Goal: Feedback & Contribution: Submit feedback/report problem

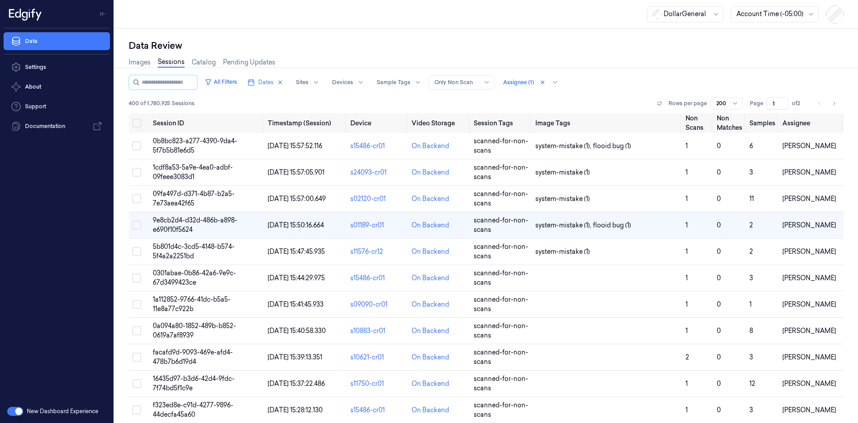
scroll to position [3845, 0]
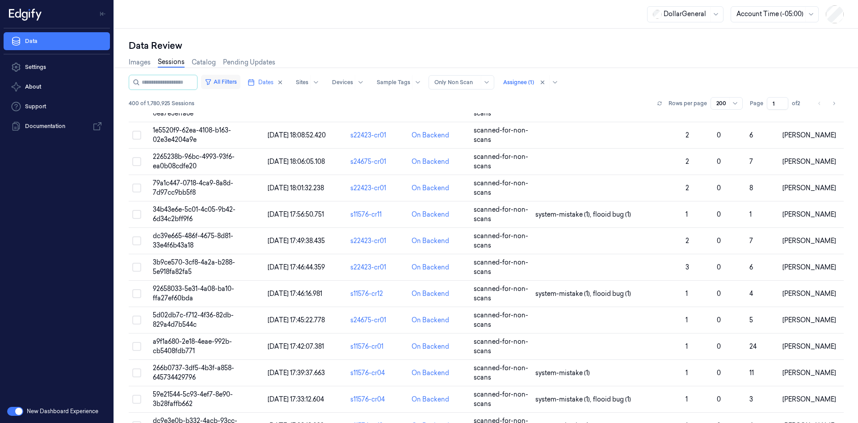
click at [238, 81] on button "All Filters" at bounding box center [220, 82] width 39 height 14
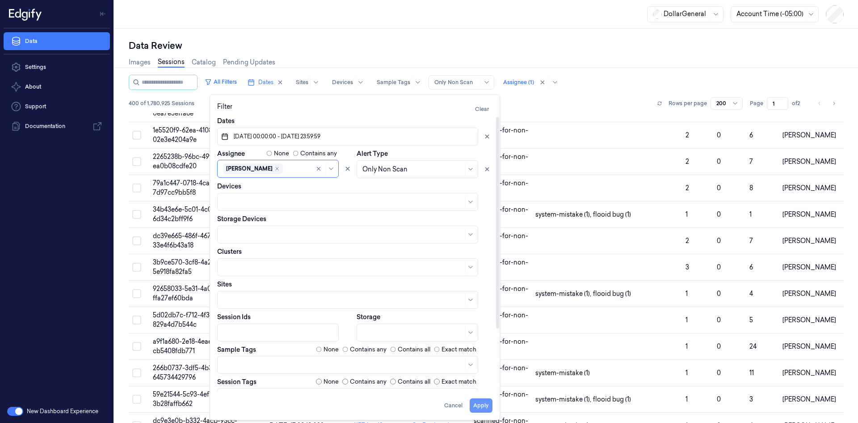
click at [484, 400] on button "Apply" at bounding box center [481, 405] width 23 height 14
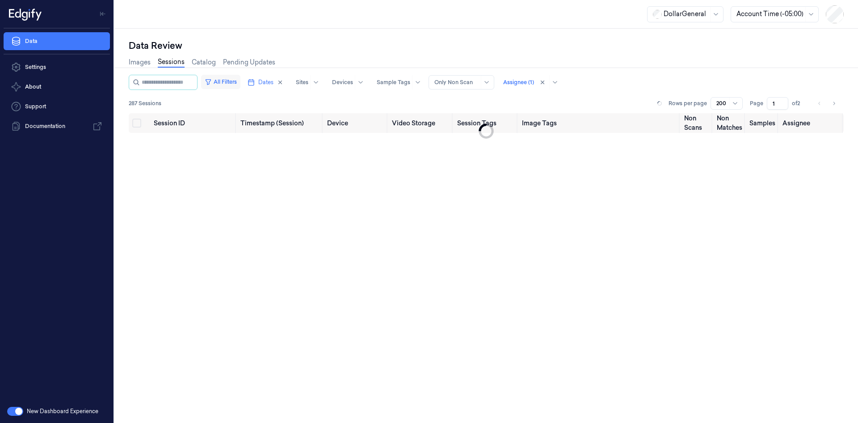
click at [241, 82] on button "All Filters" at bounding box center [220, 82] width 39 height 14
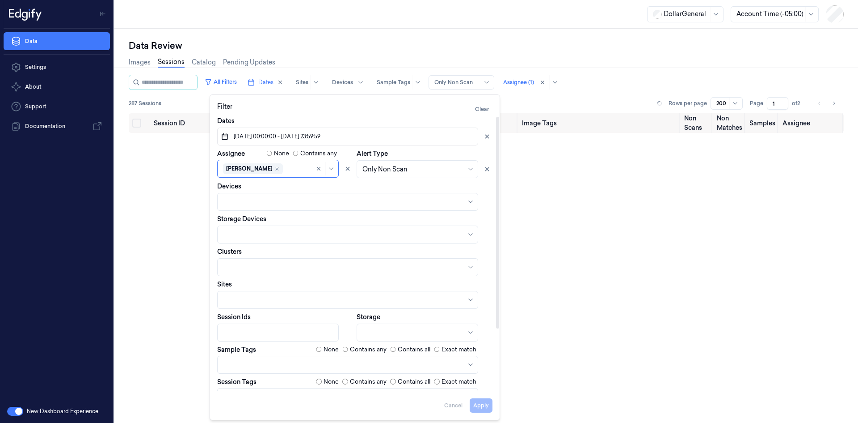
click at [360, 347] on label "Contains any" at bounding box center [368, 349] width 37 height 9
click at [483, 400] on button "Apply" at bounding box center [481, 405] width 23 height 14
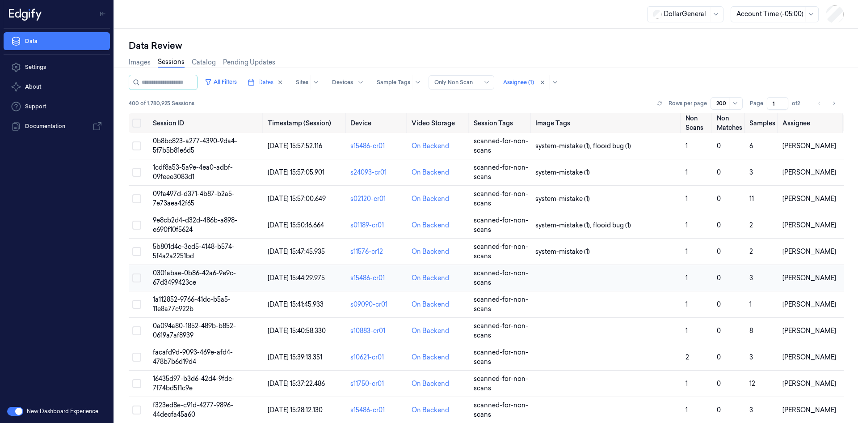
click at [547, 289] on td at bounding box center [607, 278] width 150 height 26
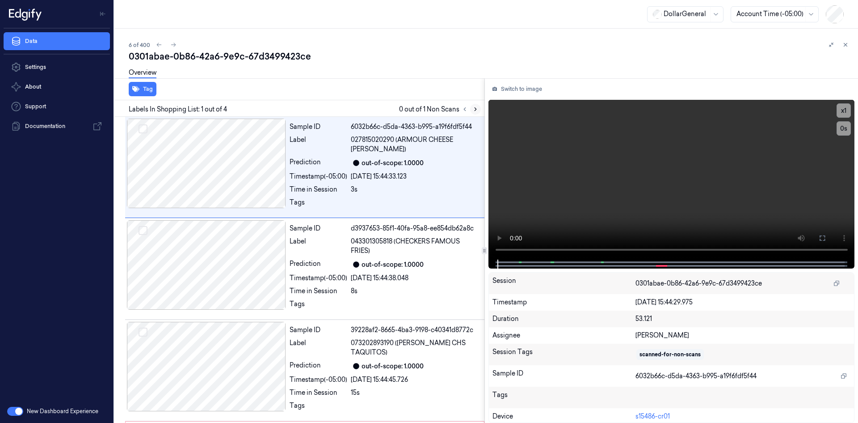
click at [475, 111] on icon at bounding box center [476, 109] width 2 height 3
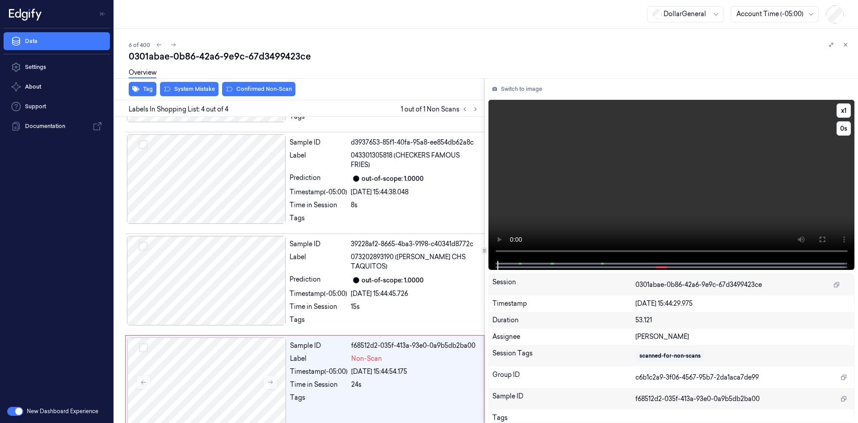
scroll to position [88, 0]
click at [651, 129] on video at bounding box center [672, 180] width 367 height 161
click at [640, 148] on video at bounding box center [672, 180] width 367 height 161
click at [148, 88] on button "Tag" at bounding box center [143, 89] width 28 height 14
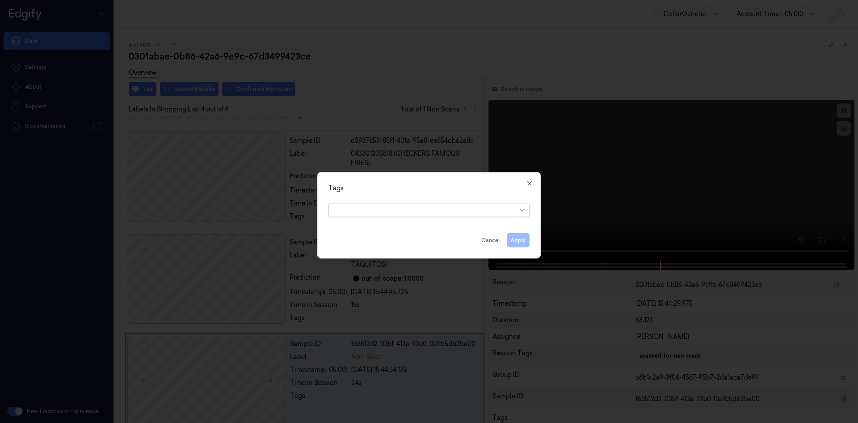
click at [451, 206] on div at bounding box center [425, 209] width 182 height 9
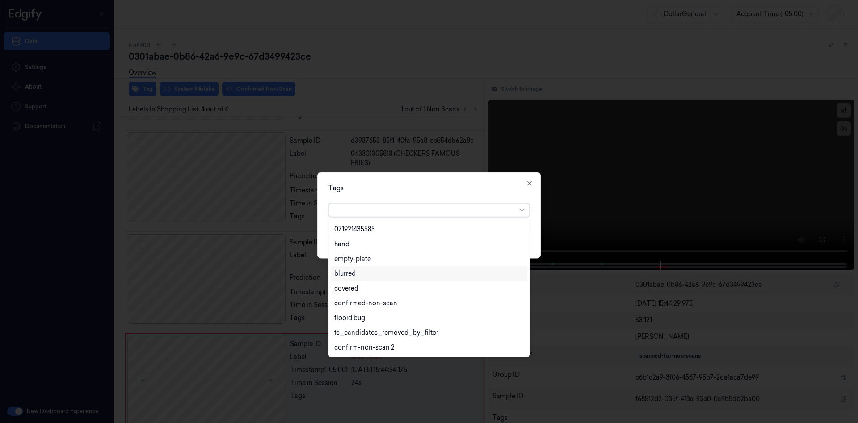
scroll to position [205, 0]
click at [470, 213] on div at bounding box center [425, 209] width 182 height 9
click at [399, 272] on div "flooid bug" at bounding box center [429, 273] width 190 height 9
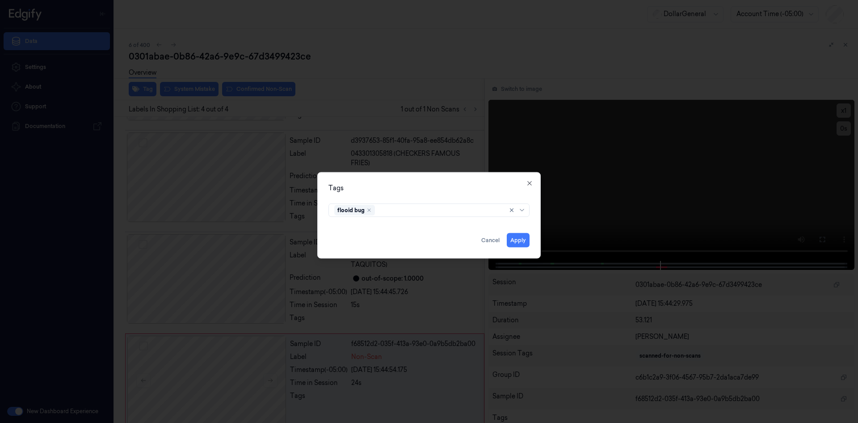
click at [512, 182] on div "Tags flooid bug Apply Cancel Close" at bounding box center [429, 215] width 224 height 86
click at [526, 236] on button "Apply" at bounding box center [518, 239] width 23 height 14
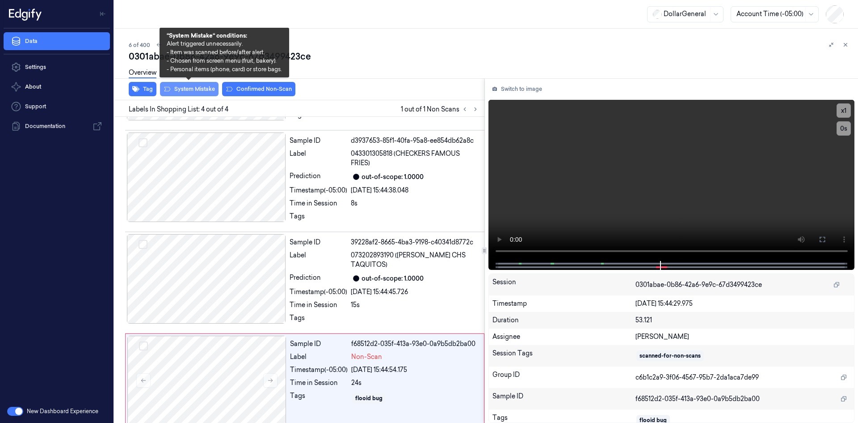
click at [182, 95] on button "System Mistake" at bounding box center [189, 89] width 59 height 14
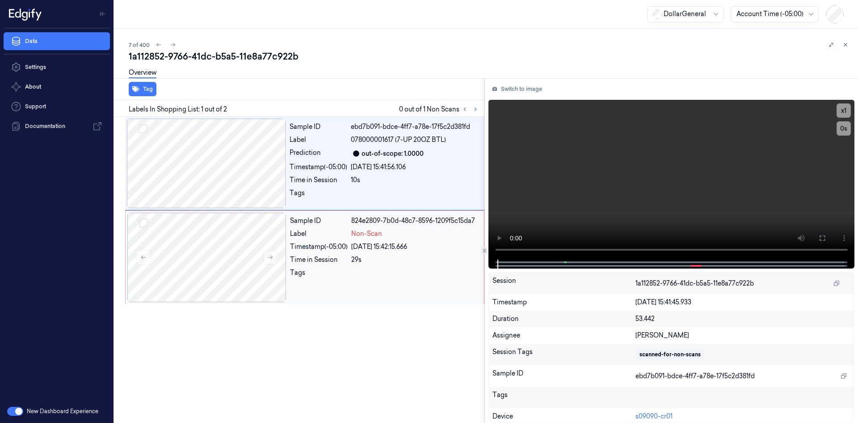
click at [344, 245] on div "Timestamp (-05:00)" at bounding box center [319, 246] width 58 height 9
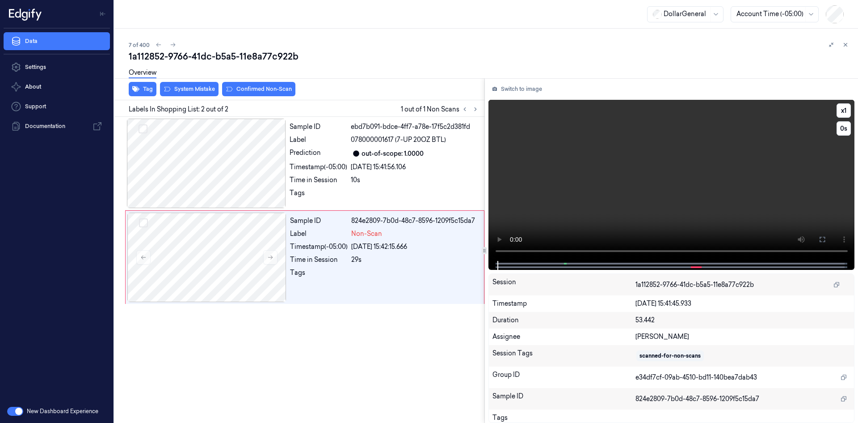
click at [653, 204] on video at bounding box center [672, 180] width 367 height 161
click at [337, 144] on div "Label" at bounding box center [319, 139] width 58 height 9
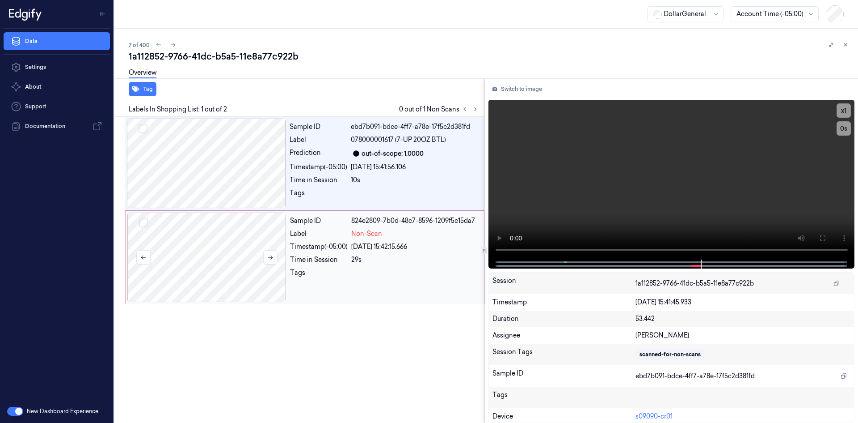
click at [279, 244] on div at bounding box center [206, 256] width 159 height 89
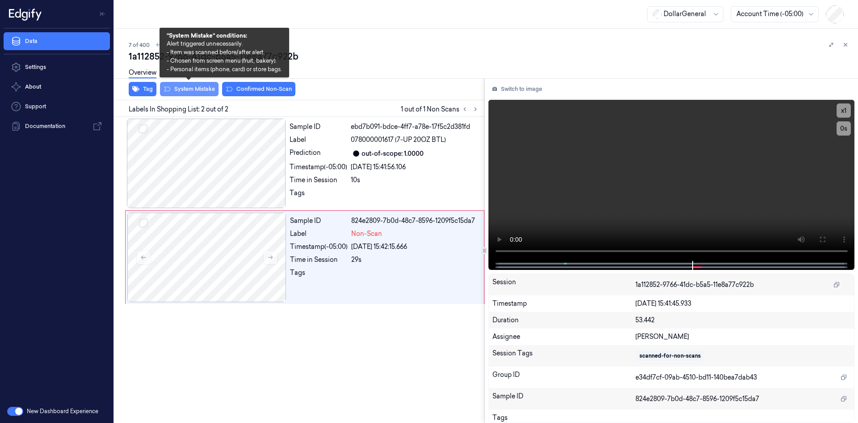
click at [188, 88] on button "System Mistake" at bounding box center [189, 89] width 59 height 14
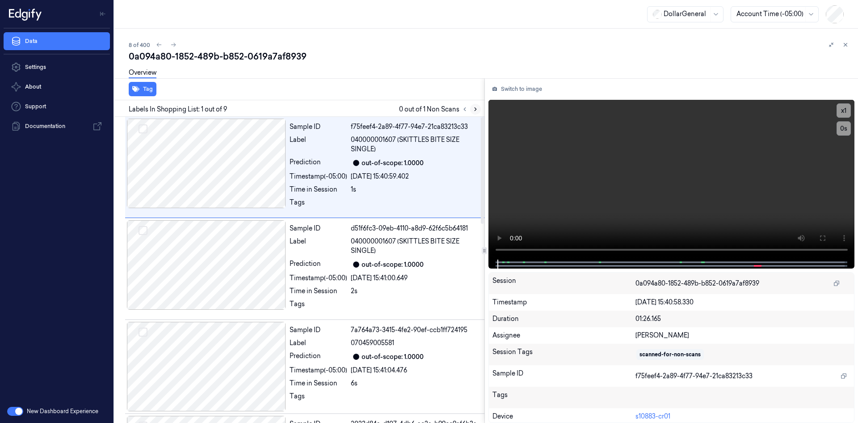
click at [477, 109] on icon at bounding box center [476, 109] width 6 height 6
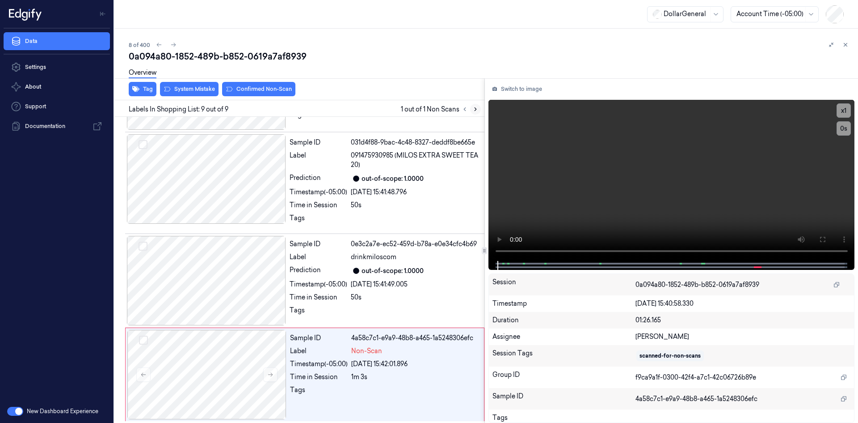
scroll to position [572, 0]
click at [568, 167] on video at bounding box center [672, 180] width 367 height 161
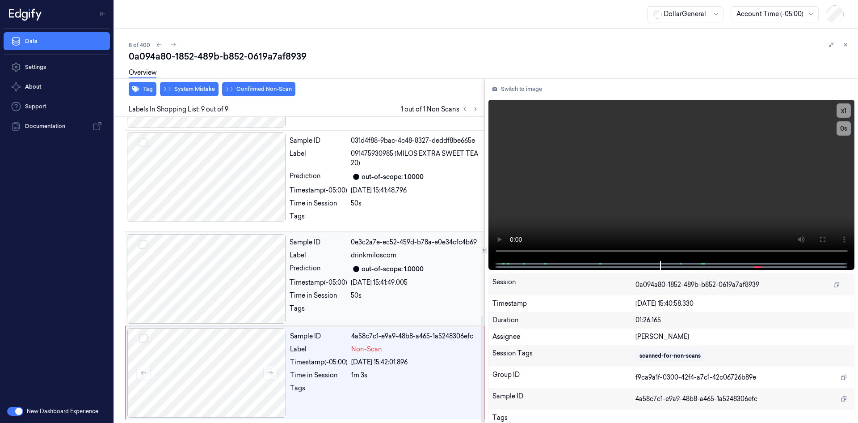
click at [339, 288] on div "Sample ID 0e3c2a7e-ec52-459d-b78a-e0e34cfc4b69 Label drinkmiloscom Prediction o…" at bounding box center [384, 278] width 197 height 89
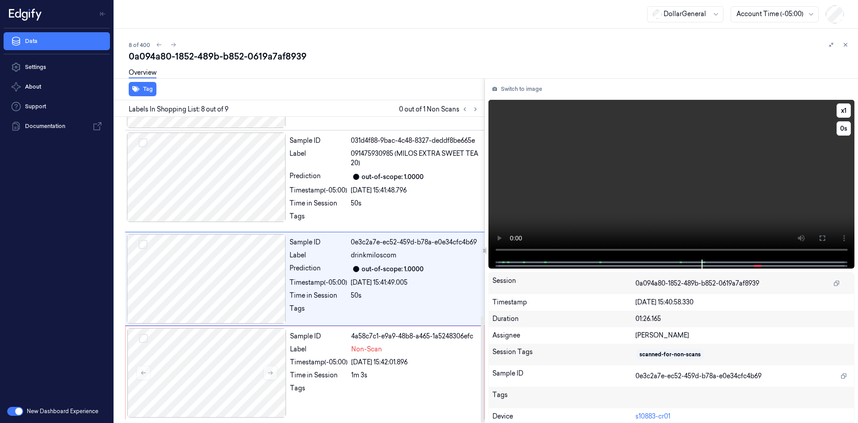
click at [574, 127] on video at bounding box center [672, 180] width 367 height 160
click at [362, 368] on div "Sample ID 4a58c7c1-e9a9-48b8-a465-1a5248306efc Label Non-Scan Timestamp (-05:00…" at bounding box center [385, 372] width 196 height 89
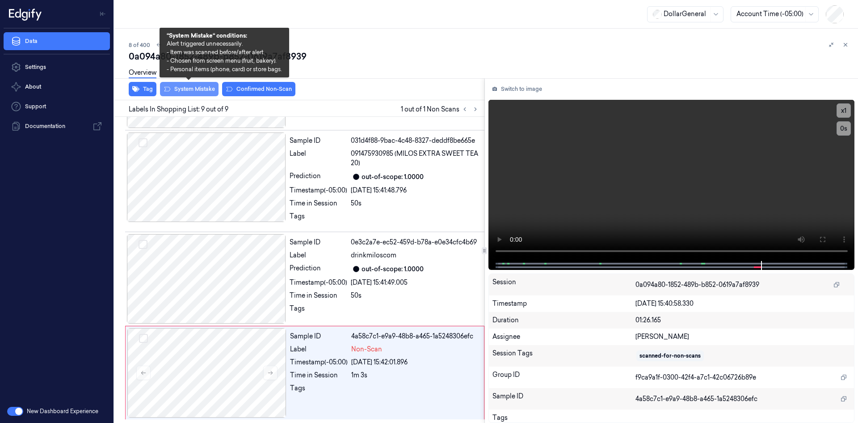
click at [182, 88] on button "System Mistake" at bounding box center [189, 89] width 59 height 14
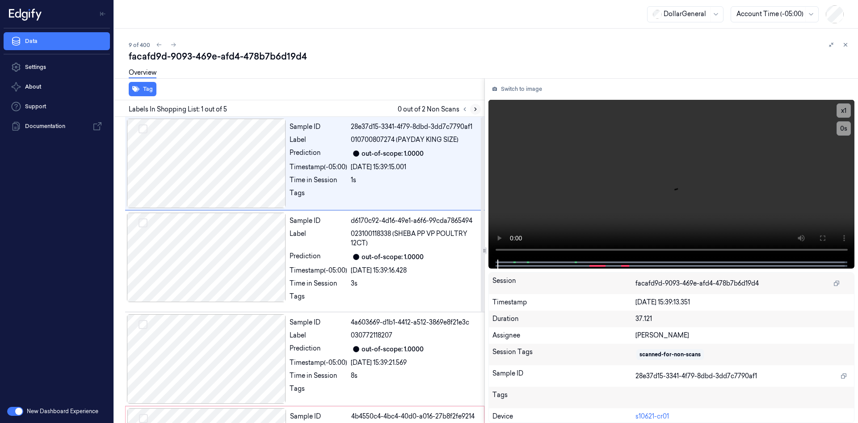
click at [471, 108] on button at bounding box center [475, 109] width 11 height 11
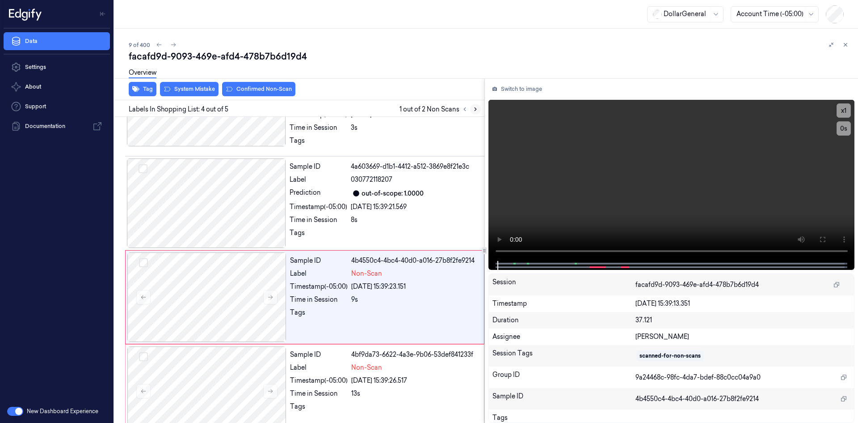
scroll to position [174, 0]
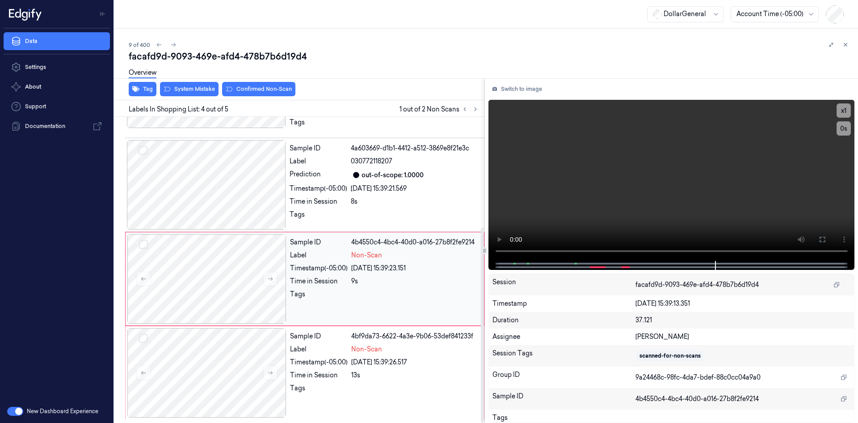
click at [375, 262] on div "Sample ID 4b4550c4-4bc4-40d0-a016-27b8f2fe9214 Label Non-Scan Timestamp (-05:00…" at bounding box center [385, 278] width 196 height 89
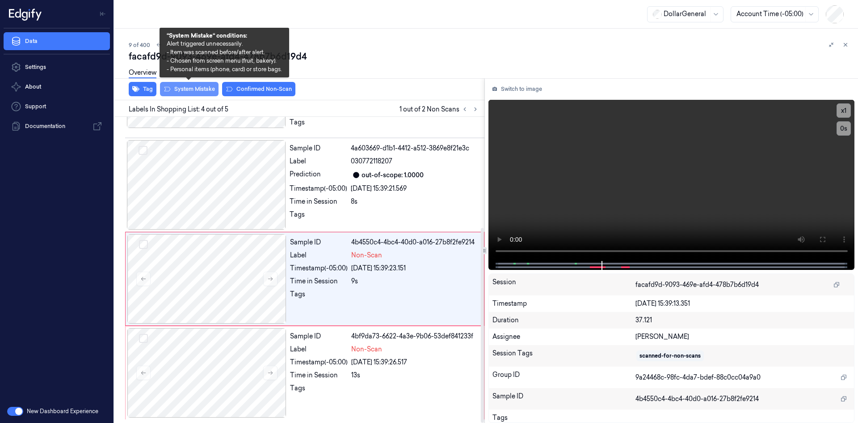
click at [172, 89] on button "System Mistake" at bounding box center [189, 89] width 59 height 14
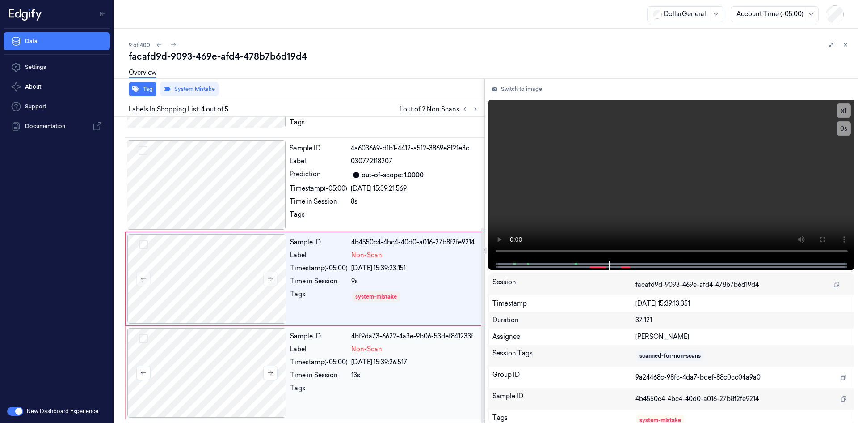
click at [216, 350] on div at bounding box center [206, 372] width 159 height 89
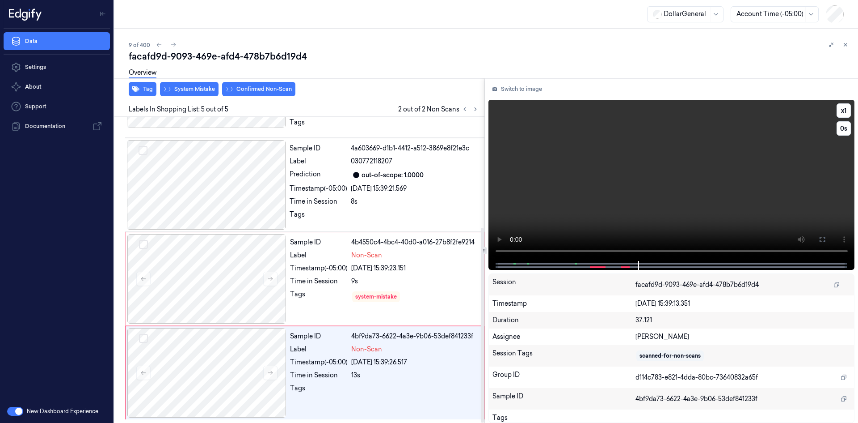
click at [536, 174] on video at bounding box center [672, 180] width 367 height 161
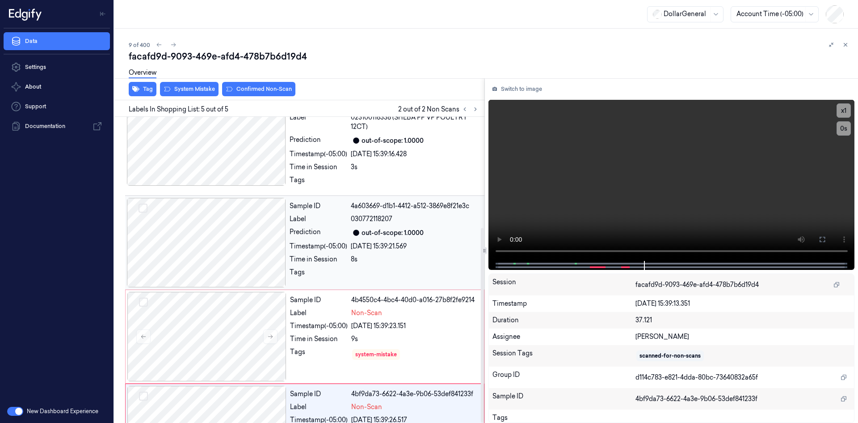
scroll to position [0, 0]
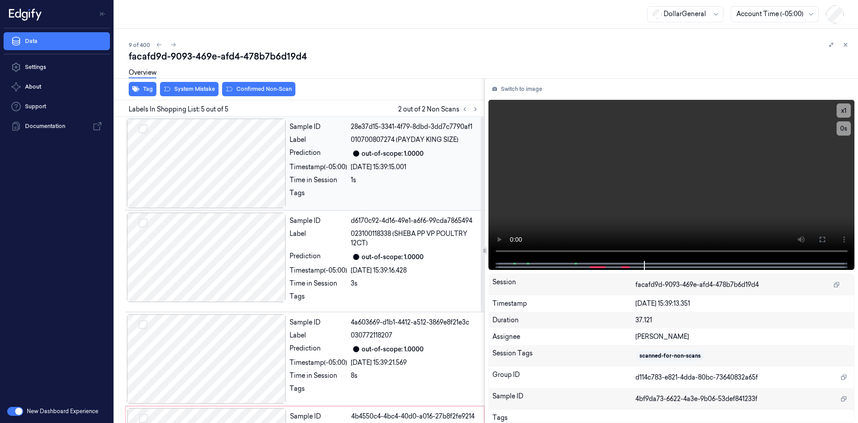
click at [210, 175] on div at bounding box center [206, 162] width 159 height 89
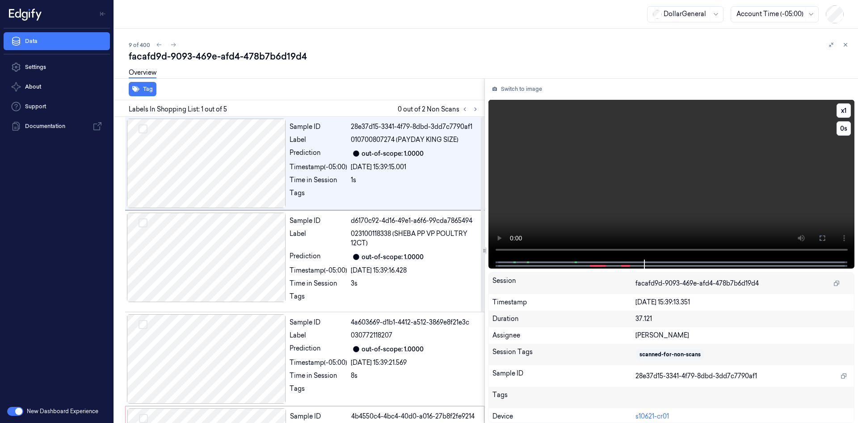
click at [574, 134] on video at bounding box center [672, 180] width 367 height 160
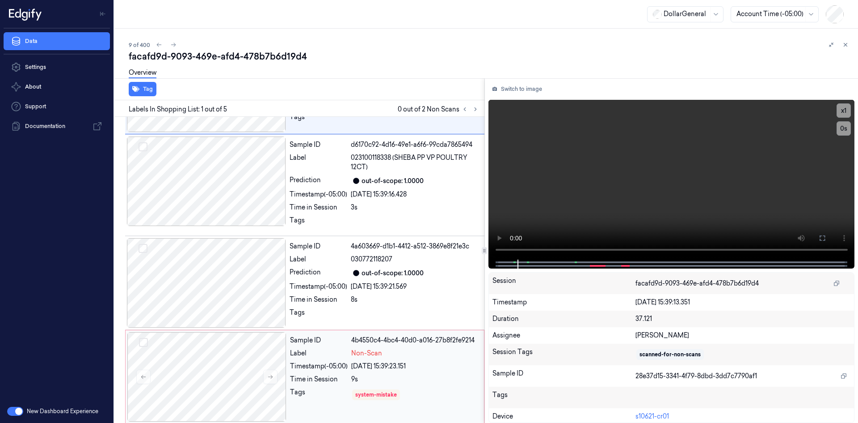
scroll to position [174, 0]
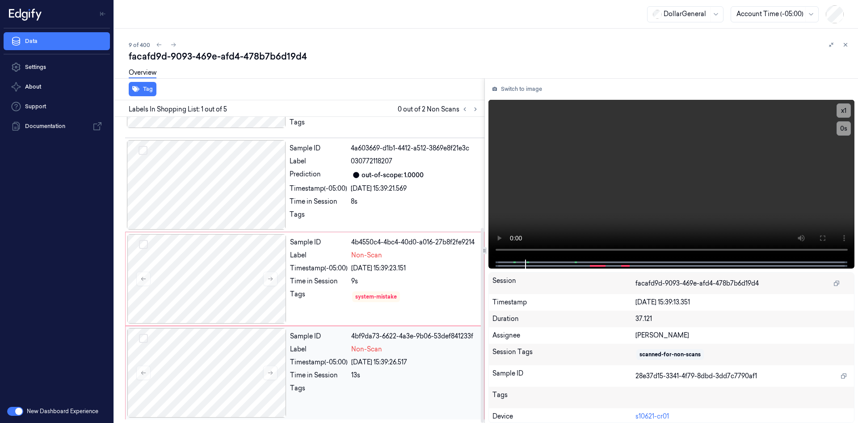
click at [384, 388] on div at bounding box center [414, 390] width 127 height 14
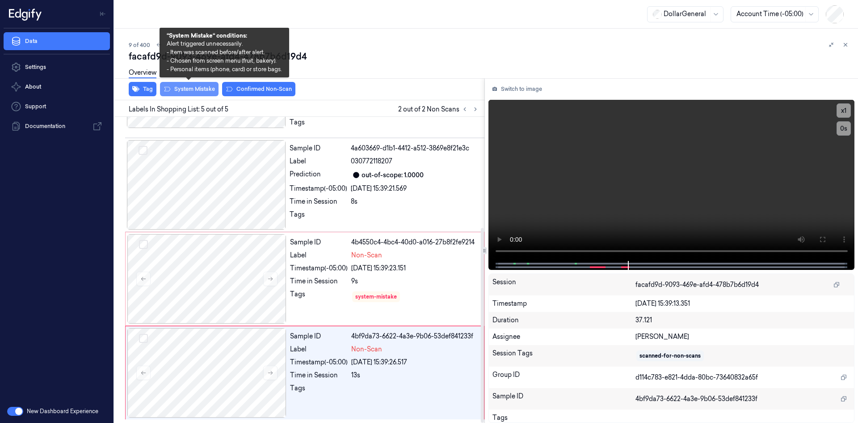
click at [205, 89] on button "System Mistake" at bounding box center [189, 89] width 59 height 14
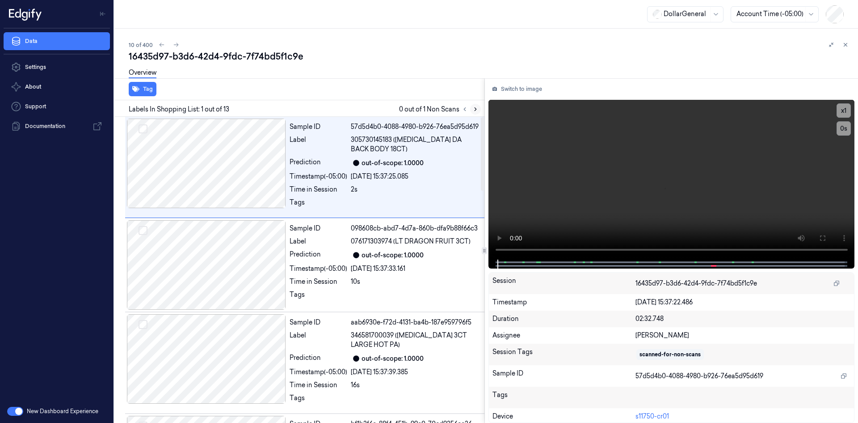
click at [477, 110] on icon at bounding box center [476, 109] width 6 height 6
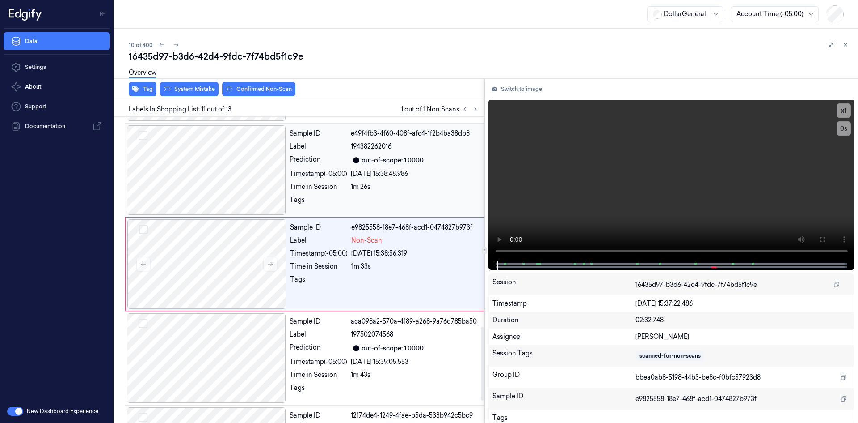
scroll to position [880, 0]
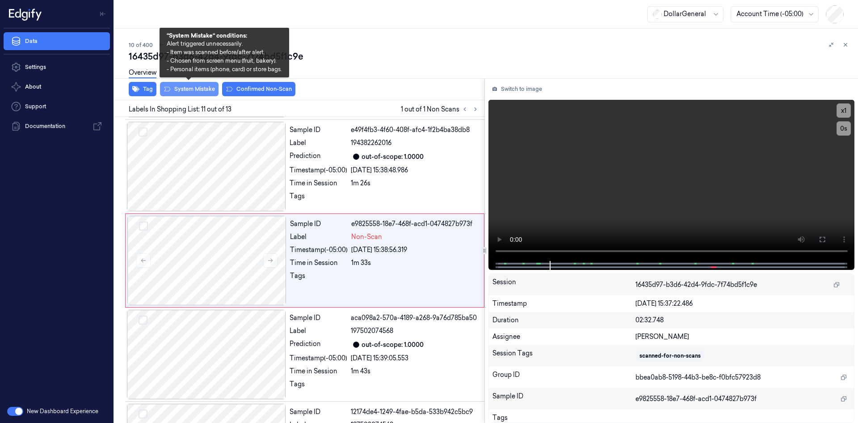
click at [199, 86] on button "System Mistake" at bounding box center [189, 89] width 59 height 14
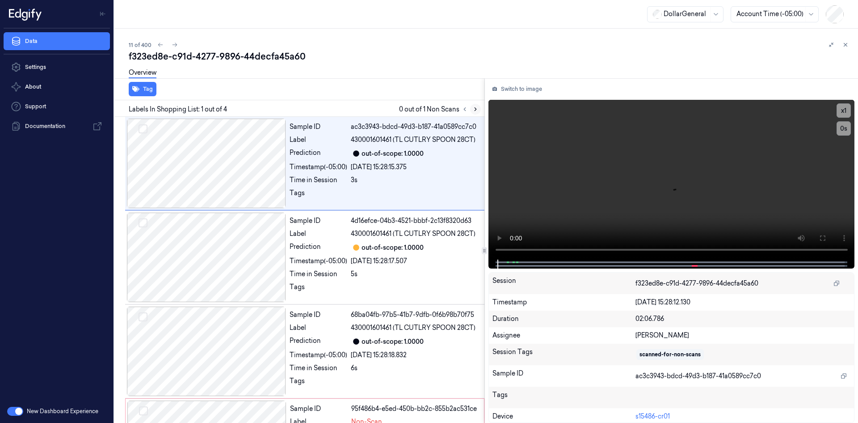
click at [475, 112] on icon at bounding box center [476, 109] width 6 height 6
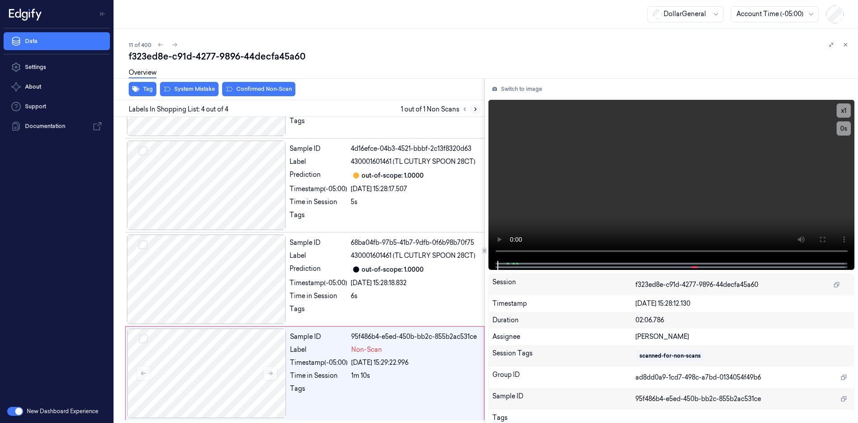
scroll to position [72, 0]
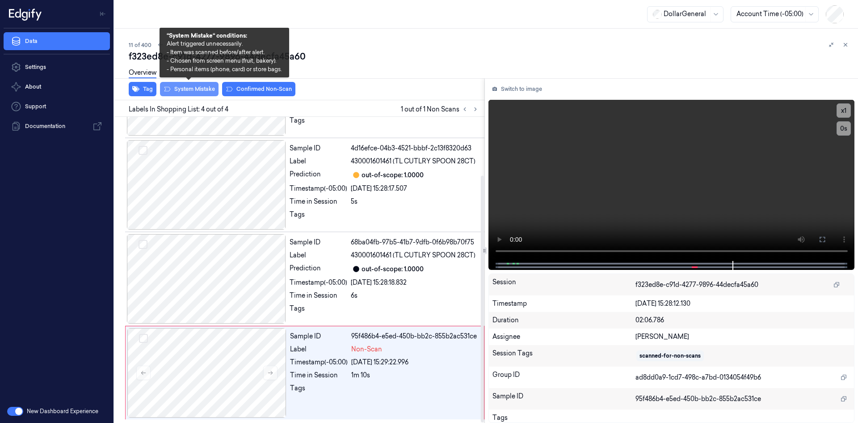
click at [196, 91] on button "System Mistake" at bounding box center [189, 89] width 59 height 14
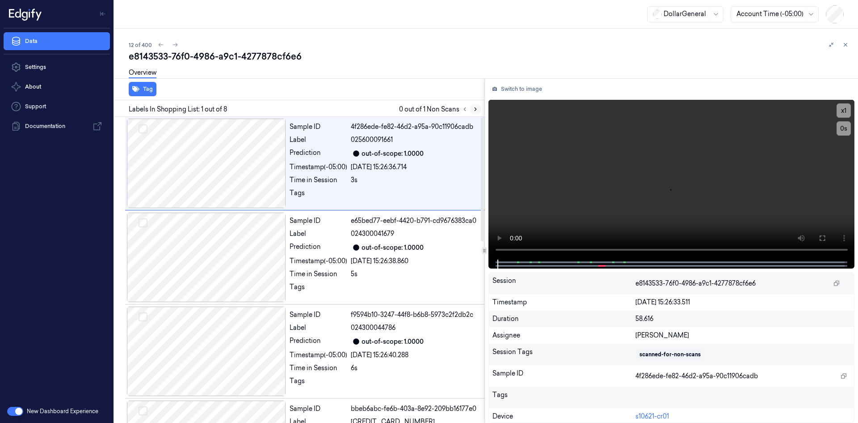
click at [473, 106] on icon at bounding box center [476, 109] width 6 height 6
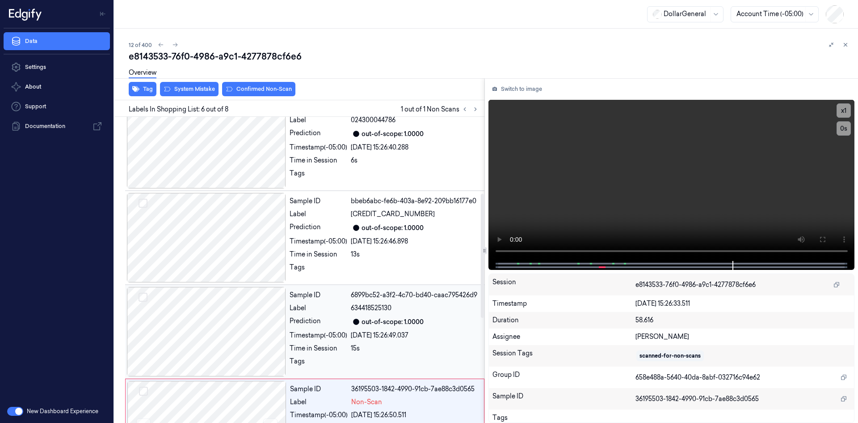
scroll to position [268, 0]
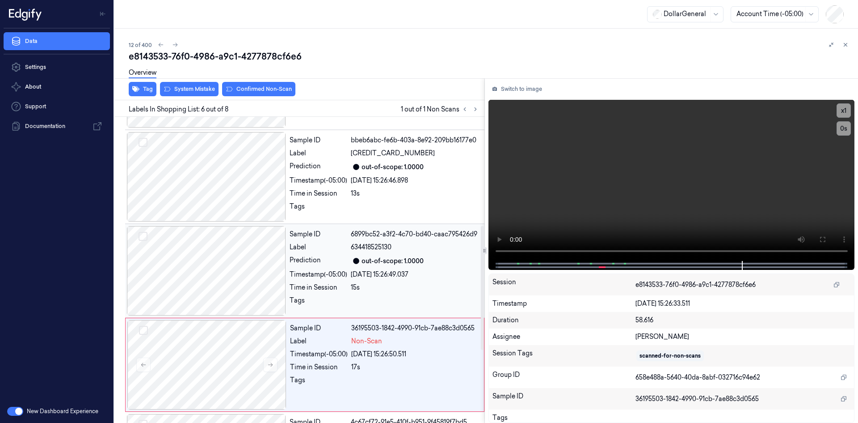
click at [336, 278] on div "Timestamp (-05:00)" at bounding box center [319, 274] width 58 height 9
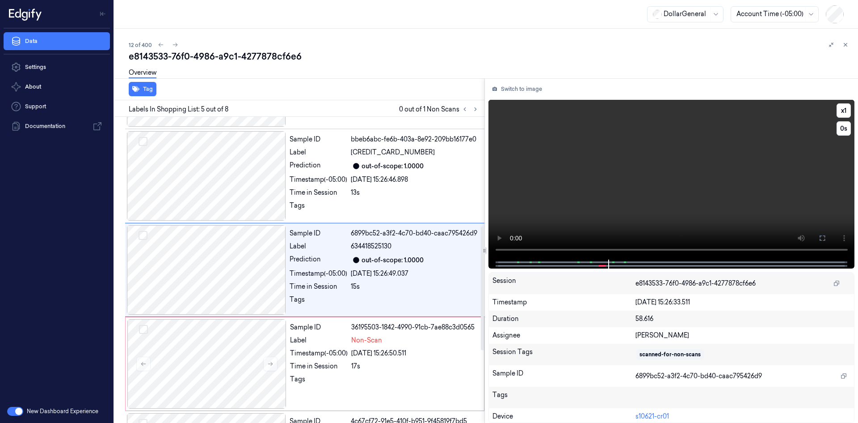
click at [546, 203] on video at bounding box center [672, 180] width 367 height 160
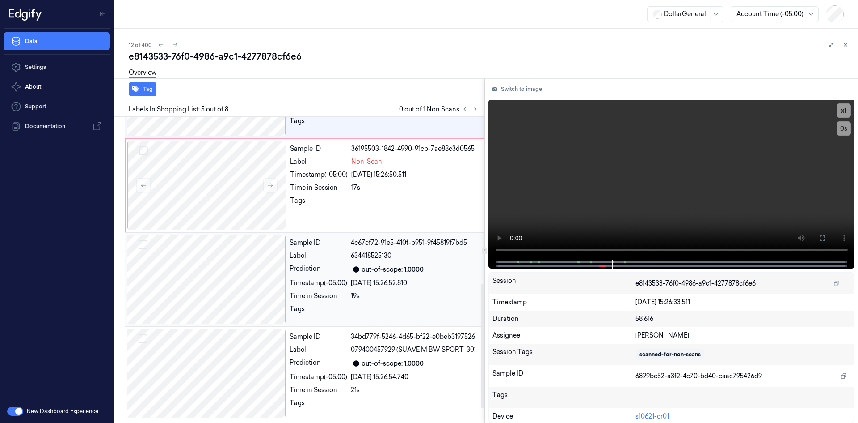
scroll to position [448, 0]
click at [299, 198] on div "Tags" at bounding box center [319, 202] width 58 height 14
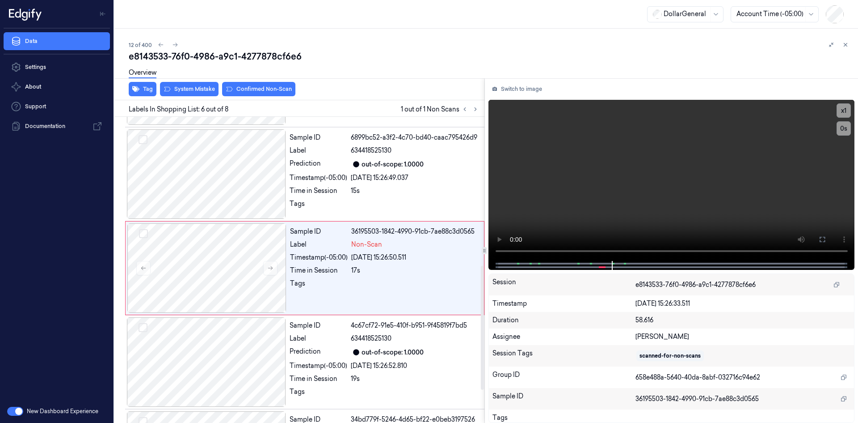
scroll to position [363, 0]
click at [184, 85] on div "Overview" at bounding box center [490, 74] width 722 height 23
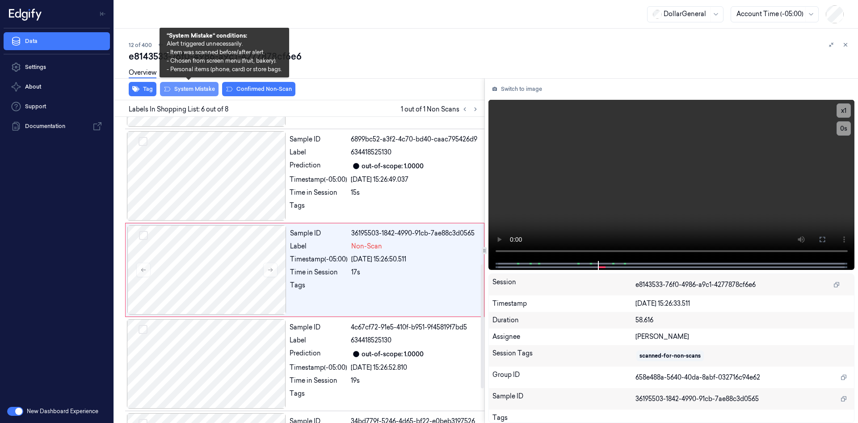
click at [187, 88] on button "System Mistake" at bounding box center [189, 89] width 59 height 14
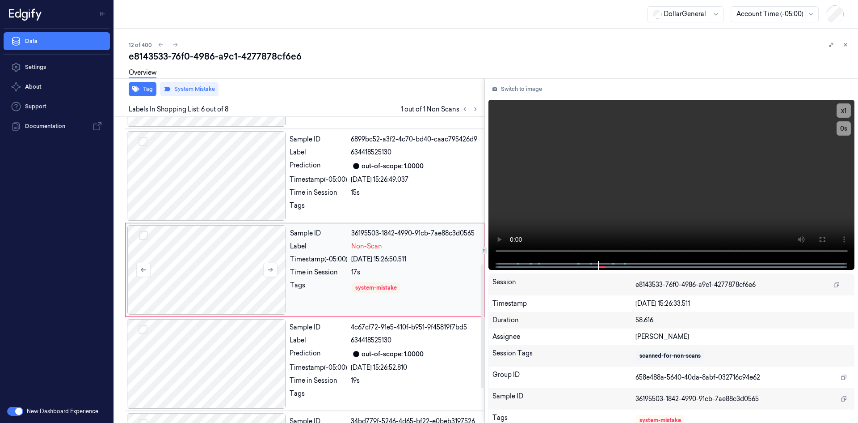
click at [259, 226] on div at bounding box center [206, 269] width 159 height 89
click at [216, 379] on div at bounding box center [206, 363] width 159 height 89
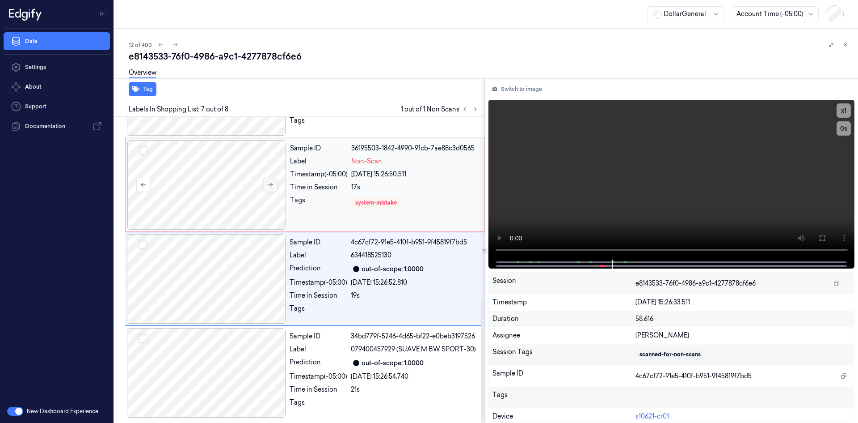
click at [263, 178] on button at bounding box center [270, 184] width 14 height 14
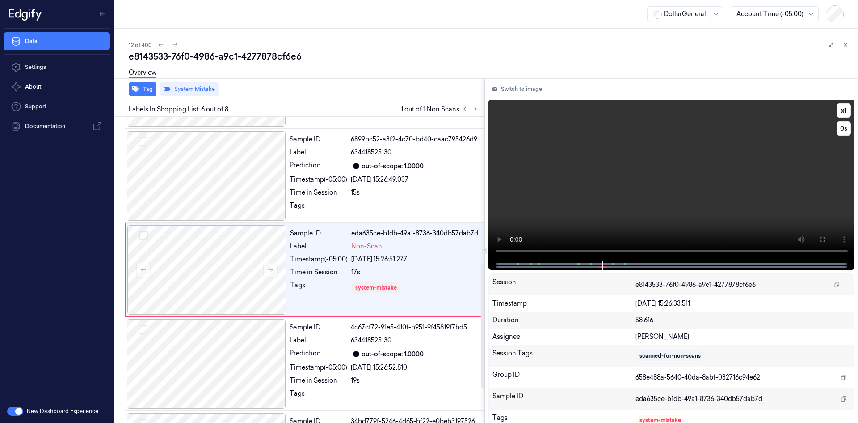
click at [615, 129] on video at bounding box center [672, 180] width 367 height 161
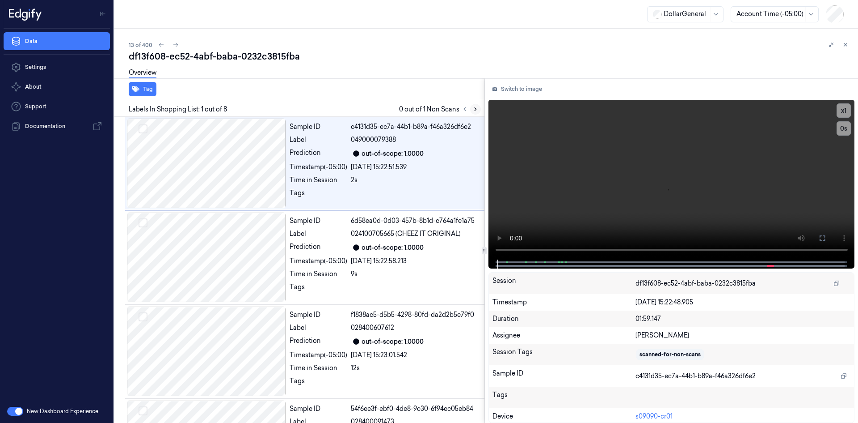
click at [477, 105] on button at bounding box center [475, 109] width 11 height 11
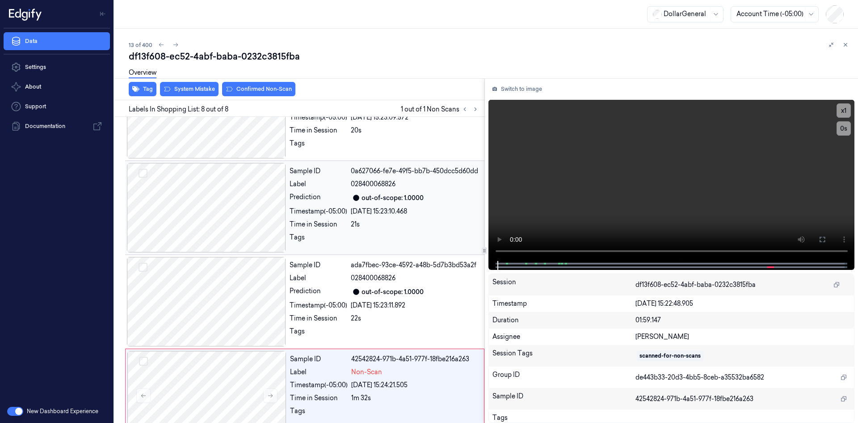
scroll to position [448, 0]
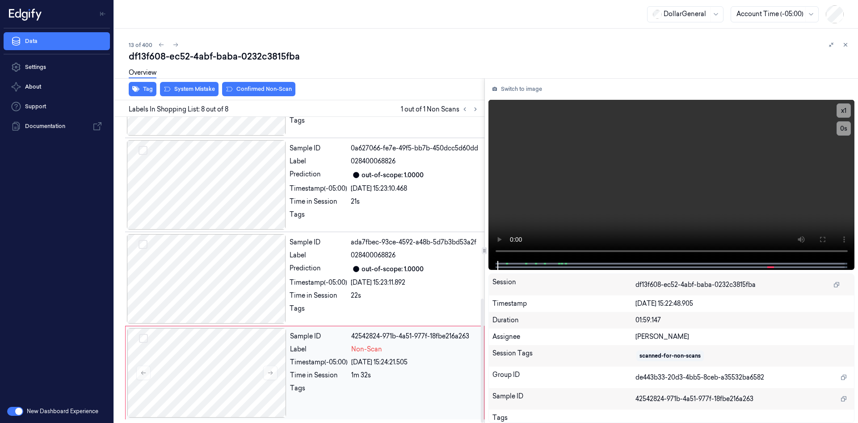
click at [372, 364] on div "[DATE] 15:24:21.505" at bounding box center [414, 361] width 127 height 9
click at [562, 207] on video at bounding box center [672, 180] width 367 height 161
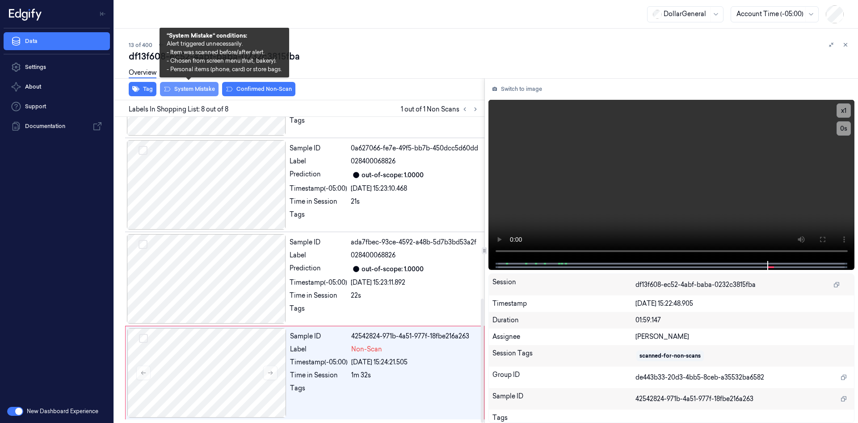
click at [202, 87] on button "System Mistake" at bounding box center [189, 89] width 59 height 14
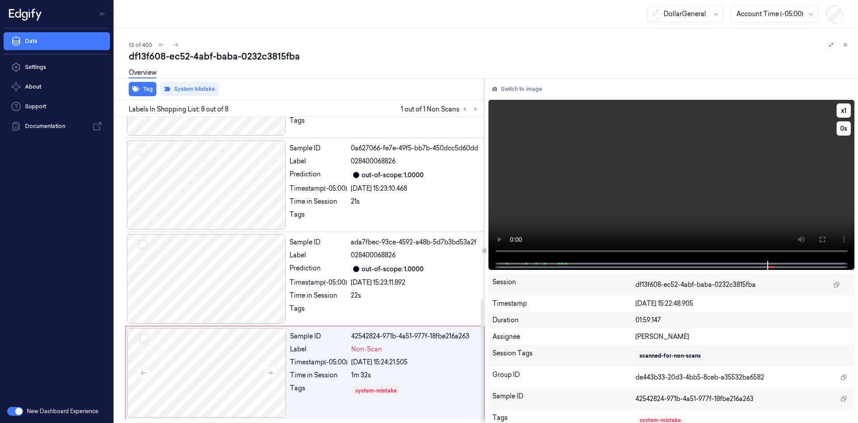
click at [603, 167] on video at bounding box center [672, 180] width 367 height 161
click at [745, 165] on video at bounding box center [672, 180] width 367 height 161
click at [725, 195] on video at bounding box center [672, 180] width 367 height 161
click at [425, 359] on div "[DATE] 15:24:21.505" at bounding box center [414, 361] width 127 height 9
click at [612, 146] on video at bounding box center [672, 180] width 367 height 161
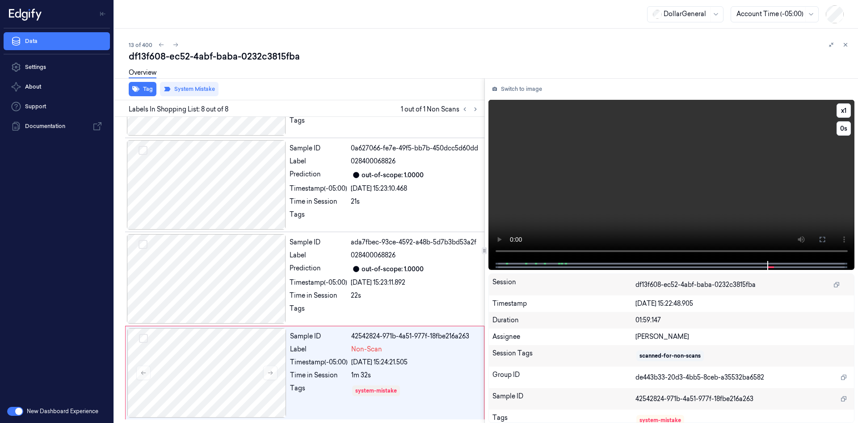
click at [686, 211] on video at bounding box center [672, 180] width 367 height 161
click at [269, 93] on div "Tag System Mistake" at bounding box center [298, 89] width 374 height 22
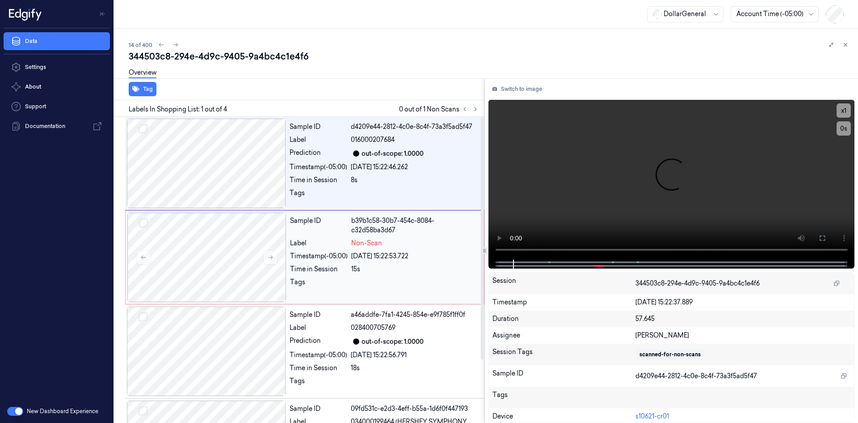
click at [368, 230] on div "b39b1c58-30b7-454c-8084-c32d58ba3d67" at bounding box center [414, 225] width 127 height 19
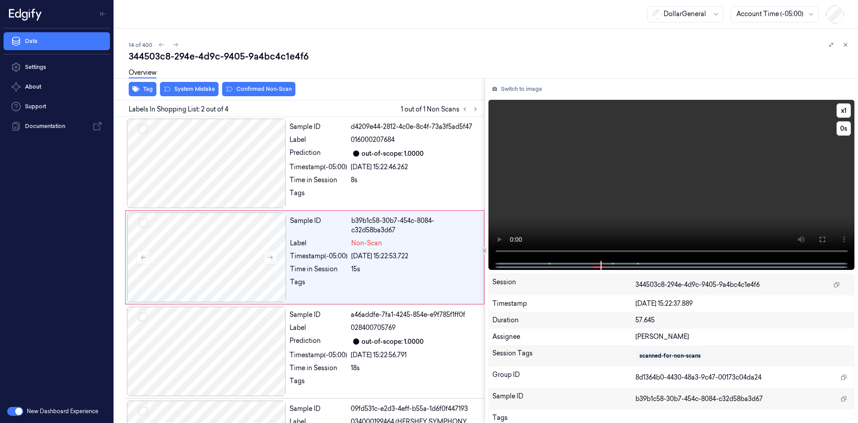
click at [549, 162] on video at bounding box center [672, 180] width 367 height 161
click at [144, 93] on button "Tag" at bounding box center [143, 89] width 28 height 14
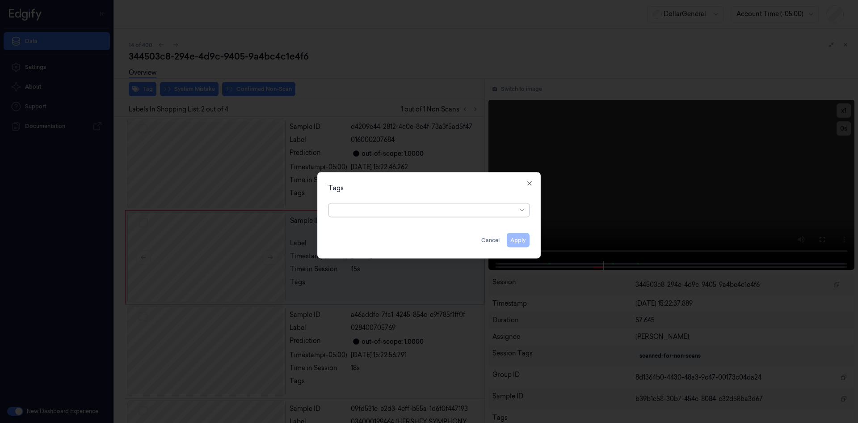
click at [452, 202] on div "option , selected. Select is focused ,type to refine list, press Down to open t…" at bounding box center [429, 207] width 201 height 17
click at [452, 210] on div at bounding box center [425, 209] width 182 height 9
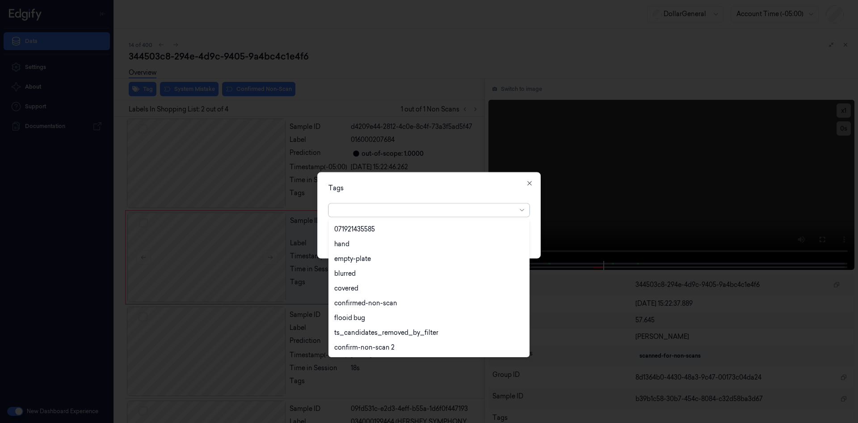
scroll to position [205, 0]
click at [358, 272] on div "flooid bug" at bounding box center [349, 273] width 31 height 9
click at [448, 190] on div "Tags" at bounding box center [429, 187] width 201 height 9
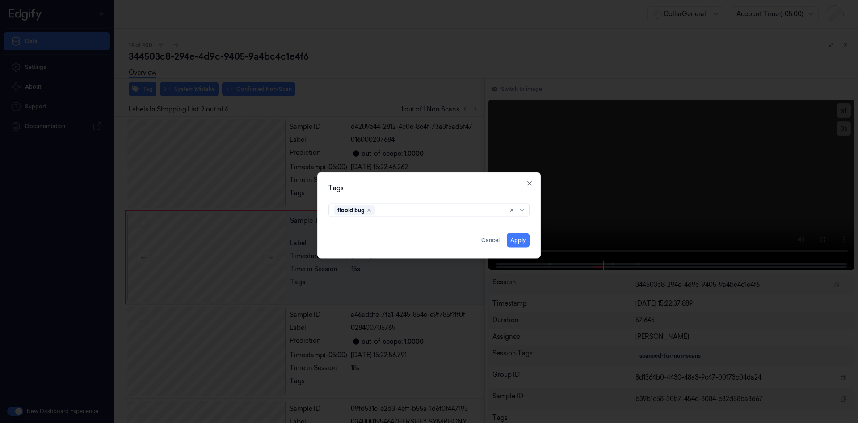
click at [534, 238] on div "Tags flooid bug Apply Cancel Close" at bounding box center [429, 215] width 224 height 86
click at [522, 239] on button "Apply" at bounding box center [518, 239] width 23 height 14
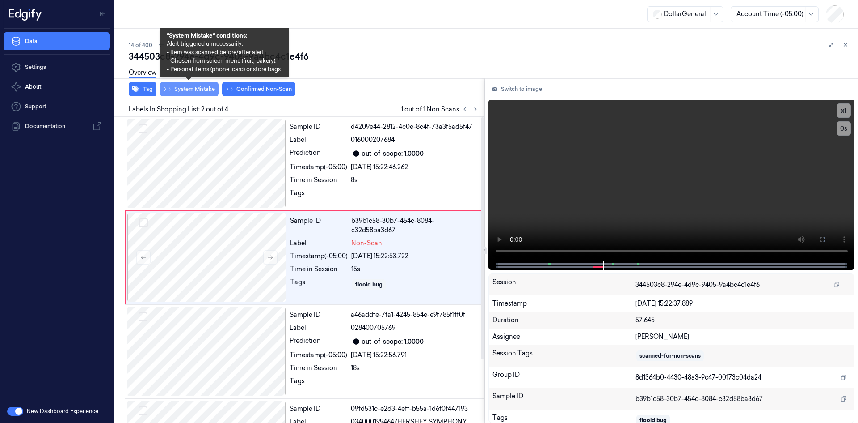
click at [195, 88] on button "System Mistake" at bounding box center [189, 89] width 59 height 14
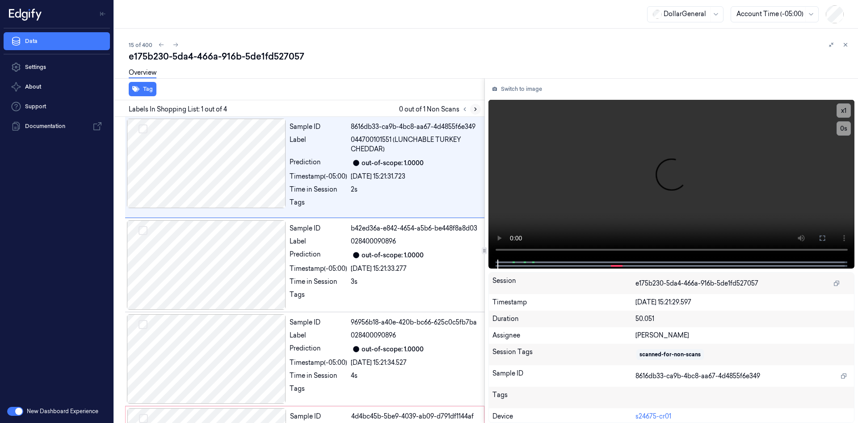
click at [475, 110] on icon at bounding box center [476, 109] width 6 height 6
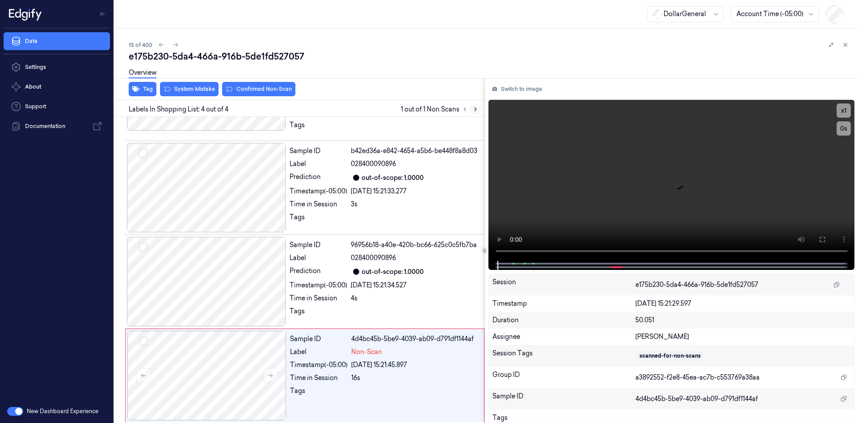
scroll to position [80, 0]
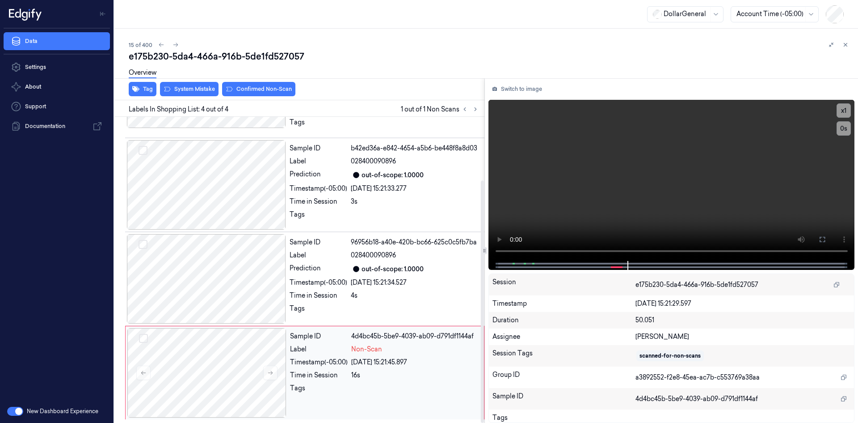
click at [372, 349] on span "Non-Scan" at bounding box center [366, 348] width 31 height 9
click at [626, 195] on video at bounding box center [672, 180] width 367 height 161
click at [612, 199] on video at bounding box center [672, 180] width 367 height 161
click at [373, 292] on div "4s" at bounding box center [415, 295] width 128 height 9
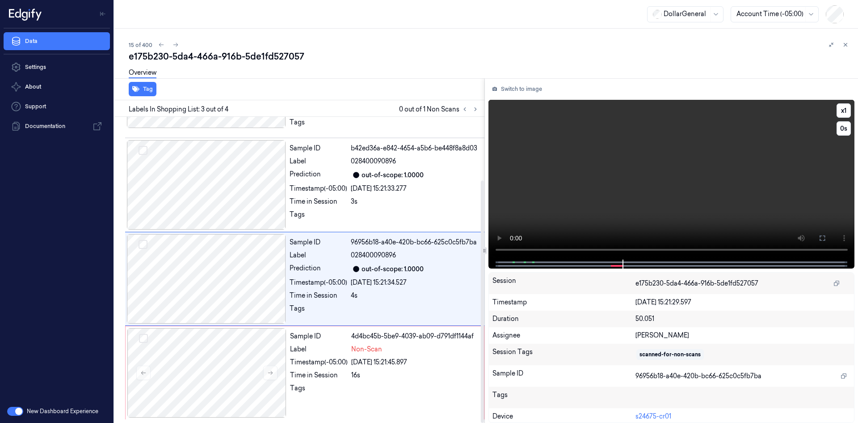
click at [631, 146] on video at bounding box center [672, 180] width 367 height 160
click at [384, 365] on div "[DATE] 15:21:45.897" at bounding box center [414, 361] width 127 height 9
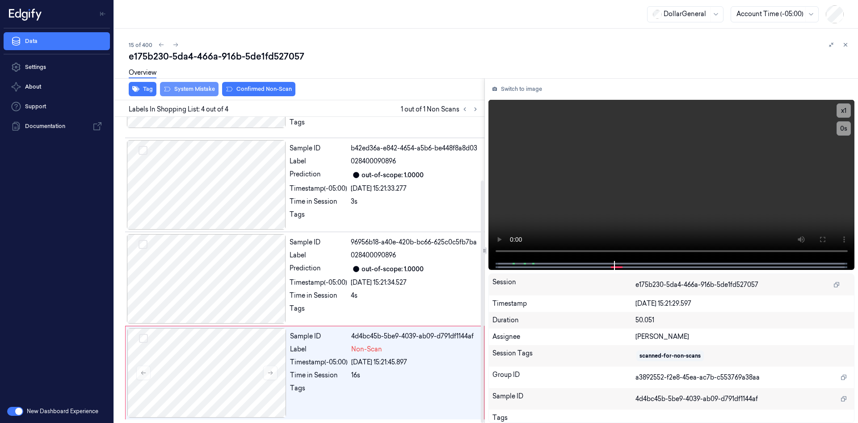
click at [193, 95] on button "System Mistake" at bounding box center [189, 89] width 59 height 14
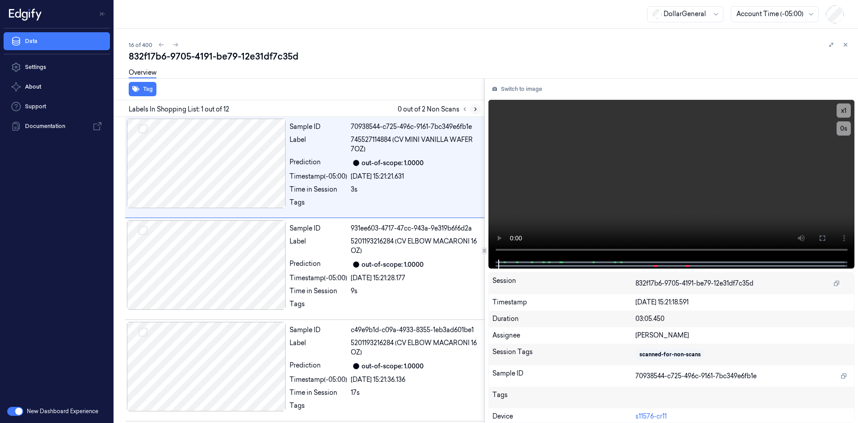
click at [474, 110] on icon at bounding box center [476, 109] width 6 height 6
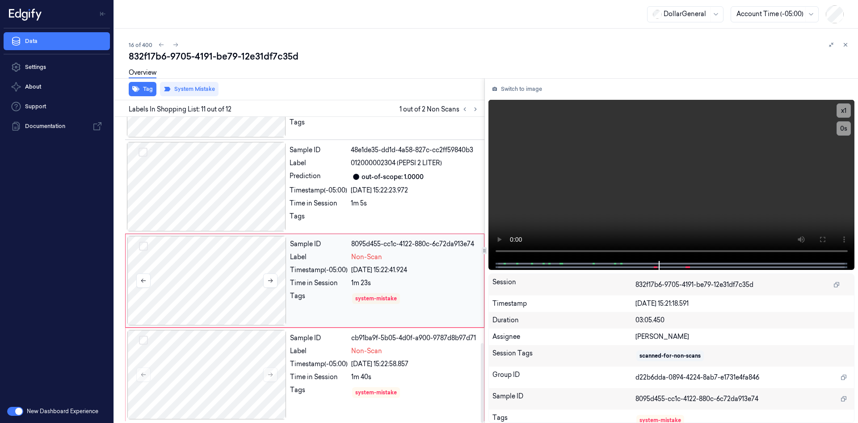
scroll to position [869, 0]
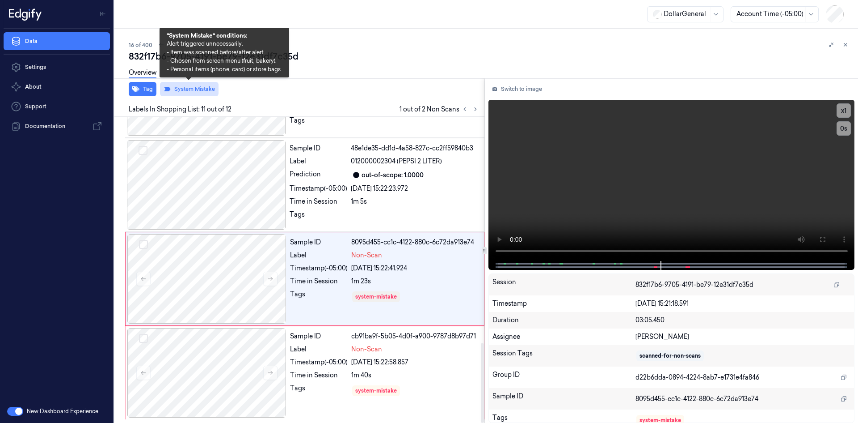
click at [187, 89] on button "System Mistake" at bounding box center [189, 89] width 59 height 14
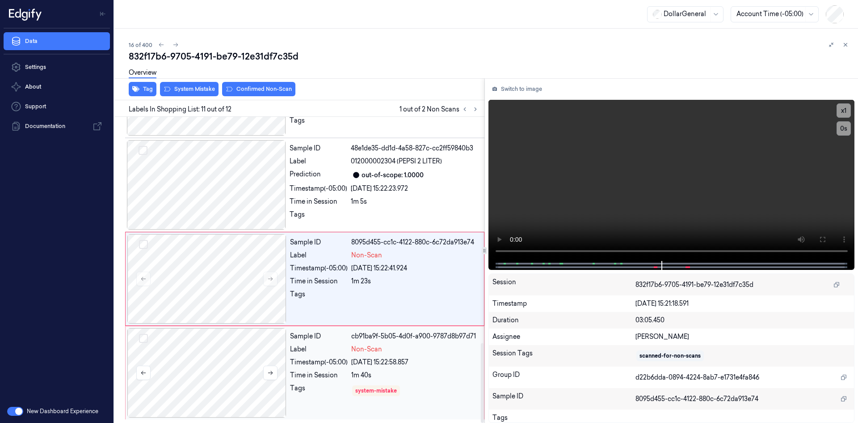
click at [198, 353] on div at bounding box center [206, 372] width 159 height 89
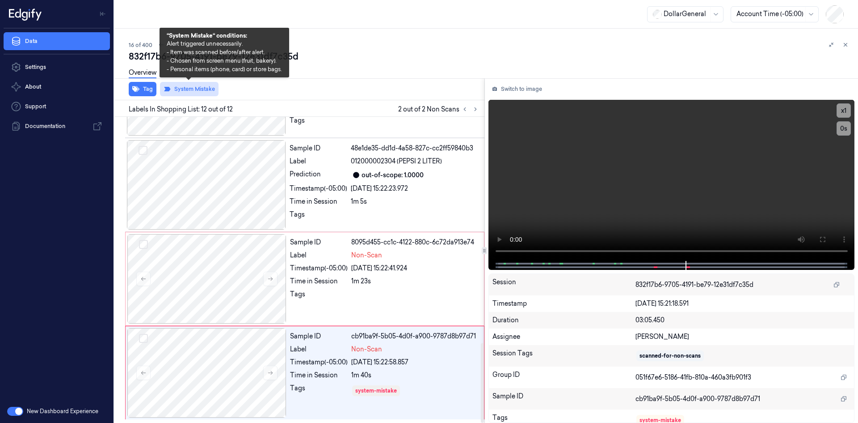
click at [183, 93] on button "System Mistake" at bounding box center [189, 89] width 59 height 14
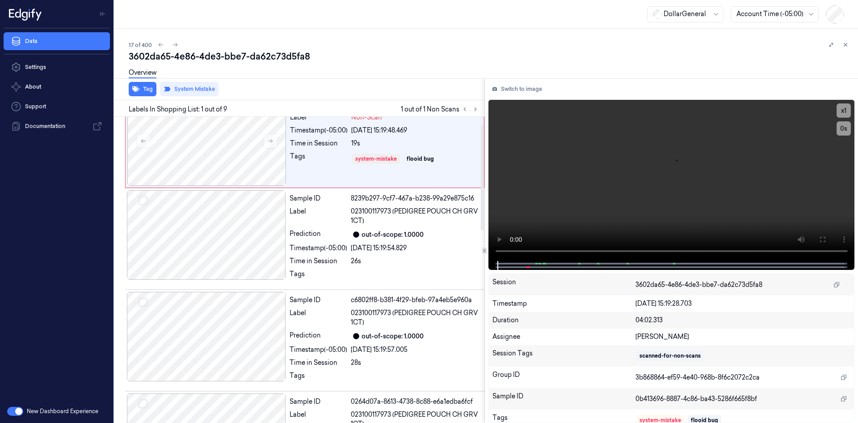
scroll to position [5, 0]
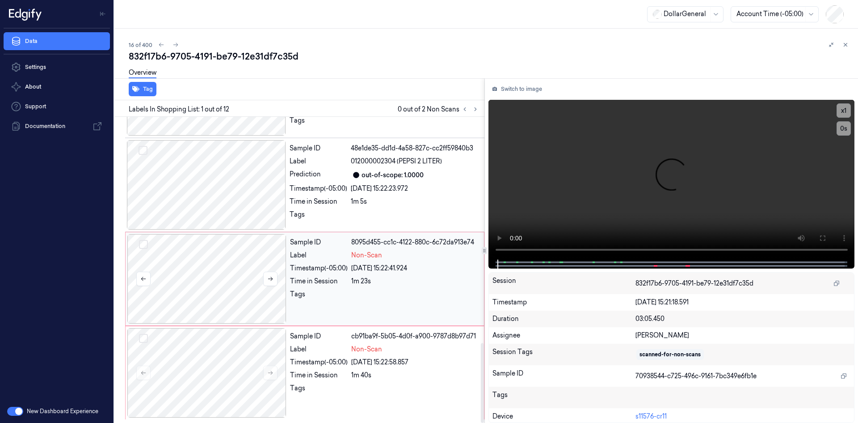
click at [252, 265] on div at bounding box center [206, 278] width 159 height 89
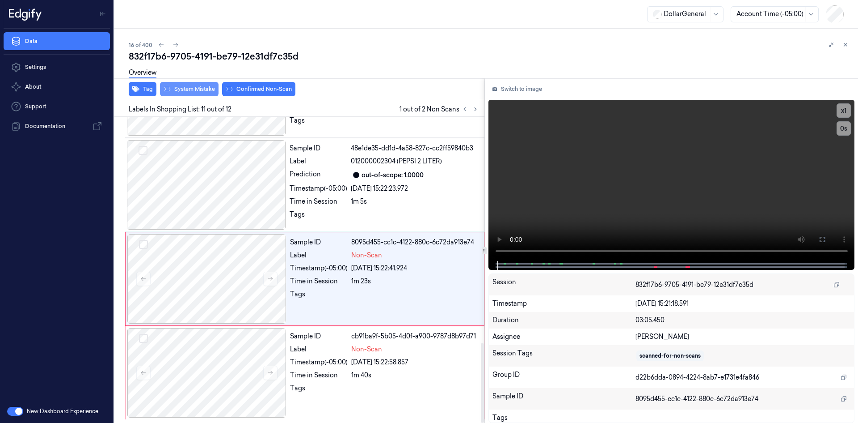
click at [207, 87] on button "System Mistake" at bounding box center [189, 89] width 59 height 14
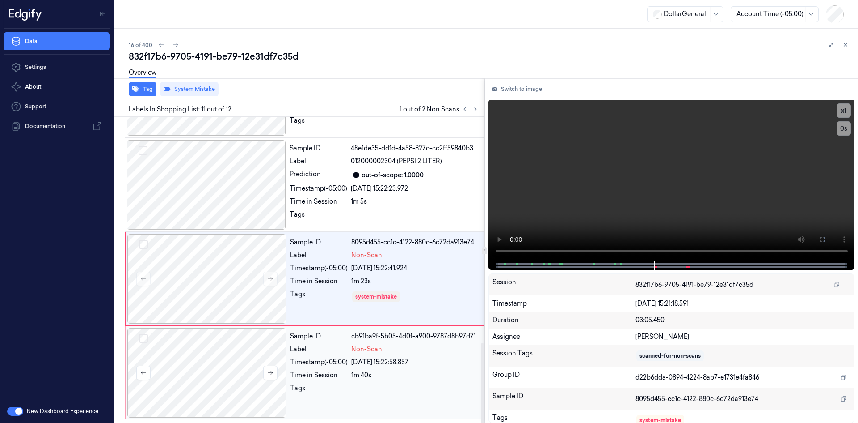
click at [199, 348] on div at bounding box center [206, 372] width 159 height 89
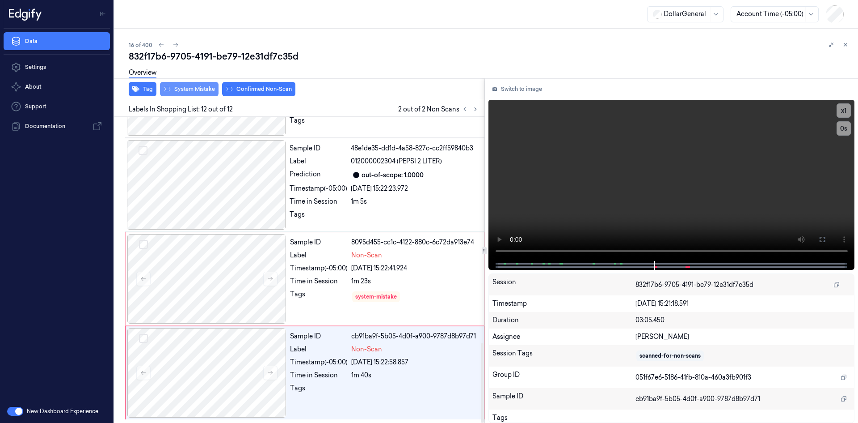
click at [199, 87] on button "System Mistake" at bounding box center [189, 89] width 59 height 14
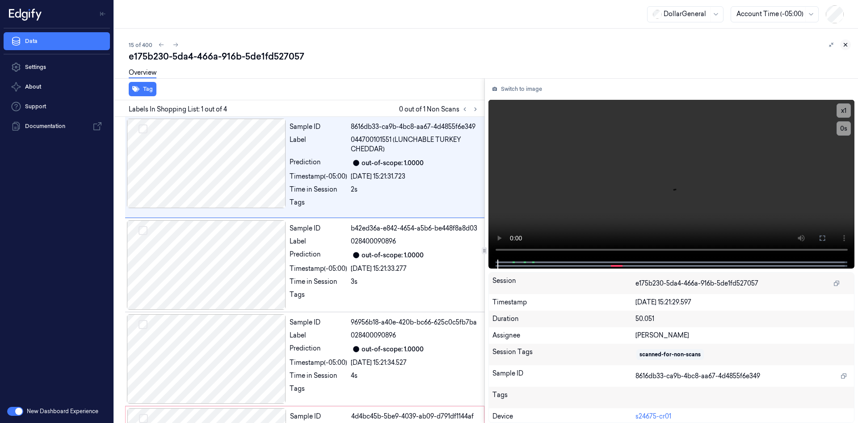
click at [844, 46] on icon at bounding box center [846, 45] width 6 height 6
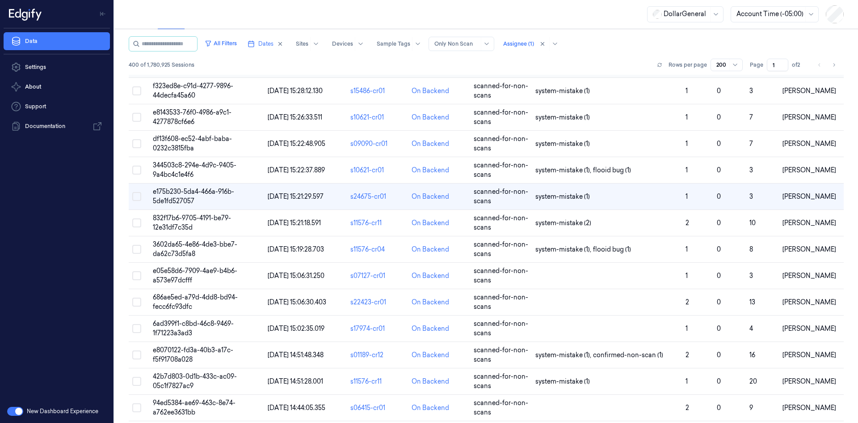
scroll to position [268, 0]
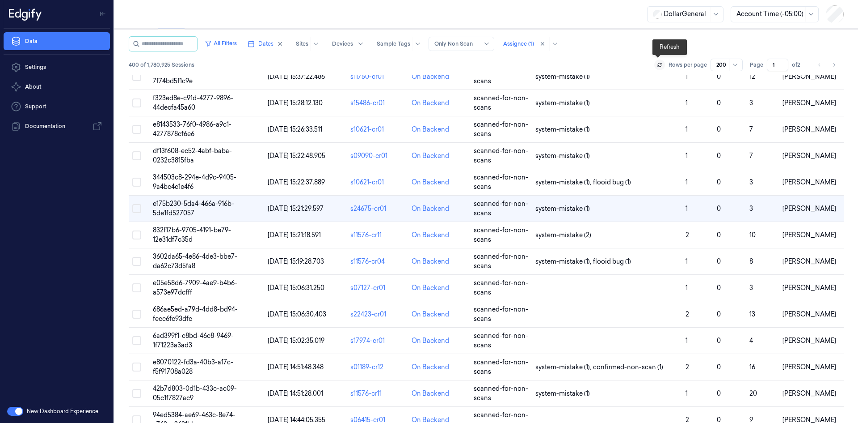
click at [658, 64] on icon at bounding box center [660, 63] width 4 height 1
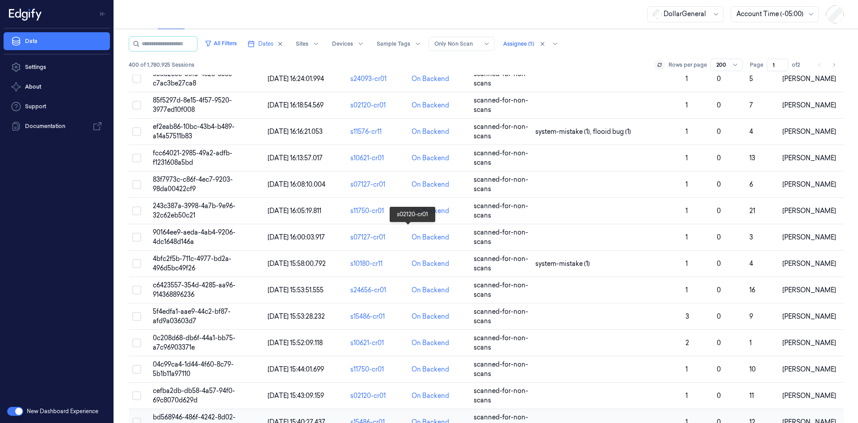
scroll to position [4954, 0]
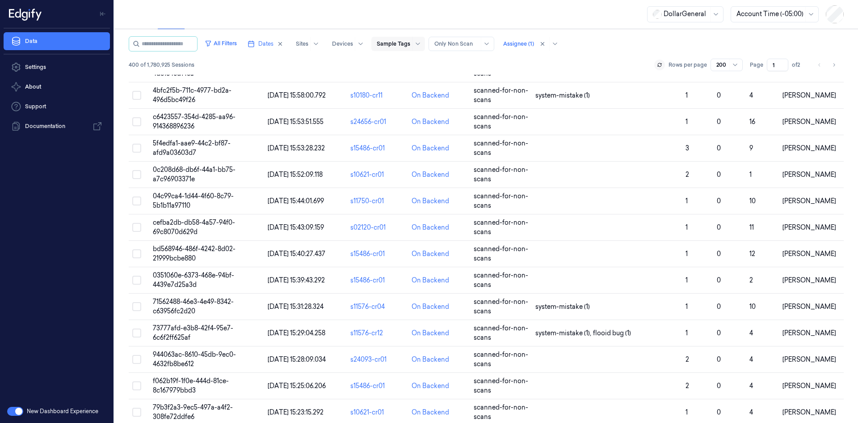
drag, startPoint x: 376, startPoint y: 67, endPoint x: 385, endPoint y: 41, distance: 27.7
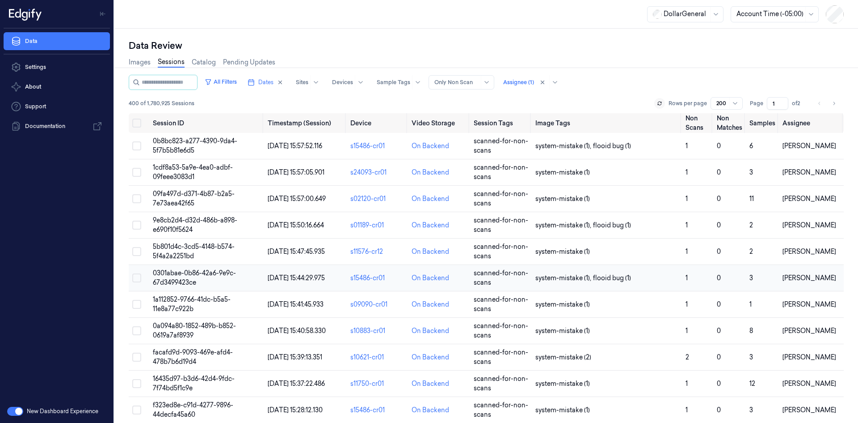
scroll to position [268, 0]
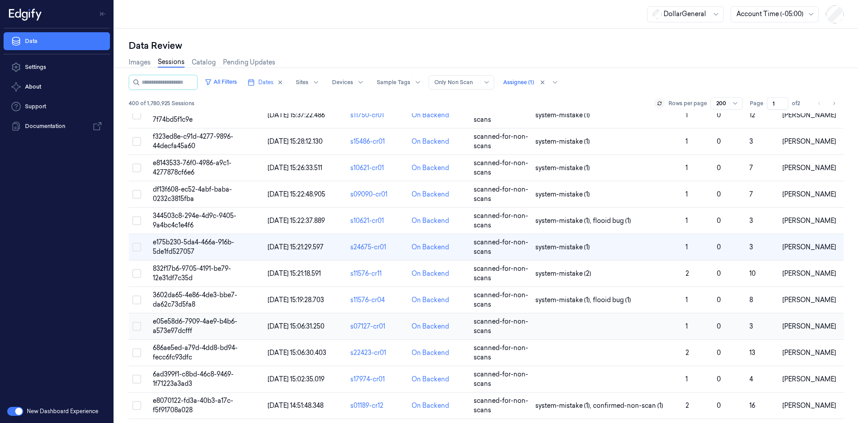
click at [544, 321] on td at bounding box center [607, 326] width 150 height 26
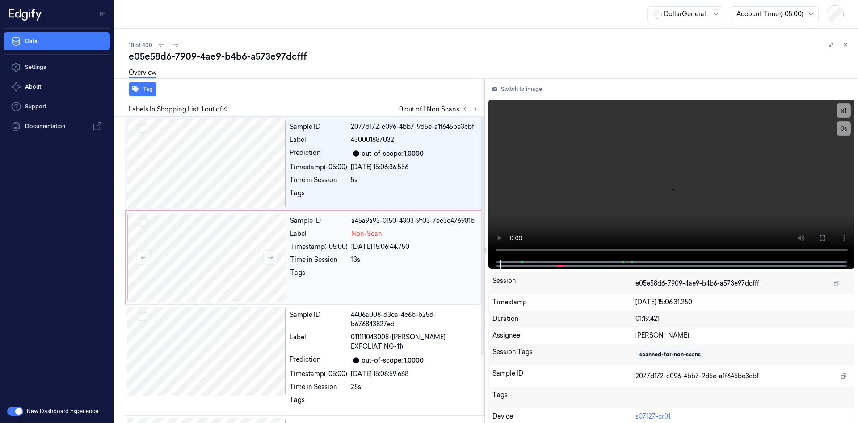
click at [385, 241] on div "Sample ID a45a9a93-0150-4303-9f03-7ec3c476981b Label Non-Scan Timestamp (-05:00…" at bounding box center [385, 256] width 196 height 89
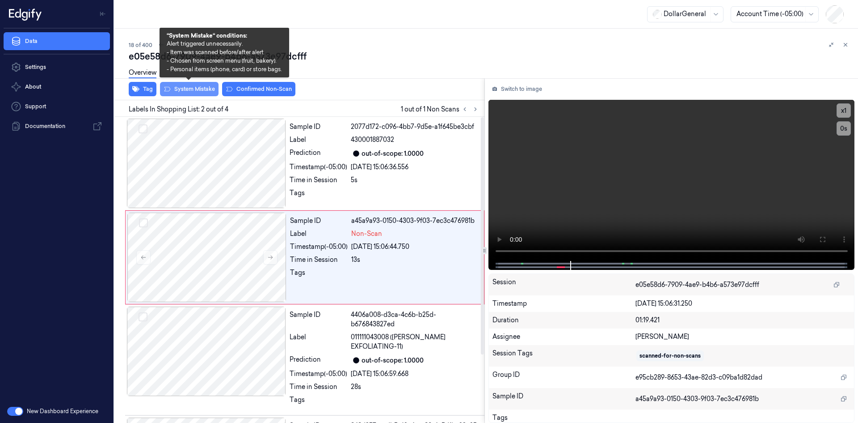
click at [204, 86] on button "System Mistake" at bounding box center [189, 89] width 59 height 14
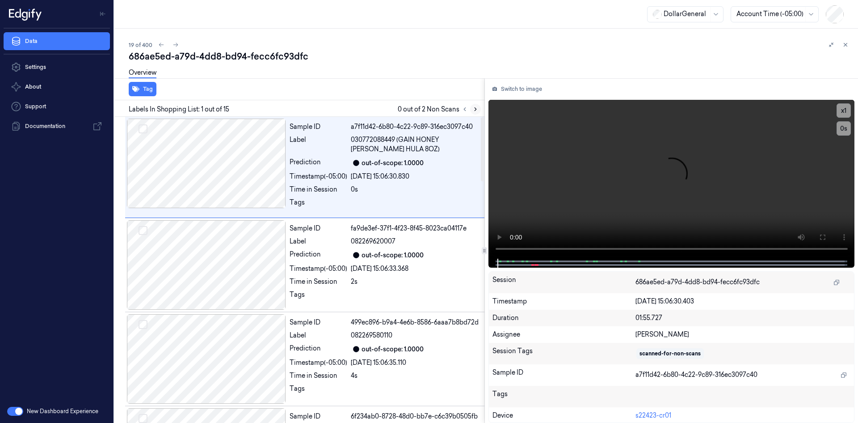
click at [476, 111] on icon at bounding box center [476, 109] width 6 height 6
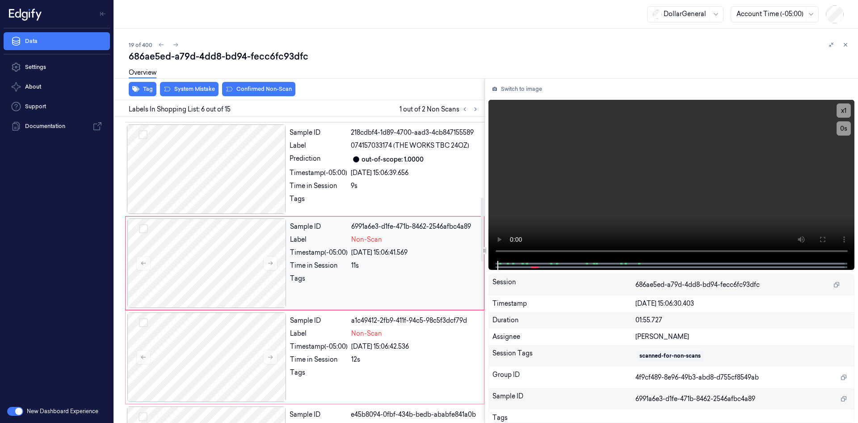
scroll to position [386, 0]
click at [368, 251] on div "Sample ID 6991a6e3-d1fe-471b-8462-2546afbc4a89 Label Non-Scan Timestamp (-05:00…" at bounding box center [385, 261] width 196 height 89
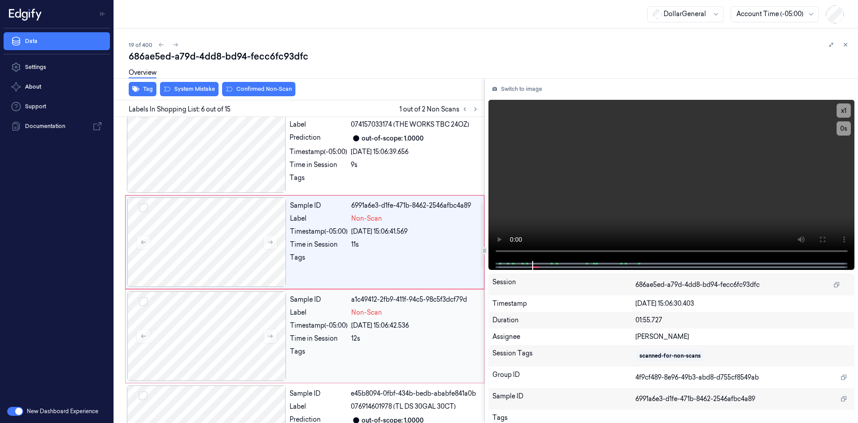
scroll to position [475, 0]
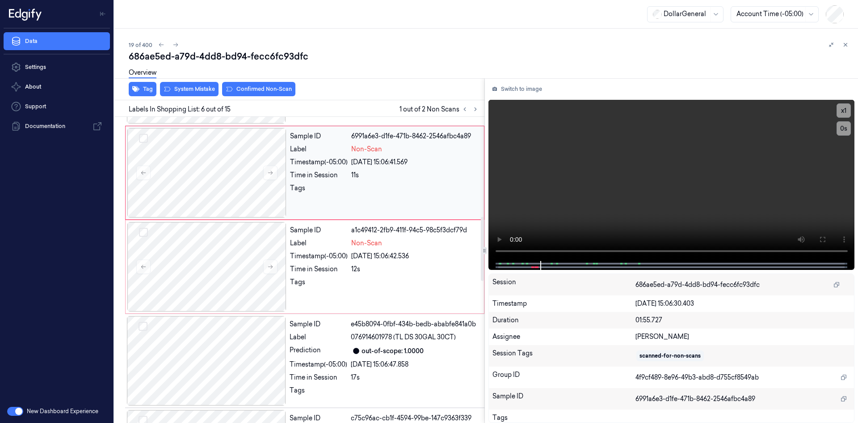
click at [392, 191] on div at bounding box center [414, 190] width 127 height 14
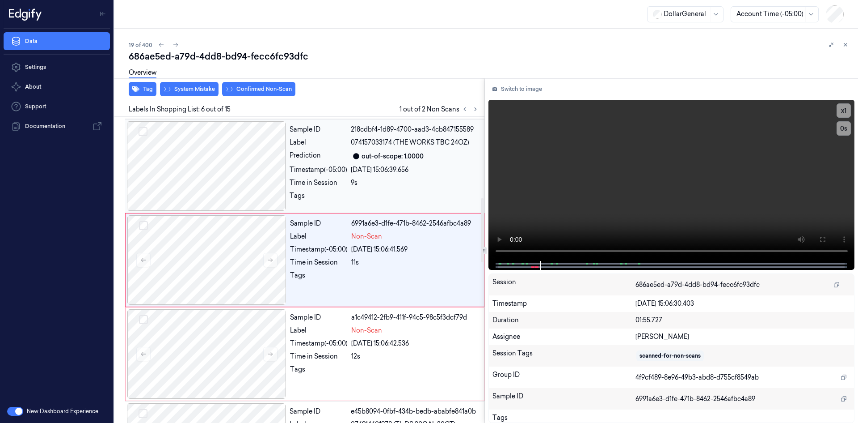
scroll to position [386, 0]
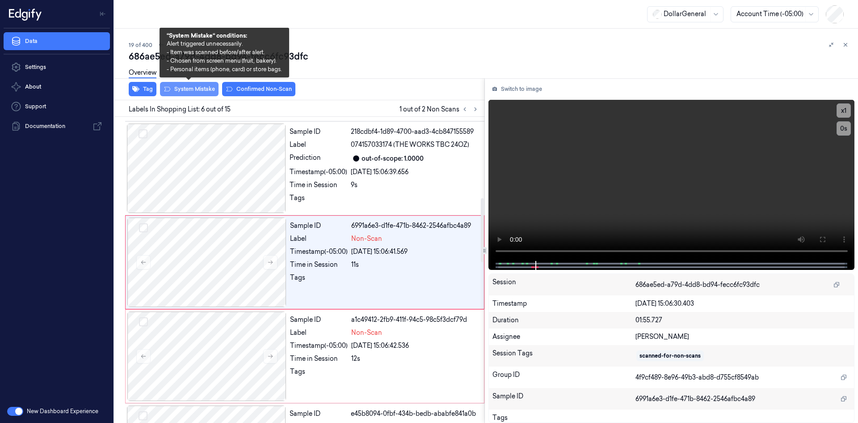
click at [194, 89] on button "System Mistake" at bounding box center [189, 89] width 59 height 14
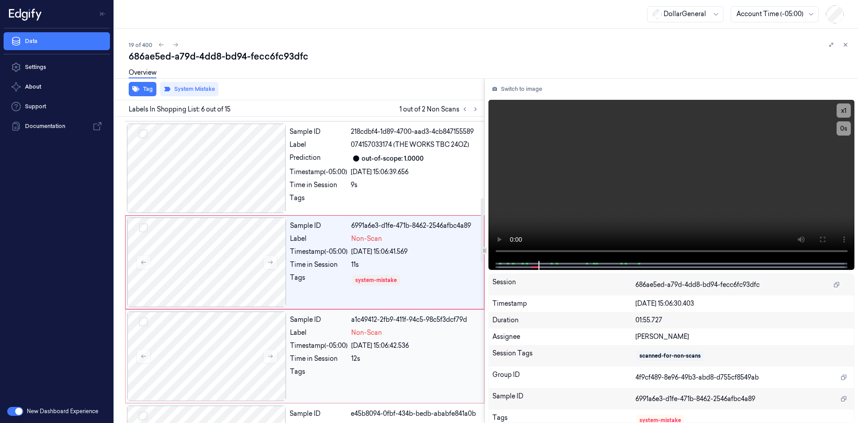
click at [339, 363] on div "Time in Session" at bounding box center [319, 358] width 58 height 9
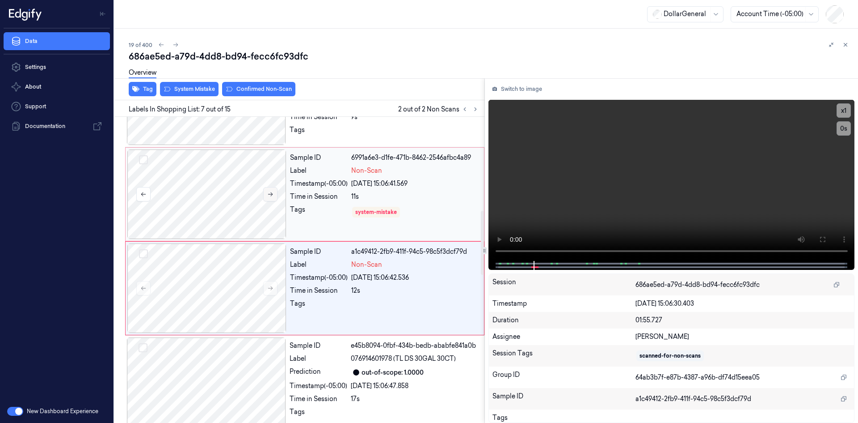
scroll to position [480, 0]
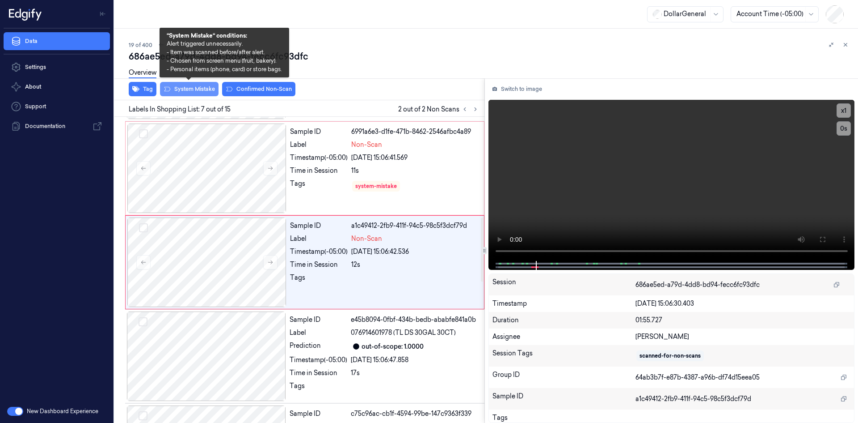
click at [188, 92] on button "System Mistake" at bounding box center [189, 89] width 59 height 14
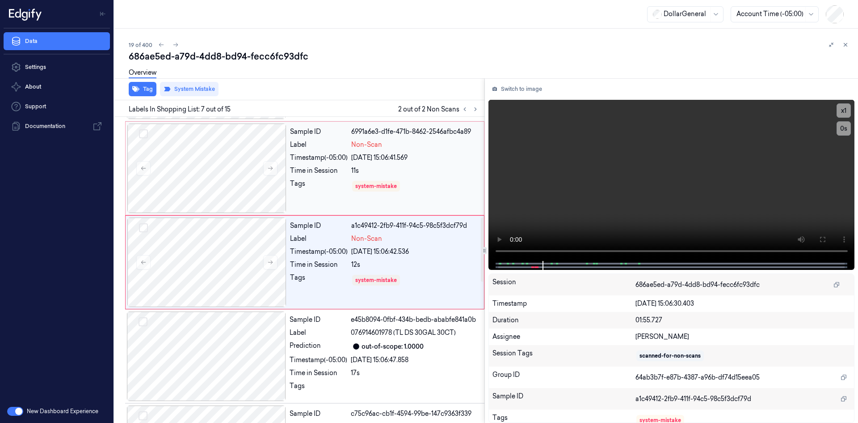
click at [428, 161] on div "[DATE] 15:06:41.569" at bounding box center [414, 157] width 127 height 9
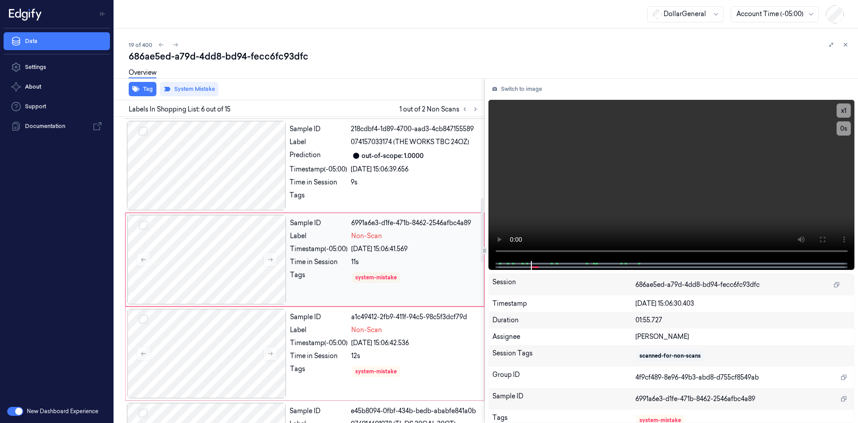
scroll to position [386, 0]
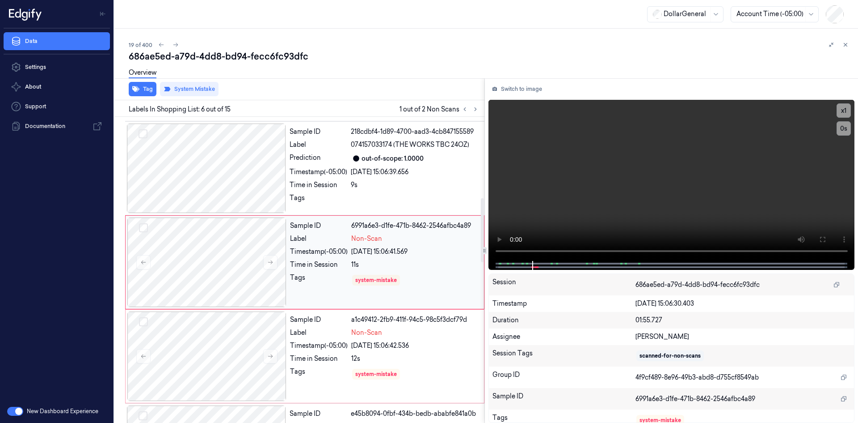
click at [403, 286] on div "system-mistake" at bounding box center [414, 280] width 127 height 14
click at [392, 81] on div "Overview" at bounding box center [490, 74] width 722 height 23
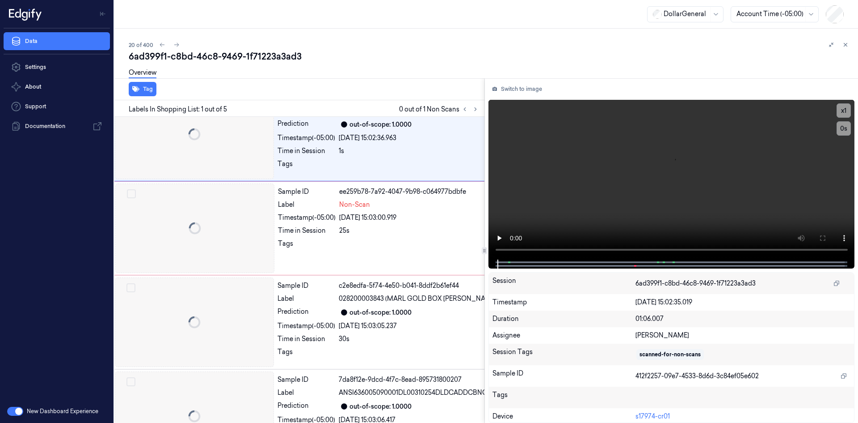
scroll to position [0, 14]
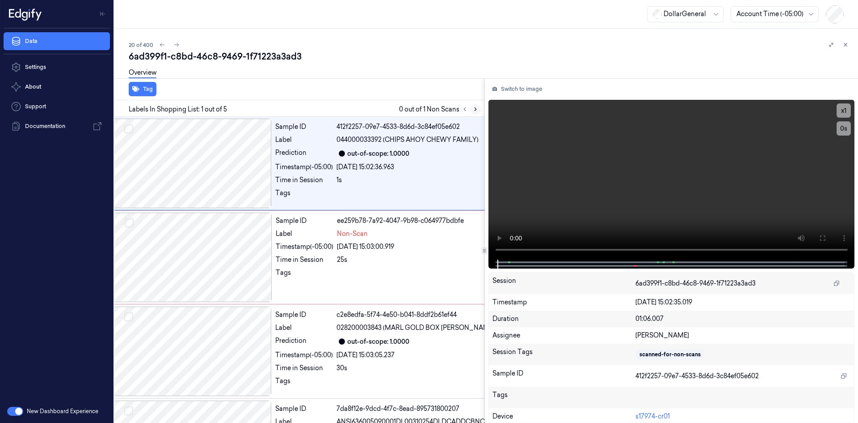
click at [474, 112] on button at bounding box center [475, 109] width 11 height 11
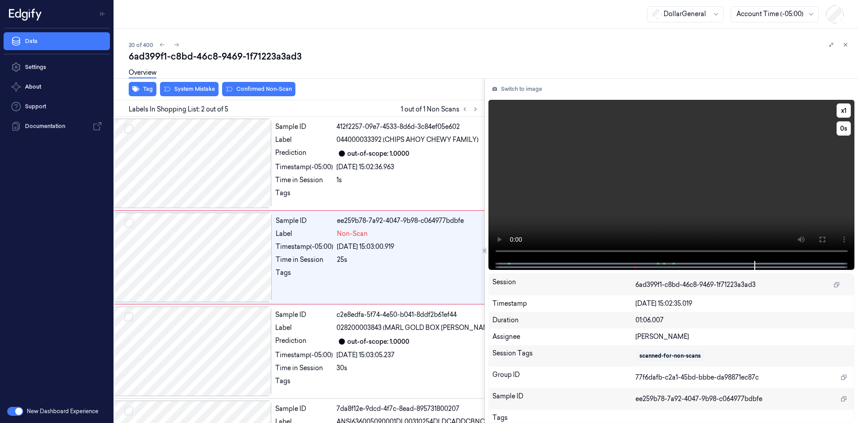
click at [635, 157] on video at bounding box center [672, 180] width 367 height 161
click at [356, 255] on div "25s" at bounding box center [835, 259] width 996 height 9
click at [632, 165] on video at bounding box center [672, 180] width 367 height 161
click at [639, 166] on video at bounding box center [672, 180] width 367 height 161
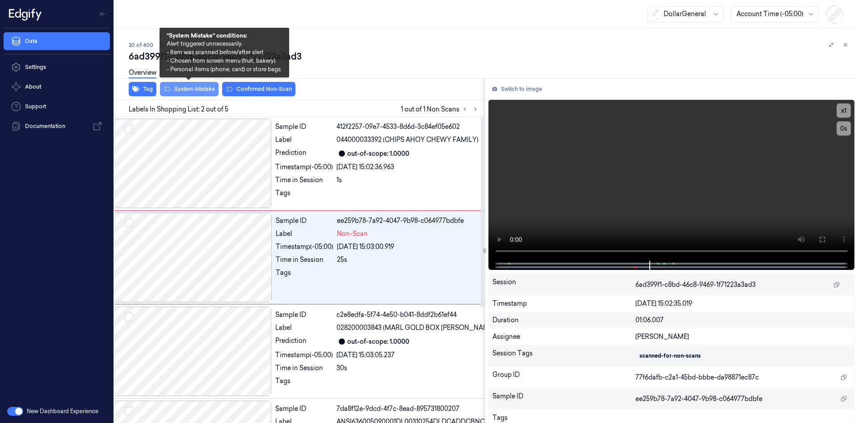
click at [199, 87] on button "System Mistake" at bounding box center [189, 89] width 59 height 14
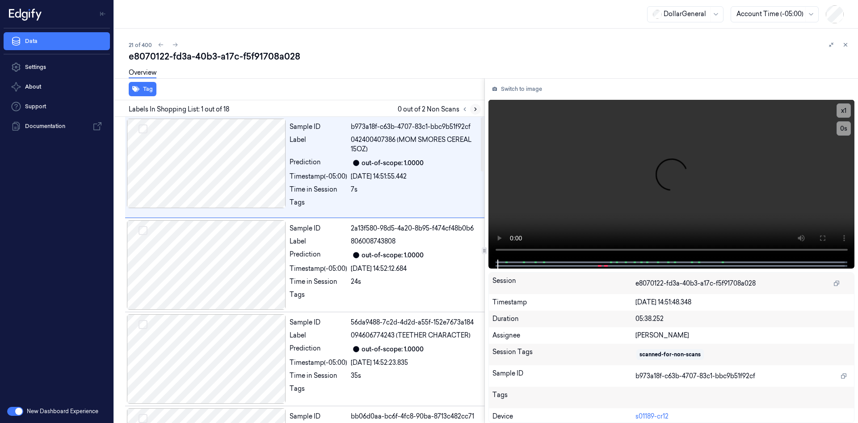
click at [477, 107] on icon at bounding box center [476, 109] width 6 height 6
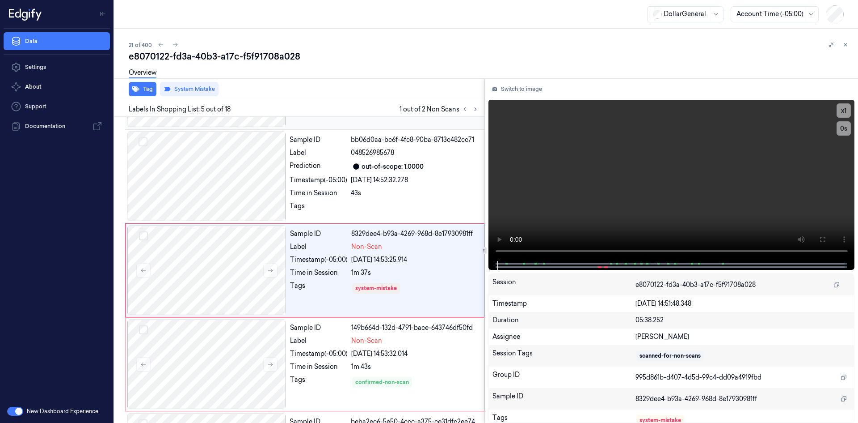
scroll to position [277, 0]
drag, startPoint x: 847, startPoint y: 43, endPoint x: 843, endPoint y: 51, distance: 8.6
click at [847, 43] on icon at bounding box center [846, 45] width 6 height 6
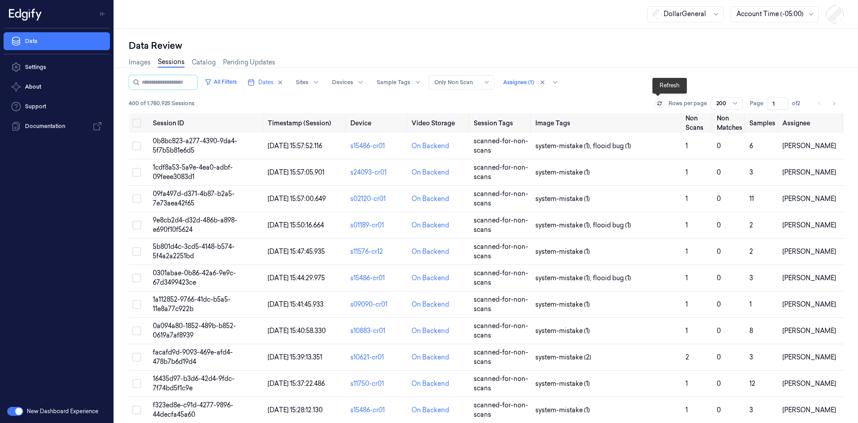
click at [659, 103] on icon at bounding box center [660, 101] width 4 height 1
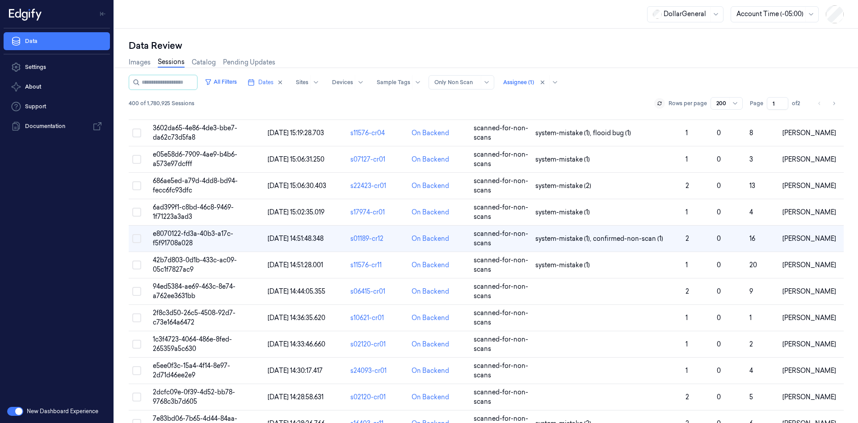
scroll to position [537, 0]
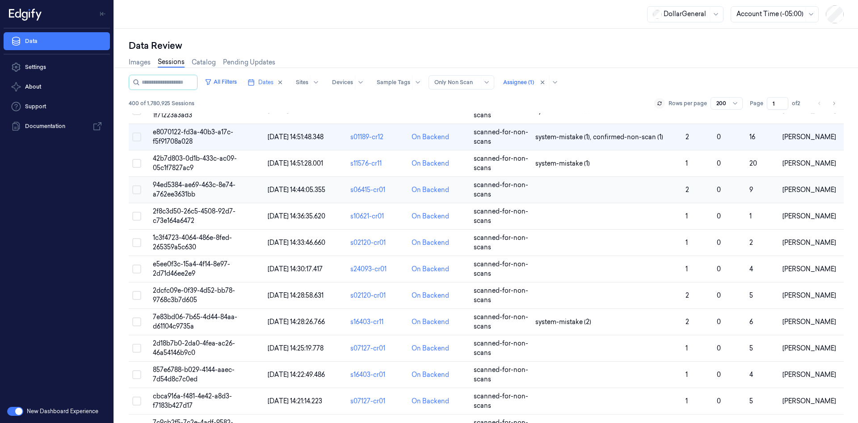
click at [595, 193] on td at bounding box center [607, 190] width 150 height 26
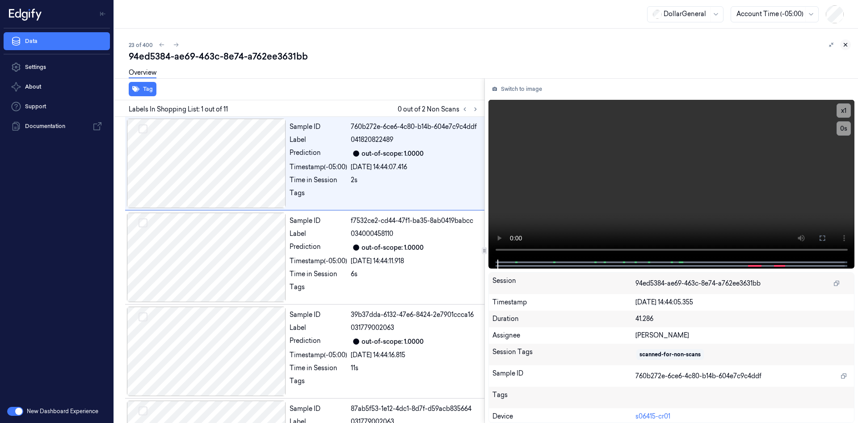
click at [845, 43] on icon at bounding box center [846, 44] width 3 height 3
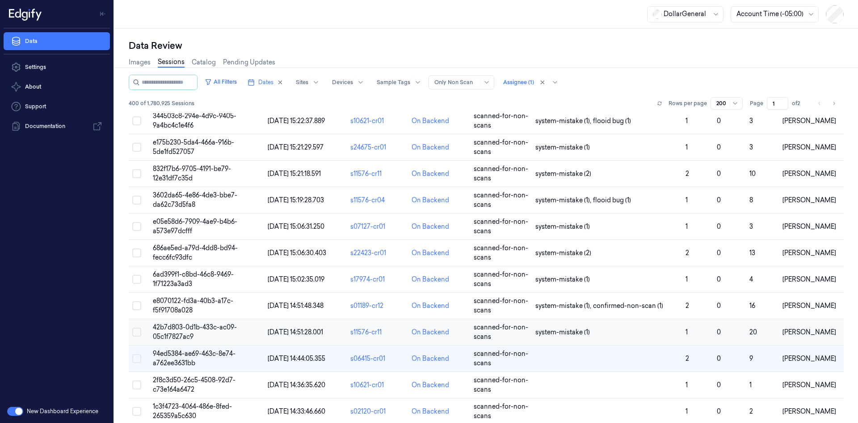
scroll to position [581, 0]
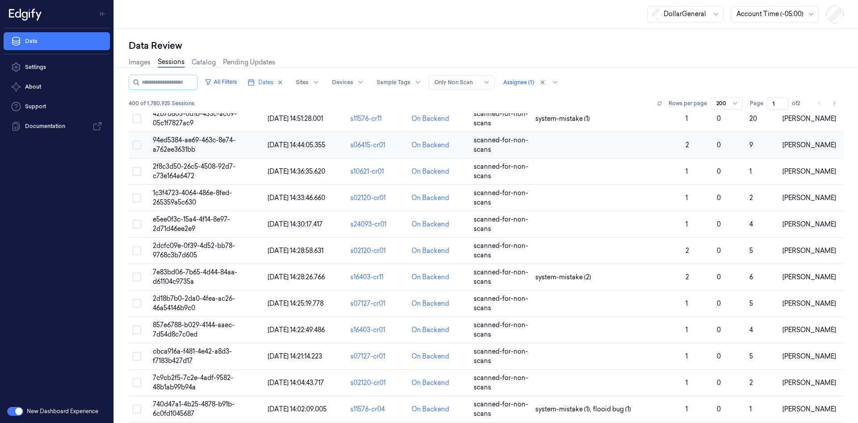
click at [560, 151] on td at bounding box center [607, 145] width 150 height 26
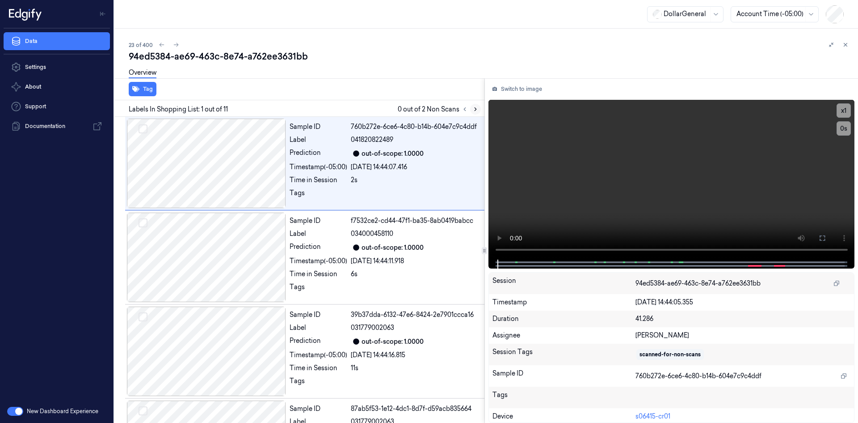
click at [477, 113] on button at bounding box center [475, 109] width 11 height 11
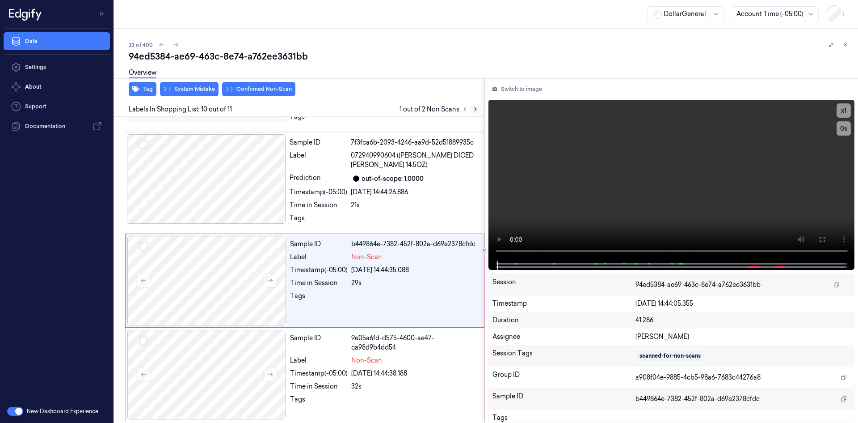
scroll to position [752, 0]
click at [561, 161] on video at bounding box center [672, 180] width 367 height 161
click at [606, 150] on video at bounding box center [672, 180] width 367 height 161
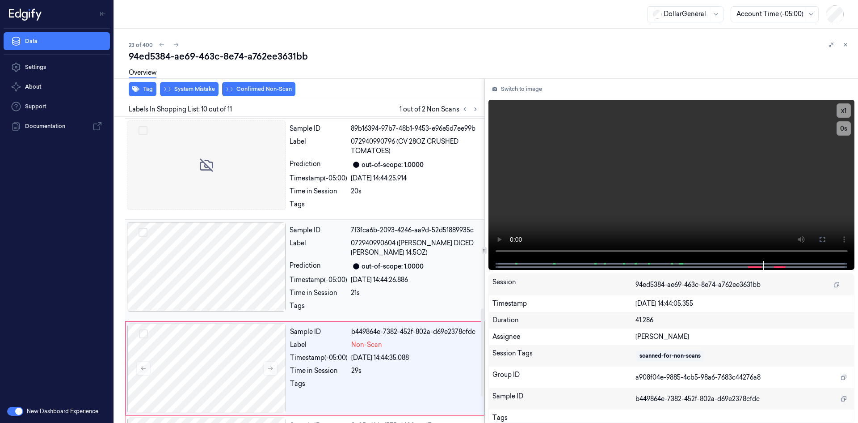
click at [353, 249] on span "072940990604 ([PERSON_NAME] DICED [PERSON_NAME] 14.5OZ)" at bounding box center [415, 247] width 128 height 19
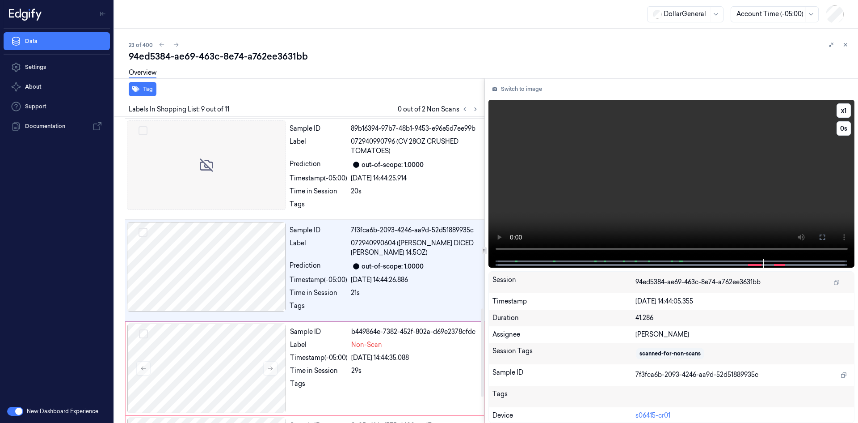
scroll to position [664, 0]
click at [577, 200] on video at bounding box center [672, 179] width 367 height 159
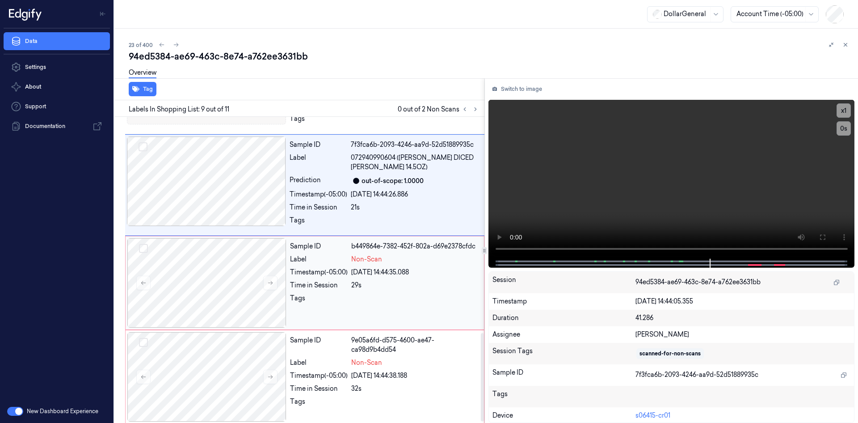
scroll to position [752, 0]
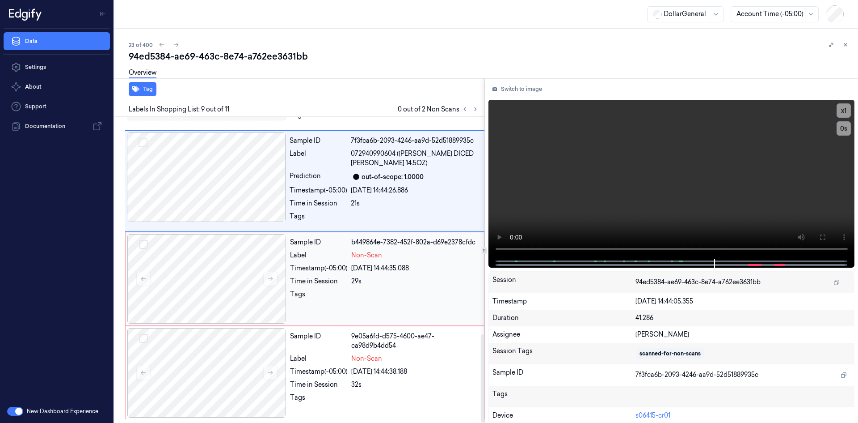
click at [354, 272] on div "[DATE] 14:44:35.088" at bounding box center [414, 267] width 127 height 9
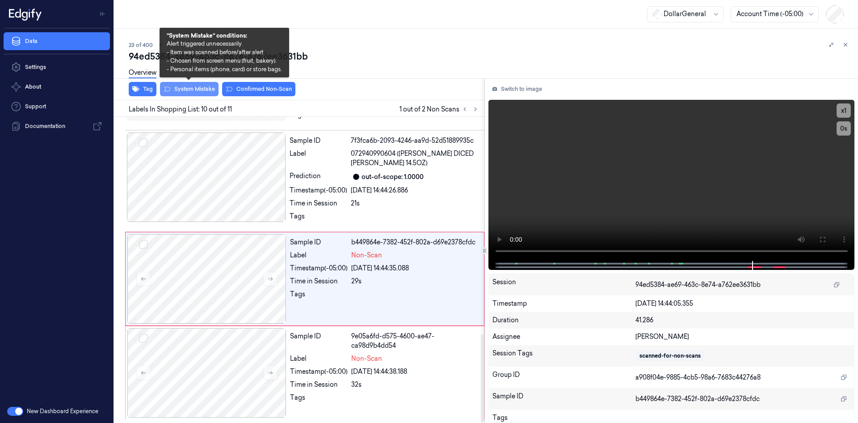
click at [199, 94] on button "System Mistake" at bounding box center [189, 89] width 59 height 14
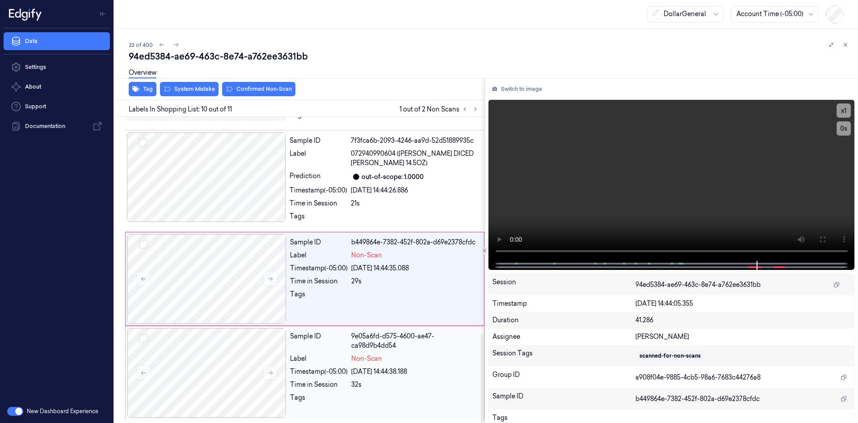
click at [314, 368] on div "Timestamp (-05:00)" at bounding box center [319, 371] width 58 height 9
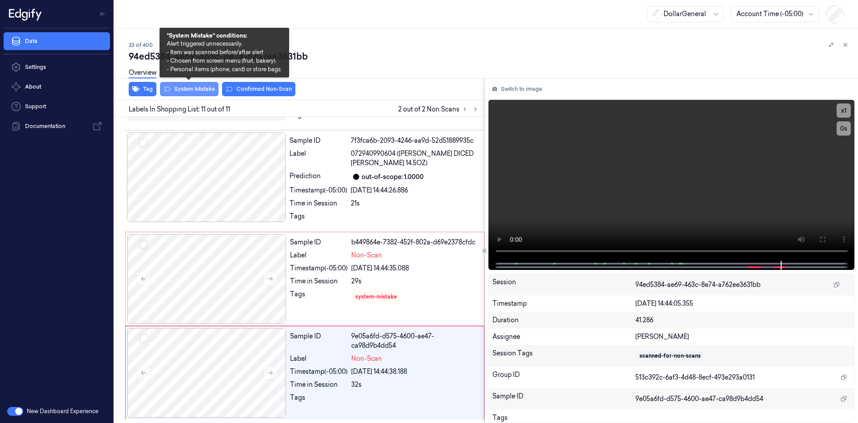
click at [203, 95] on button "System Mistake" at bounding box center [189, 89] width 59 height 14
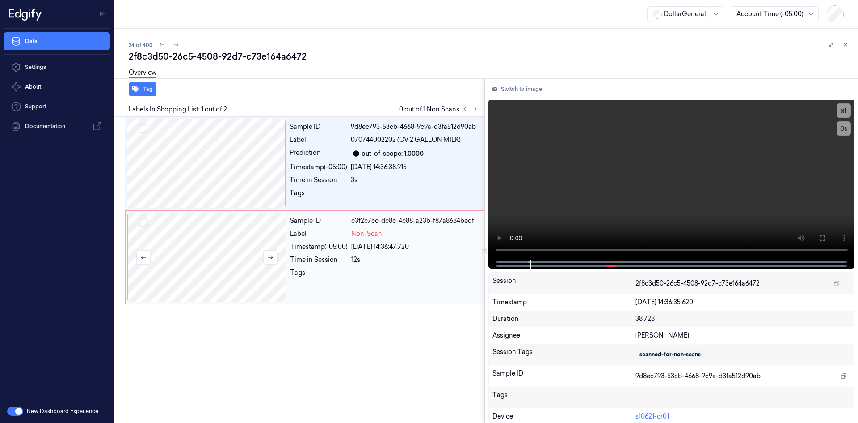
click at [221, 237] on div at bounding box center [206, 256] width 159 height 89
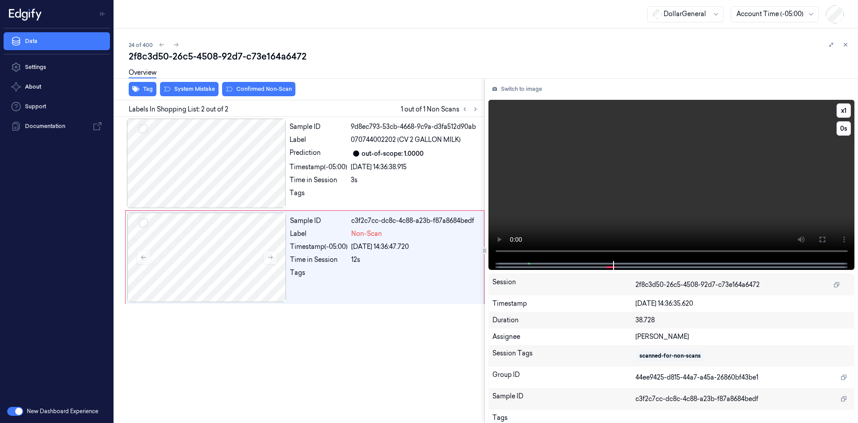
click at [649, 165] on video at bounding box center [672, 180] width 367 height 161
click at [148, 91] on button "Tag" at bounding box center [143, 89] width 28 height 14
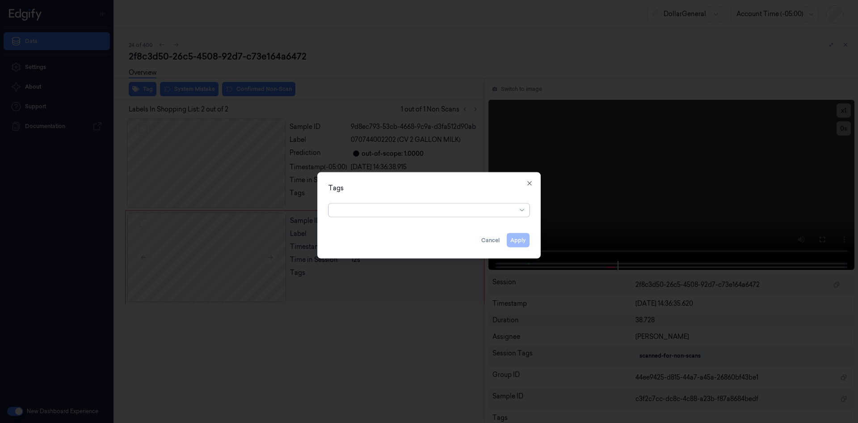
click at [481, 206] on div at bounding box center [425, 209] width 182 height 9
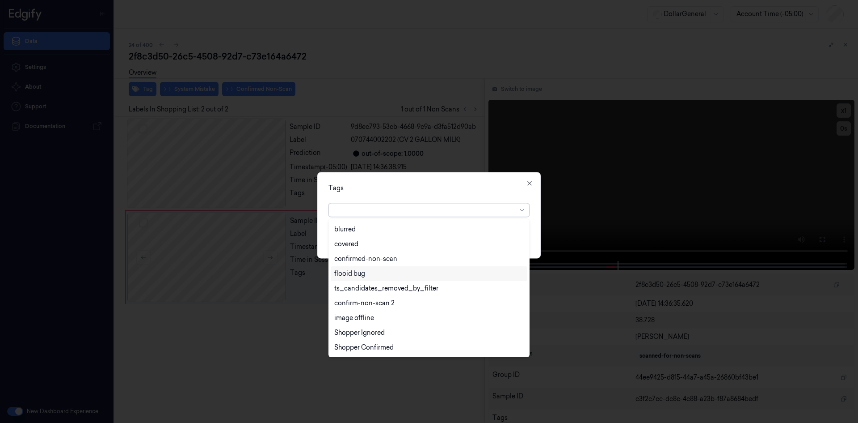
click at [371, 275] on div "flooid bug" at bounding box center [429, 273] width 190 height 9
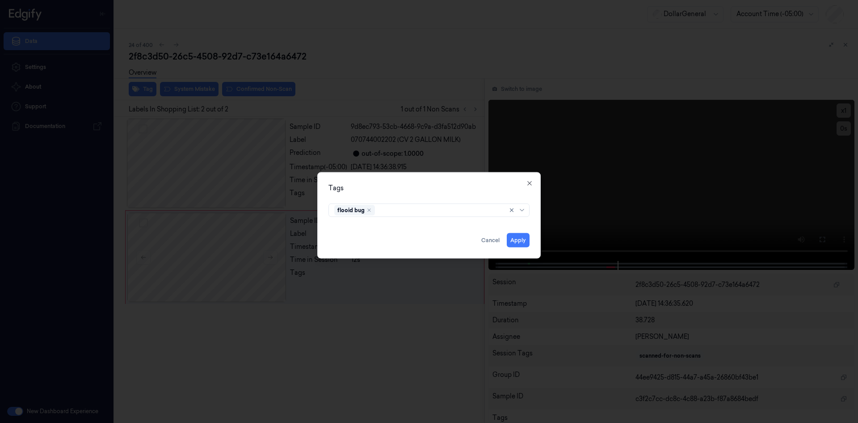
click at [447, 191] on div "Tags" at bounding box center [429, 187] width 201 height 9
click at [523, 238] on button "Apply" at bounding box center [518, 239] width 23 height 14
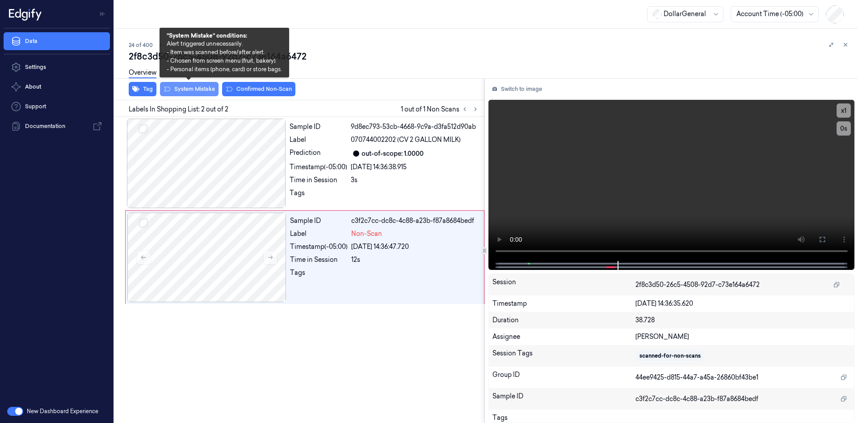
click at [187, 94] on button "System Mistake" at bounding box center [189, 89] width 59 height 14
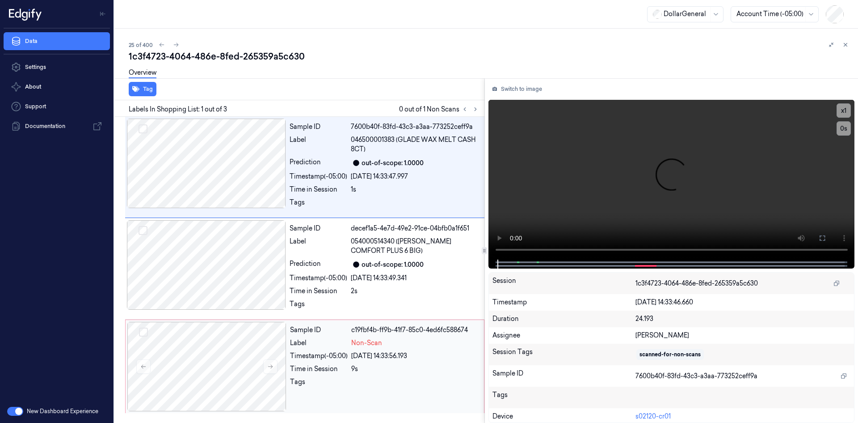
click at [298, 366] on div "Time in Session" at bounding box center [319, 368] width 58 height 9
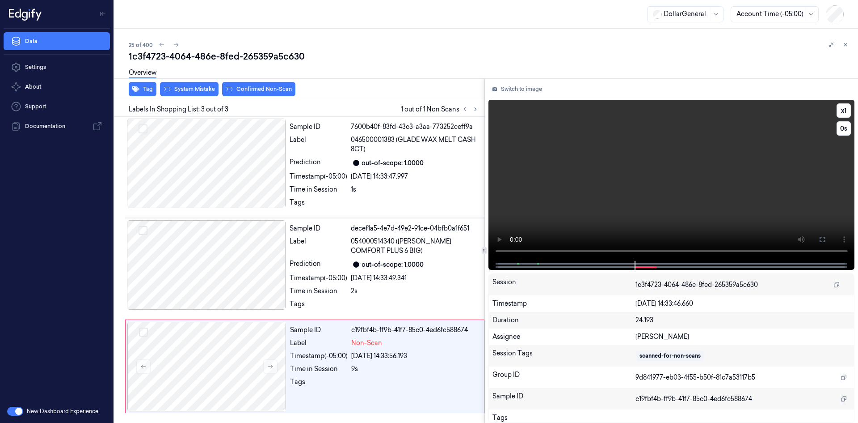
click at [596, 198] on video at bounding box center [672, 180] width 367 height 161
click at [594, 199] on video at bounding box center [672, 180] width 367 height 161
click at [350, 139] on div "Label 046500001383 (GLADE WAX MELT CASH 8CT)" at bounding box center [385, 144] width 190 height 19
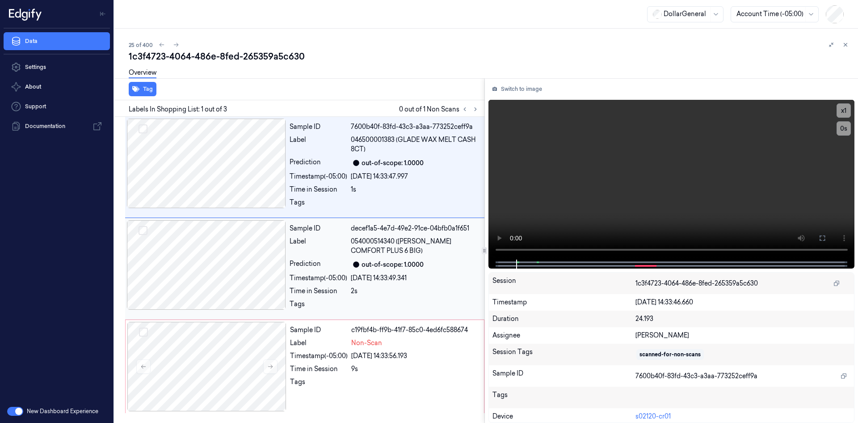
click at [342, 248] on div "Label" at bounding box center [319, 246] width 58 height 19
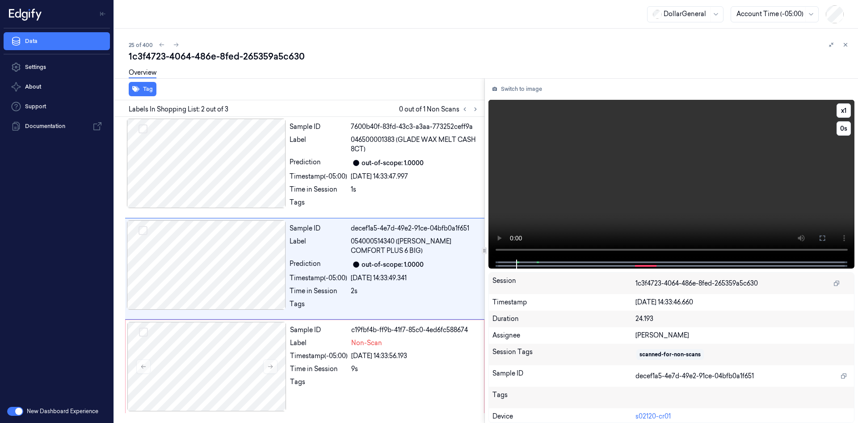
click at [590, 183] on video at bounding box center [672, 180] width 367 height 160
click at [291, 350] on div "Sample ID c19fbf4b-ff9b-41f7-85c0-4ed6fc588674 Label Non-Scan Timestamp (-05:00…" at bounding box center [385, 365] width 196 height 89
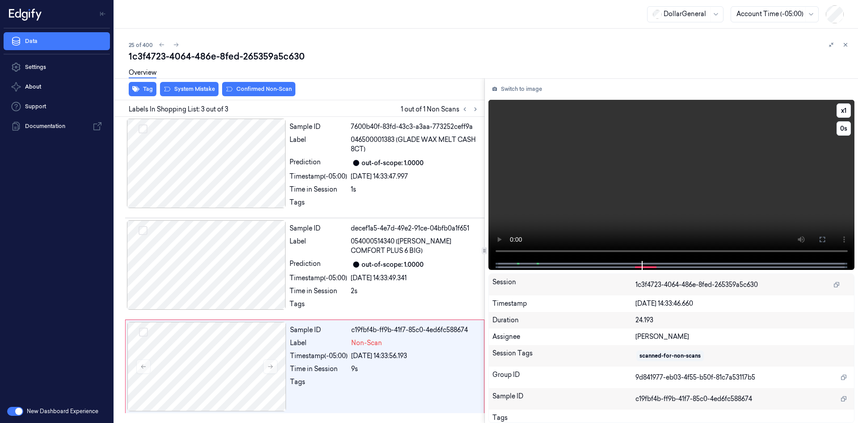
click at [644, 161] on video at bounding box center [672, 180] width 367 height 161
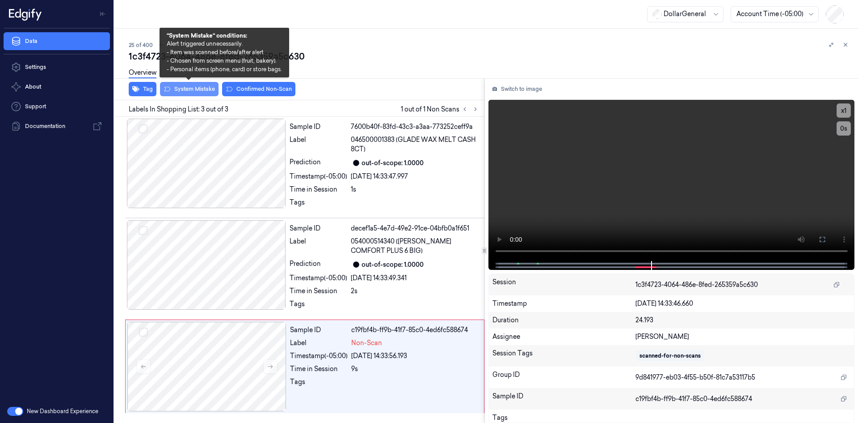
click at [200, 85] on button "System Mistake" at bounding box center [189, 89] width 59 height 14
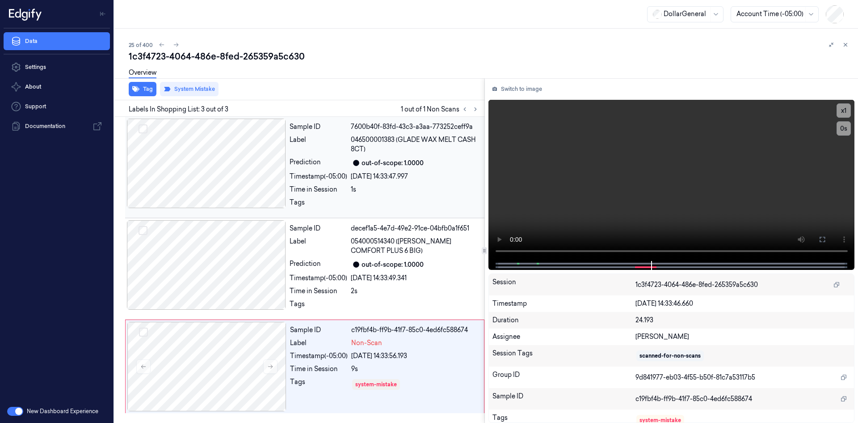
scroll to position [2, 0]
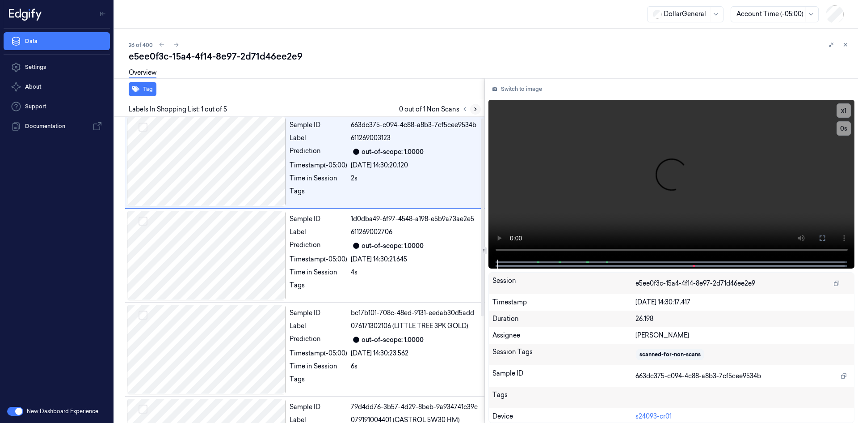
click at [475, 111] on icon at bounding box center [476, 109] width 6 height 6
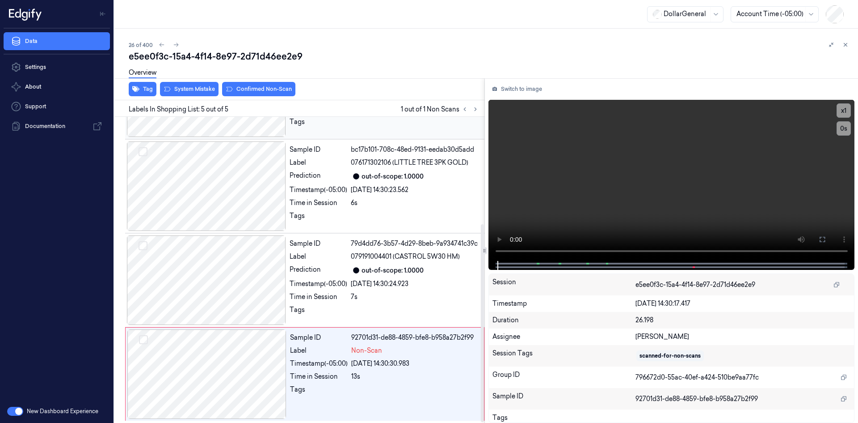
scroll to position [166, 0]
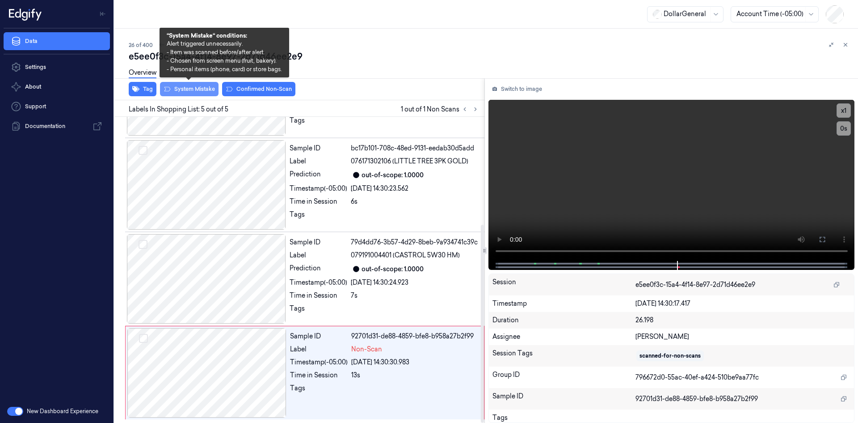
click at [205, 95] on button "System Mistake" at bounding box center [189, 89] width 59 height 14
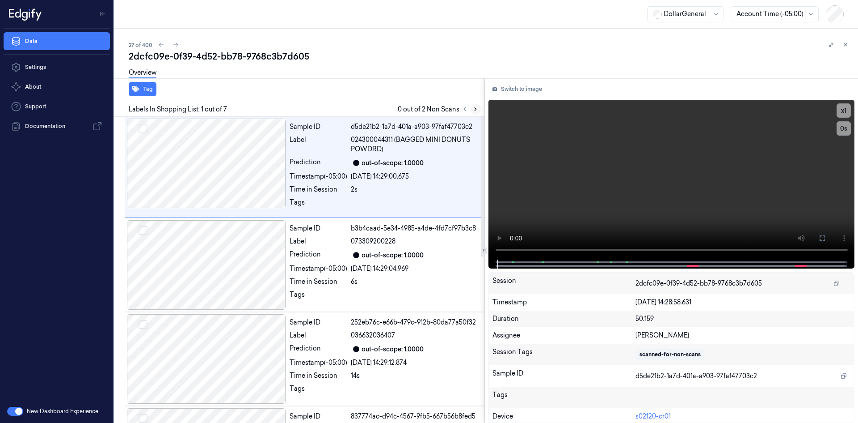
click at [478, 112] on button at bounding box center [475, 109] width 11 height 11
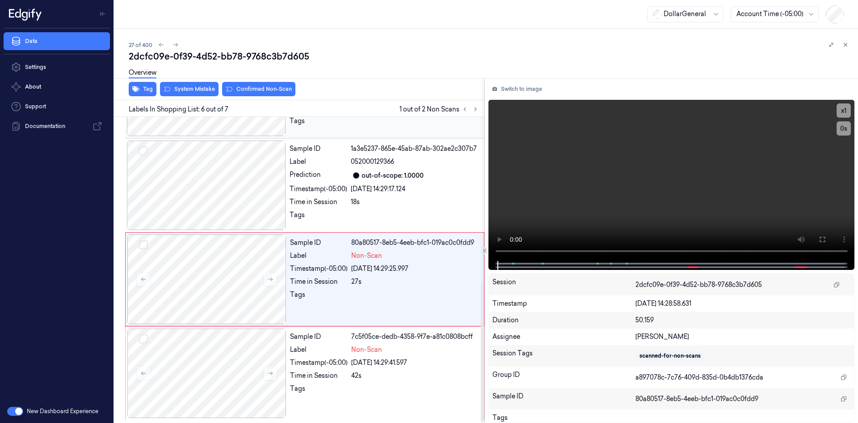
scroll to position [362, 0]
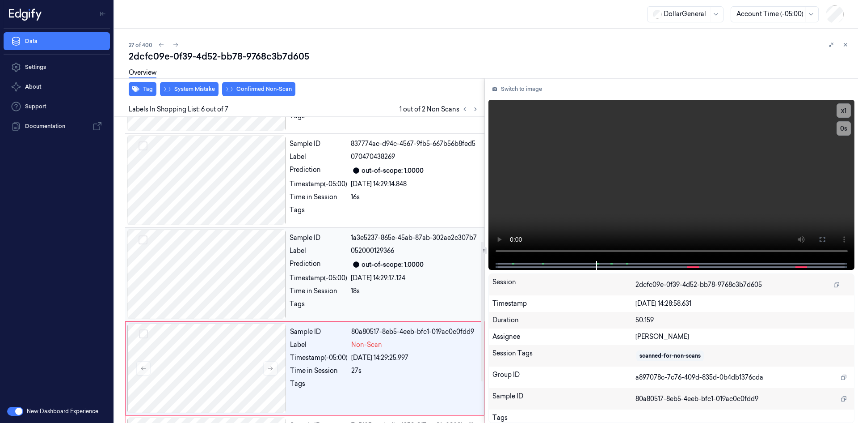
click at [328, 259] on div "Prediction" at bounding box center [319, 264] width 58 height 11
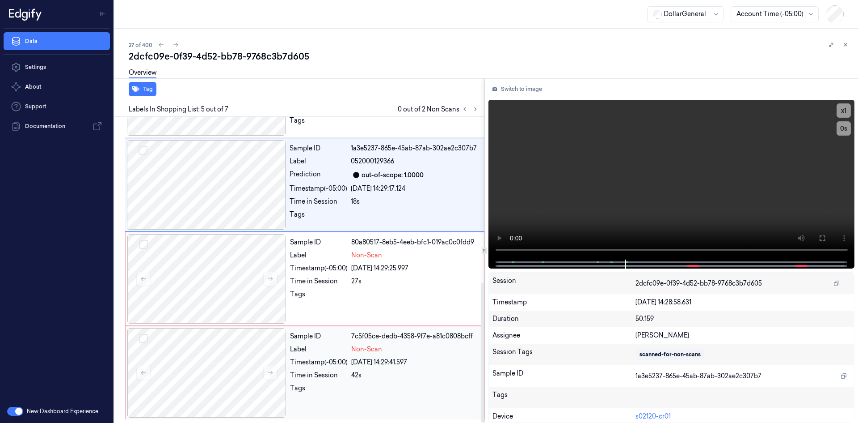
click at [360, 368] on div "Sample ID 7c5f05ce-dedb-4358-9f7e-a81c0808bcff Label Non-Scan Timestamp (-05:00…" at bounding box center [385, 372] width 196 height 89
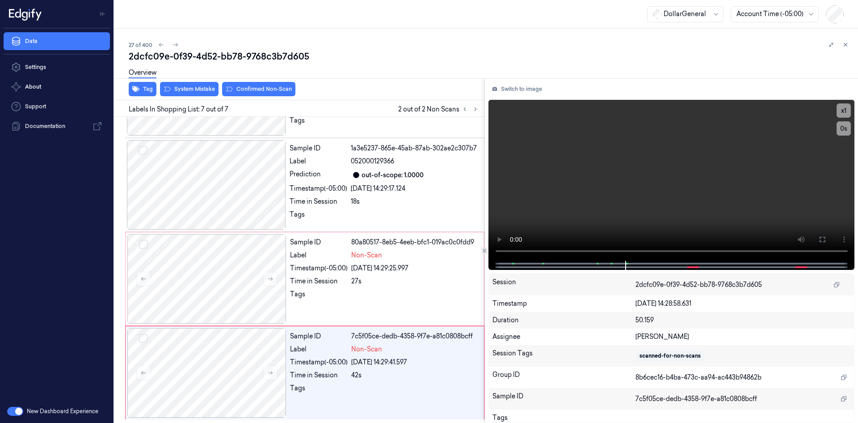
click at [205, 83] on div "Overview" at bounding box center [490, 74] width 722 height 23
click at [216, 275] on div at bounding box center [206, 278] width 159 height 89
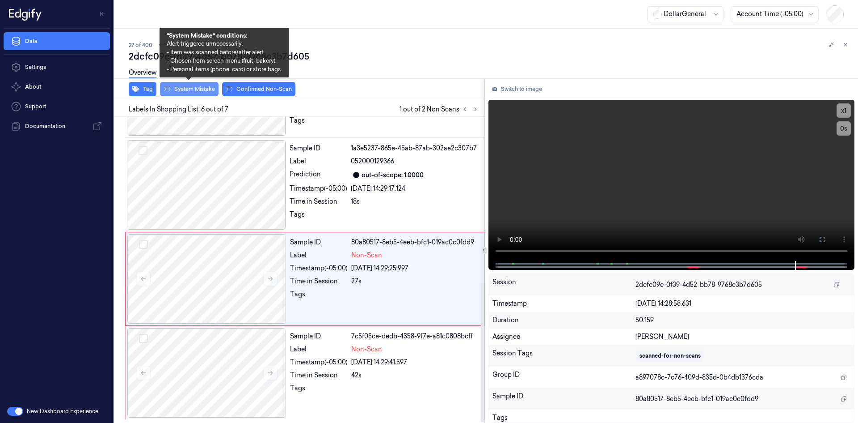
click at [207, 85] on button "System Mistake" at bounding box center [189, 89] width 59 height 14
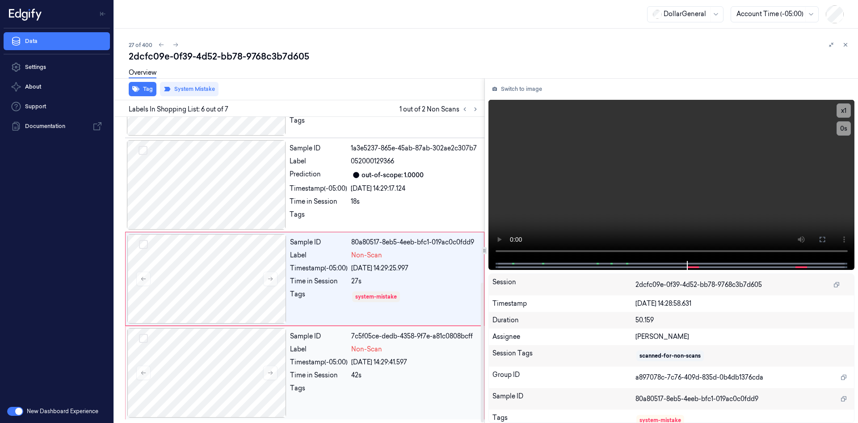
click at [373, 370] on div "42s" at bounding box center [414, 374] width 127 height 9
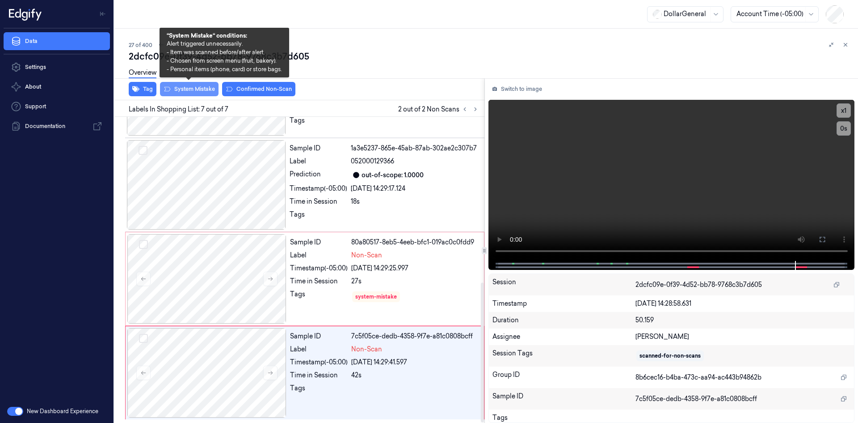
click at [196, 88] on button "System Mistake" at bounding box center [189, 89] width 59 height 14
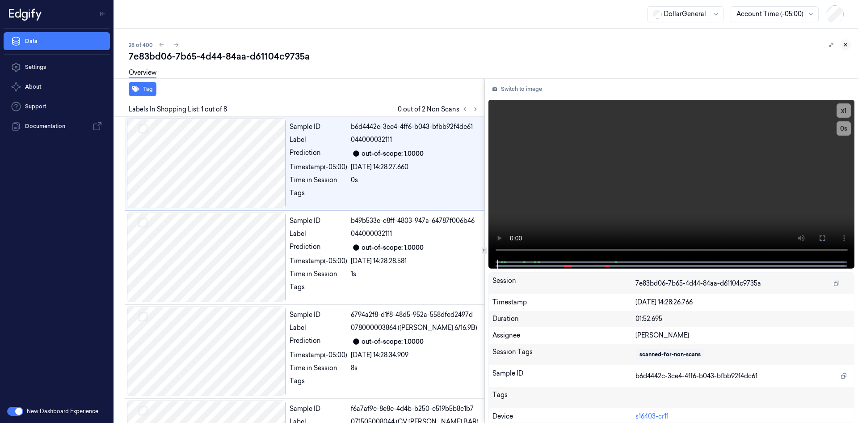
click at [847, 40] on button at bounding box center [846, 44] width 11 height 11
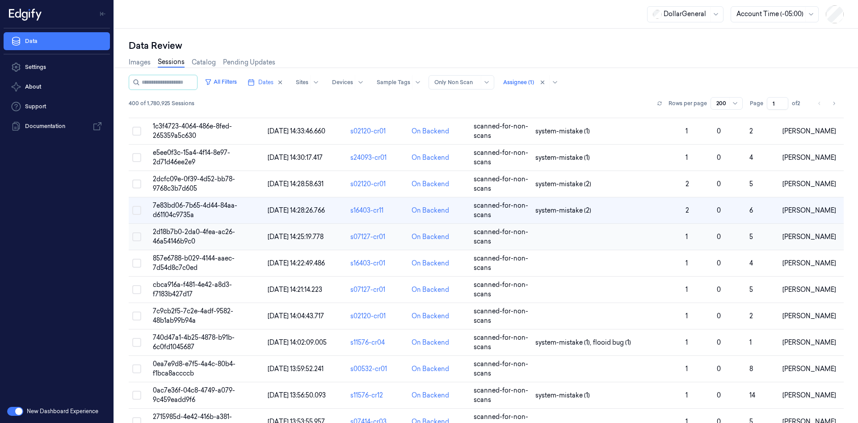
scroll to position [671, 0]
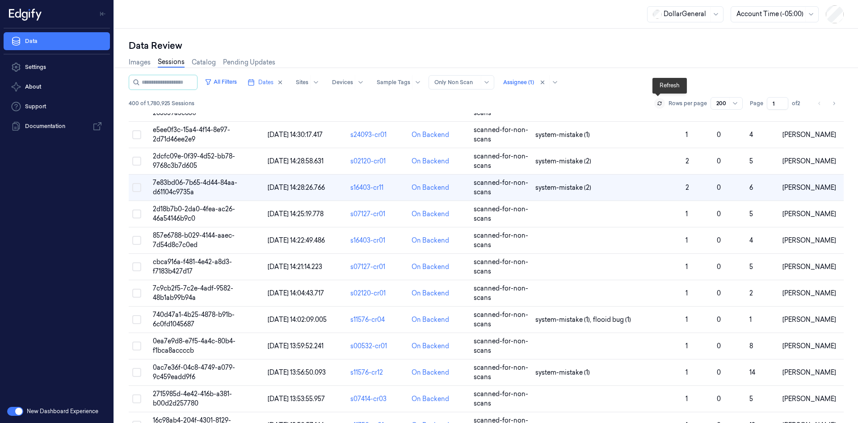
click at [657, 107] on button at bounding box center [660, 103] width 11 height 11
click at [730, 107] on div at bounding box center [735, 103] width 11 height 12
click at [724, 122] on div "50" at bounding box center [724, 120] width 21 height 9
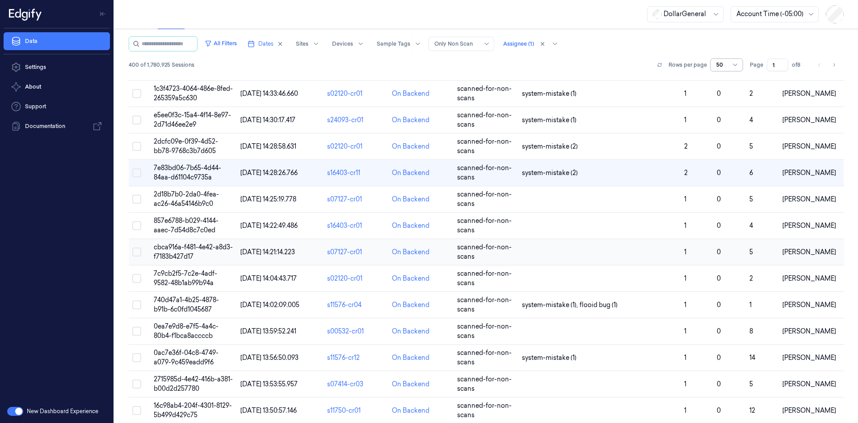
scroll to position [640, 0]
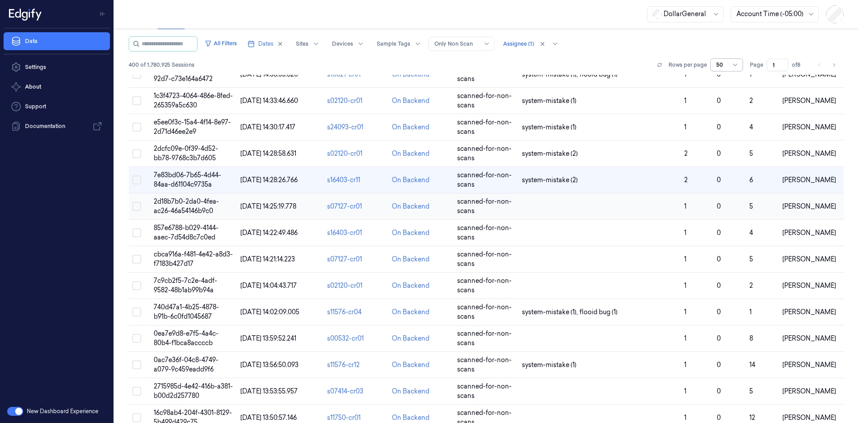
click at [599, 213] on td at bounding box center [600, 206] width 162 height 26
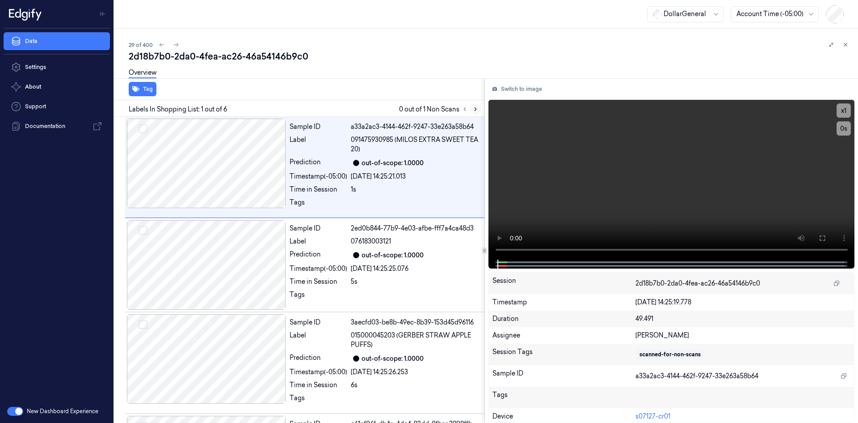
click at [479, 106] on button at bounding box center [475, 109] width 11 height 11
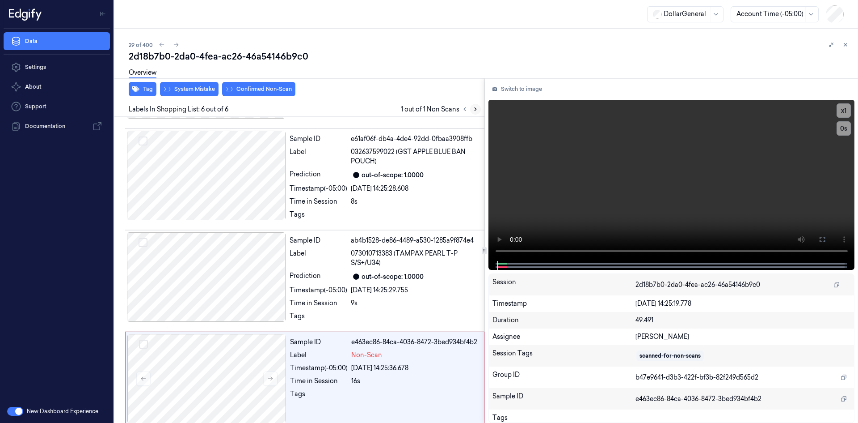
scroll to position [291, 0]
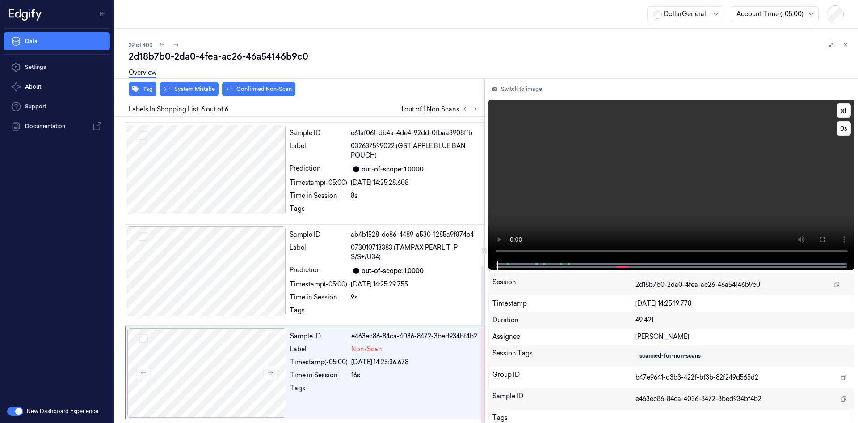
click at [573, 195] on video at bounding box center [672, 180] width 367 height 161
click at [676, 178] on video at bounding box center [672, 180] width 367 height 161
click at [203, 86] on button "System Mistake" at bounding box center [189, 89] width 59 height 14
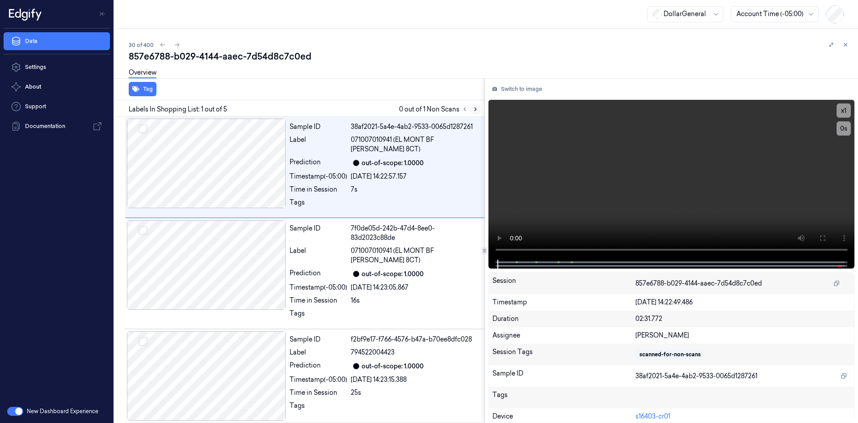
click at [478, 109] on icon at bounding box center [476, 109] width 6 height 6
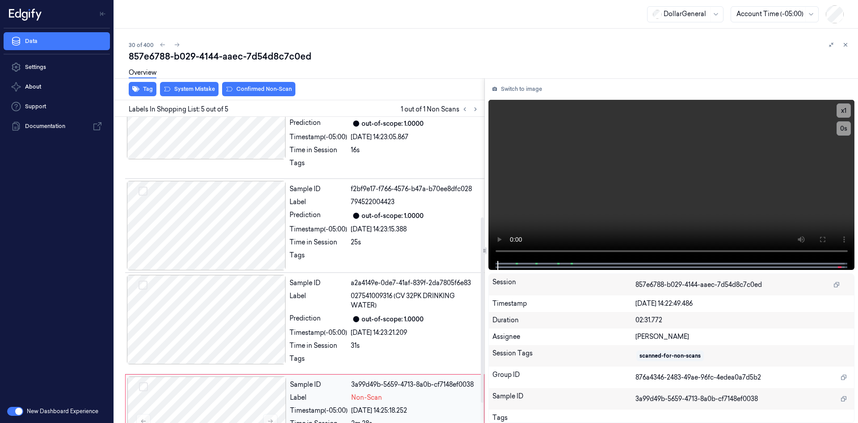
scroll to position [199, 0]
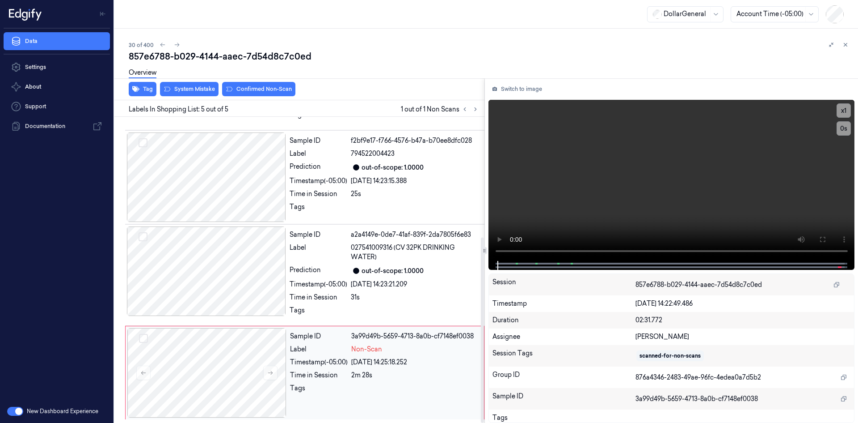
click at [313, 404] on div "Sample ID 3a99d49b-5659-4713-8a0b-cf7148ef0038 Label Non-Scan Timestamp (-05:00…" at bounding box center [385, 372] width 196 height 89
click at [590, 190] on video at bounding box center [672, 180] width 367 height 161
click at [579, 195] on video at bounding box center [672, 180] width 367 height 161
click at [677, 127] on video at bounding box center [672, 180] width 367 height 161
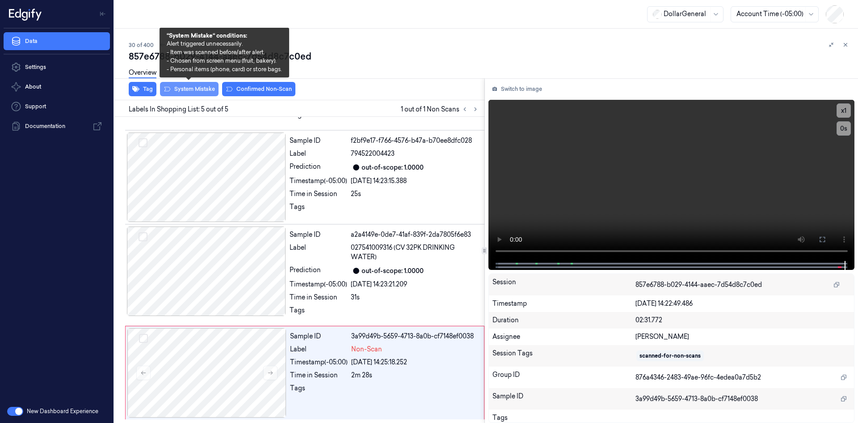
click at [185, 93] on button "System Mistake" at bounding box center [189, 89] width 59 height 14
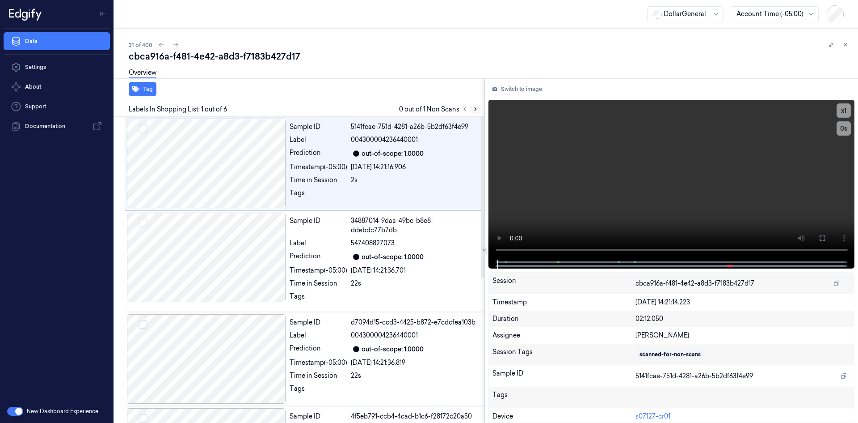
click at [477, 110] on icon at bounding box center [476, 109] width 6 height 6
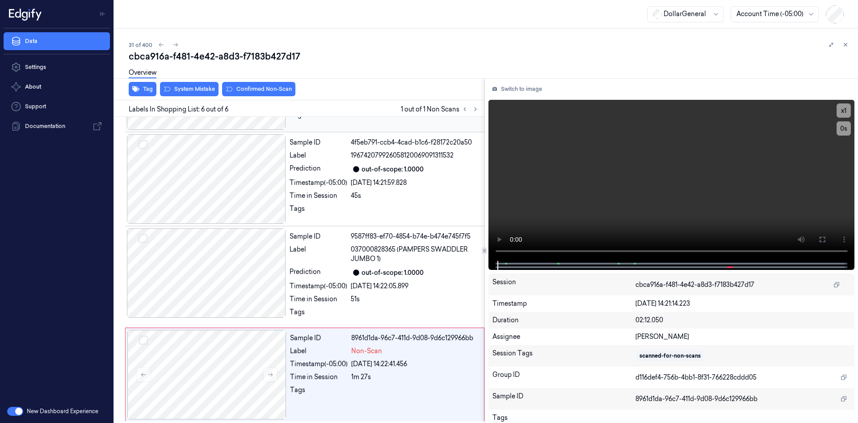
scroll to position [275, 0]
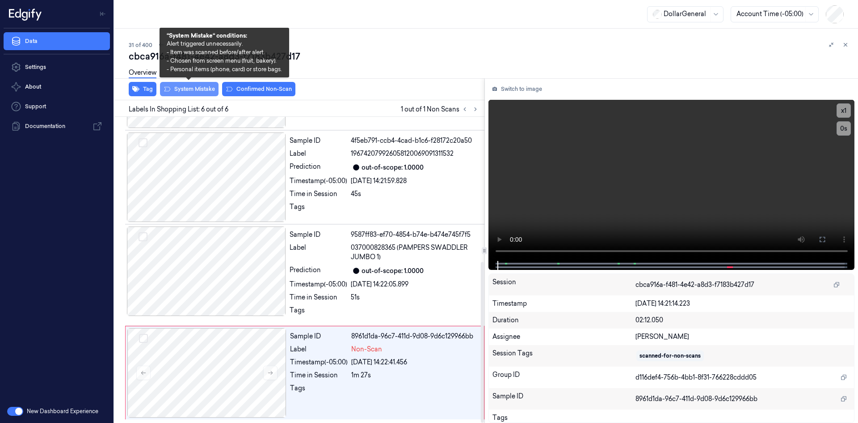
click at [188, 95] on button "System Mistake" at bounding box center [189, 89] width 59 height 14
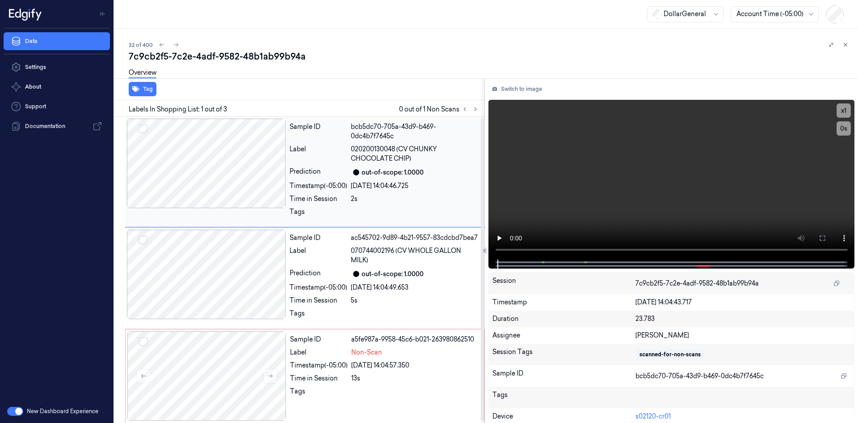
scroll to position [3, 0]
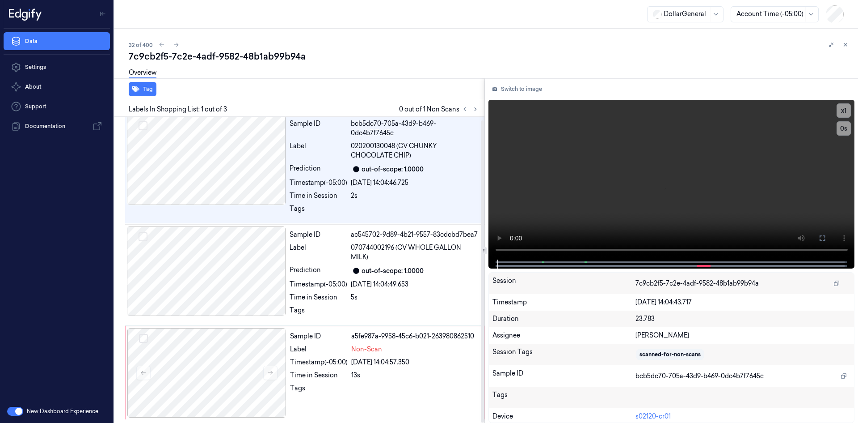
click at [477, 114] on div "Labels In Shopping List: 1 out of 3 0 out of 1 Non Scans" at bounding box center [298, 108] width 374 height 17
click at [479, 113] on button at bounding box center [475, 109] width 11 height 11
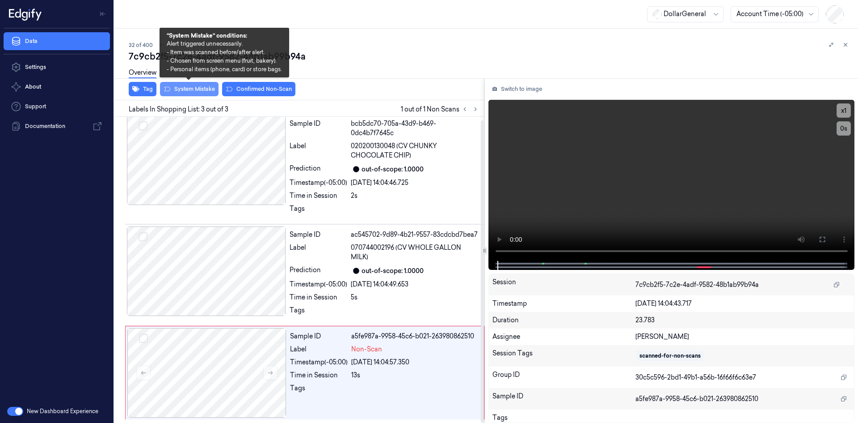
click at [217, 92] on button "System Mistake" at bounding box center [189, 89] width 59 height 14
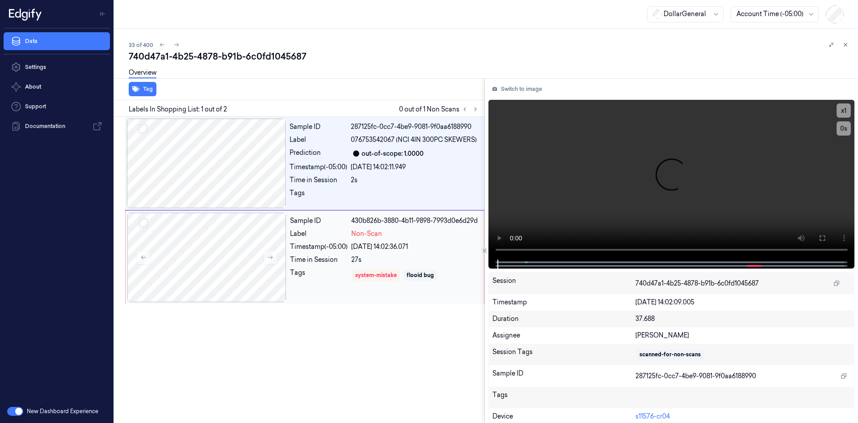
click at [432, 225] on div "430b826b-3880-4b11-9898-7993d0e6d29d" at bounding box center [414, 220] width 127 height 9
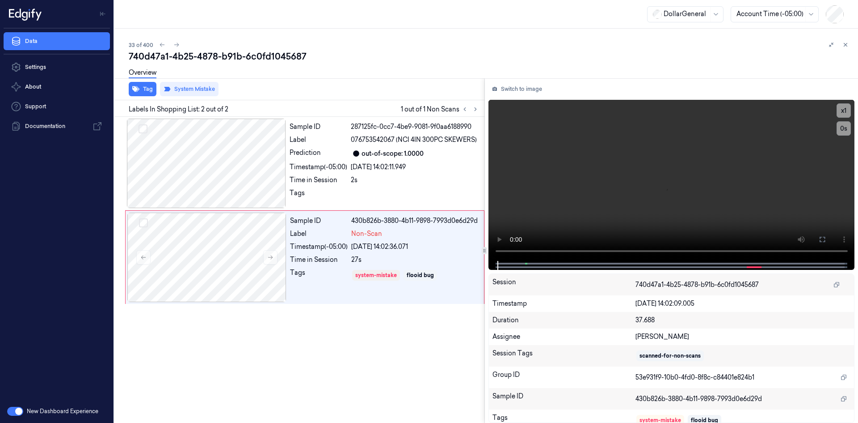
click at [840, 43] on div at bounding box center [838, 44] width 25 height 11
click at [844, 45] on icon at bounding box center [846, 45] width 6 height 6
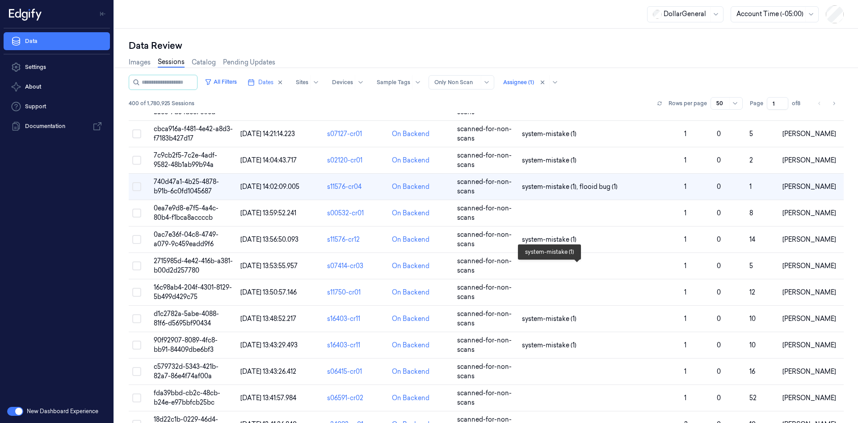
scroll to position [774, 0]
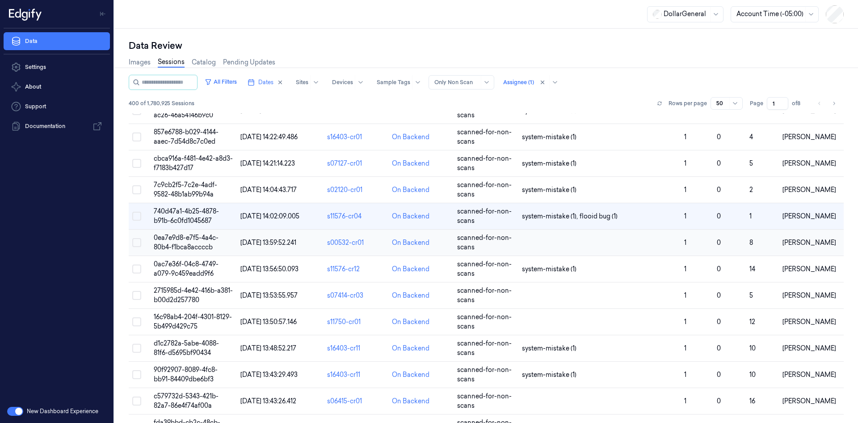
click at [586, 241] on td at bounding box center [600, 242] width 162 height 26
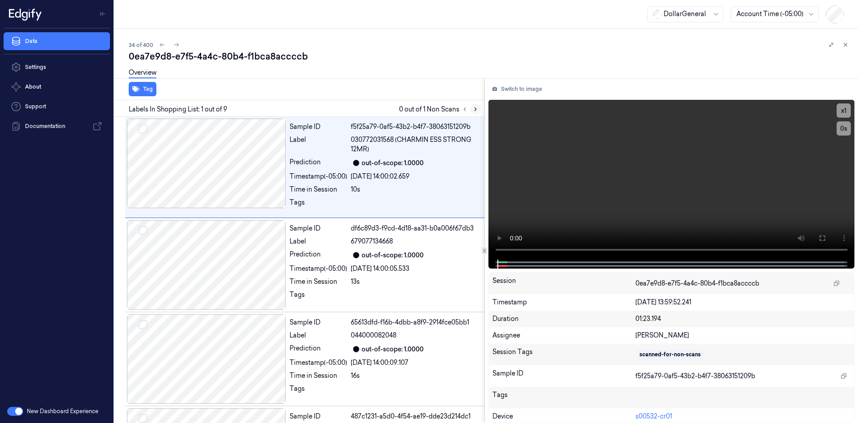
click at [473, 106] on icon at bounding box center [476, 109] width 6 height 6
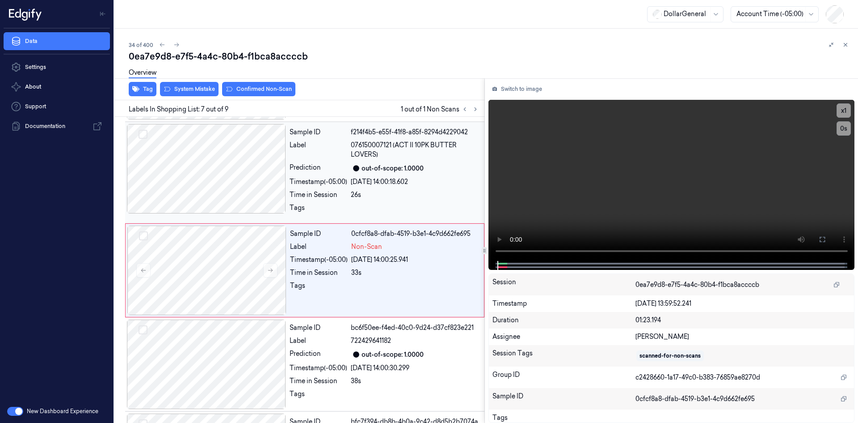
scroll to position [472, 0]
click at [391, 250] on div "Non-Scan" at bounding box center [414, 245] width 127 height 9
click at [647, 190] on video at bounding box center [672, 180] width 367 height 161
click at [706, 186] on video at bounding box center [672, 180] width 367 height 161
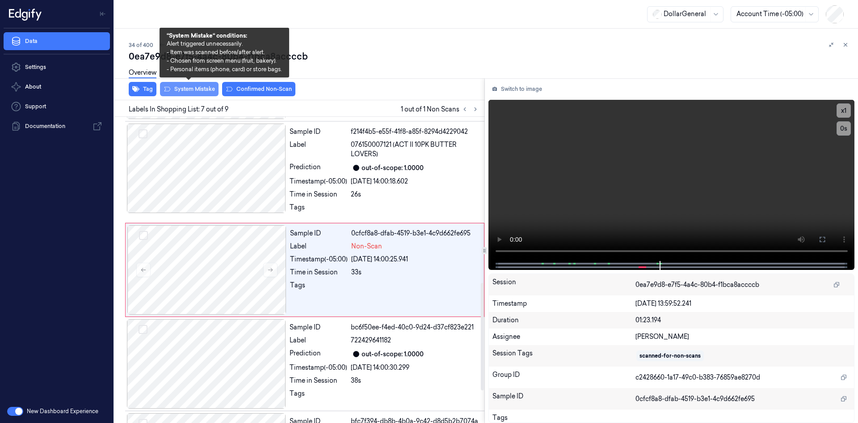
click at [201, 92] on button "System Mistake" at bounding box center [189, 89] width 59 height 14
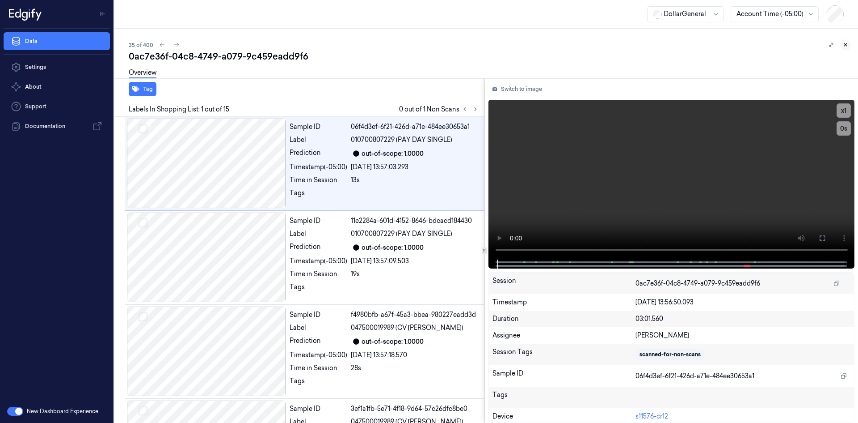
click at [844, 43] on icon at bounding box center [846, 45] width 6 height 6
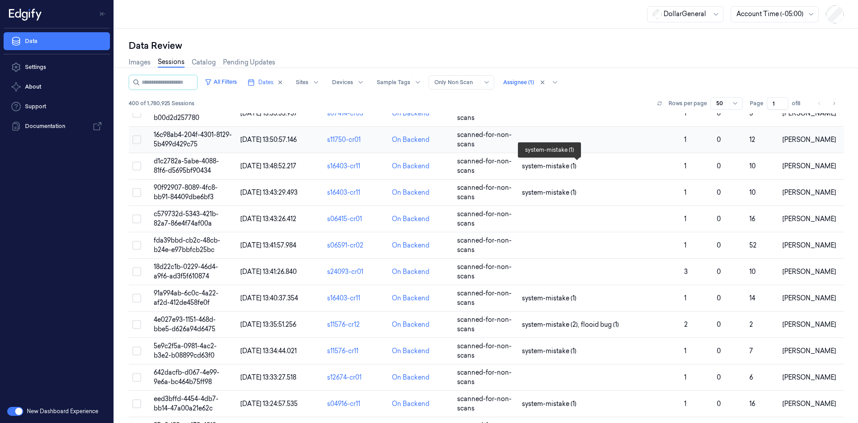
scroll to position [894, 0]
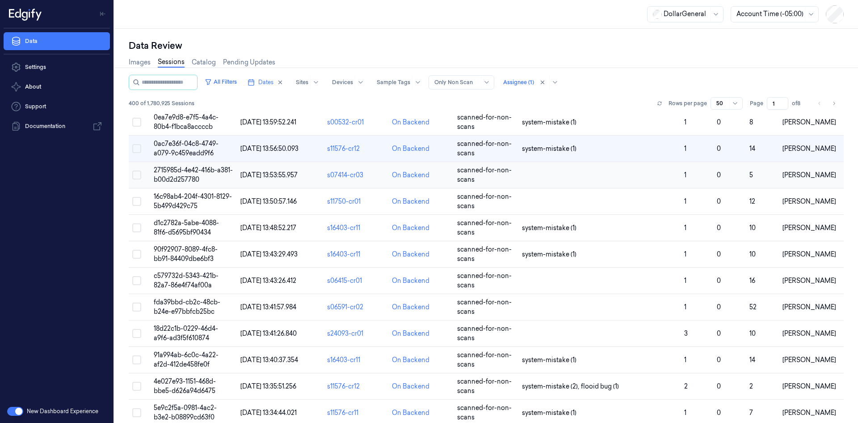
click at [568, 174] on td at bounding box center [600, 175] width 162 height 26
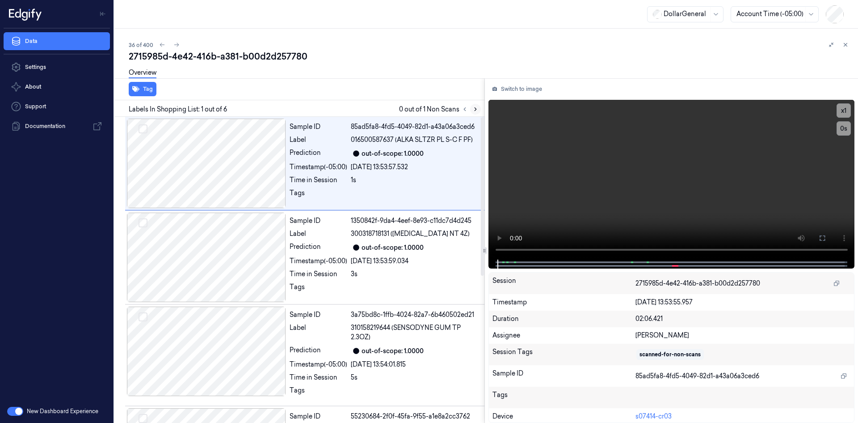
click at [472, 107] on button at bounding box center [475, 109] width 11 height 11
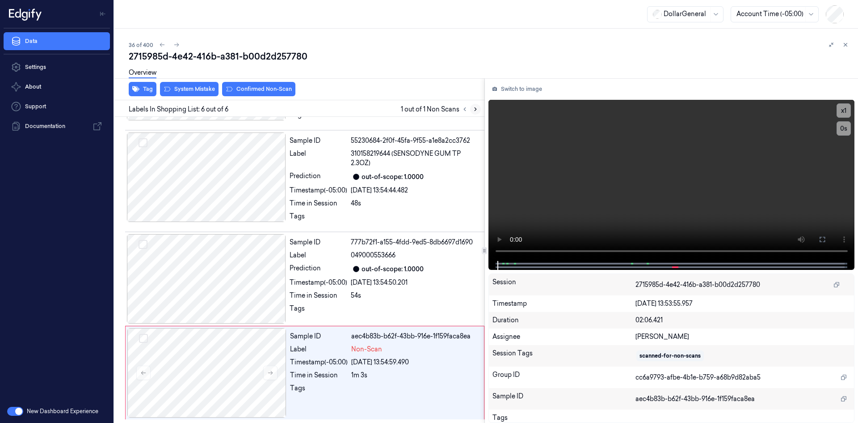
scroll to position [283, 0]
click at [320, 385] on div "Tags" at bounding box center [319, 390] width 58 height 14
click at [323, 300] on div "Time in Session" at bounding box center [319, 295] width 58 height 9
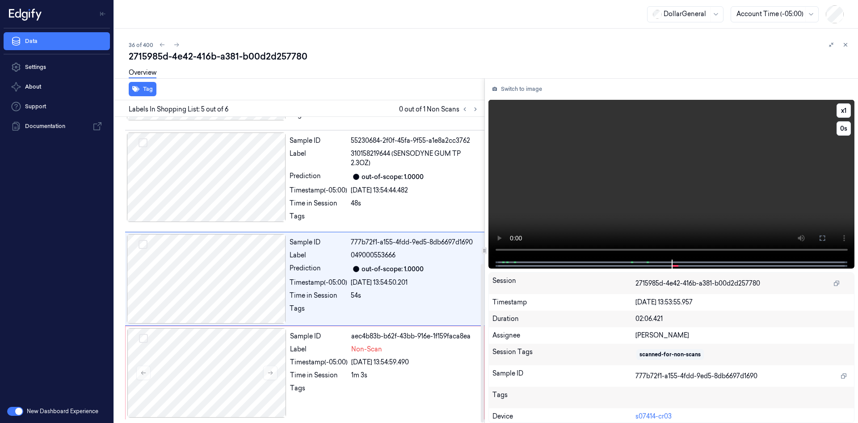
click at [612, 156] on video at bounding box center [672, 180] width 367 height 160
click at [598, 201] on video at bounding box center [672, 180] width 367 height 160
click at [317, 388] on div "Tags" at bounding box center [319, 390] width 58 height 14
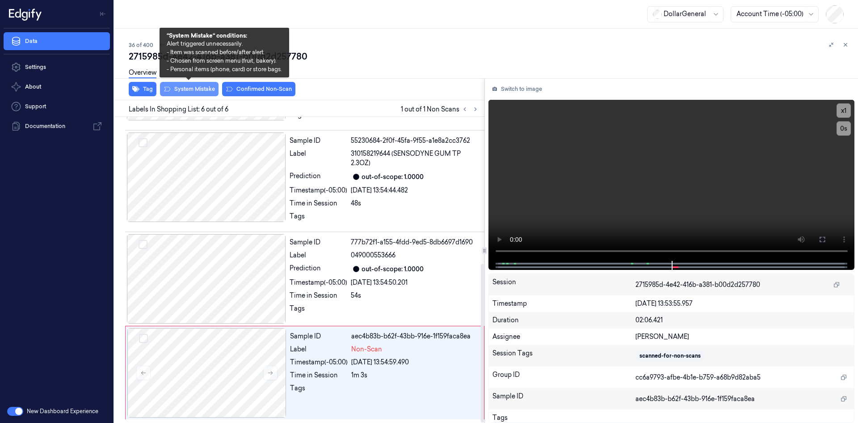
click at [208, 89] on button "System Mistake" at bounding box center [189, 89] width 59 height 14
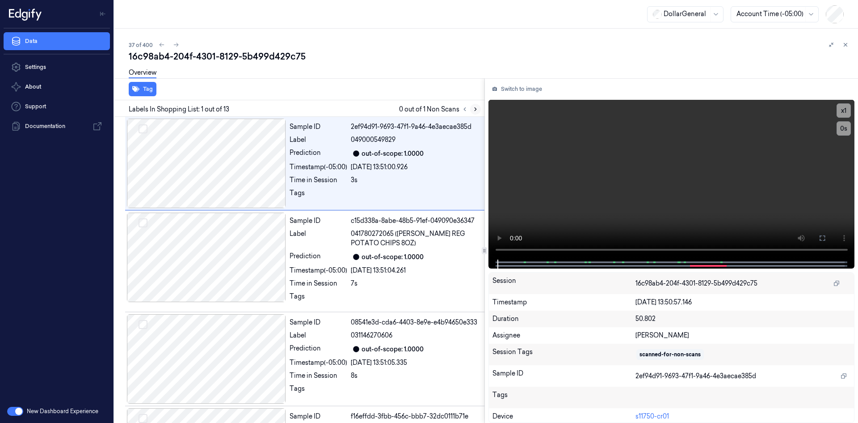
click at [476, 110] on icon at bounding box center [476, 109] width 6 height 6
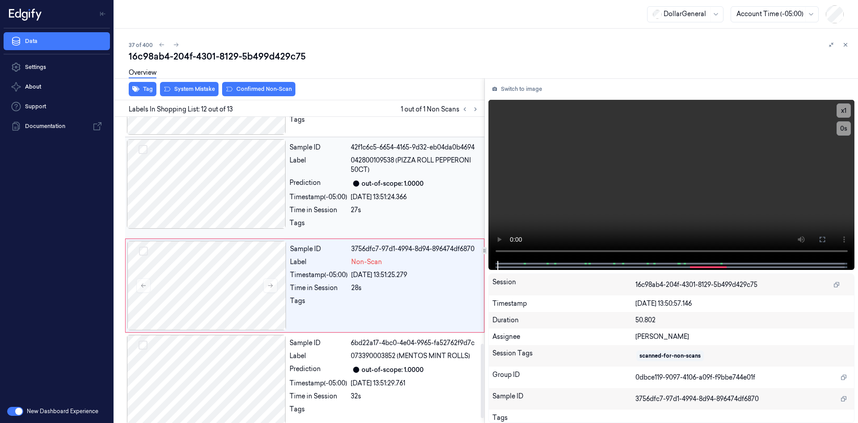
scroll to position [948, 0]
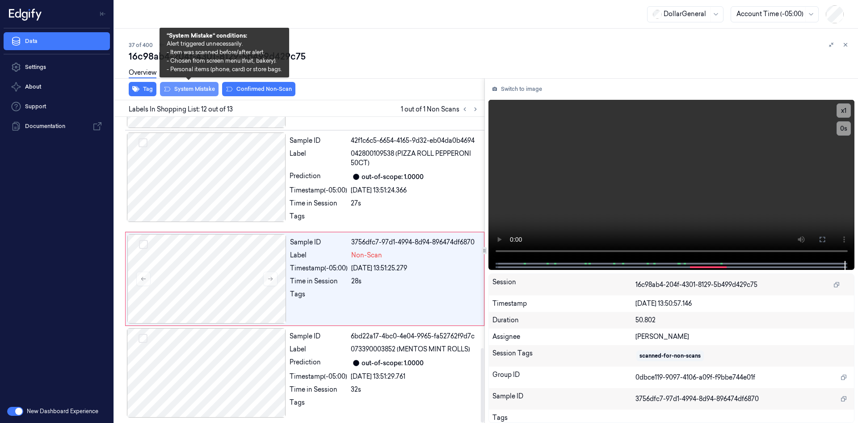
click at [195, 89] on button "System Mistake" at bounding box center [189, 89] width 59 height 14
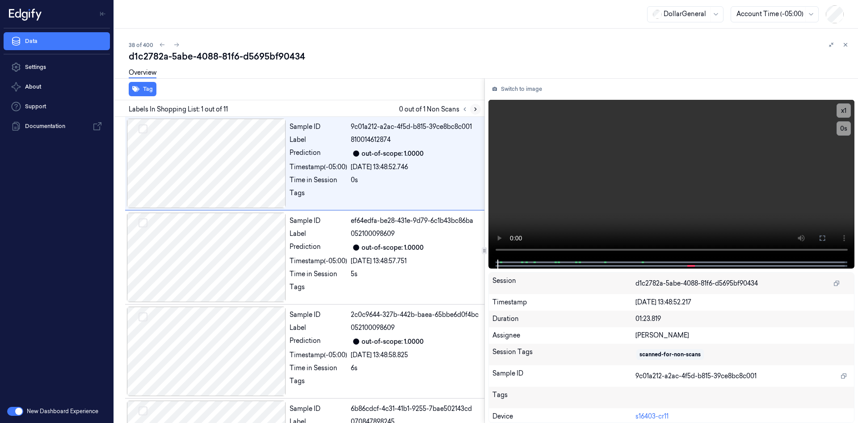
click at [479, 111] on button at bounding box center [475, 109] width 11 height 11
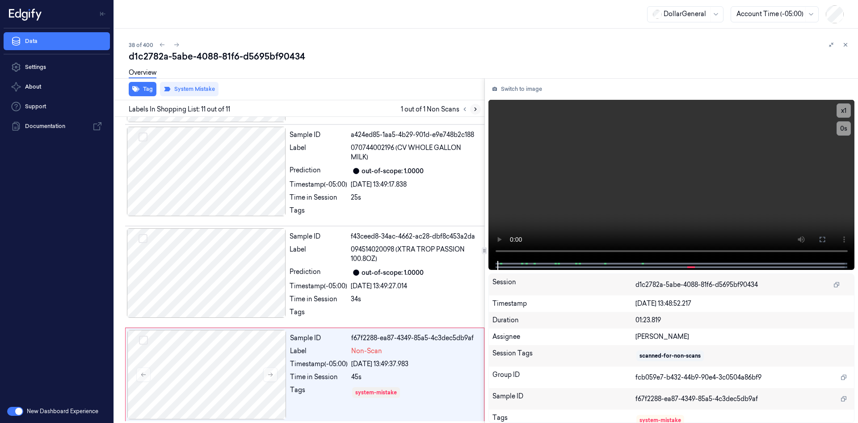
scroll to position [760, 0]
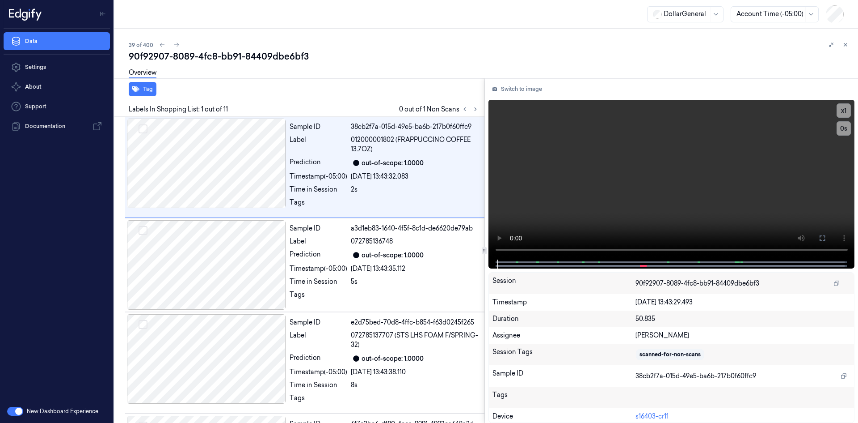
click at [482, 108] on div "Labels In Shopping List: 1 out of 11 0 out of 1 Non Scans" at bounding box center [298, 108] width 374 height 17
click at [481, 108] on button at bounding box center [475, 109] width 11 height 11
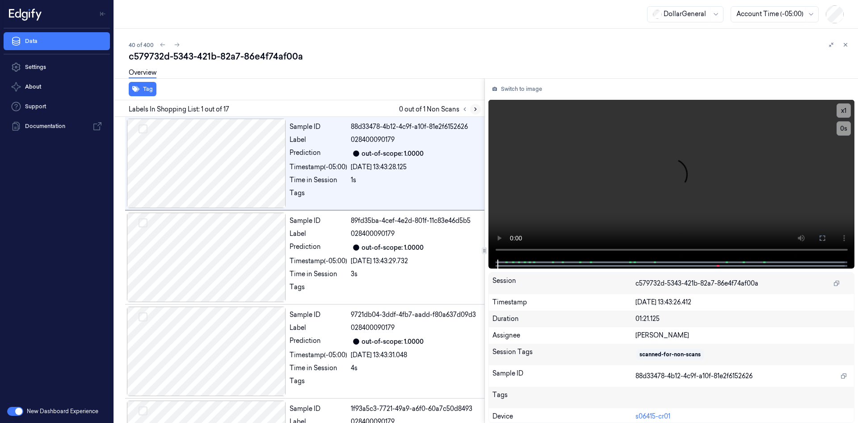
click at [474, 112] on icon at bounding box center [476, 109] width 6 height 6
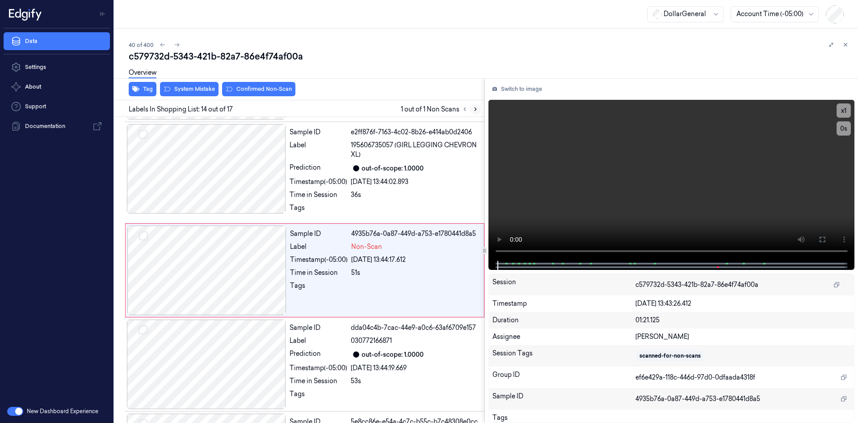
scroll to position [1129, 0]
click at [239, 261] on div at bounding box center [206, 269] width 159 height 89
click at [681, 142] on video at bounding box center [672, 180] width 367 height 161
click at [680, 144] on video at bounding box center [672, 180] width 367 height 161
click at [716, 202] on video at bounding box center [672, 180] width 367 height 161
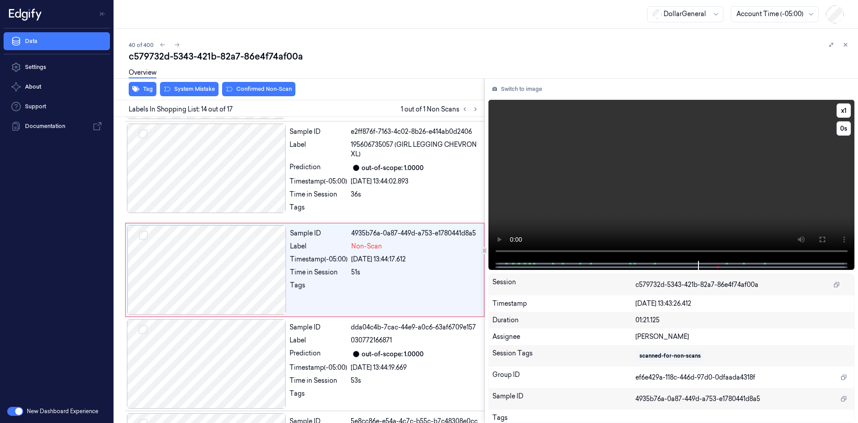
click at [716, 202] on video at bounding box center [672, 180] width 367 height 161
click at [715, 202] on video at bounding box center [672, 180] width 367 height 161
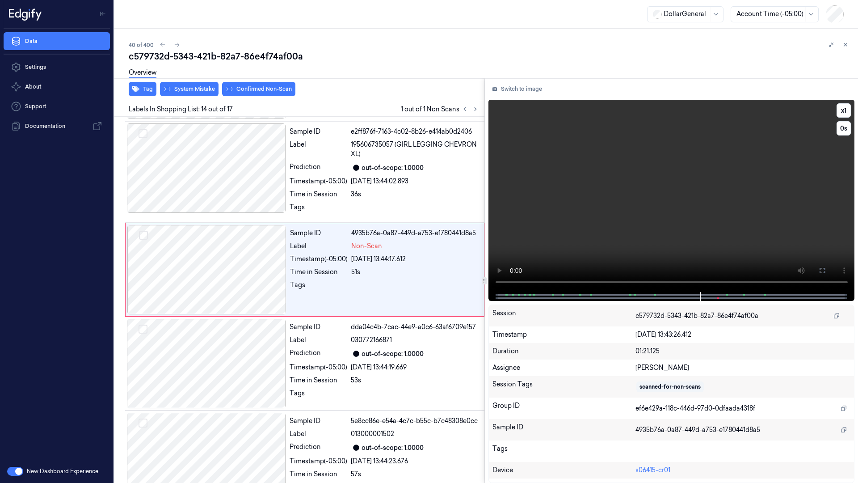
click at [711, 241] on video at bounding box center [672, 196] width 367 height 192
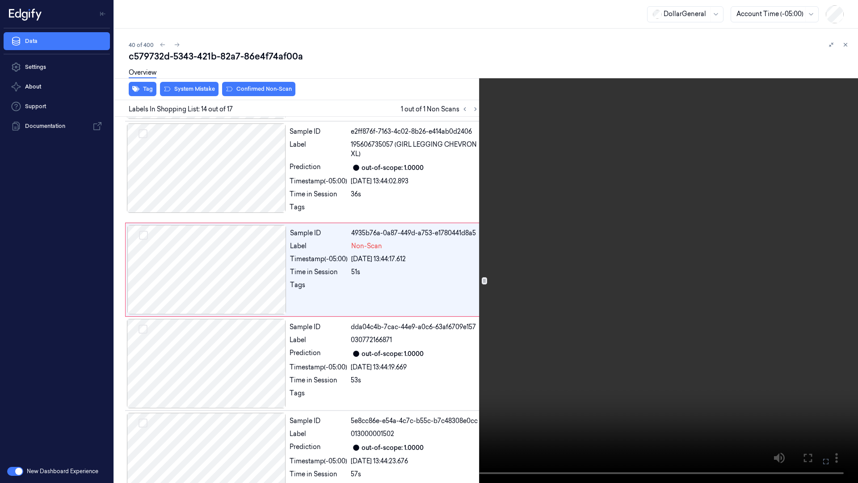
click at [711, 241] on video at bounding box center [429, 241] width 858 height 483
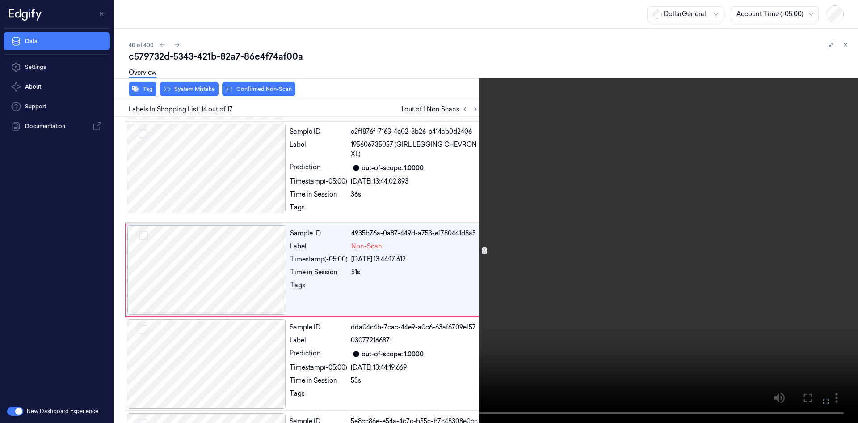
click at [689, 194] on video at bounding box center [429, 211] width 858 height 423
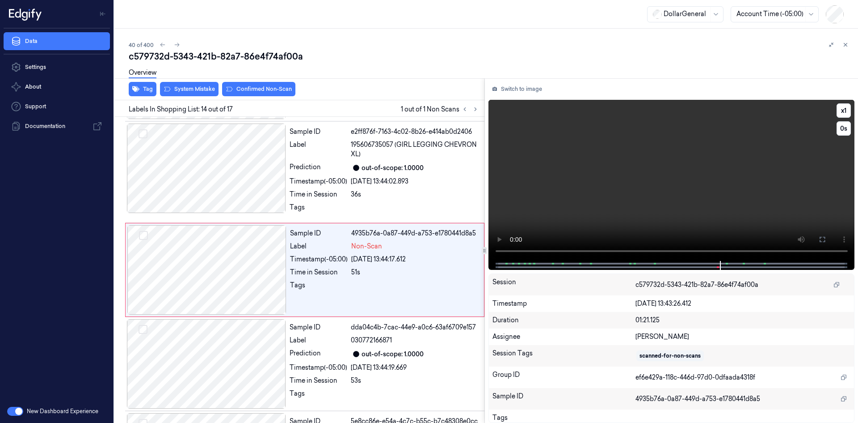
click at [709, 169] on video at bounding box center [672, 180] width 367 height 161
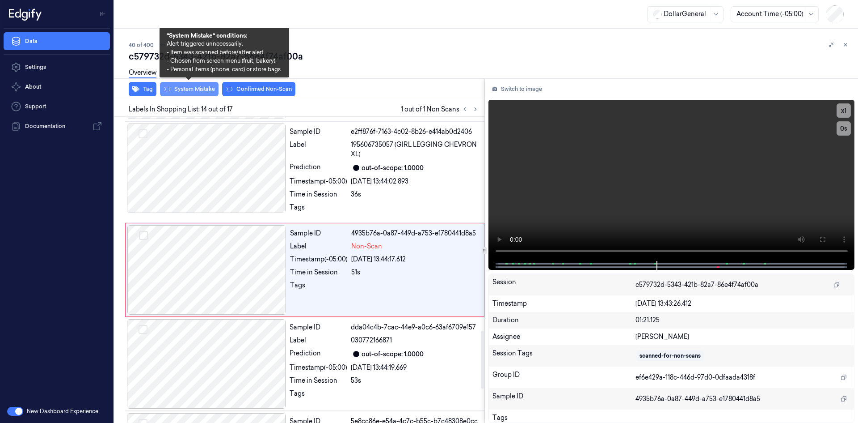
click at [203, 89] on button "System Mistake" at bounding box center [189, 89] width 59 height 14
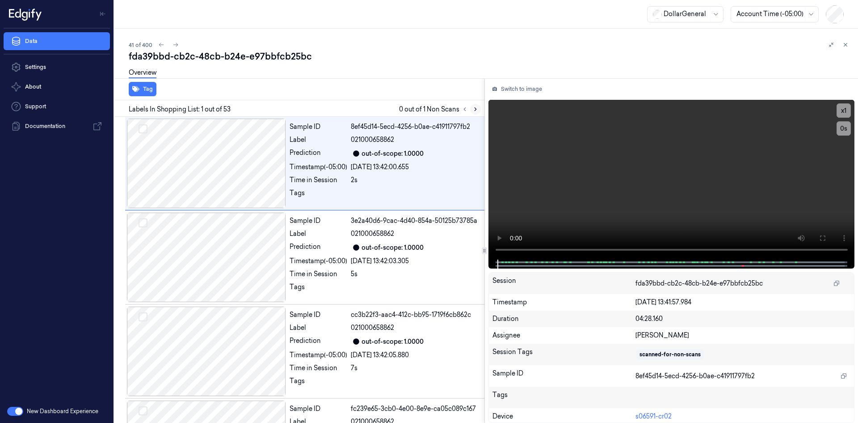
click at [481, 111] on button at bounding box center [475, 109] width 11 height 11
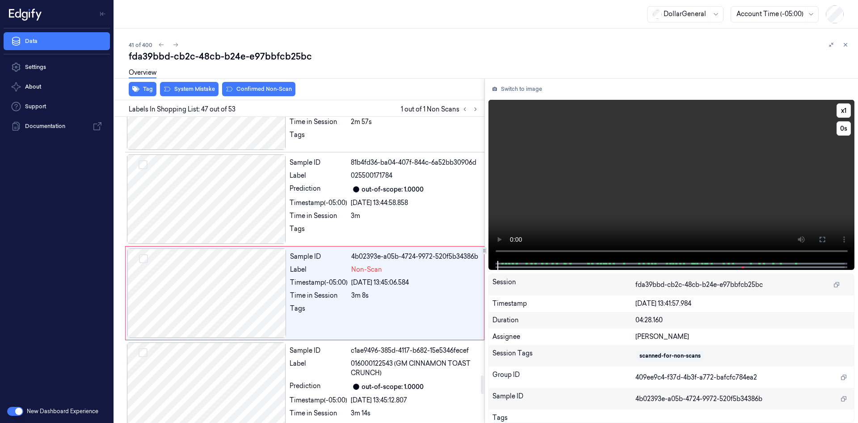
scroll to position [4319, 0]
click at [608, 184] on video at bounding box center [672, 180] width 367 height 161
click at [605, 184] on video at bounding box center [672, 180] width 367 height 161
click at [340, 290] on div "Time in Session" at bounding box center [319, 294] width 58 height 9
click at [542, 193] on video at bounding box center [672, 180] width 367 height 161
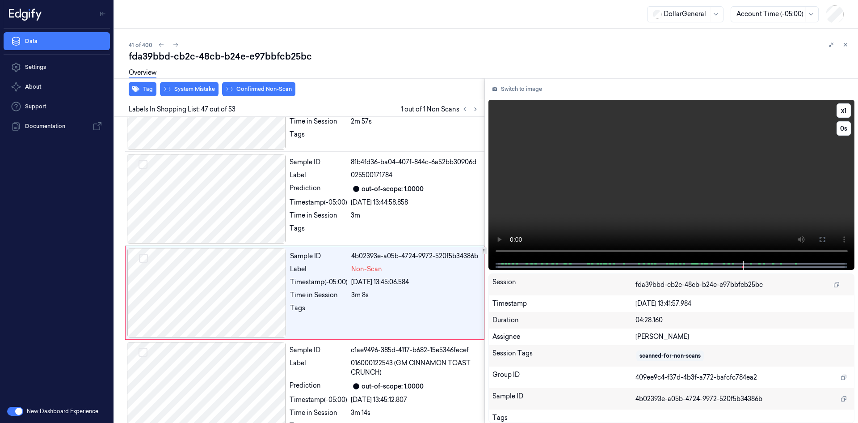
click at [542, 193] on video at bounding box center [672, 180] width 367 height 161
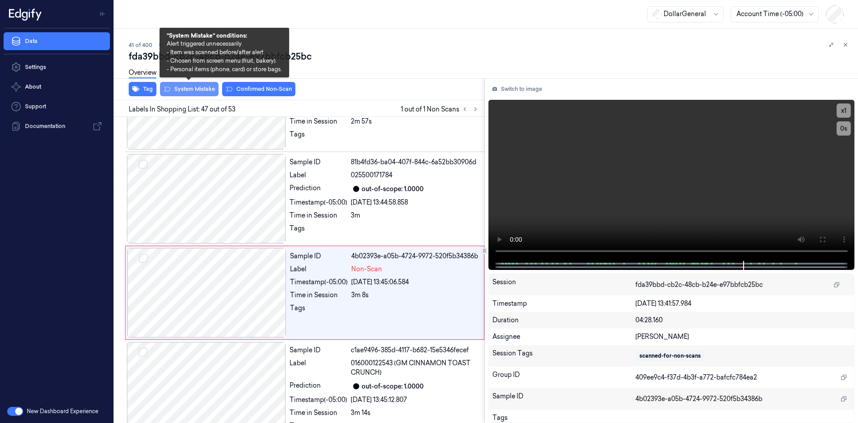
click at [190, 92] on button "System Mistake" at bounding box center [189, 89] width 59 height 14
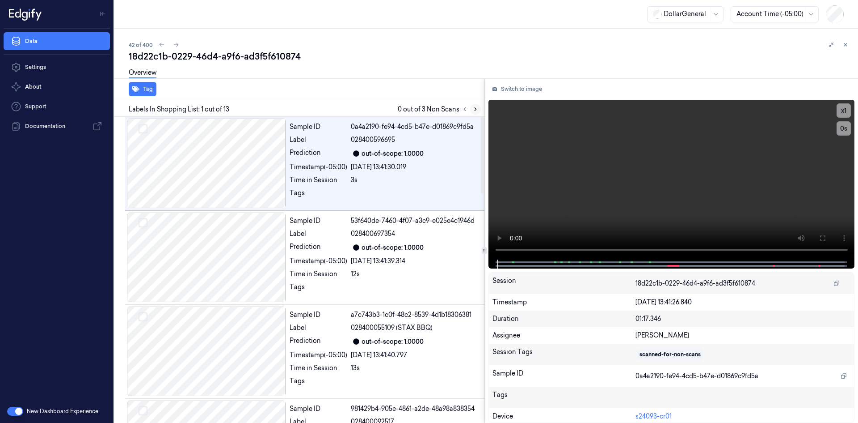
click at [478, 110] on icon at bounding box center [476, 109] width 6 height 6
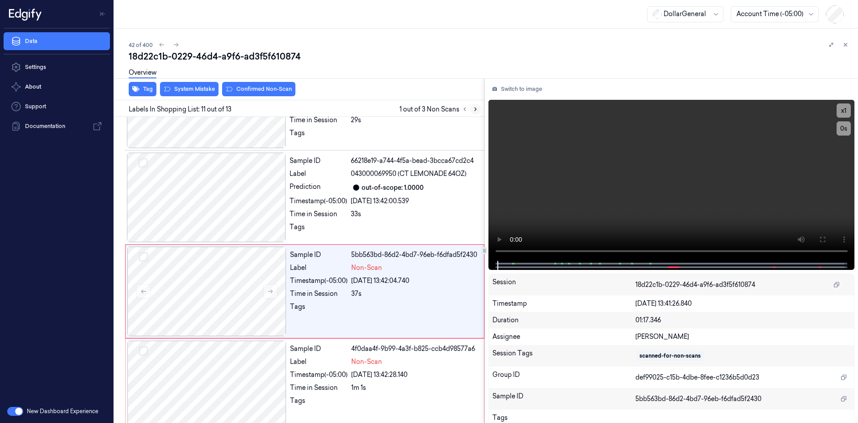
scroll to position [832, 0]
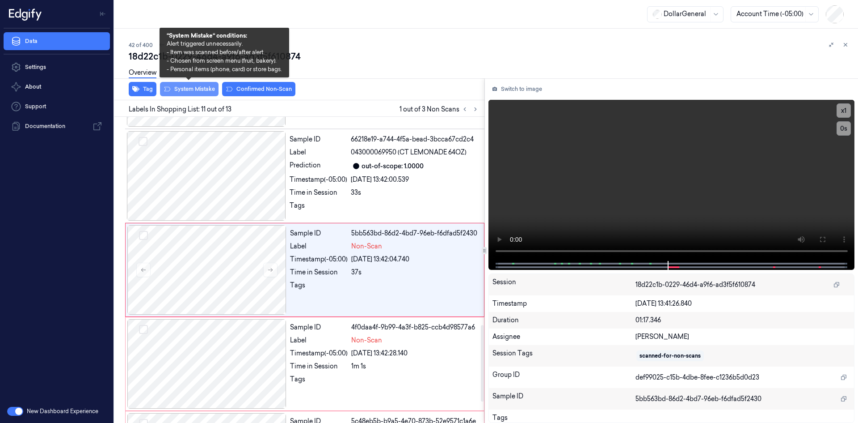
click at [209, 90] on button "System Mistake" at bounding box center [189, 89] width 59 height 14
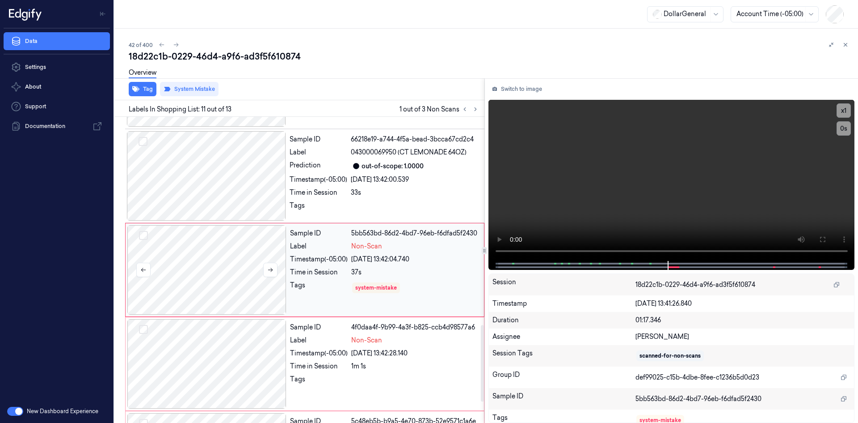
click at [244, 310] on div at bounding box center [206, 269] width 159 height 89
click at [228, 338] on div at bounding box center [206, 363] width 159 height 89
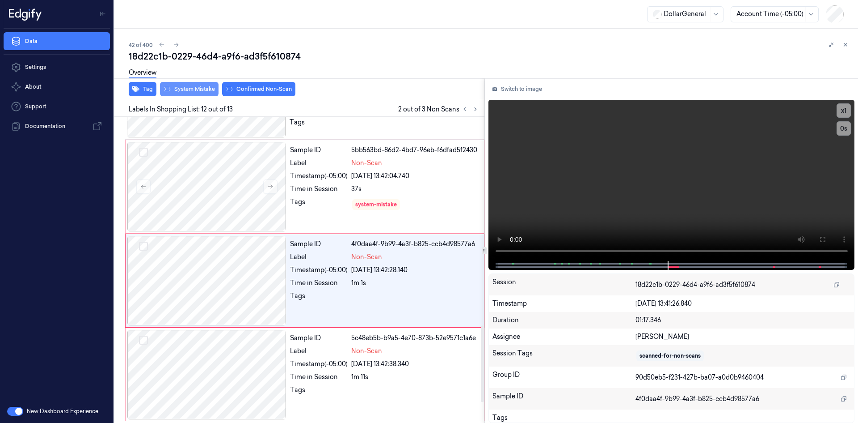
scroll to position [917, 0]
click at [181, 83] on div "Overview" at bounding box center [490, 74] width 722 height 23
click at [181, 85] on div "Overview" at bounding box center [490, 74] width 722 height 23
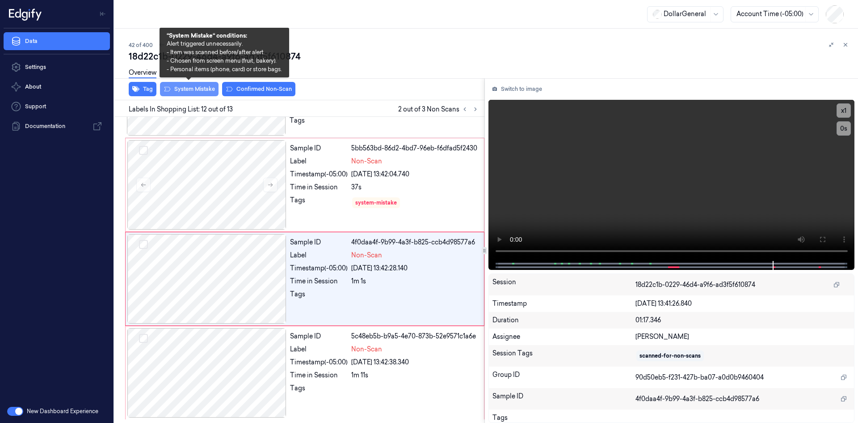
click at [179, 87] on button "System Mistake" at bounding box center [189, 89] width 59 height 14
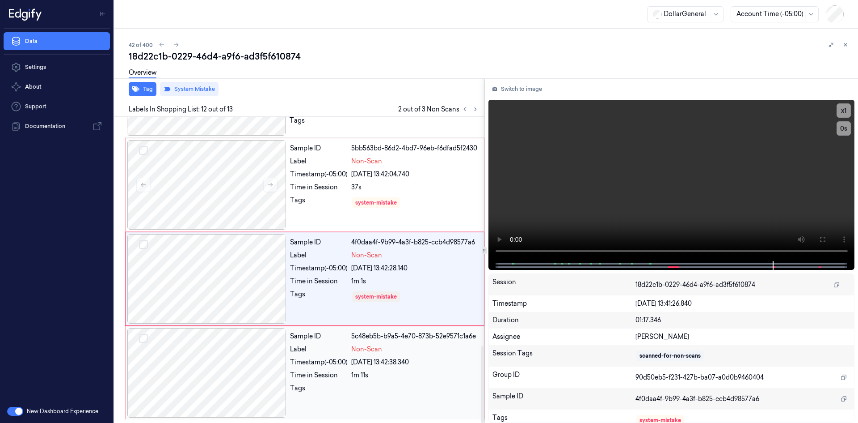
click at [196, 405] on div at bounding box center [206, 372] width 159 height 89
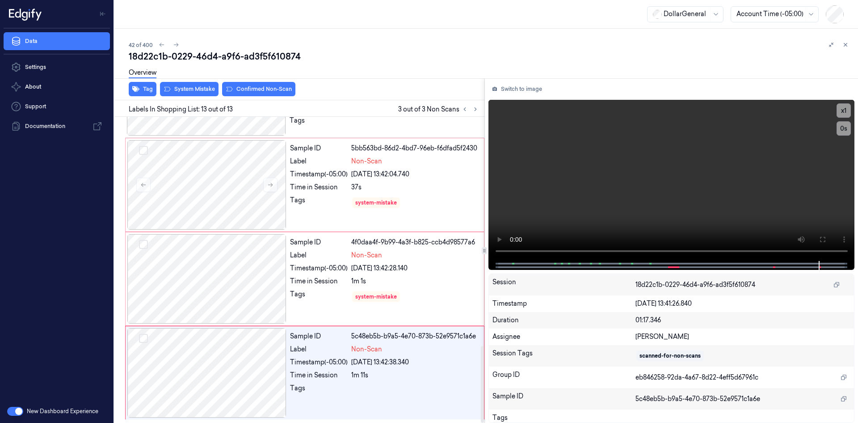
click at [196, 85] on div "Overview" at bounding box center [490, 74] width 722 height 23
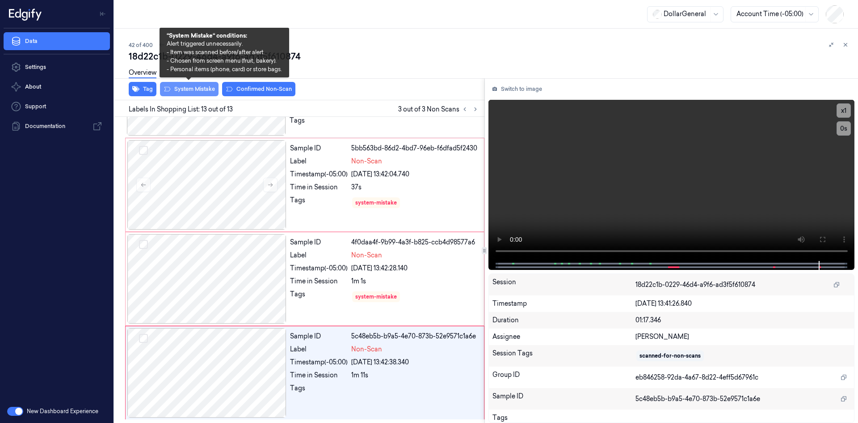
click at [205, 89] on button "System Mistake" at bounding box center [189, 89] width 59 height 14
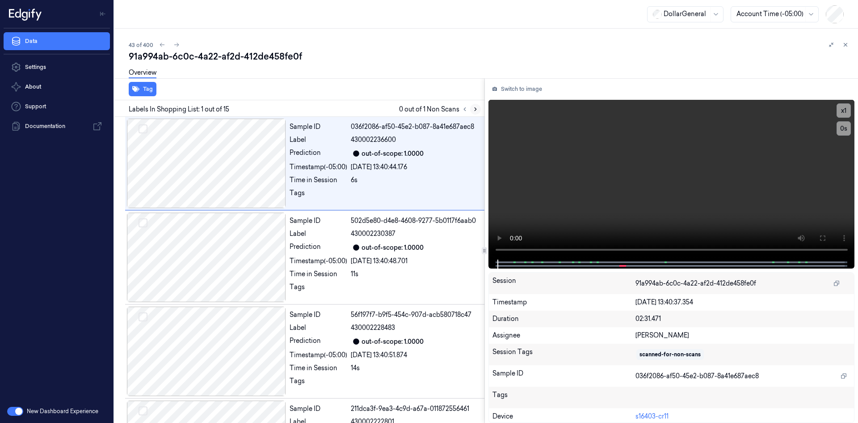
click at [473, 110] on icon at bounding box center [476, 109] width 6 height 6
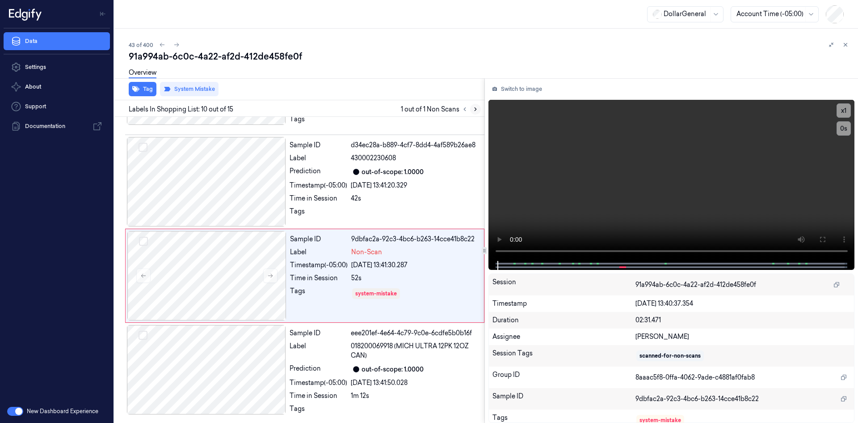
scroll to position [761, 0]
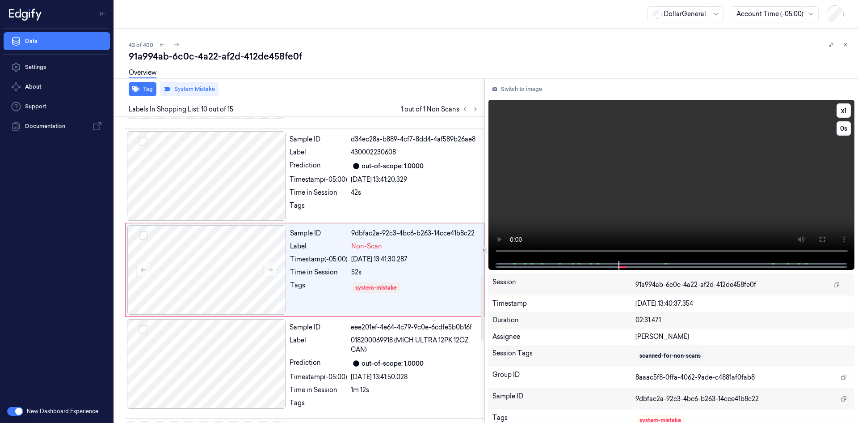
click at [559, 155] on video at bounding box center [672, 180] width 367 height 161
click at [573, 134] on video at bounding box center [672, 180] width 367 height 161
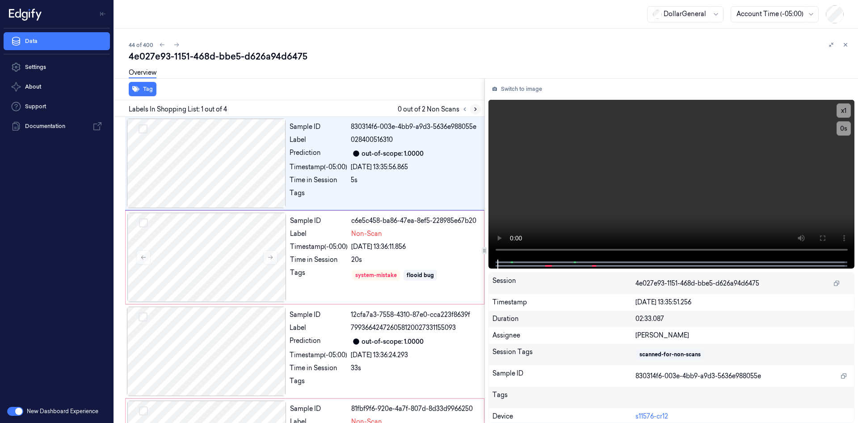
click at [474, 112] on button at bounding box center [475, 109] width 11 height 11
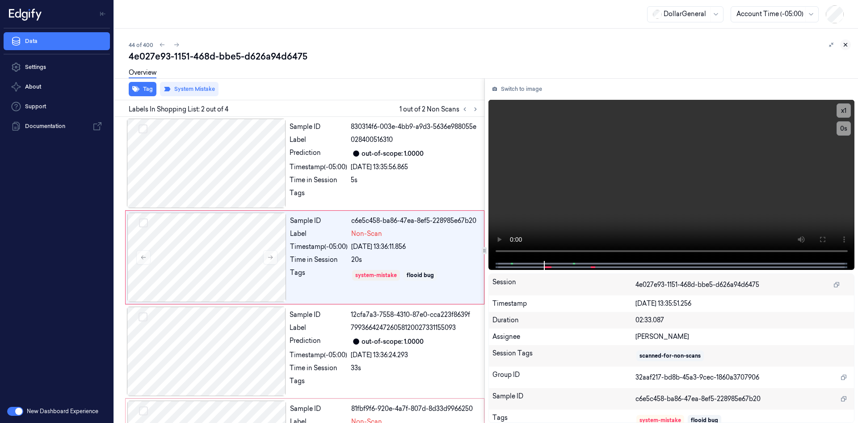
click at [844, 47] on icon at bounding box center [846, 45] width 6 height 6
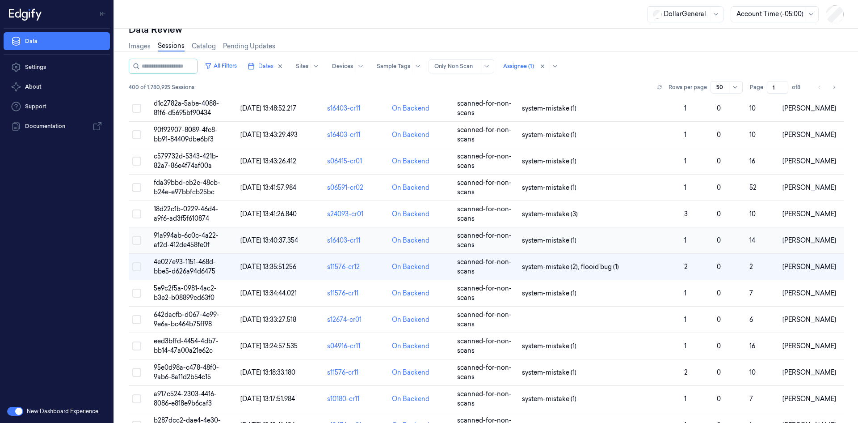
scroll to position [38, 0]
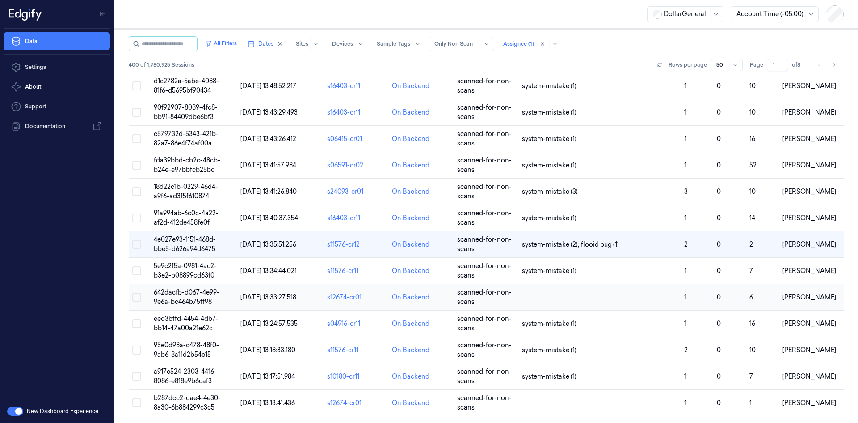
click at [553, 304] on td at bounding box center [600, 297] width 162 height 26
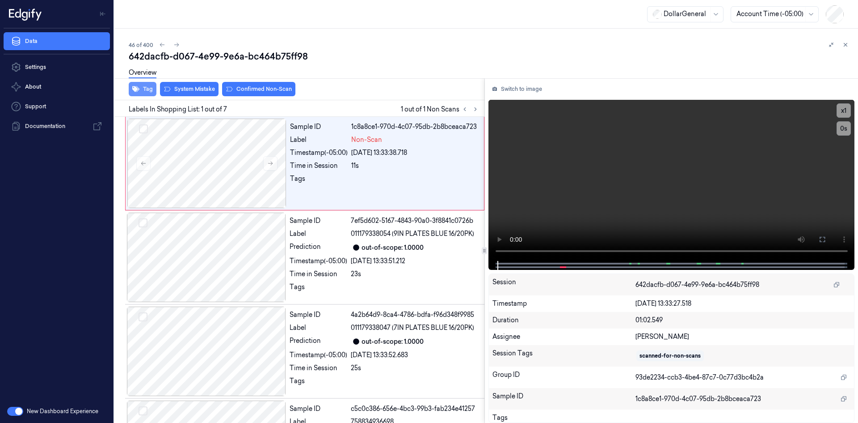
click at [152, 90] on button "Tag" at bounding box center [143, 89] width 28 height 14
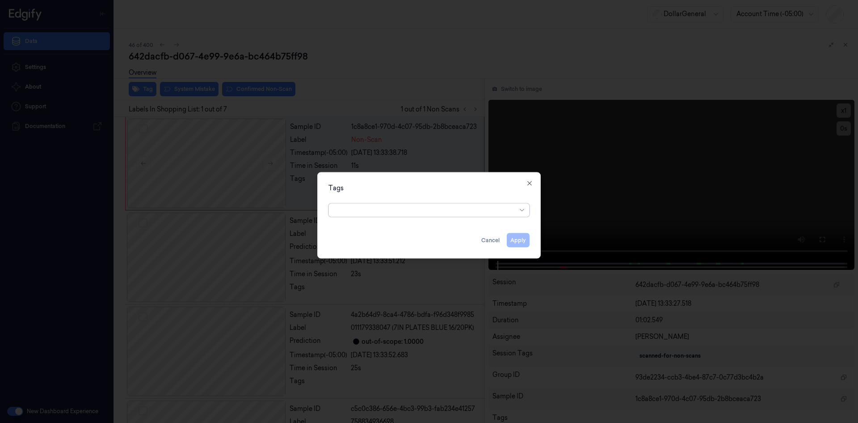
click at [394, 205] on div at bounding box center [425, 209] width 182 height 9
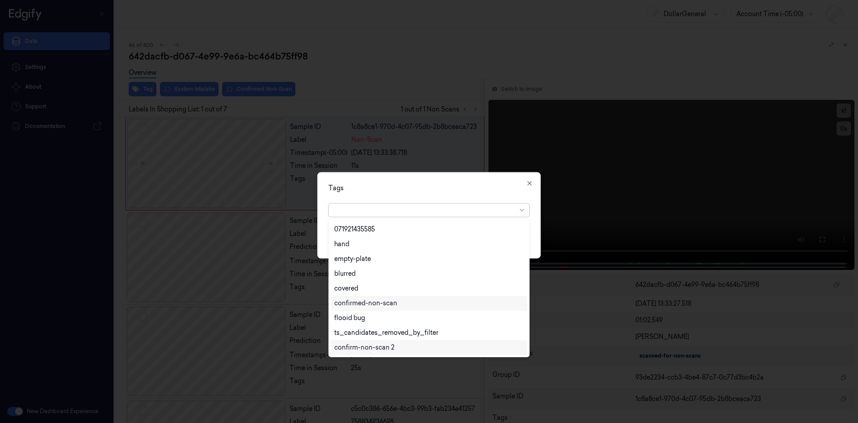
scroll to position [205, 0]
click at [356, 274] on div "flooid bug" at bounding box center [349, 273] width 31 height 9
click at [456, 196] on div "Tags option flooid bug , selected. 22 results available. Use Up and Down to cho…" at bounding box center [429, 215] width 224 height 86
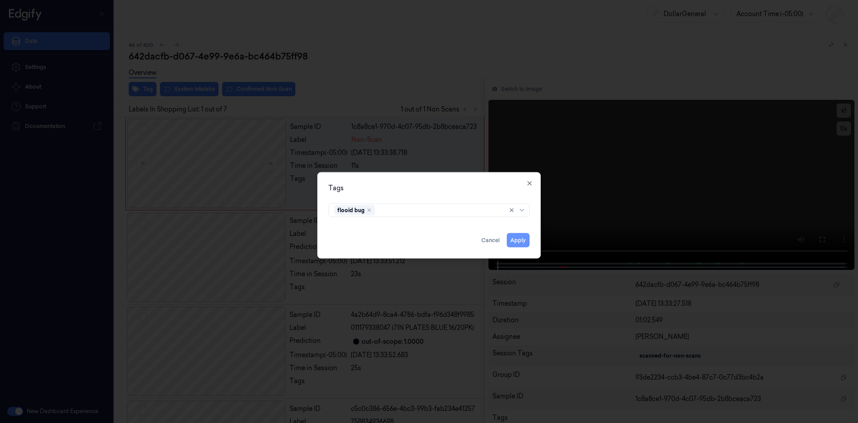
drag, startPoint x: 526, startPoint y: 236, endPoint x: 509, endPoint y: 234, distance: 17.1
click at [525, 236] on button "Apply" at bounding box center [518, 239] width 23 height 14
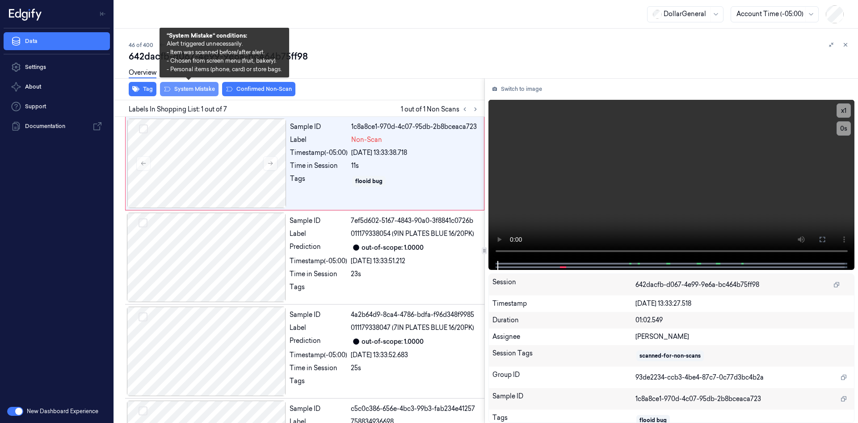
click at [194, 90] on button "System Mistake" at bounding box center [189, 89] width 59 height 14
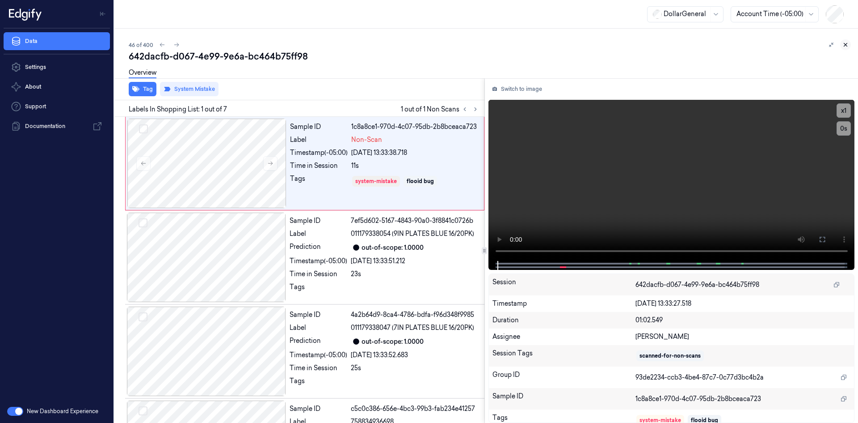
click at [847, 43] on icon at bounding box center [846, 44] width 3 height 3
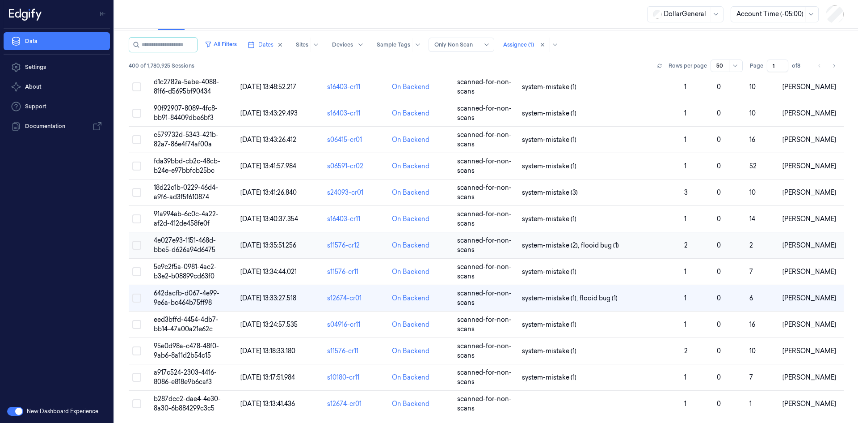
scroll to position [38, 0]
click at [558, 394] on td at bounding box center [600, 402] width 162 height 26
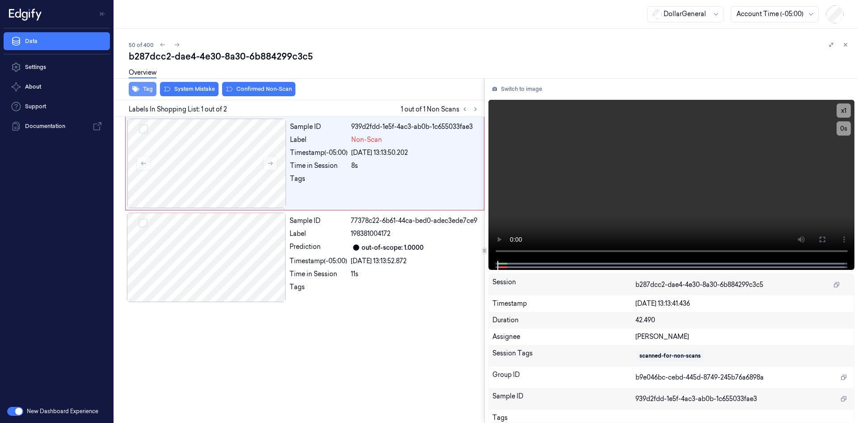
click at [144, 88] on button "Tag" at bounding box center [143, 89] width 28 height 14
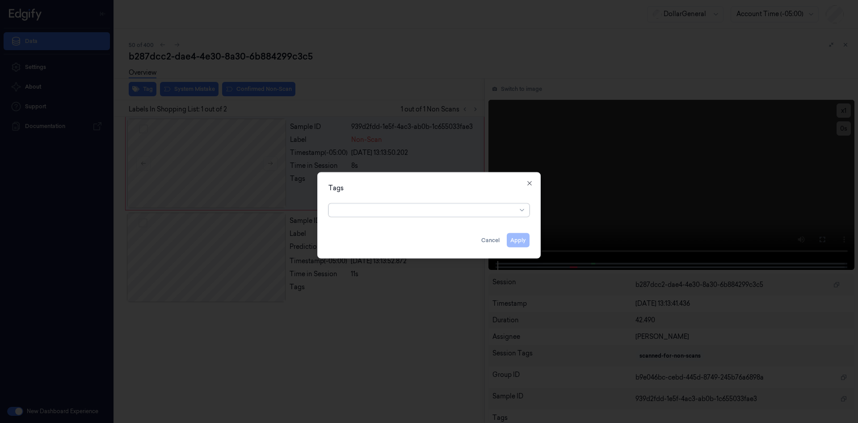
click at [464, 213] on div at bounding box center [425, 209] width 182 height 9
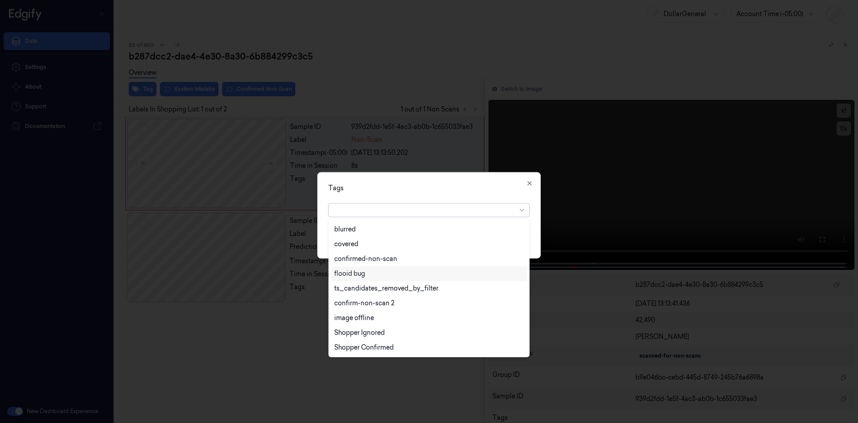
click at [406, 277] on div "flooid bug" at bounding box center [429, 273] width 190 height 9
click at [458, 187] on div "Tags" at bounding box center [429, 187] width 201 height 9
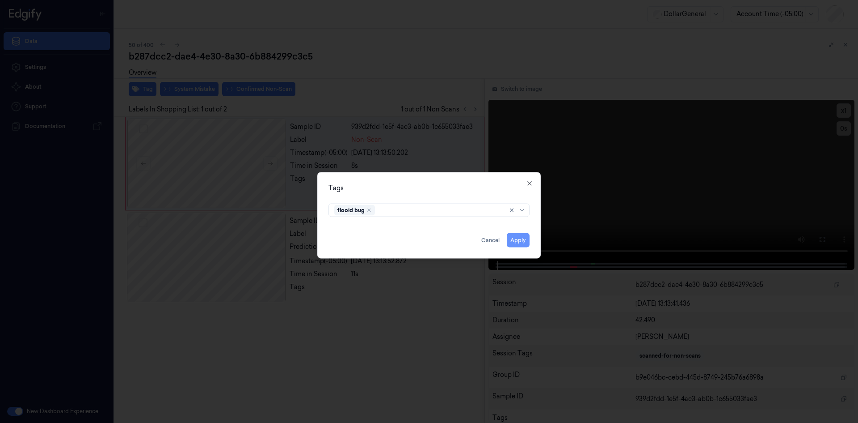
click at [525, 238] on button "Apply" at bounding box center [518, 239] width 23 height 14
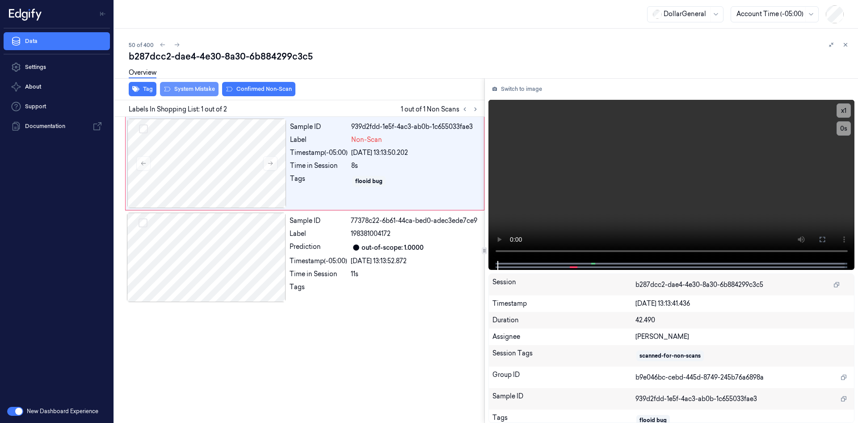
click at [203, 93] on button "System Mistake" at bounding box center [189, 89] width 59 height 14
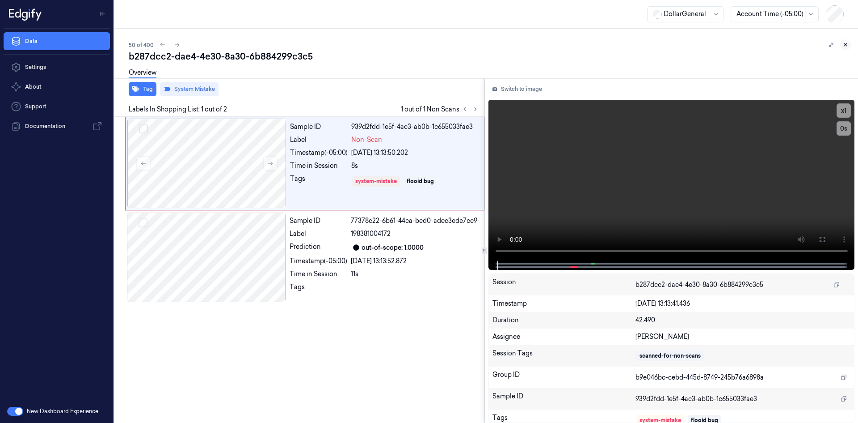
click at [847, 42] on icon at bounding box center [846, 45] width 6 height 6
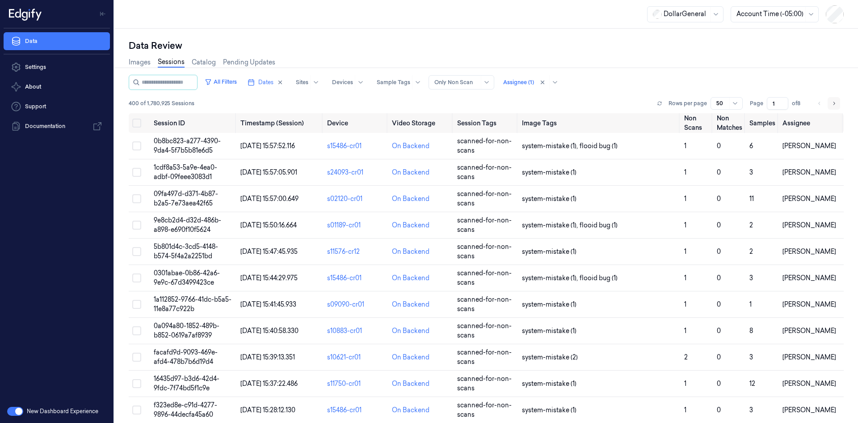
click at [832, 101] on icon "Go to next page" at bounding box center [834, 103] width 5 height 7
type input "2"
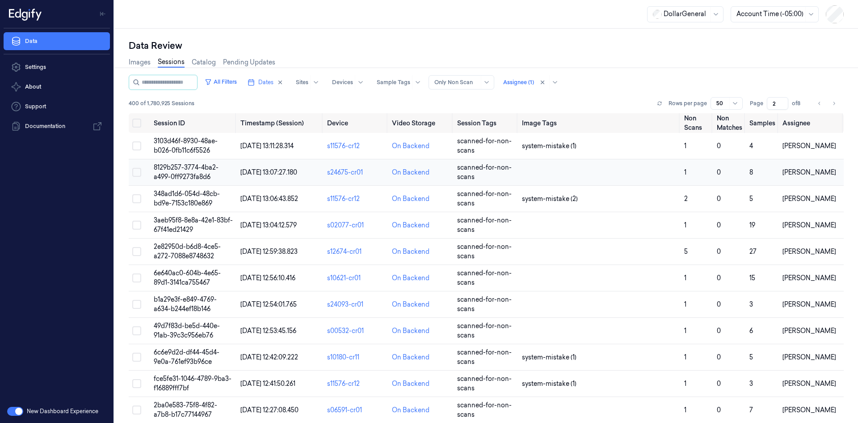
click at [559, 172] on td at bounding box center [600, 172] width 162 height 26
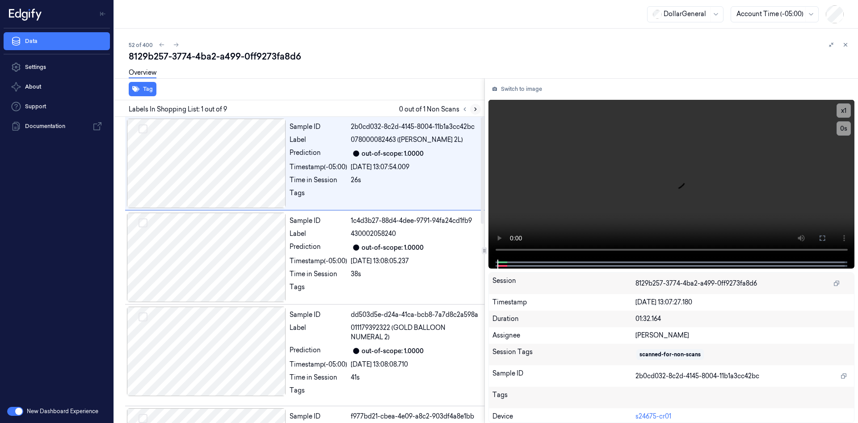
click at [476, 108] on icon at bounding box center [476, 109] width 6 height 6
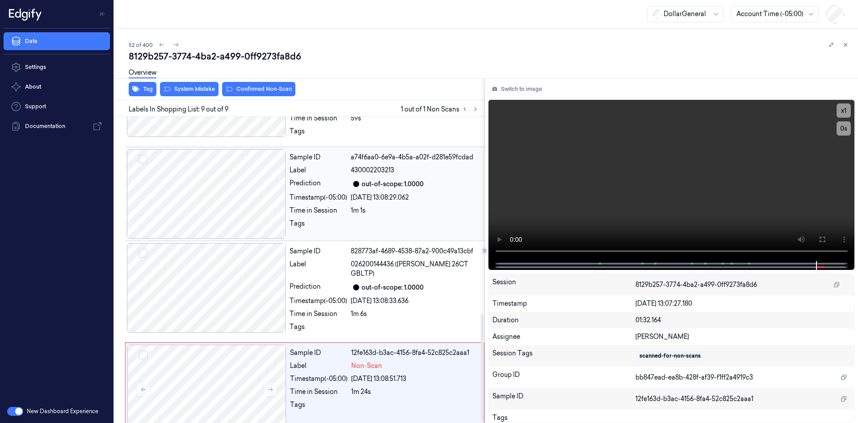
scroll to position [483, 0]
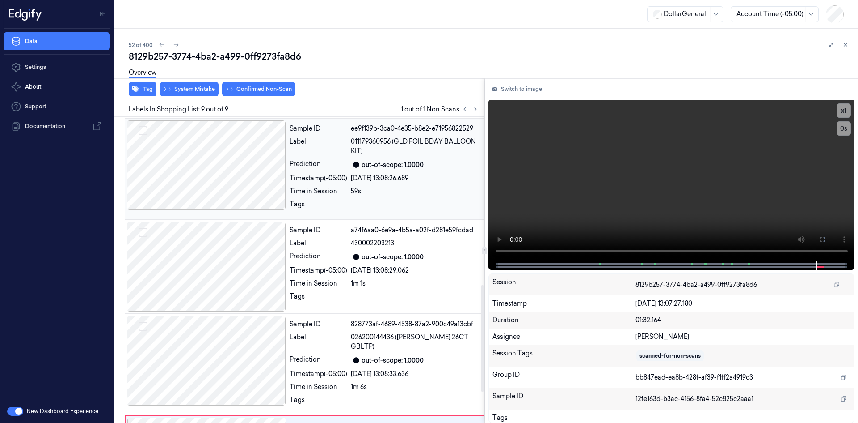
click at [292, 162] on div "Prediction" at bounding box center [319, 164] width 58 height 11
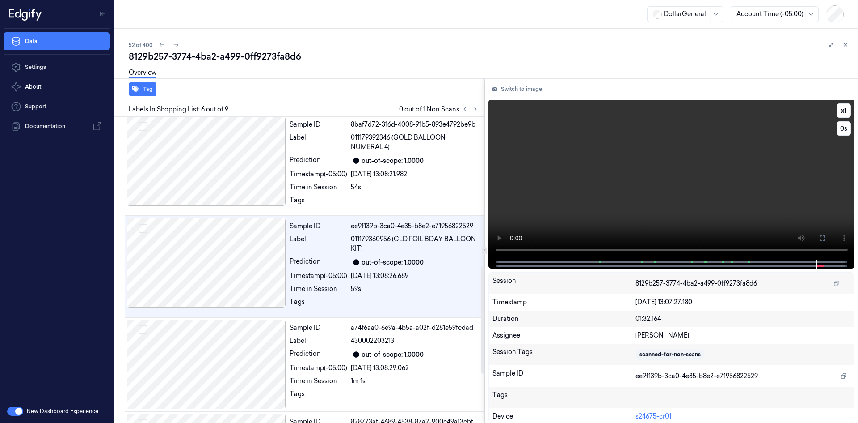
scroll to position [382, 0]
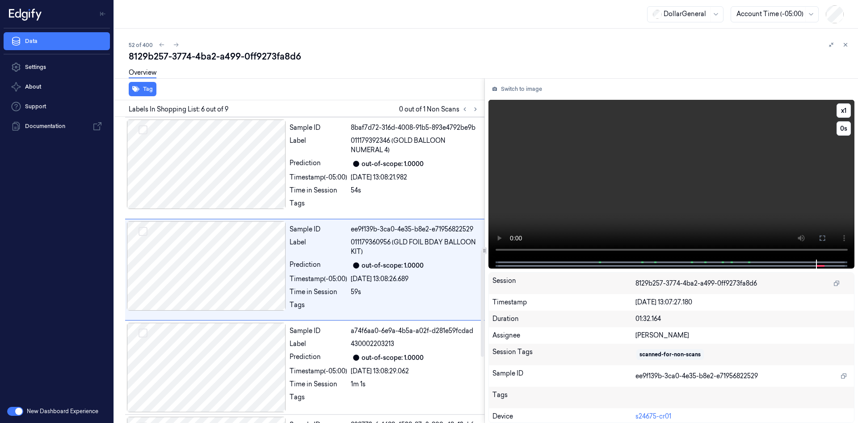
click at [714, 169] on video at bounding box center [672, 180] width 367 height 160
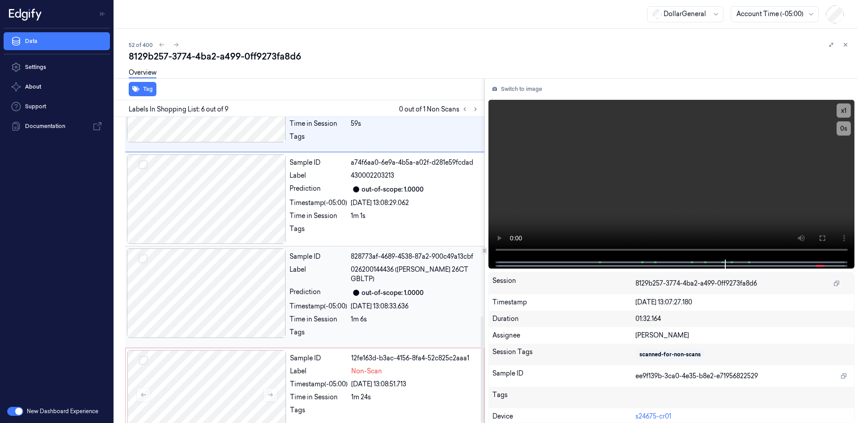
scroll to position [572, 0]
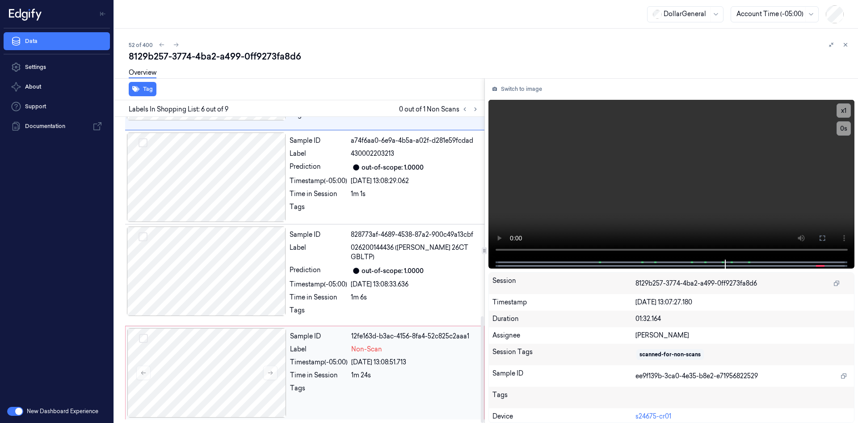
click at [356, 373] on div "1m 24s" at bounding box center [414, 374] width 127 height 9
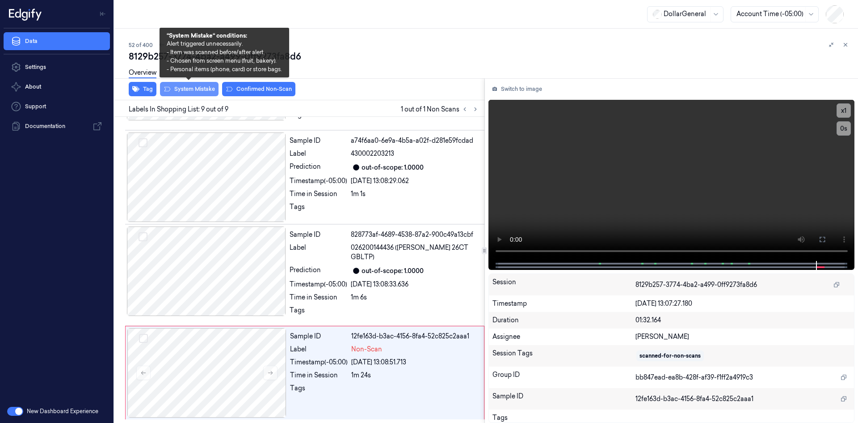
click at [207, 88] on button "System Mistake" at bounding box center [189, 89] width 59 height 14
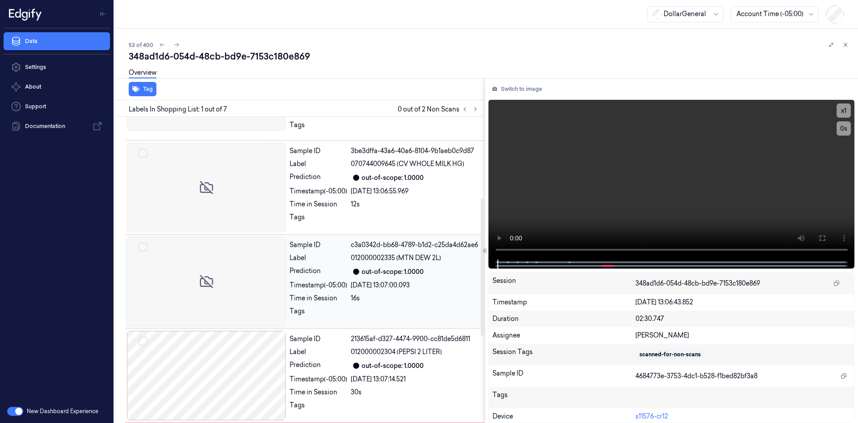
click at [334, 279] on div "Sample ID c3a0342d-bb68-4789-b1d2-c25da4d62ae6 Label 012000002335 (MTN DEW 2L) …" at bounding box center [384, 281] width 197 height 89
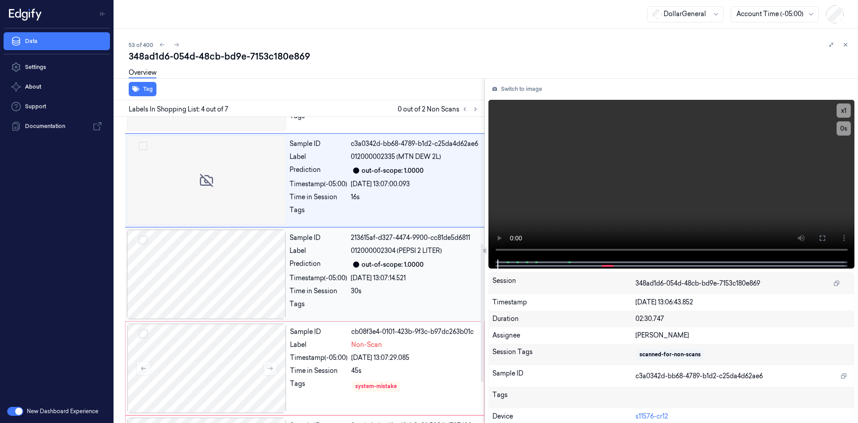
click at [334, 274] on div "Timestamp (-05:00)" at bounding box center [319, 277] width 58 height 9
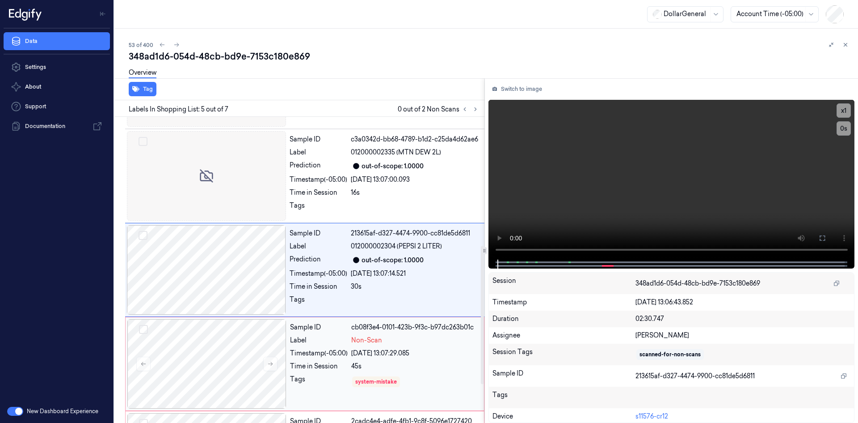
click at [355, 346] on div "Sample ID cb08f3e4-0101-423b-9f3c-b97dc263b01c Label Non-Scan Timestamp (-05:00…" at bounding box center [385, 363] width 196 height 89
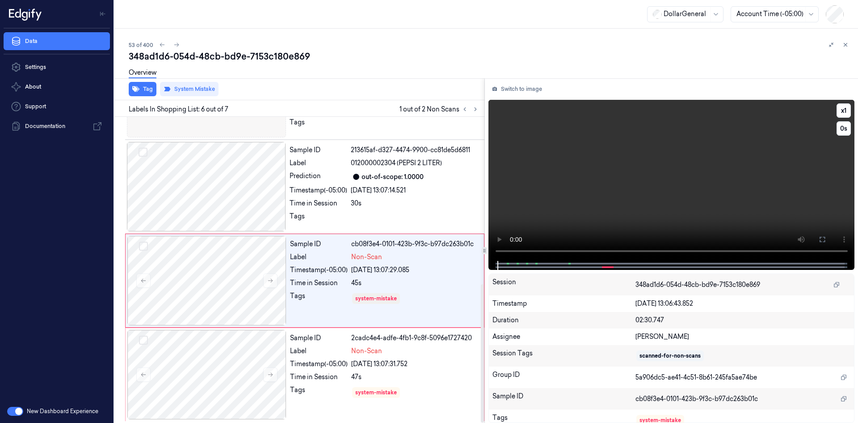
scroll to position [369, 0]
click at [572, 161] on video at bounding box center [672, 180] width 367 height 161
click at [845, 40] on button at bounding box center [846, 44] width 11 height 11
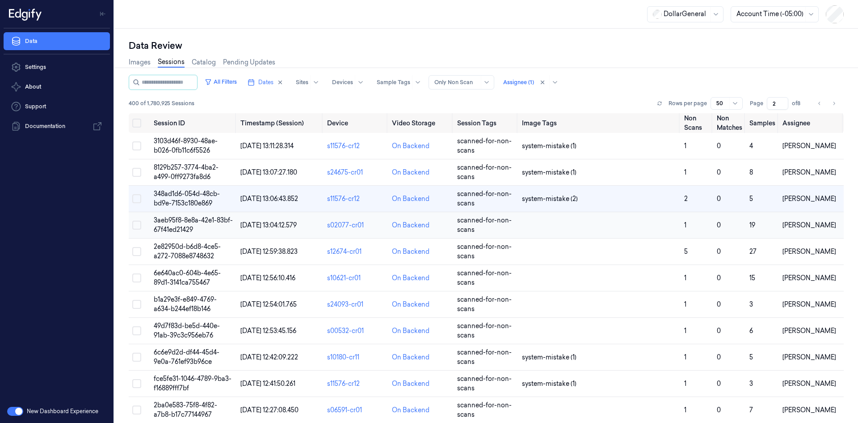
click at [531, 226] on td at bounding box center [600, 225] width 162 height 26
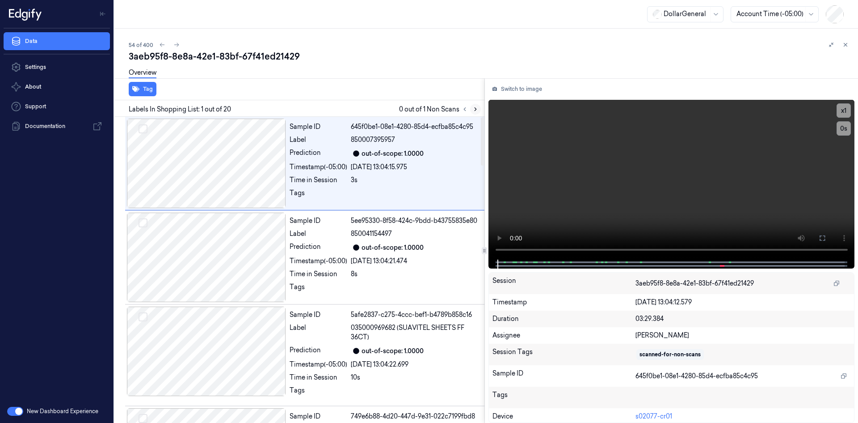
click at [471, 111] on button at bounding box center [475, 109] width 11 height 11
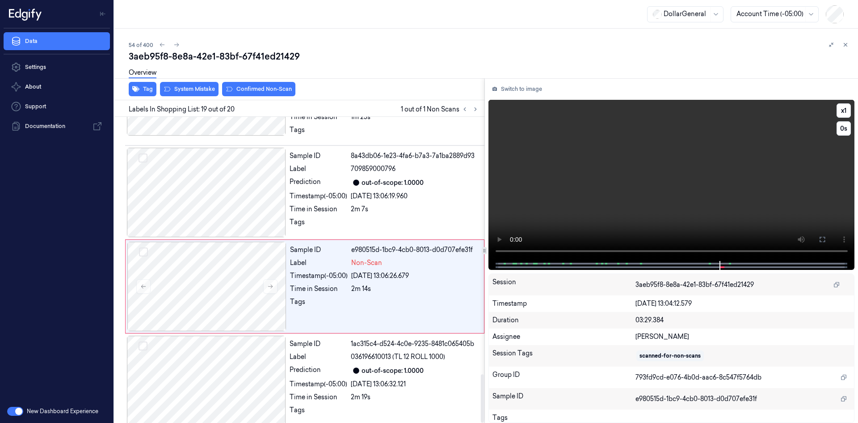
click at [537, 139] on video at bounding box center [672, 180] width 367 height 161
click at [546, 132] on video at bounding box center [672, 180] width 367 height 161
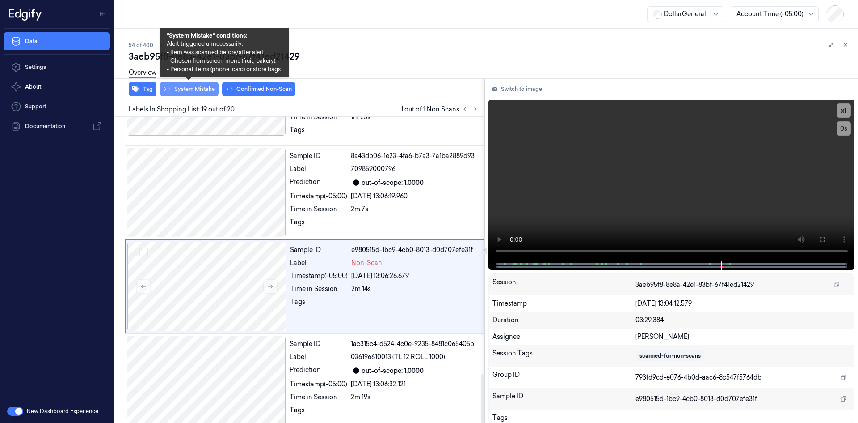
click at [200, 89] on button "System Mistake" at bounding box center [189, 89] width 59 height 14
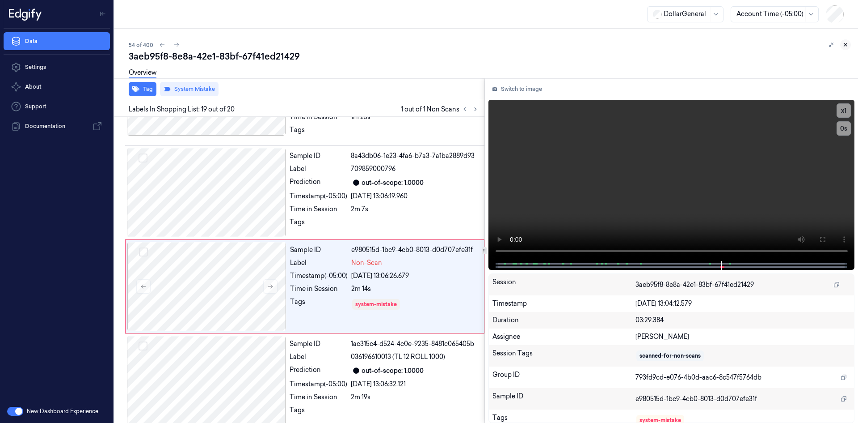
click at [846, 44] on icon at bounding box center [846, 45] width 6 height 6
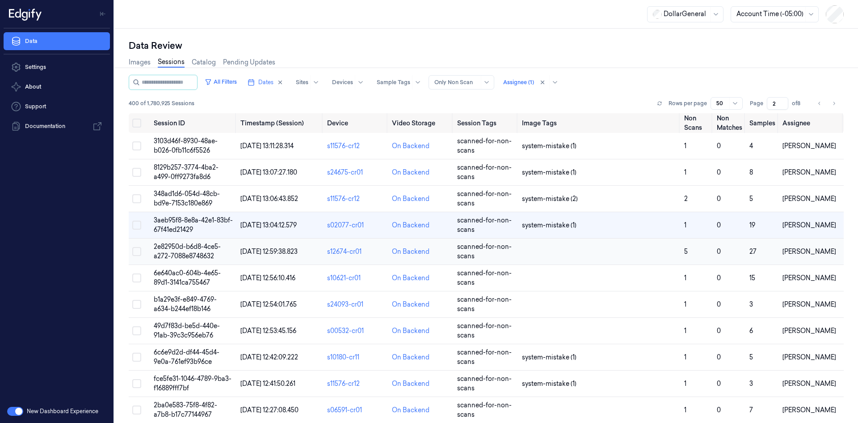
click at [590, 248] on td at bounding box center [600, 251] width 162 height 26
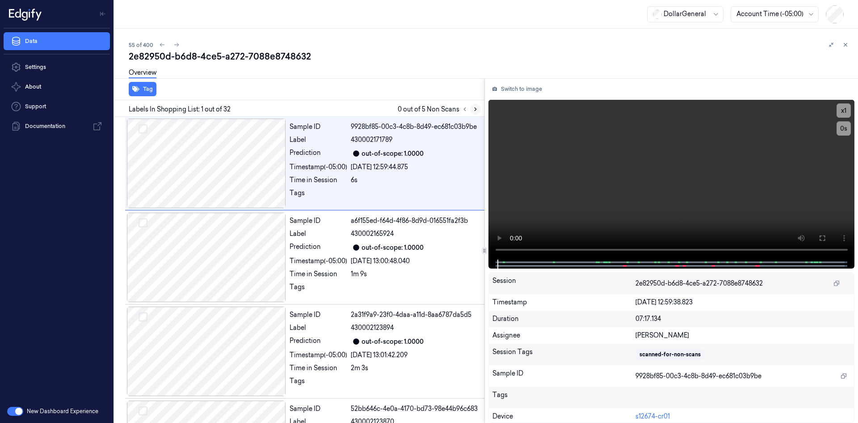
click at [477, 107] on icon at bounding box center [476, 109] width 6 height 6
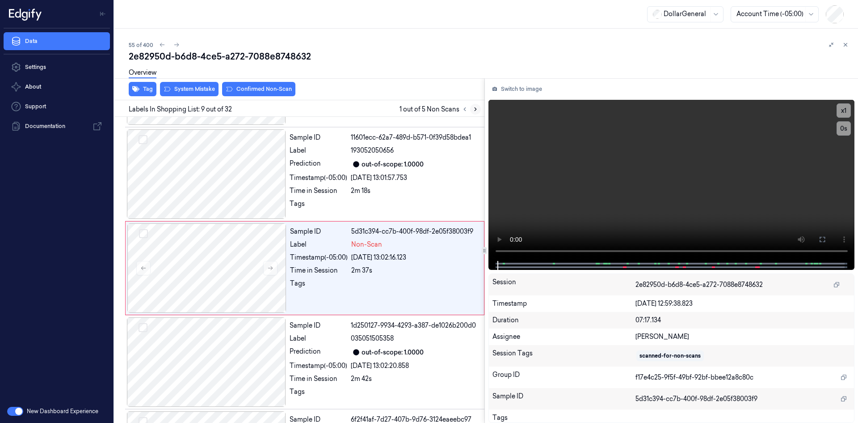
scroll to position [652, 0]
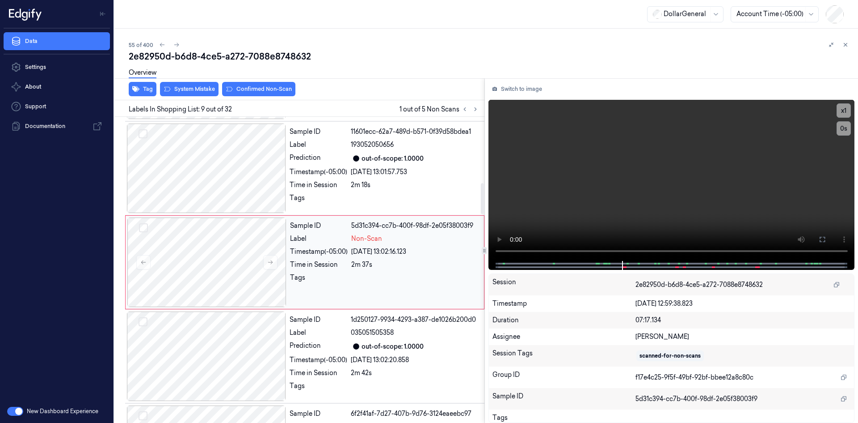
click at [376, 256] on div "[DATE] 13:02:16.123" at bounding box center [414, 251] width 127 height 9
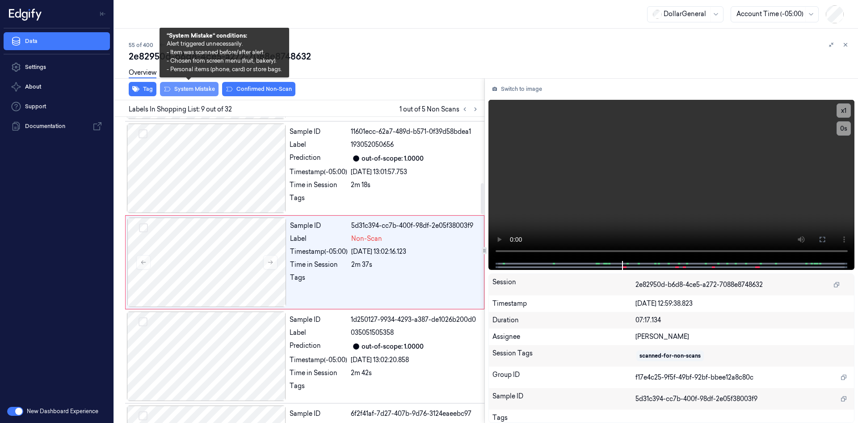
click at [197, 94] on button "System Mistake" at bounding box center [189, 89] width 59 height 14
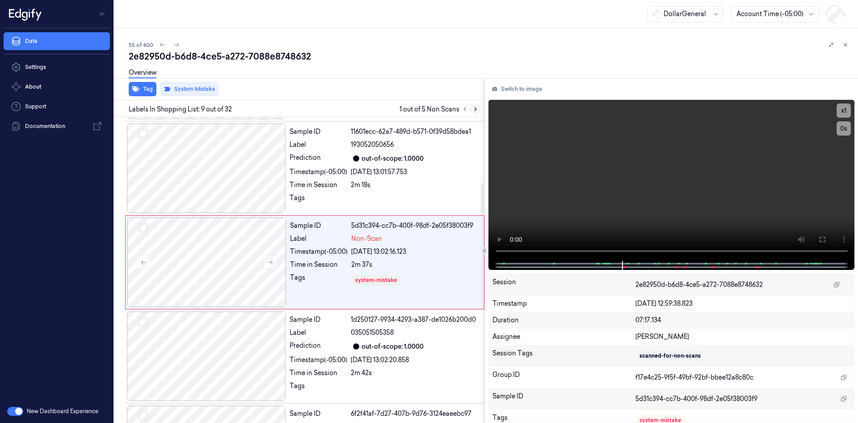
click at [477, 111] on icon at bounding box center [476, 109] width 6 height 6
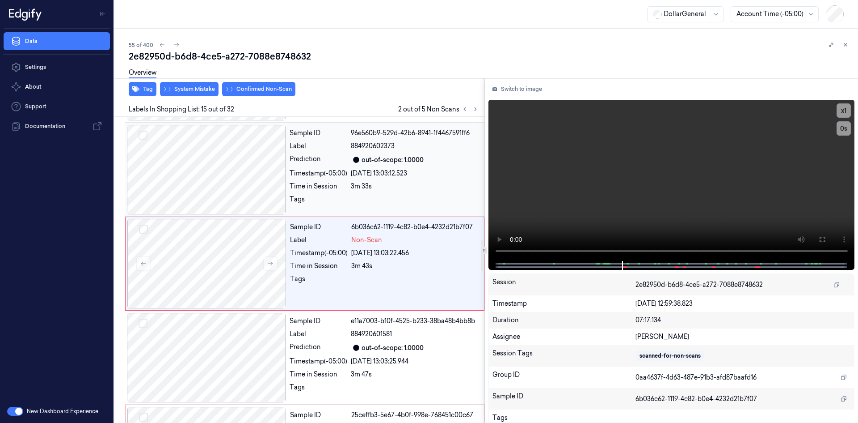
scroll to position [1216, 0]
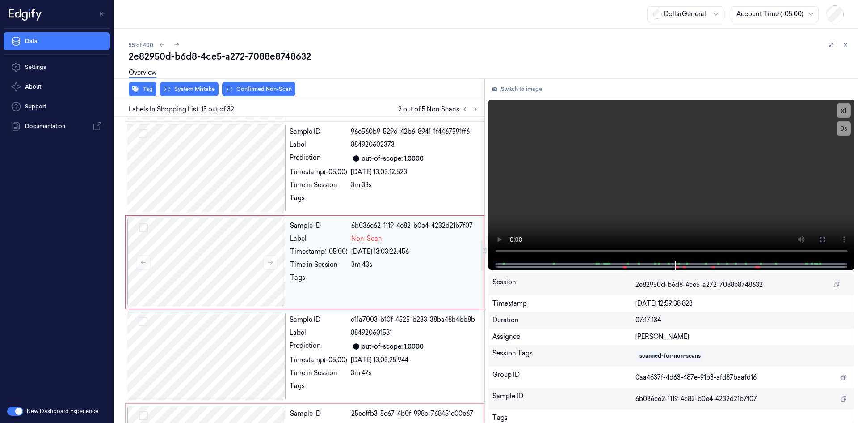
click at [372, 256] on div "[DATE] 13:03:22.456" at bounding box center [414, 251] width 127 height 9
click at [566, 150] on video at bounding box center [672, 180] width 367 height 161
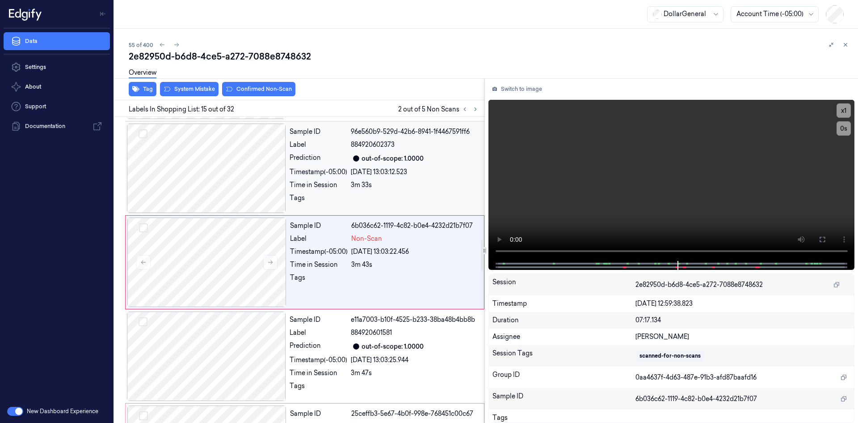
click at [357, 177] on div "[DATE] 13:03:12.523" at bounding box center [415, 171] width 128 height 9
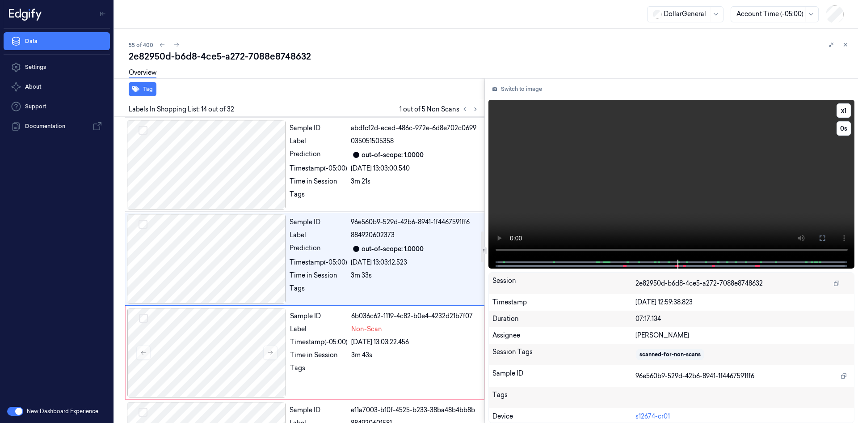
scroll to position [1122, 0]
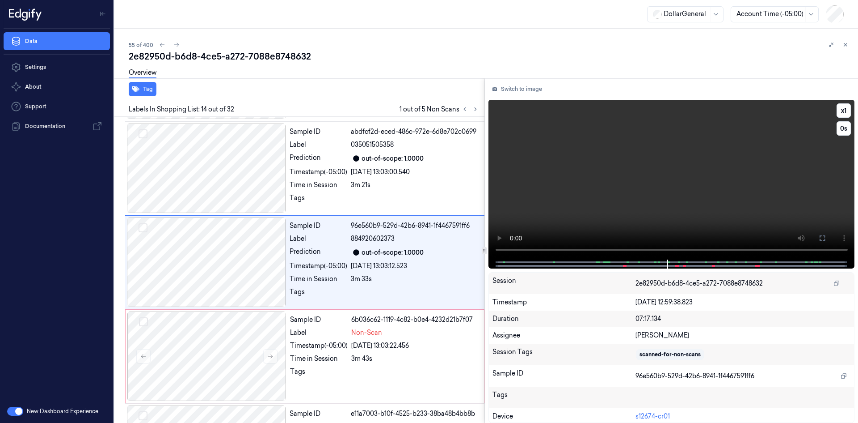
click at [638, 179] on video at bounding box center [672, 180] width 367 height 160
click at [382, 333] on div "Sample ID 6b036c62-1119-4c82-b0e4-4232d21b7f07 Label Non-Scan Timestamp (-05:00…" at bounding box center [385, 355] width 196 height 89
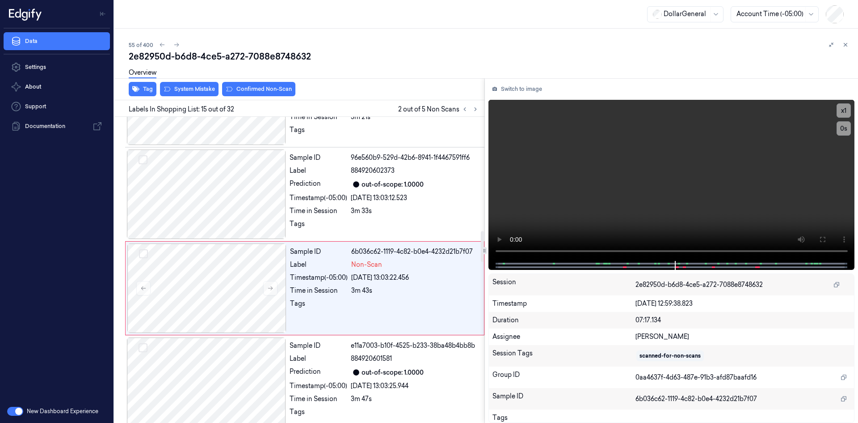
scroll to position [1216, 0]
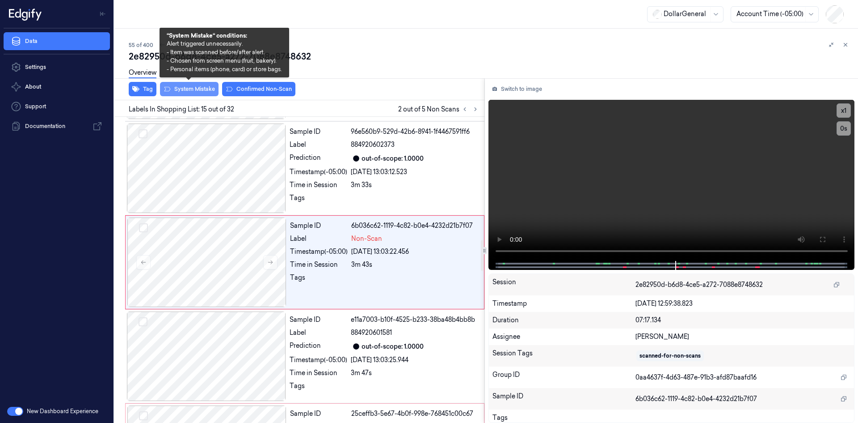
click at [197, 87] on button "System Mistake" at bounding box center [189, 89] width 59 height 14
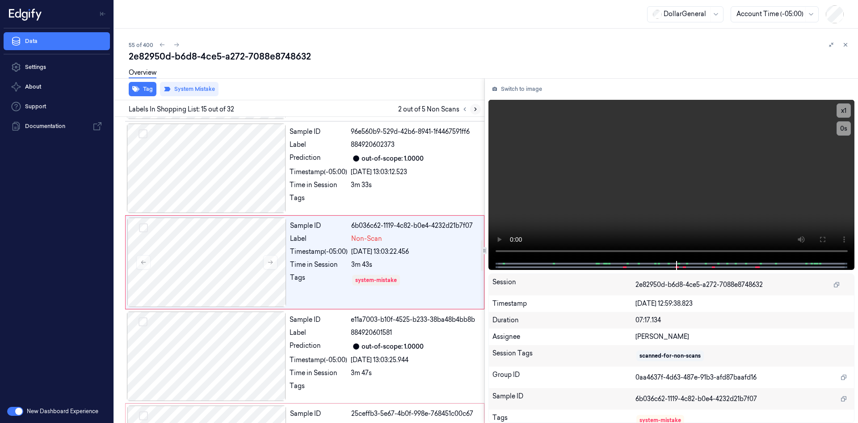
click at [474, 110] on icon at bounding box center [476, 109] width 6 height 6
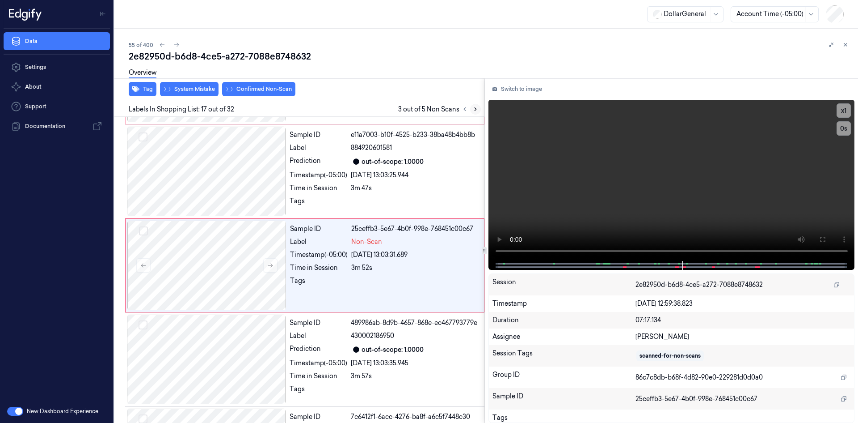
scroll to position [1403, 0]
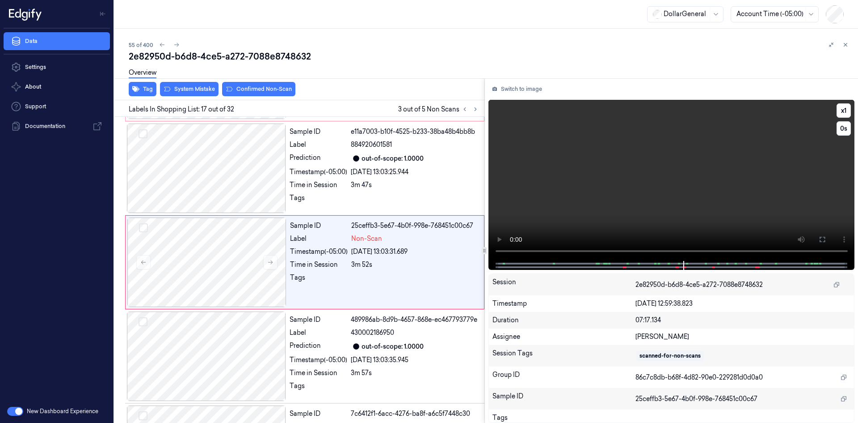
click at [619, 215] on video at bounding box center [672, 180] width 367 height 161
click at [331, 177] on div "Timestamp (-05:00)" at bounding box center [319, 171] width 58 height 9
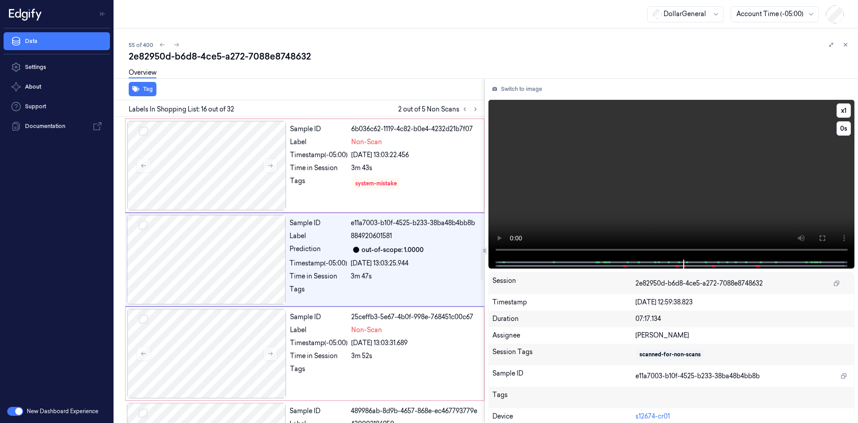
scroll to position [1310, 0]
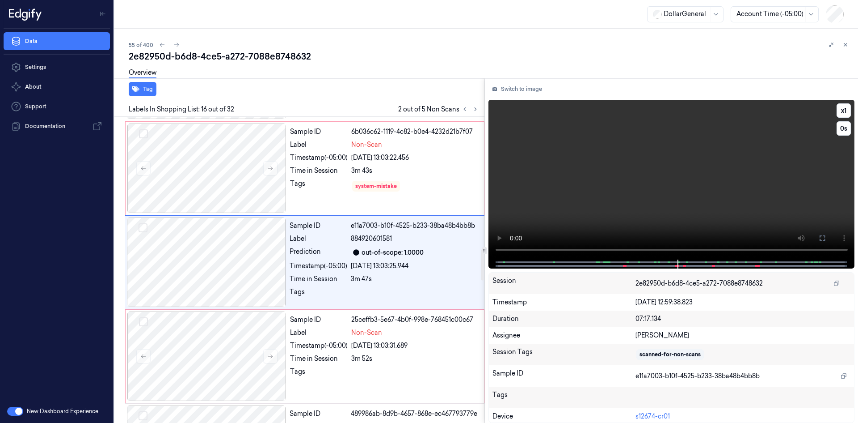
click at [597, 133] on video at bounding box center [672, 180] width 367 height 160
click at [334, 348] on div "Sample ID 25ceffb3-5e67-4b0f-998e-768451c00c67 Label Non-Scan Timestamp (-05:00…" at bounding box center [385, 355] width 196 height 89
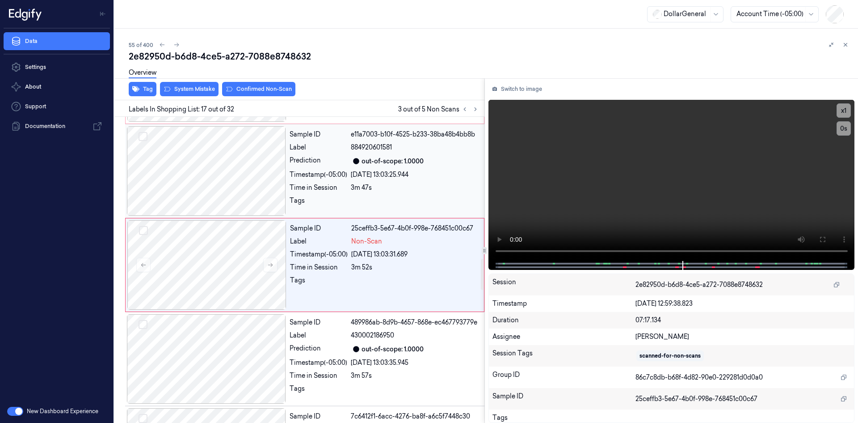
scroll to position [1403, 0]
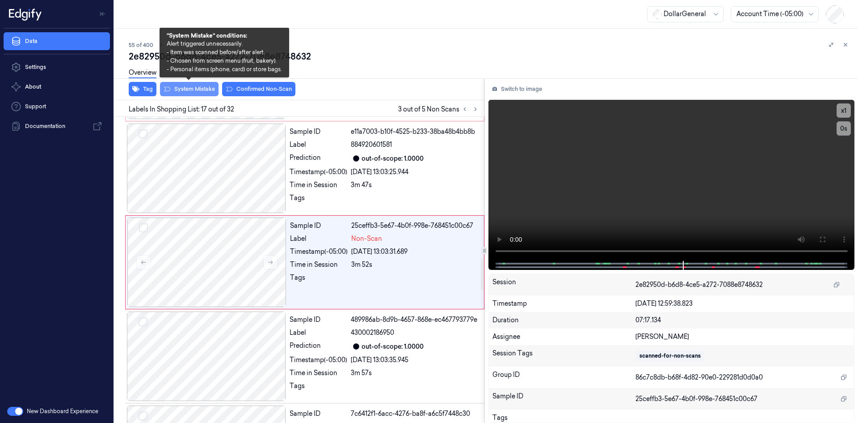
click at [186, 91] on button "System Mistake" at bounding box center [189, 89] width 59 height 14
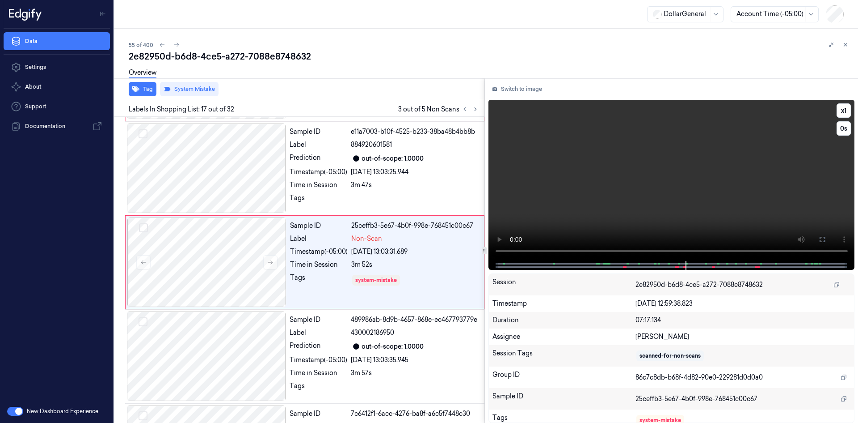
click at [636, 142] on video at bounding box center [672, 180] width 367 height 161
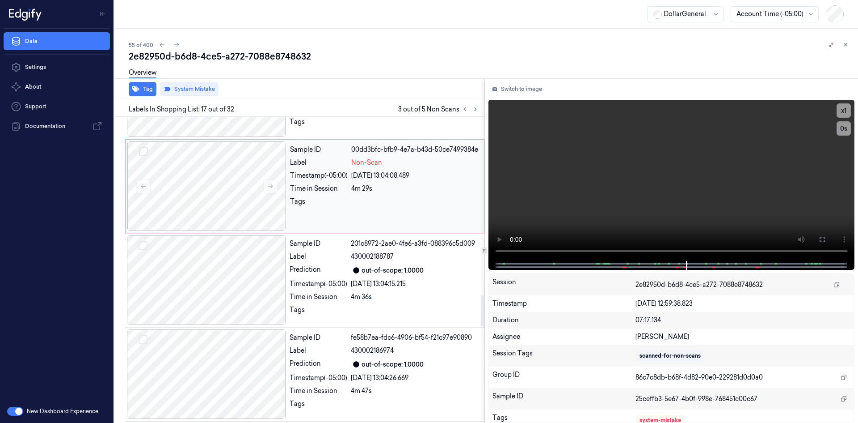
click at [393, 197] on div "Sample ID 00dd3bfc-bfb9-4e7a-b43d-50ce7499384e Label Non-Scan Timestamp (-05:00…" at bounding box center [385, 185] width 196 height 89
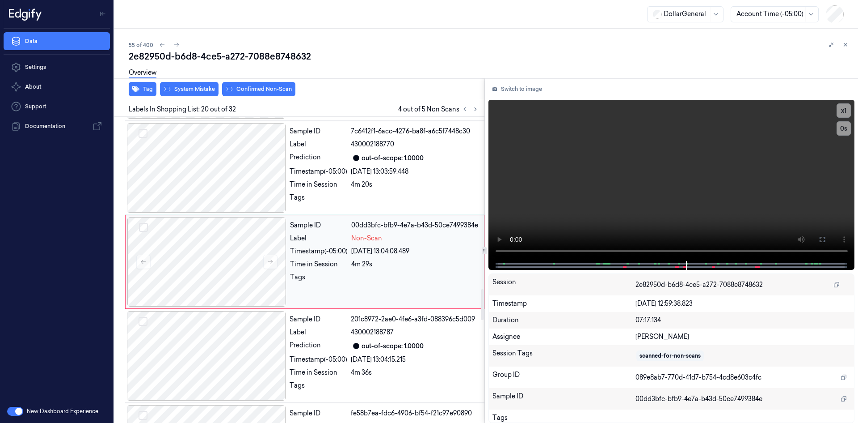
scroll to position [1685, 0]
click at [614, 199] on video at bounding box center [672, 180] width 367 height 161
click at [611, 201] on video at bounding box center [672, 180] width 367 height 161
click at [370, 177] on div "[DATE] 13:03:59.448" at bounding box center [415, 171] width 128 height 9
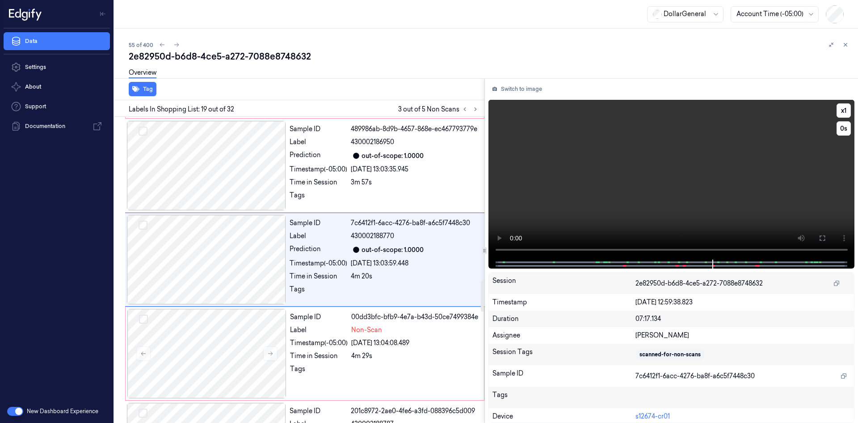
scroll to position [1591, 0]
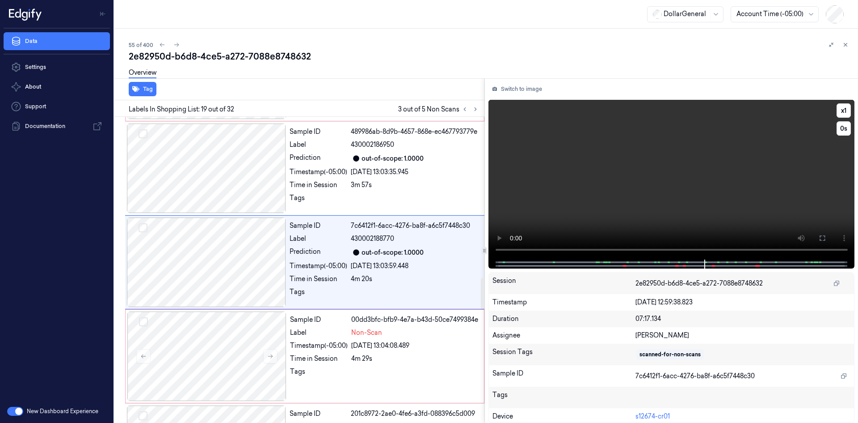
click at [651, 192] on video at bounding box center [672, 180] width 367 height 160
click at [346, 381] on div "Tags" at bounding box center [319, 374] width 58 height 14
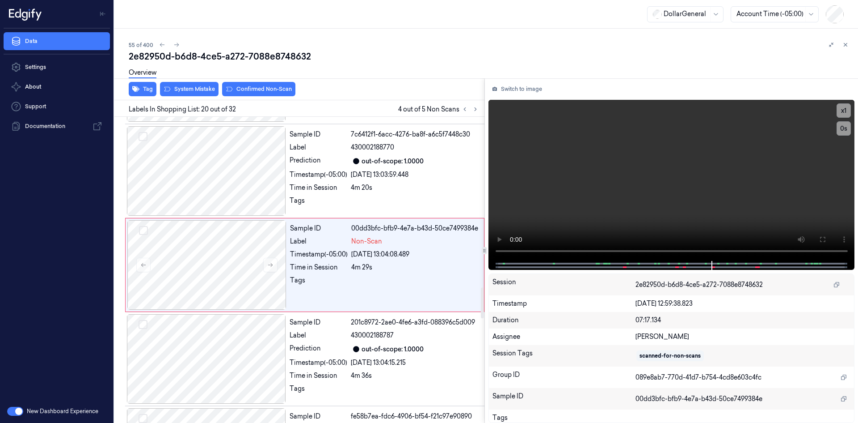
scroll to position [1685, 0]
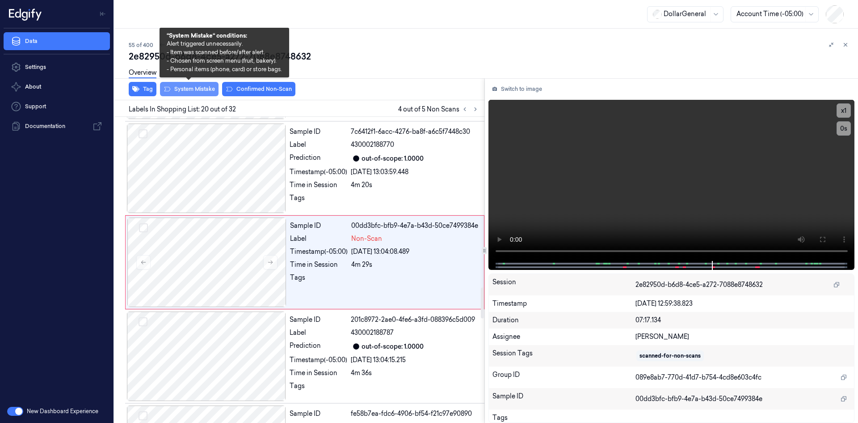
click at [199, 92] on button "System Mistake" at bounding box center [189, 89] width 59 height 14
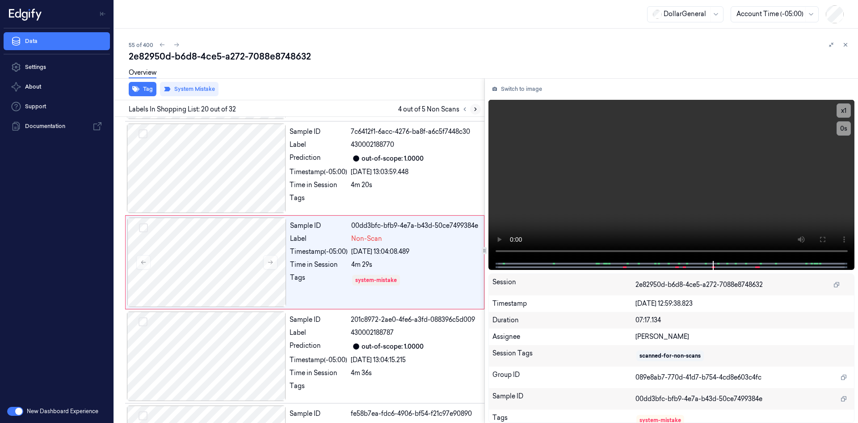
click at [479, 108] on button at bounding box center [475, 109] width 11 height 11
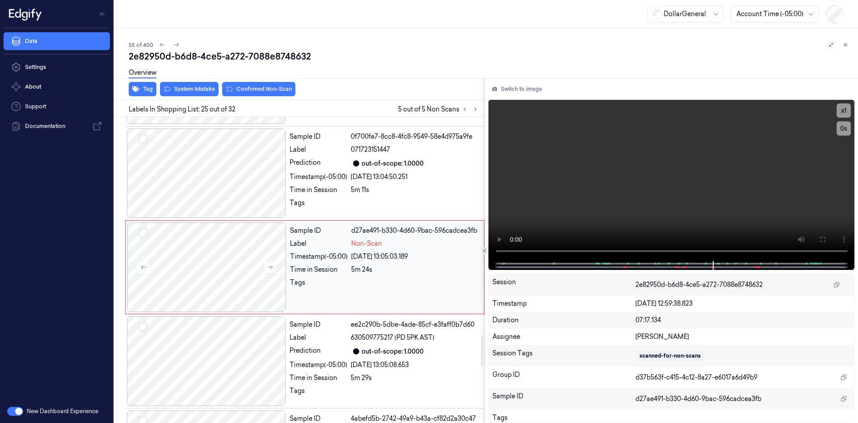
scroll to position [2155, 0]
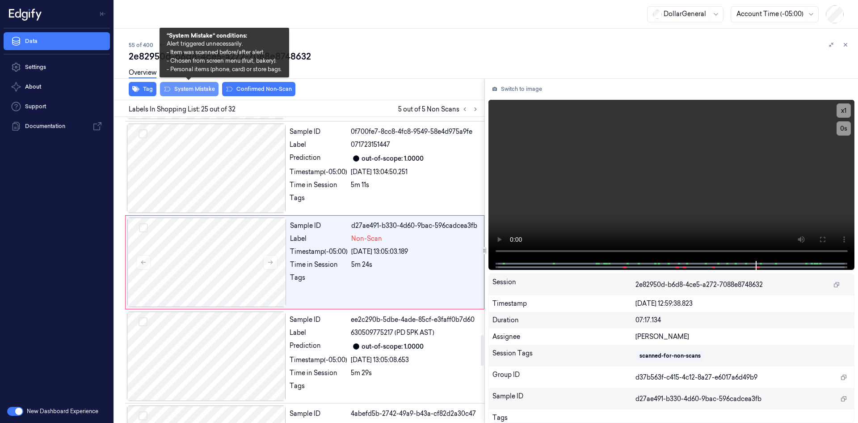
click at [187, 90] on button "System Mistake" at bounding box center [189, 89] width 59 height 14
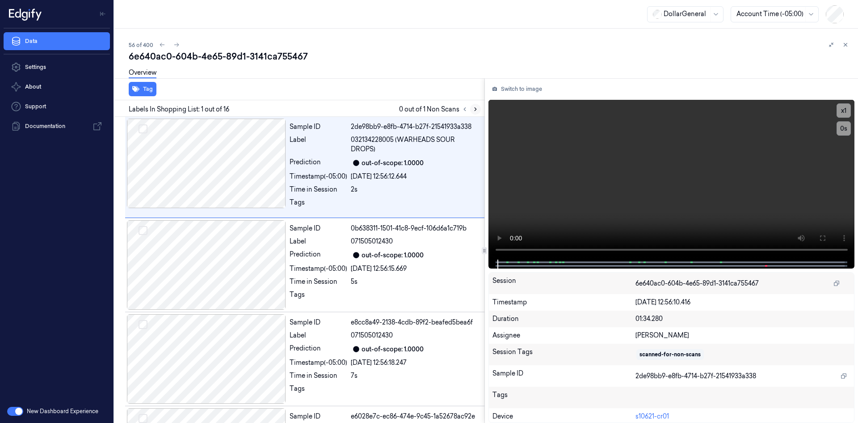
click at [480, 109] on button at bounding box center [475, 109] width 11 height 11
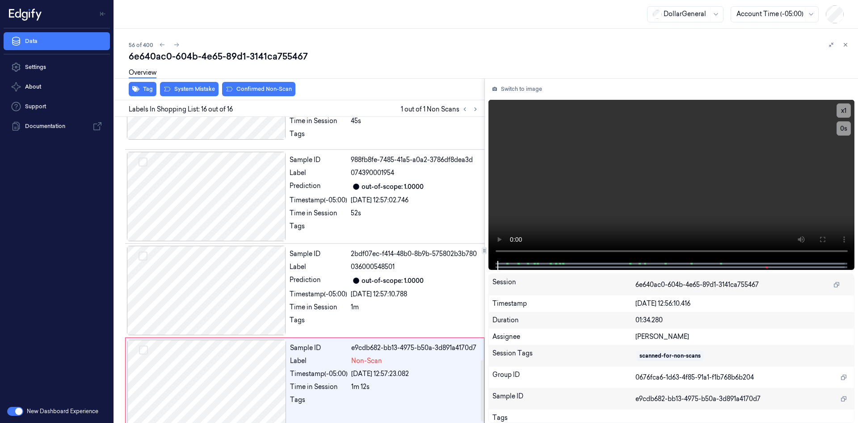
scroll to position [1214, 0]
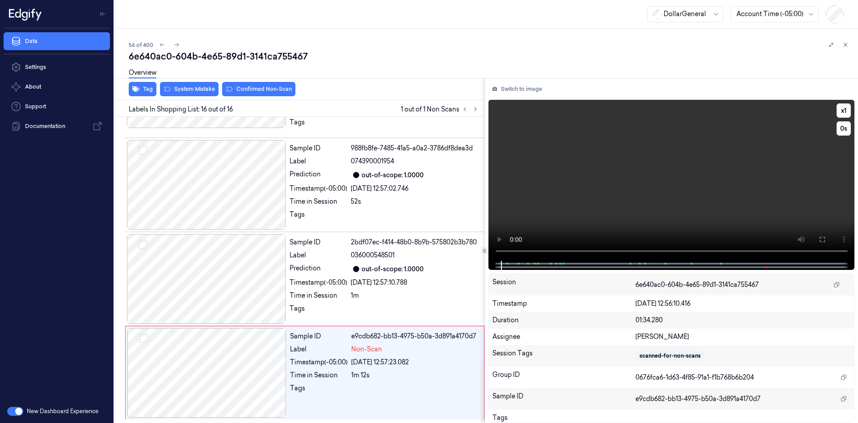
click at [669, 202] on video at bounding box center [672, 180] width 367 height 161
click at [314, 367] on div "Sample ID e9cdb682-bb13-4975-b50a-3d891a4170d7 Label Non-Scan Timestamp (-05:00…" at bounding box center [385, 372] width 196 height 89
click at [749, 169] on video at bounding box center [672, 180] width 367 height 161
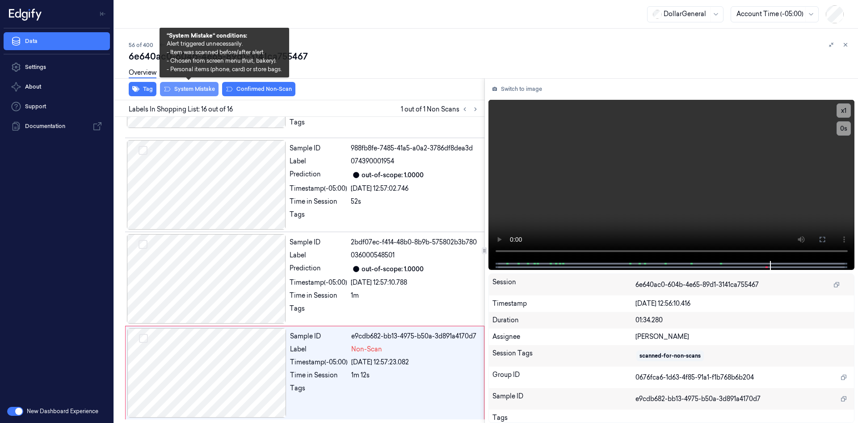
click at [208, 86] on button "System Mistake" at bounding box center [189, 89] width 59 height 14
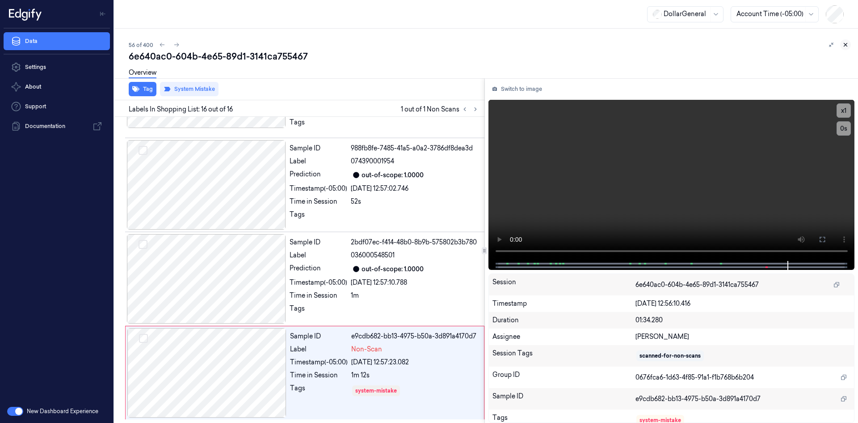
click at [849, 42] on button at bounding box center [846, 44] width 11 height 11
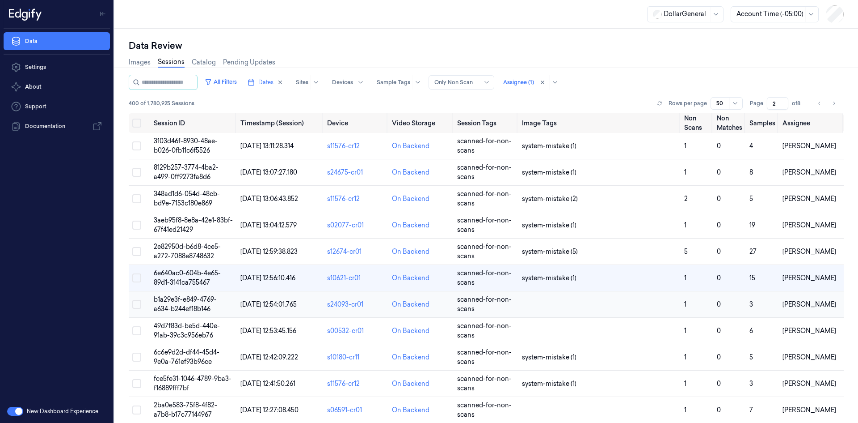
click at [535, 296] on td at bounding box center [600, 304] width 162 height 26
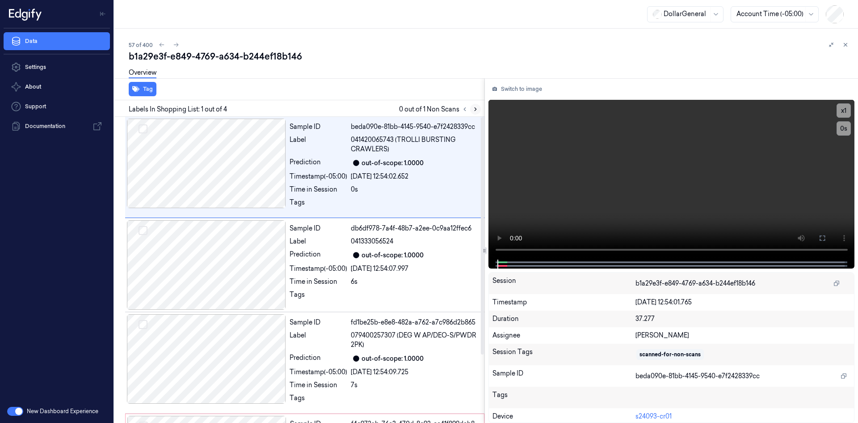
click at [477, 110] on icon at bounding box center [476, 109] width 6 height 6
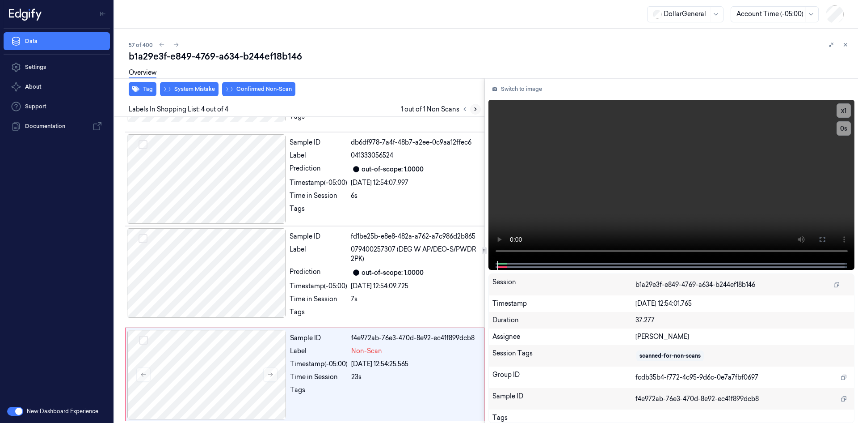
scroll to position [88, 0]
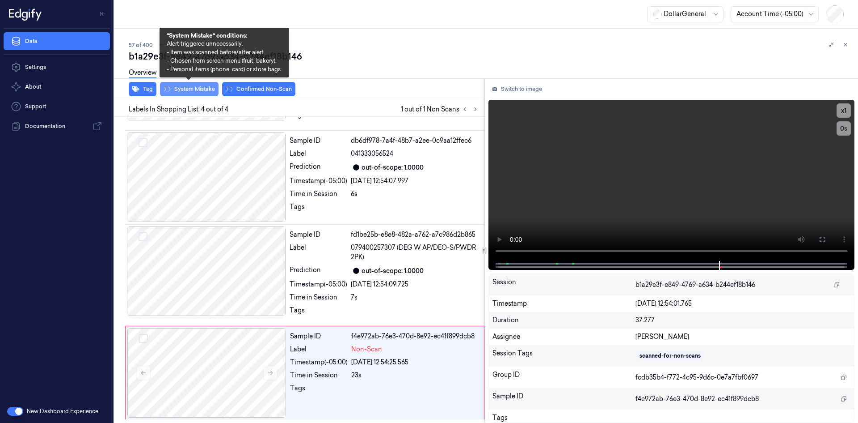
click at [212, 87] on button "System Mistake" at bounding box center [189, 89] width 59 height 14
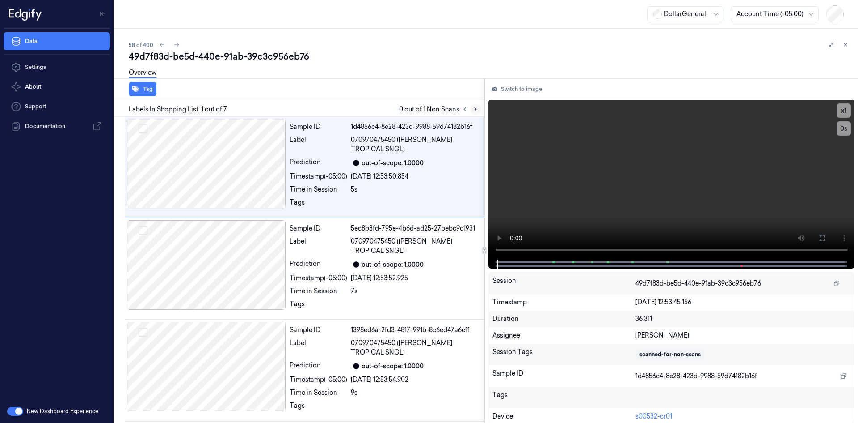
click at [479, 106] on button at bounding box center [475, 109] width 11 height 11
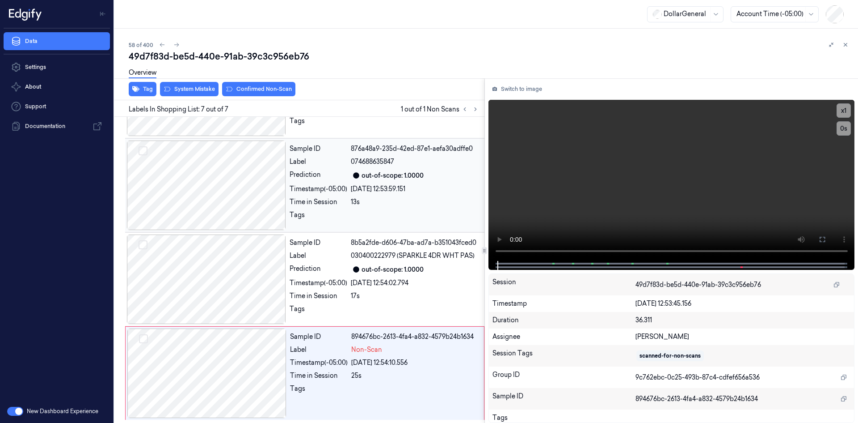
scroll to position [377, 0]
click at [364, 353] on span "Non-Scan" at bounding box center [366, 348] width 31 height 9
click at [736, 167] on video at bounding box center [672, 180] width 367 height 161
click at [717, 171] on video at bounding box center [672, 180] width 367 height 161
click at [290, 288] on div "Sample ID 8b5a2fde-d606-47ba-ad7a-b351043fced0 Label 030400222979 (SPARKLE 4DR …" at bounding box center [384, 278] width 197 height 89
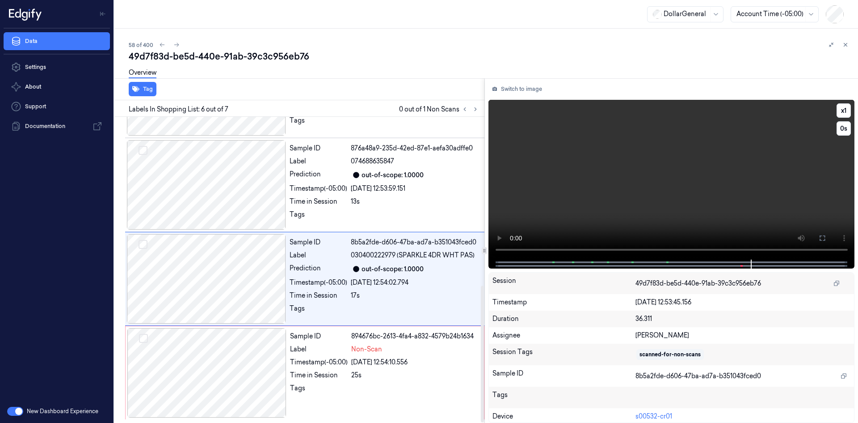
click at [710, 169] on video at bounding box center [672, 180] width 367 height 160
click at [704, 169] on video at bounding box center [672, 180] width 367 height 160
click at [324, 396] on div "Tags" at bounding box center [319, 390] width 58 height 14
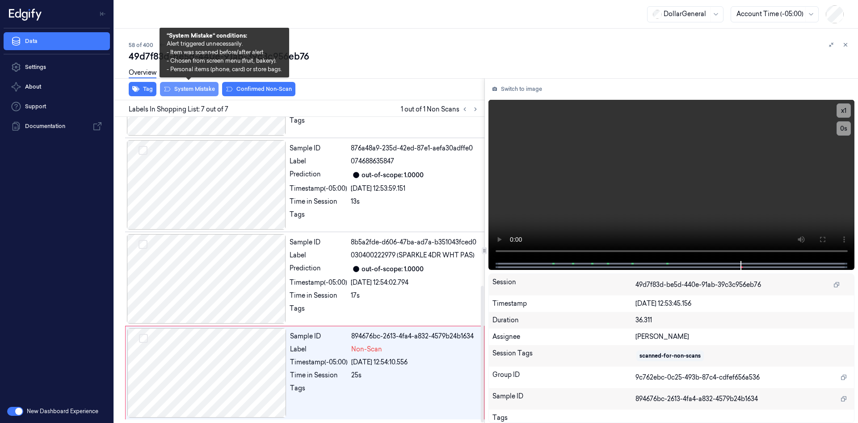
click at [182, 86] on button "System Mistake" at bounding box center [189, 89] width 59 height 14
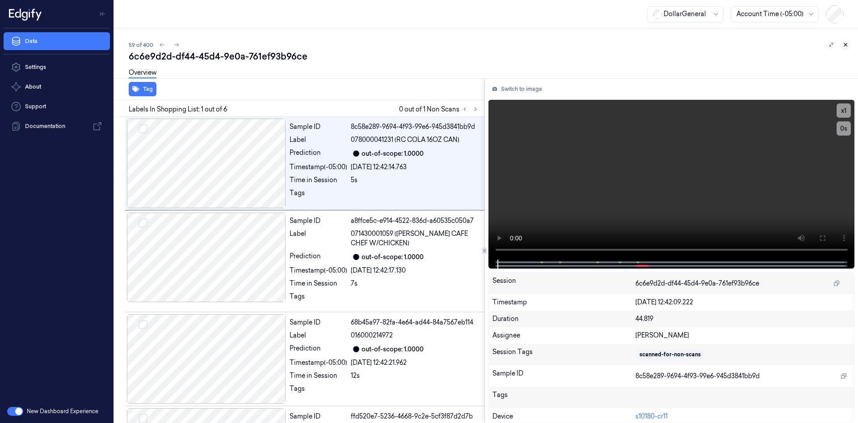
click at [848, 43] on icon at bounding box center [846, 45] width 6 height 6
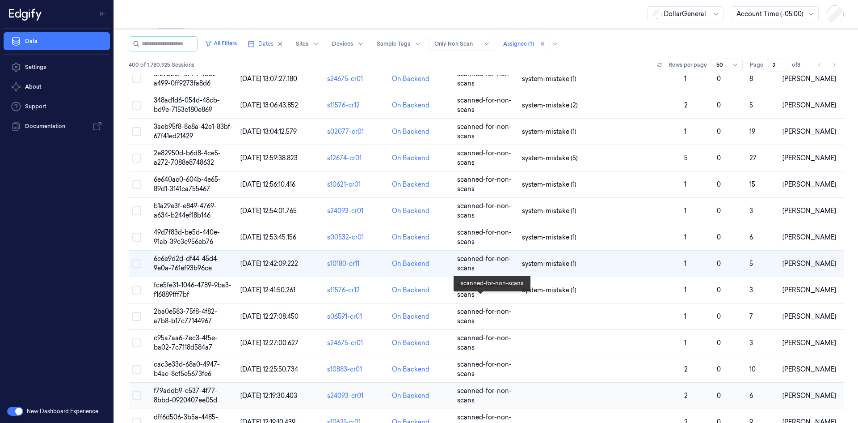
scroll to position [148, 0]
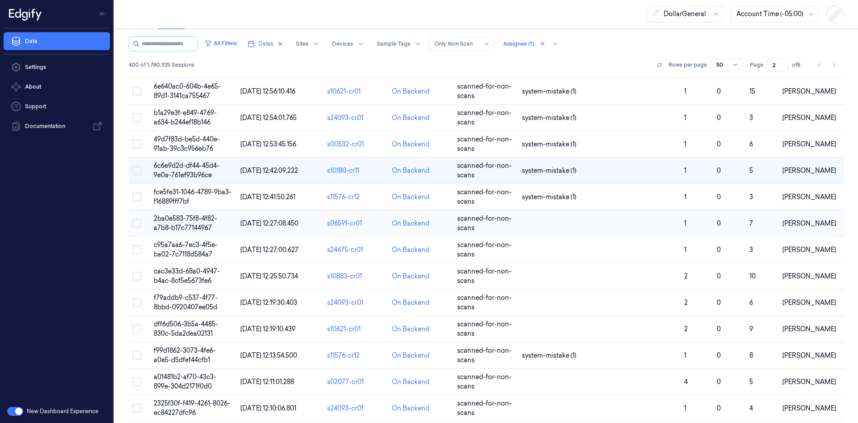
click at [581, 227] on td at bounding box center [600, 223] width 162 height 26
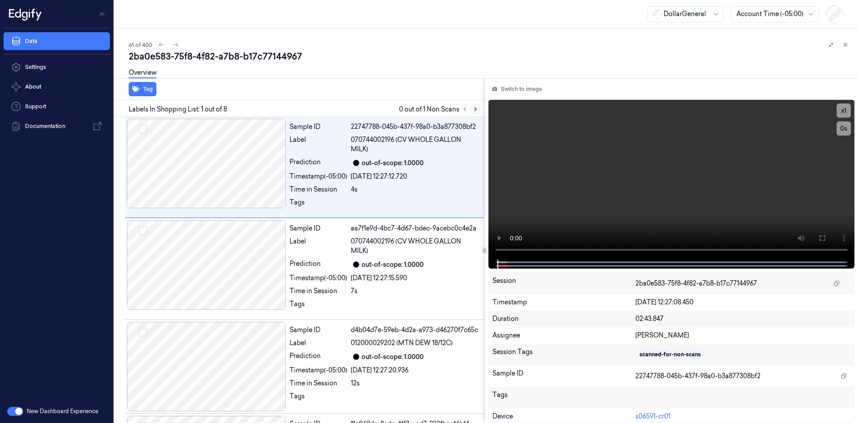
click at [472, 109] on button at bounding box center [475, 109] width 11 height 11
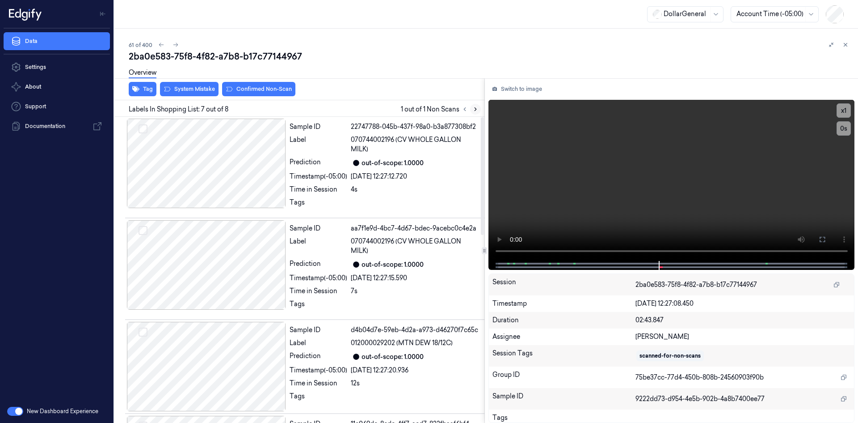
click at [473, 111] on icon at bounding box center [476, 109] width 6 height 6
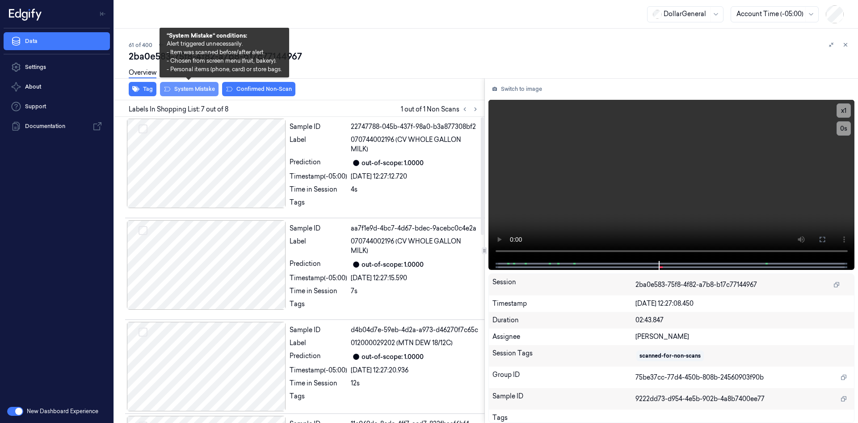
click at [196, 93] on button "System Mistake" at bounding box center [189, 89] width 59 height 14
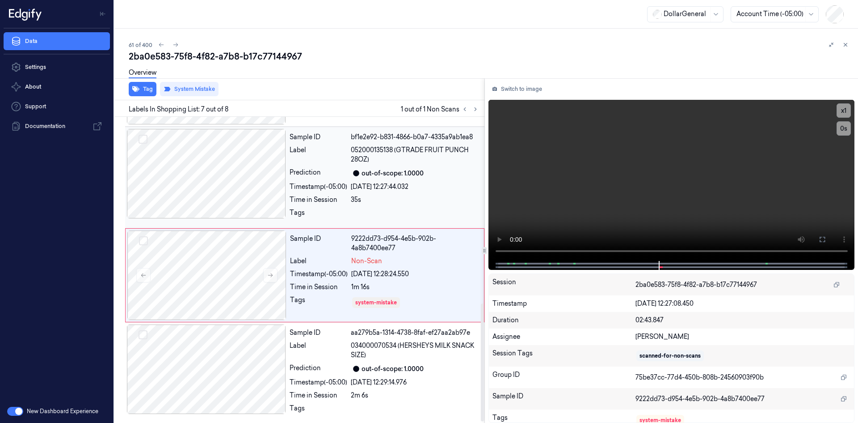
scroll to position [486, 0]
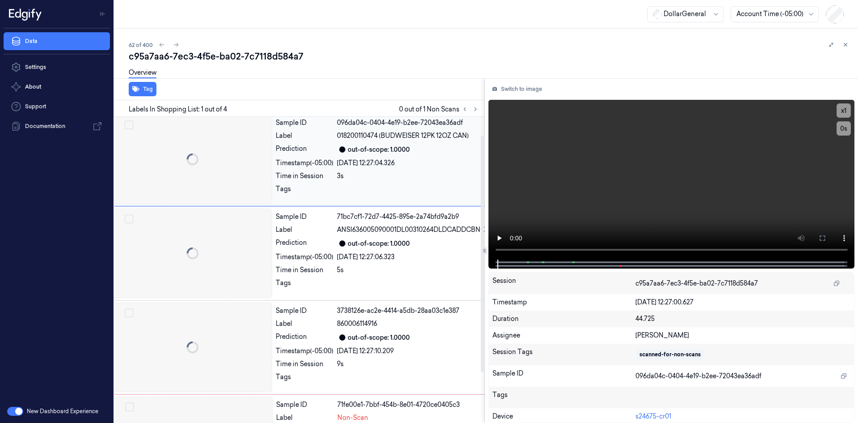
scroll to position [0, 14]
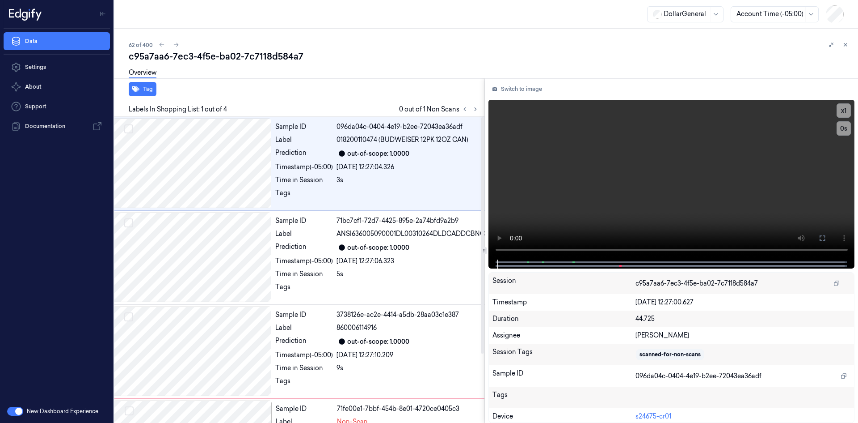
click at [480, 113] on div at bounding box center [470, 109] width 21 height 11
click at [480, 111] on button at bounding box center [475, 109] width 11 height 11
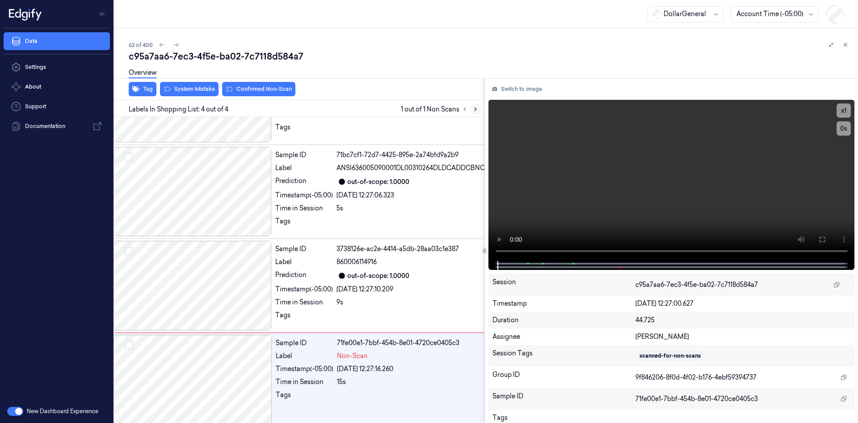
scroll to position [89, 14]
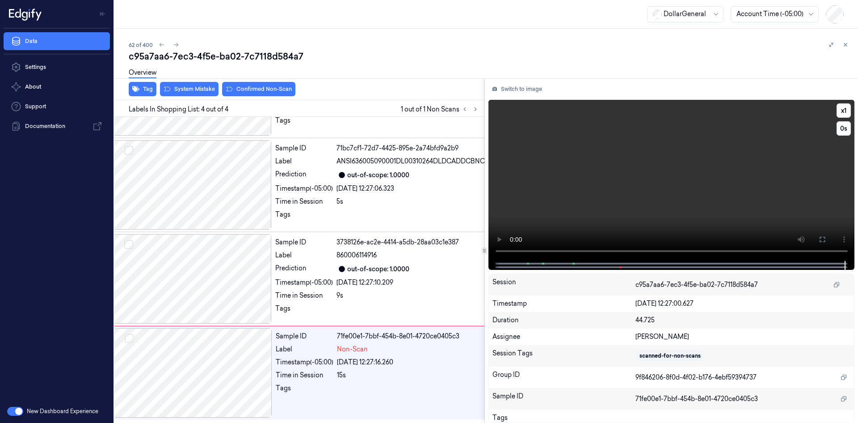
click at [588, 144] on video at bounding box center [672, 180] width 367 height 161
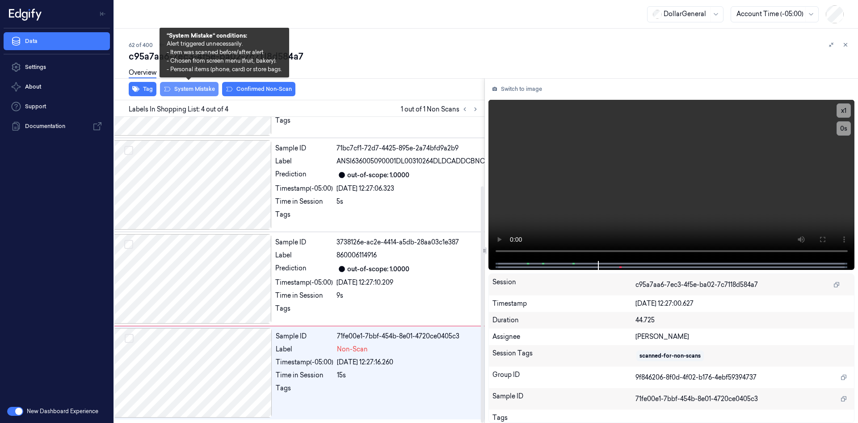
click at [200, 89] on button "System Mistake" at bounding box center [189, 89] width 59 height 14
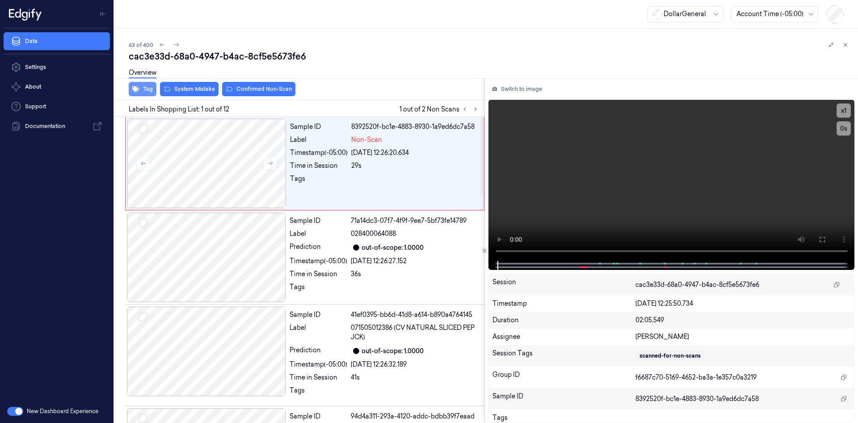
click at [146, 89] on button "Tag" at bounding box center [143, 89] width 28 height 14
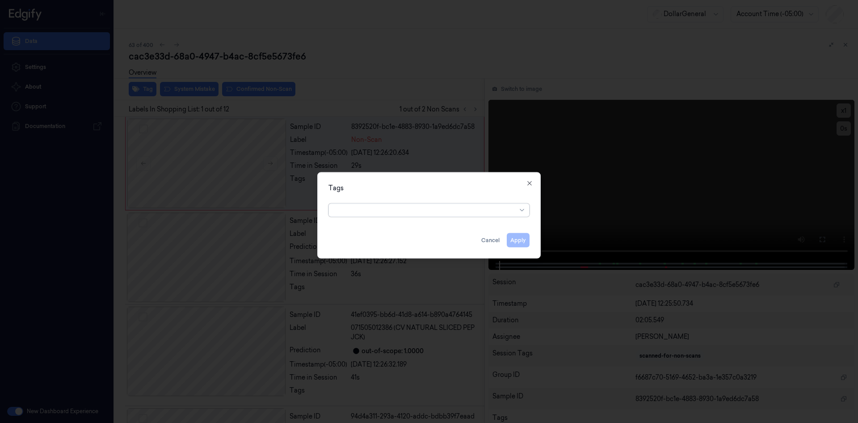
click at [488, 208] on div at bounding box center [425, 209] width 182 height 9
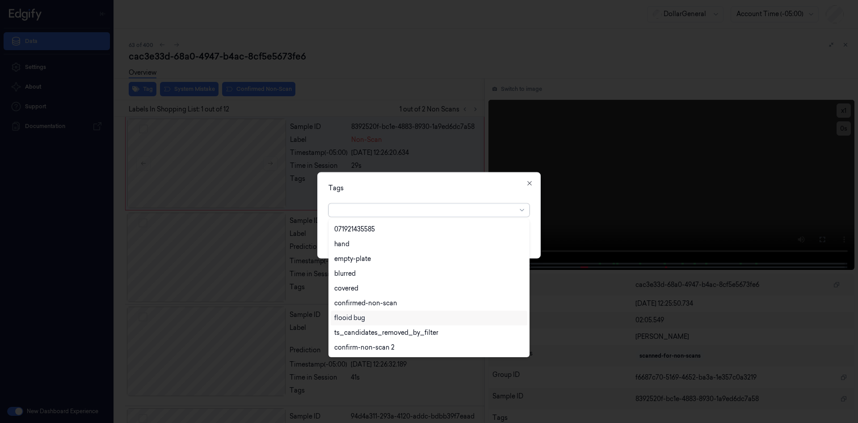
scroll to position [205, 0]
click at [372, 277] on div "flooid bug" at bounding box center [429, 273] width 190 height 9
click at [467, 176] on div "Tags option flooid bug , selected. 22 results available. Use Up and Down to cho…" at bounding box center [429, 215] width 224 height 86
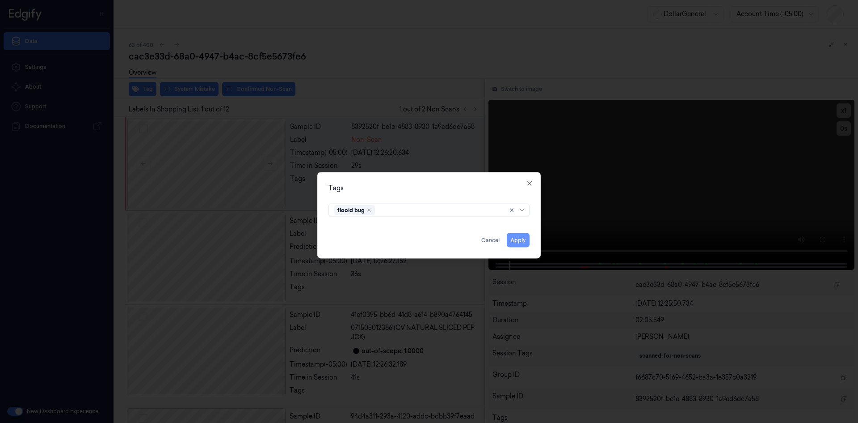
click at [515, 237] on button "Apply" at bounding box center [518, 239] width 23 height 14
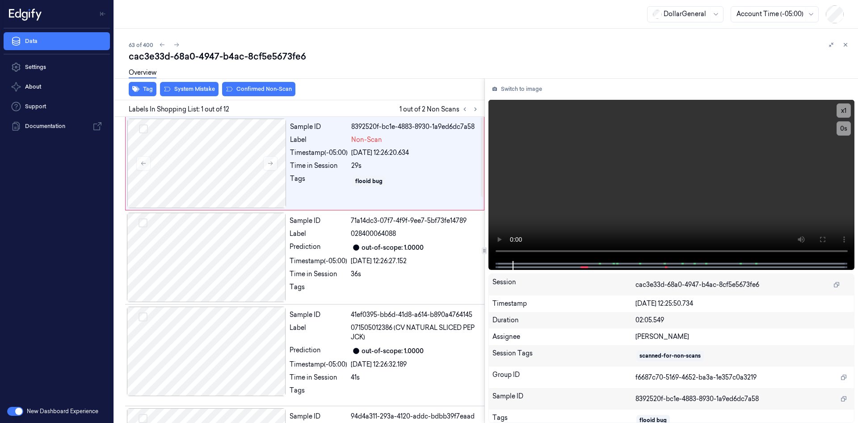
click at [199, 84] on div "Overview" at bounding box center [490, 74] width 722 height 23
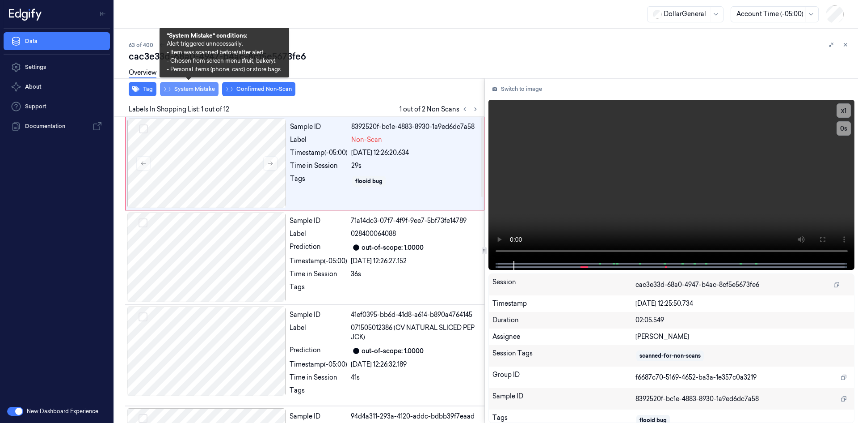
click at [198, 90] on button "System Mistake" at bounding box center [189, 89] width 59 height 14
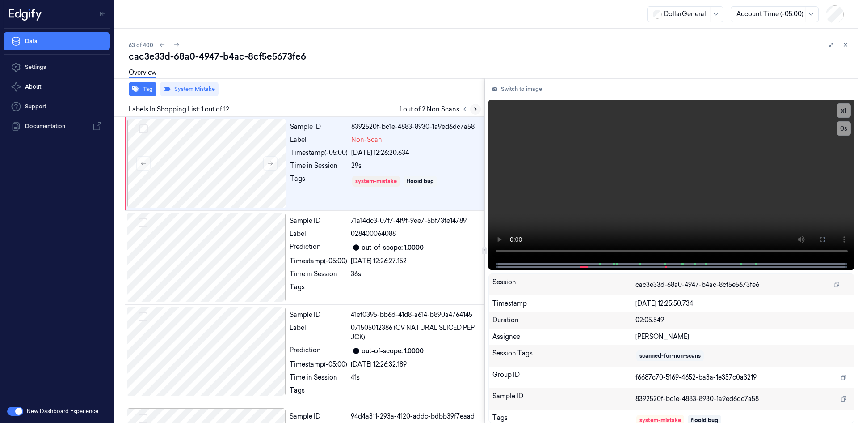
click at [478, 106] on button at bounding box center [475, 109] width 11 height 11
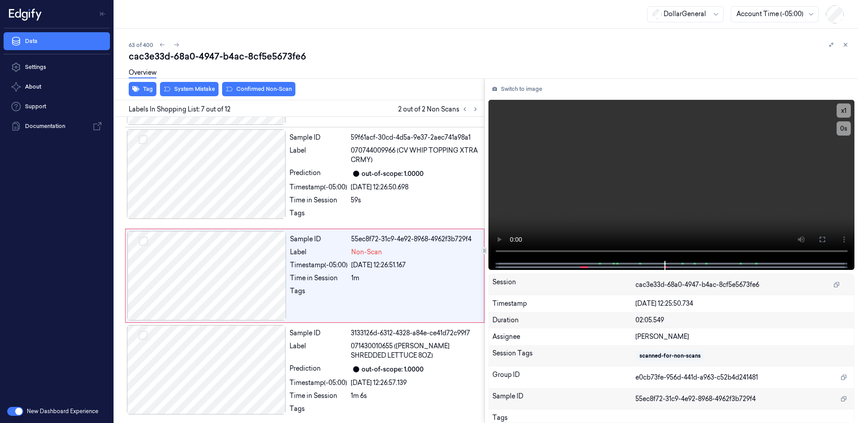
scroll to position [480, 0]
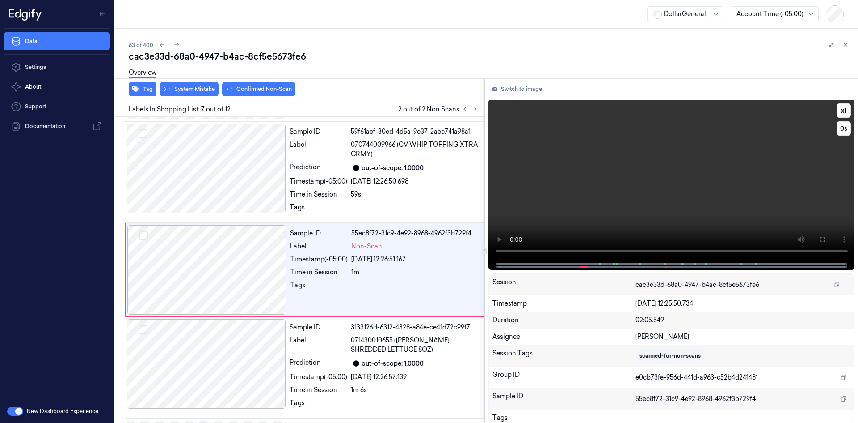
click at [547, 146] on video at bounding box center [672, 180] width 367 height 161
click at [299, 165] on div "Prediction" at bounding box center [319, 167] width 58 height 11
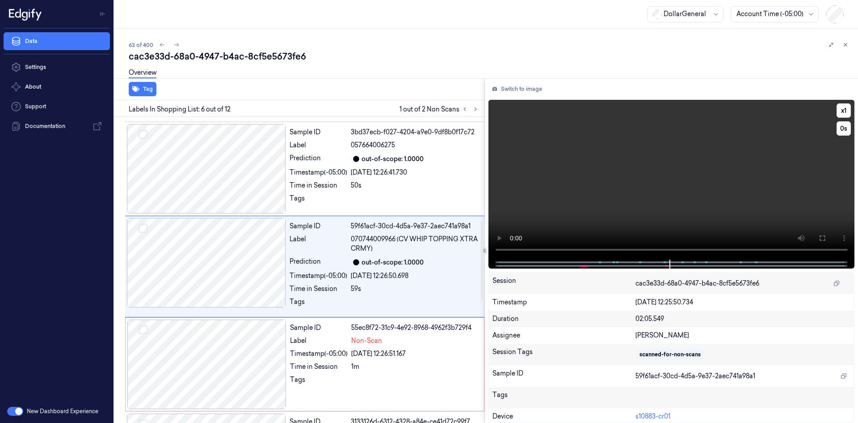
scroll to position [382, 0]
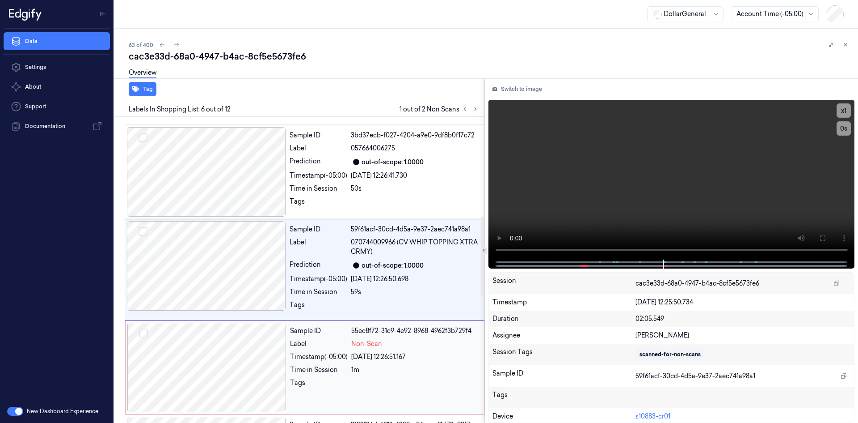
click at [263, 339] on div at bounding box center [206, 366] width 159 height 89
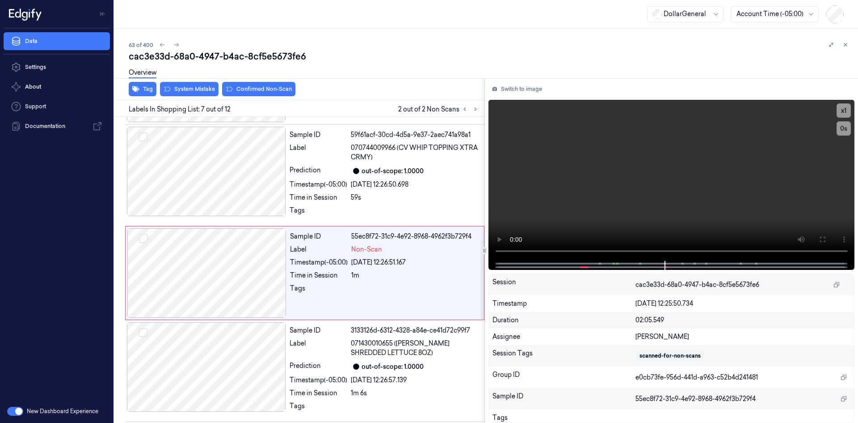
scroll to position [480, 0]
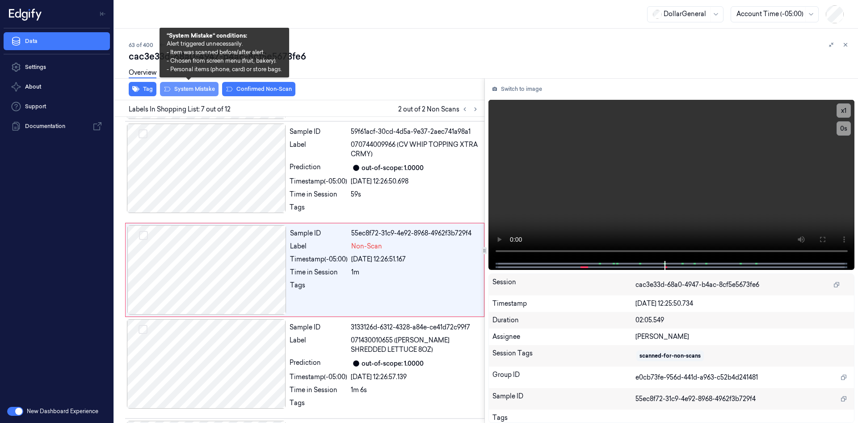
click at [198, 94] on button "System Mistake" at bounding box center [189, 89] width 59 height 14
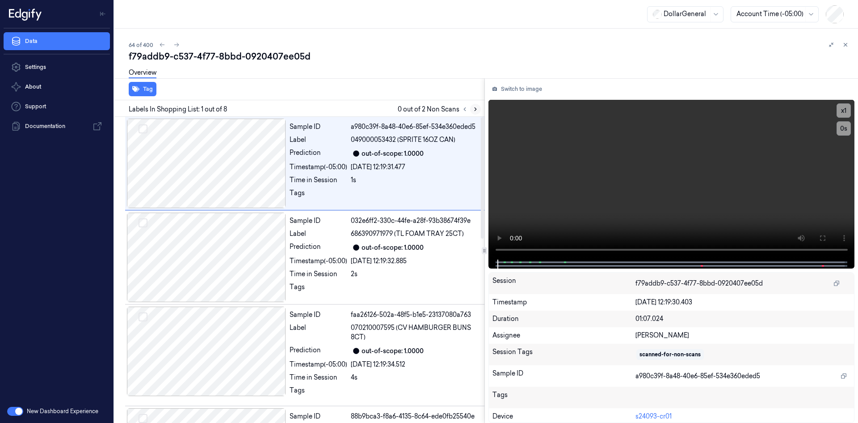
click at [472, 108] on button at bounding box center [475, 109] width 11 height 11
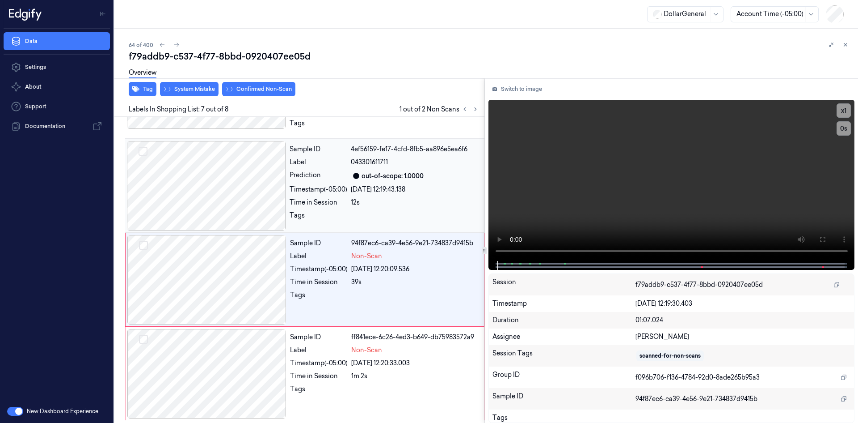
scroll to position [463, 0]
click at [684, 201] on video at bounding box center [672, 180] width 367 height 161
click at [350, 279] on div "Time in Session 39s" at bounding box center [384, 280] width 189 height 9
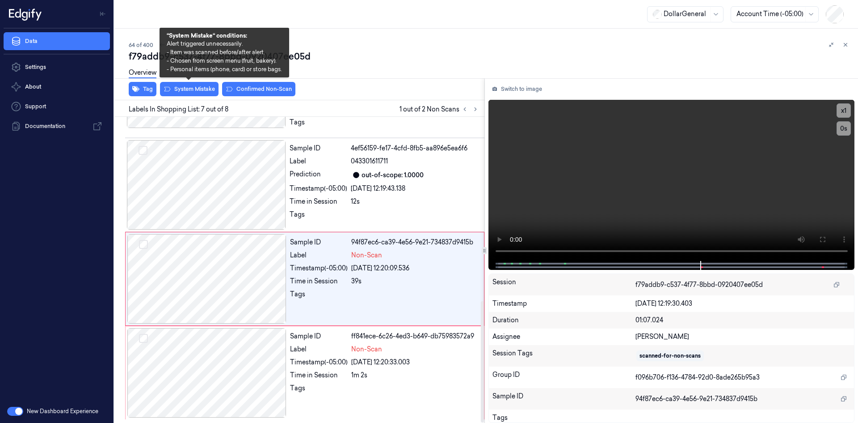
drag, startPoint x: 194, startPoint y: 88, endPoint x: 206, endPoint y: 116, distance: 30.7
click at [194, 88] on button "System Mistake" at bounding box center [189, 89] width 59 height 14
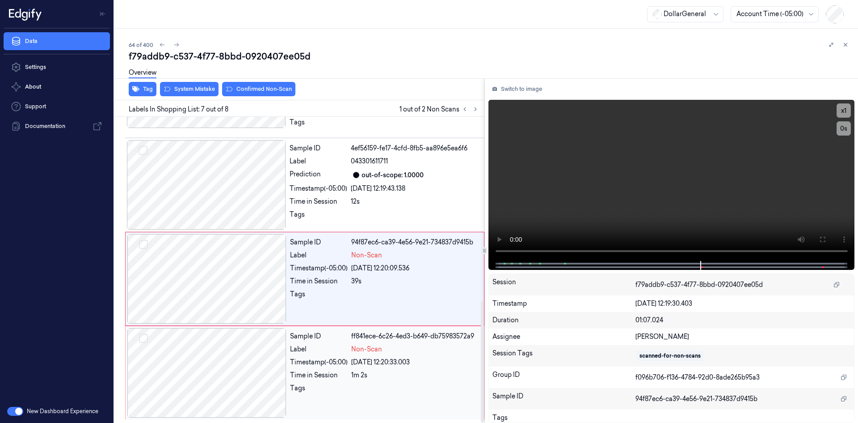
click at [288, 352] on div "Sample ID ff841ece-6c26-4ed3-b649-db75983572a9 Label Non-Scan Timestamp (-05:00…" at bounding box center [385, 372] width 196 height 89
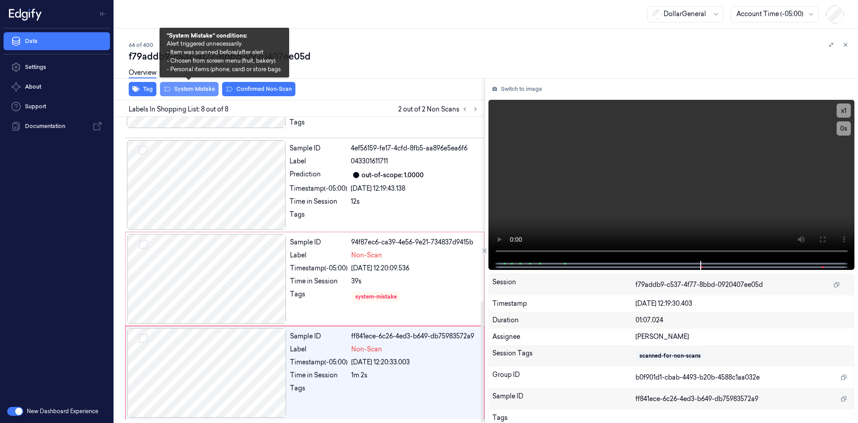
click at [198, 93] on button "System Mistake" at bounding box center [189, 89] width 59 height 14
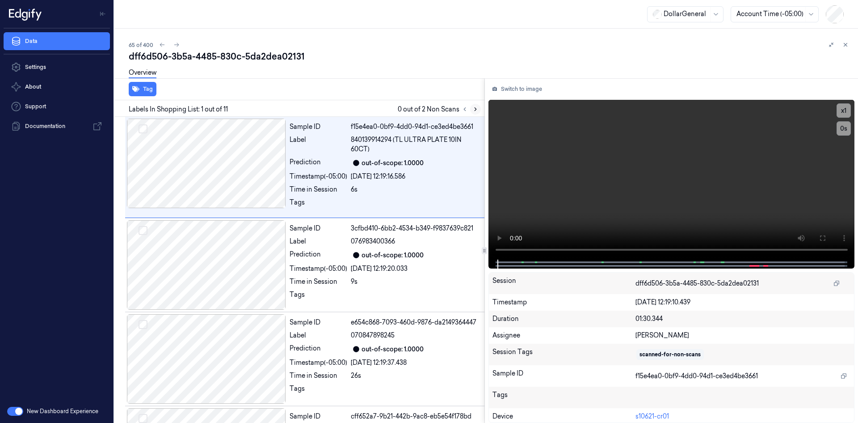
click at [476, 110] on icon at bounding box center [476, 109] width 6 height 6
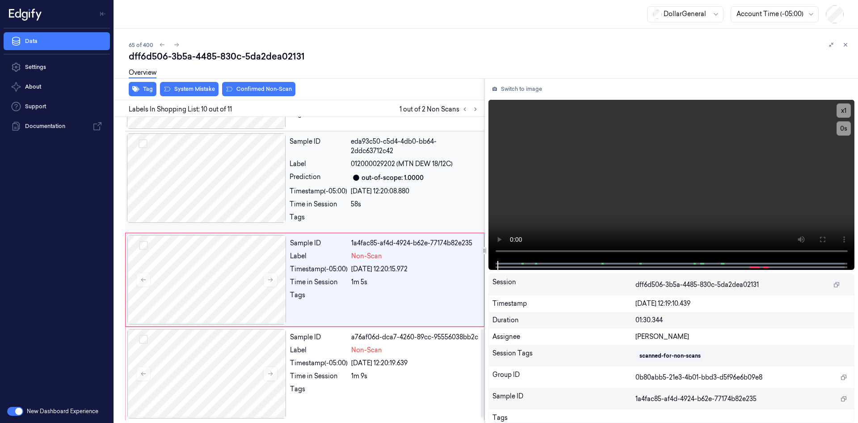
scroll to position [752, 0]
click at [731, 185] on video at bounding box center [672, 180] width 367 height 161
click at [672, 177] on video at bounding box center [672, 180] width 367 height 161
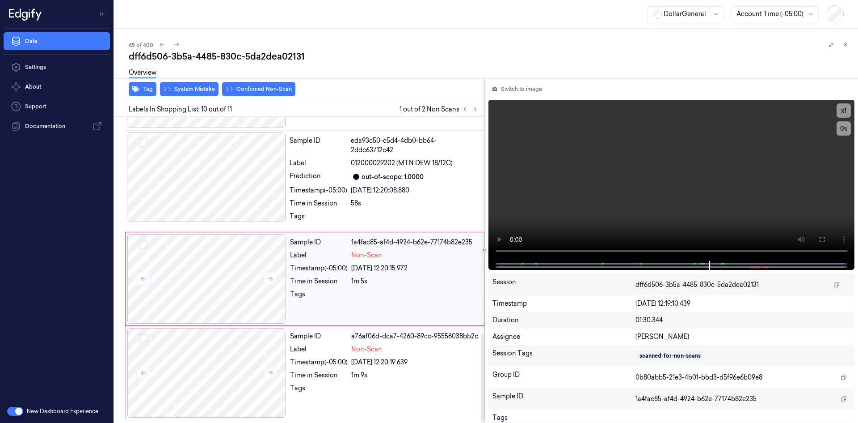
click at [347, 289] on div "Tags" at bounding box center [319, 296] width 58 height 14
click at [572, 186] on video at bounding box center [672, 180] width 367 height 161
click at [610, 189] on video at bounding box center [672, 180] width 367 height 161
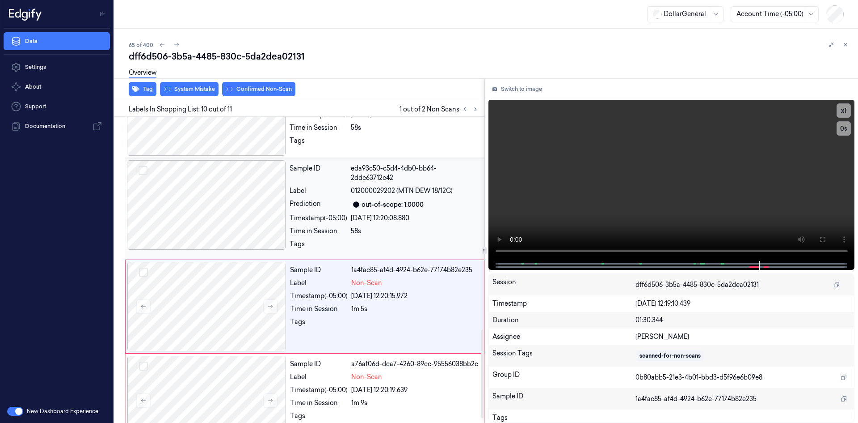
scroll to position [663, 0]
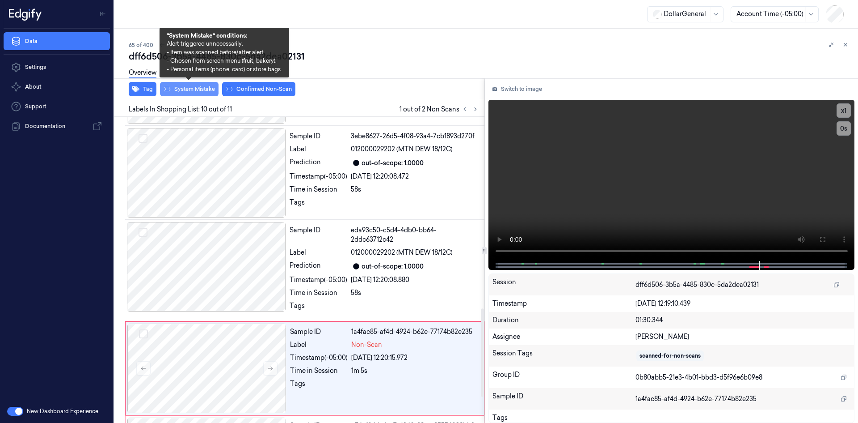
click at [196, 95] on button "System Mistake" at bounding box center [189, 89] width 59 height 14
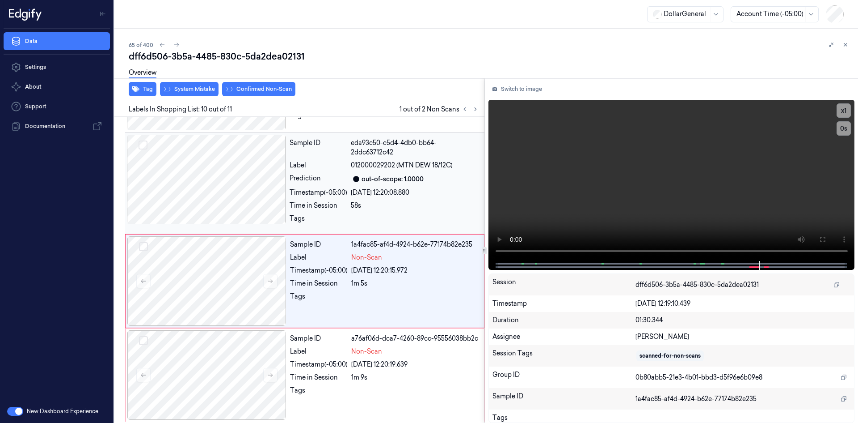
scroll to position [752, 0]
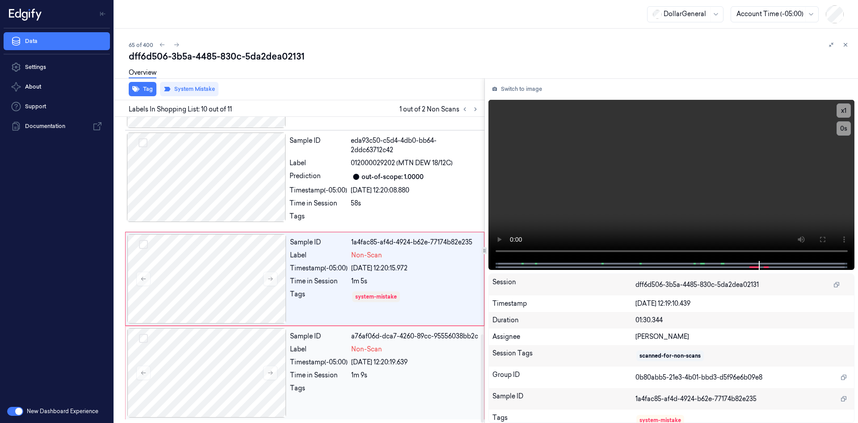
click at [319, 376] on div "Time in Session" at bounding box center [319, 374] width 58 height 9
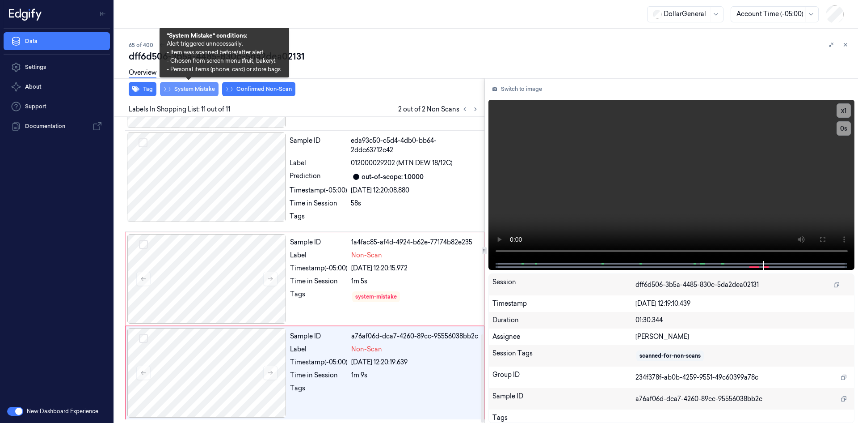
click at [212, 95] on button "System Mistake" at bounding box center [189, 89] width 59 height 14
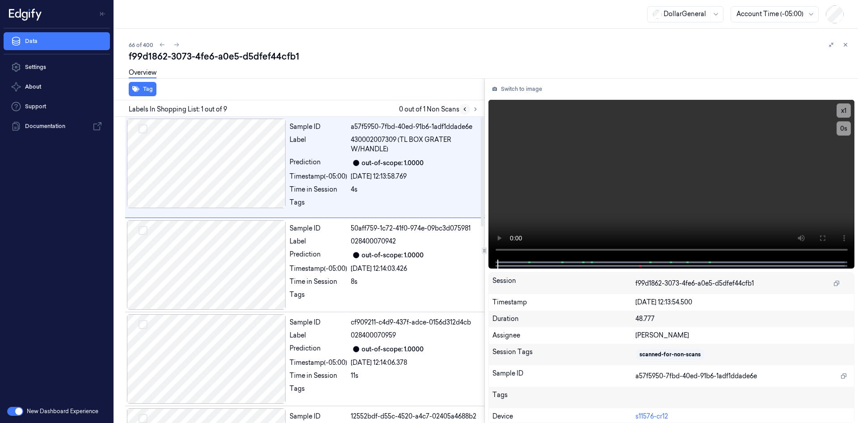
click at [470, 110] on button at bounding box center [465, 109] width 11 height 11
click at [473, 110] on icon at bounding box center [476, 109] width 6 height 6
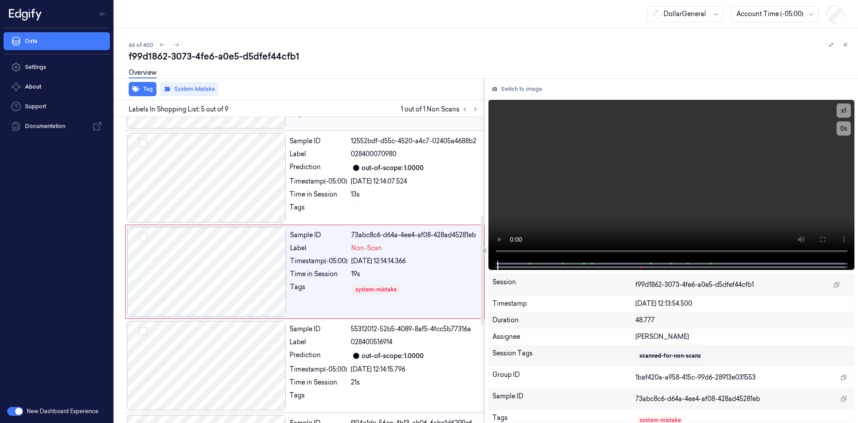
scroll to position [277, 0]
click at [600, 156] on video at bounding box center [672, 180] width 367 height 161
click at [599, 156] on video at bounding box center [672, 180] width 367 height 161
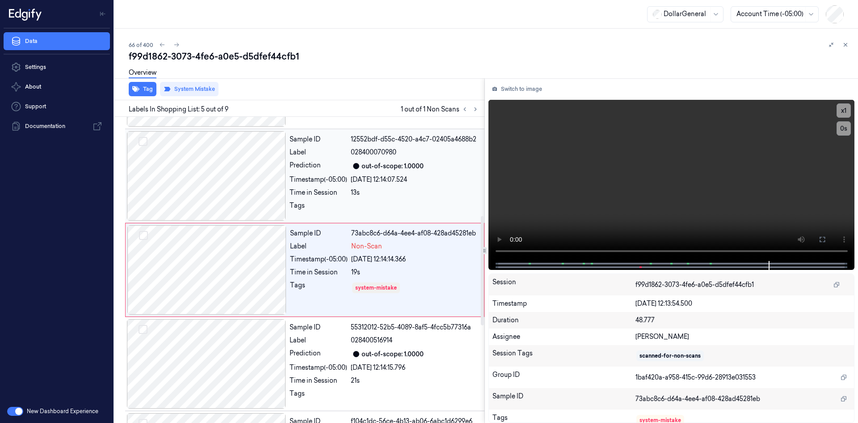
click at [393, 198] on div "Sample ID 12552bdf-d55c-4520-a4c7-02405a4688b2 Label 028400070980 Prediction ou…" at bounding box center [384, 175] width 197 height 89
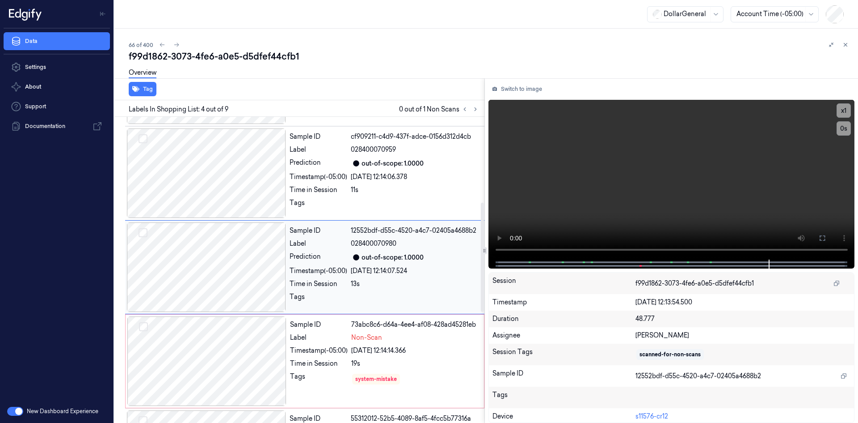
scroll to position [183, 0]
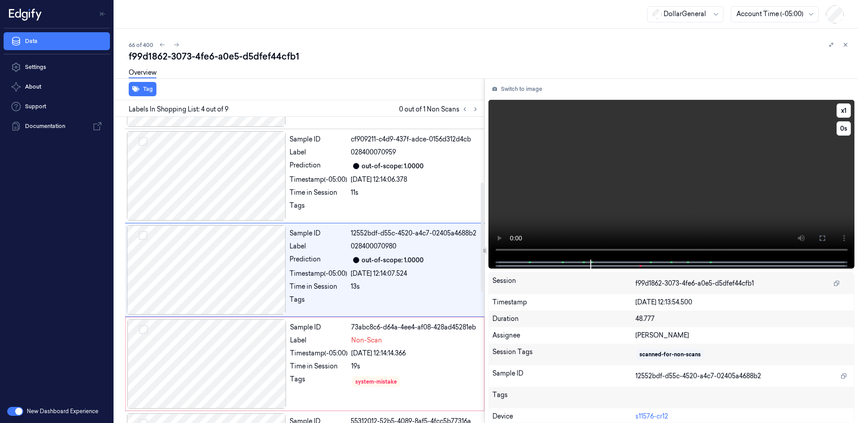
click at [559, 161] on video at bounding box center [672, 180] width 367 height 160
click at [590, 142] on video at bounding box center [672, 180] width 367 height 160
click at [370, 357] on div "[DATE] 12:14:14.366" at bounding box center [414, 352] width 127 height 9
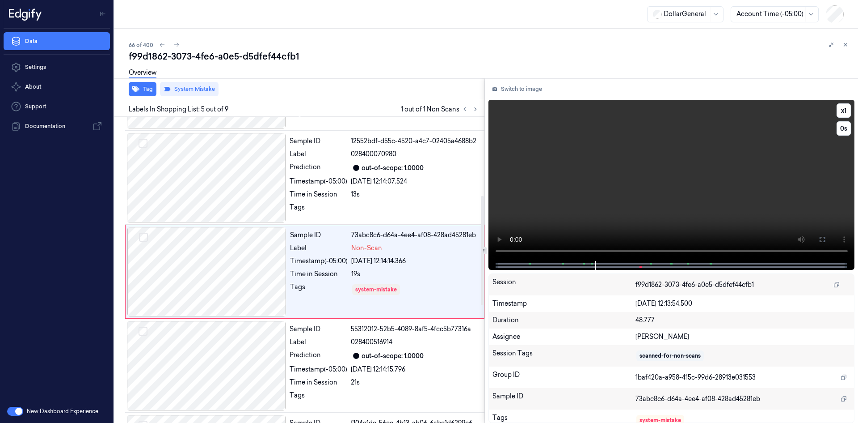
scroll to position [277, 0]
click at [845, 49] on button at bounding box center [846, 44] width 11 height 11
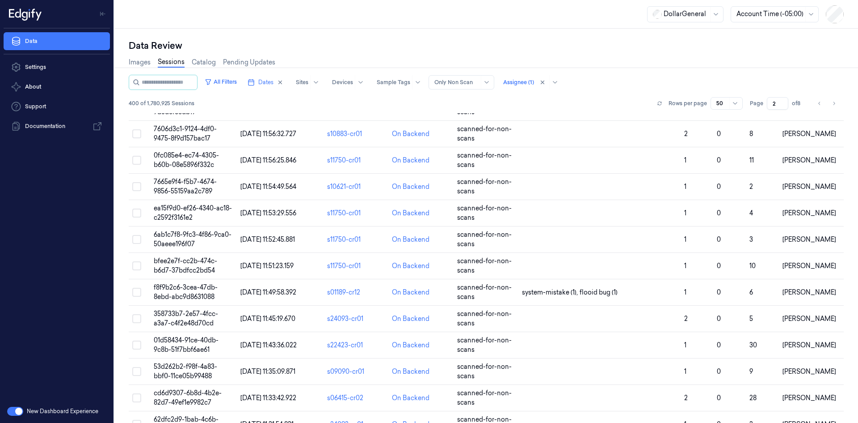
scroll to position [358, 0]
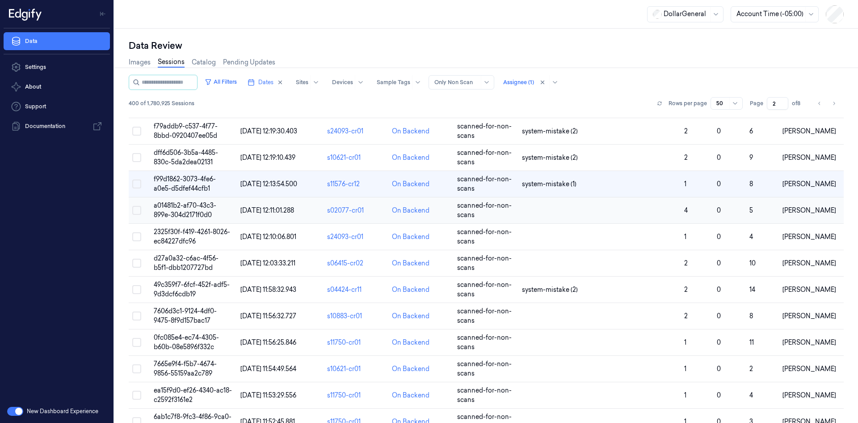
click at [547, 208] on td at bounding box center [600, 210] width 162 height 26
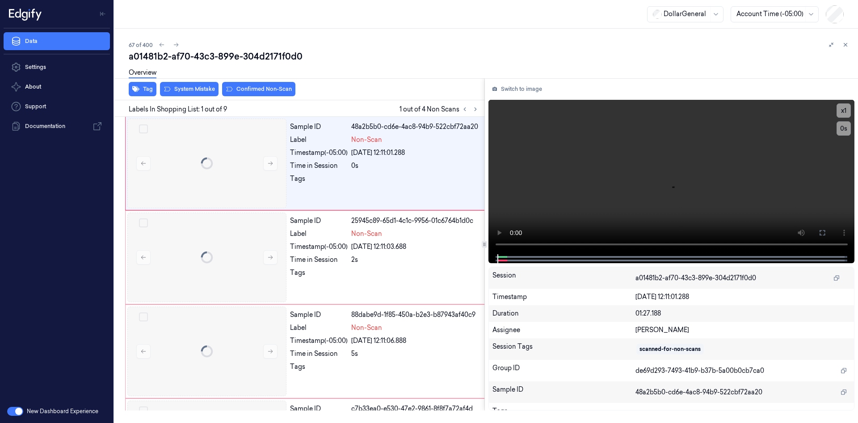
scroll to position [0, 14]
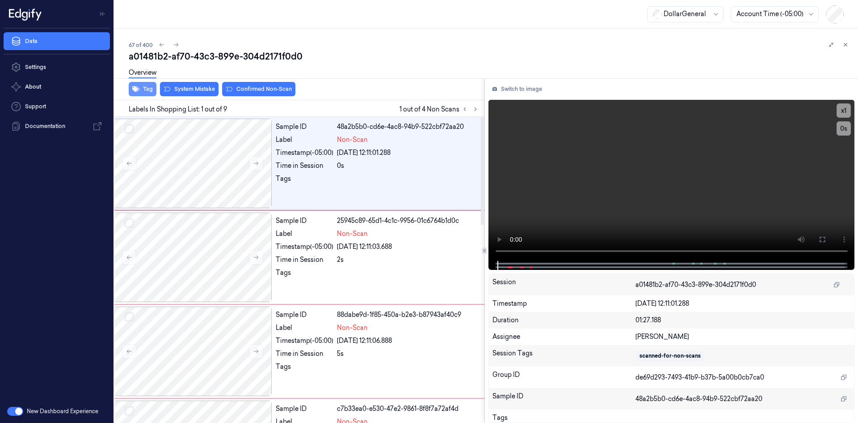
click at [150, 90] on button "Tag" at bounding box center [143, 89] width 28 height 14
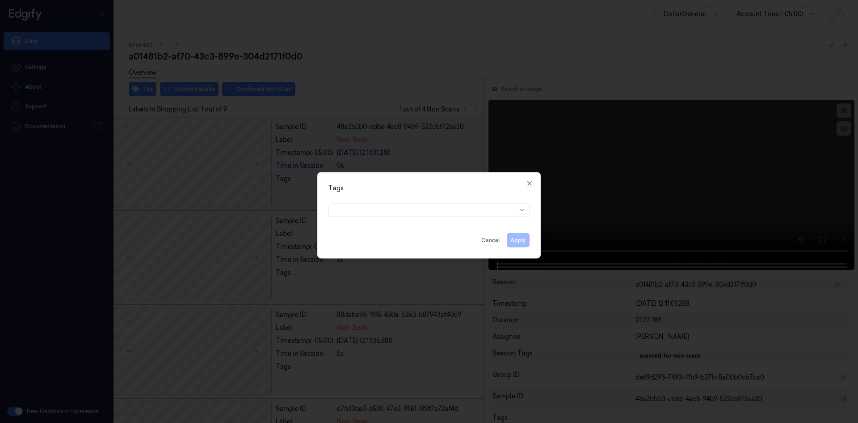
click at [418, 200] on div at bounding box center [429, 207] width 201 height 17
click at [426, 214] on div at bounding box center [425, 209] width 182 height 9
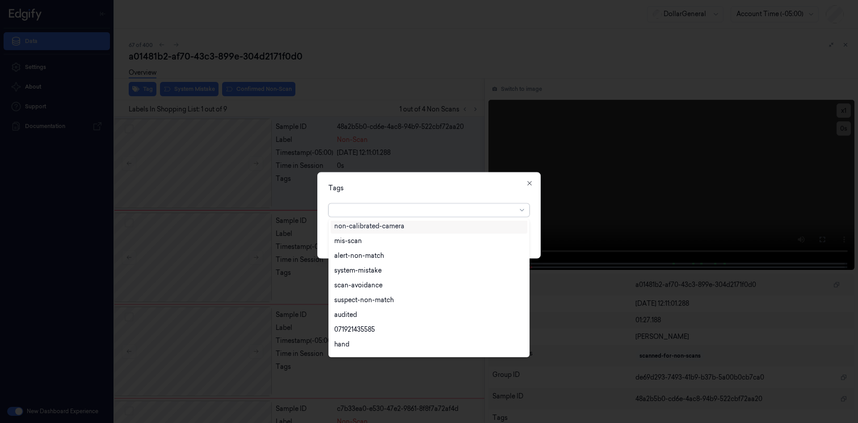
scroll to position [161, 0]
click at [367, 312] on div "flooid bug" at bounding box center [429, 317] width 197 height 15
click at [482, 195] on div "Tags option flooid bug , selected. 22 results available. Use Up and Down to cho…" at bounding box center [429, 215] width 224 height 86
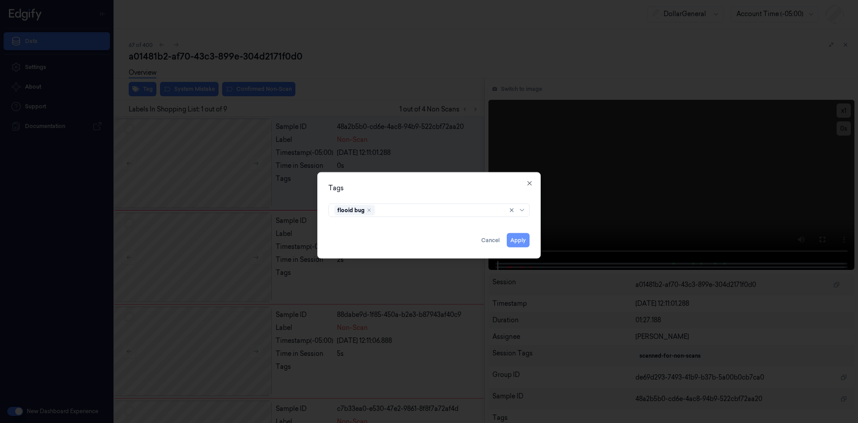
click at [521, 238] on button "Apply" at bounding box center [518, 239] width 23 height 14
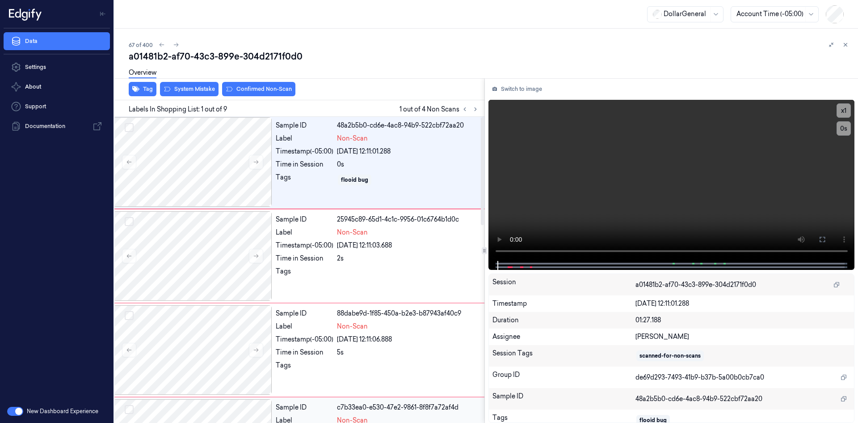
scroll to position [0, 14]
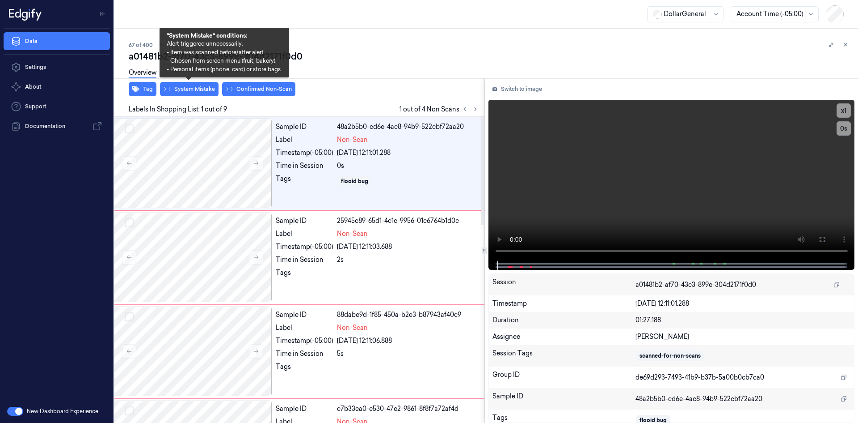
drag, startPoint x: 195, startPoint y: 89, endPoint x: 207, endPoint y: 108, distance: 21.9
click at [195, 89] on button "System Mistake" at bounding box center [189, 89] width 59 height 14
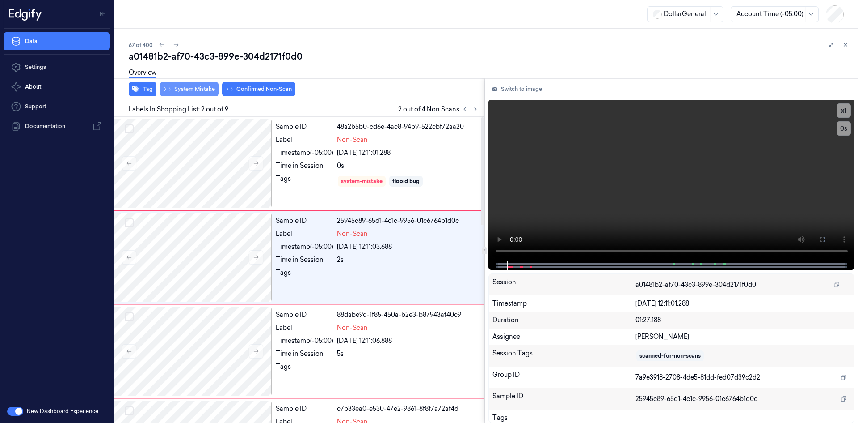
click at [193, 91] on button "System Mistake" at bounding box center [189, 89] width 59 height 14
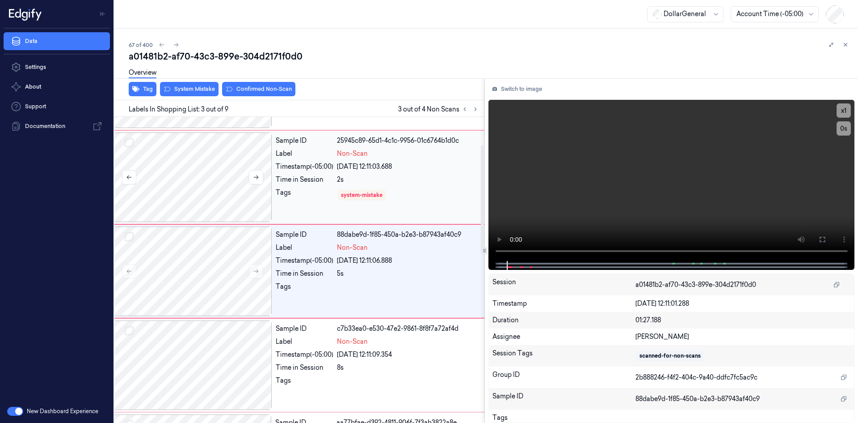
scroll to position [81, 14]
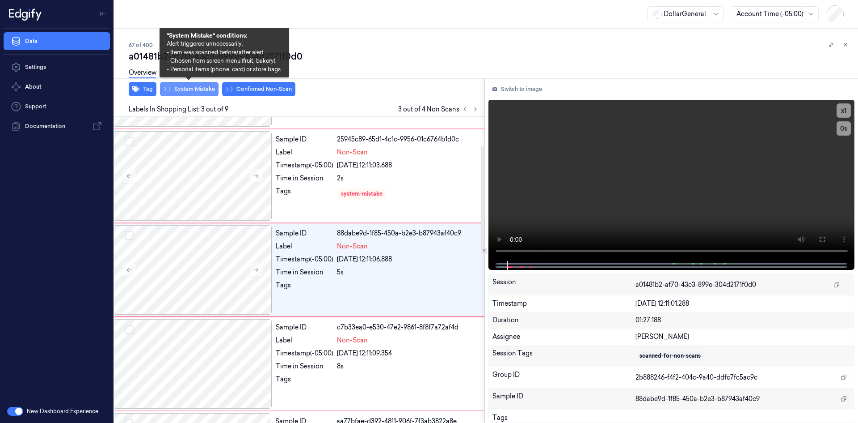
click at [181, 88] on button "System Mistake" at bounding box center [189, 89] width 59 height 14
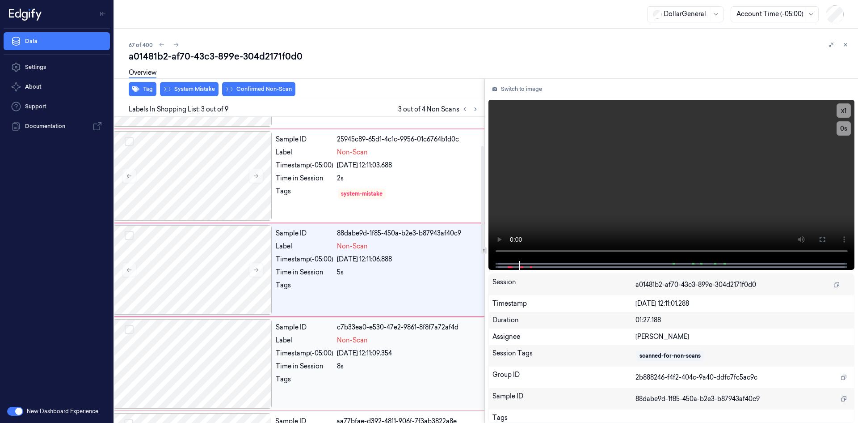
click at [330, 363] on div "Time in Session" at bounding box center [305, 365] width 58 height 9
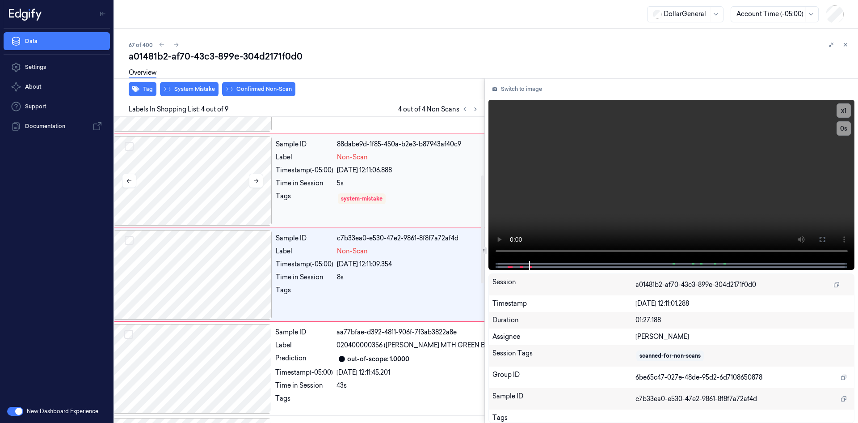
scroll to position [175, 14]
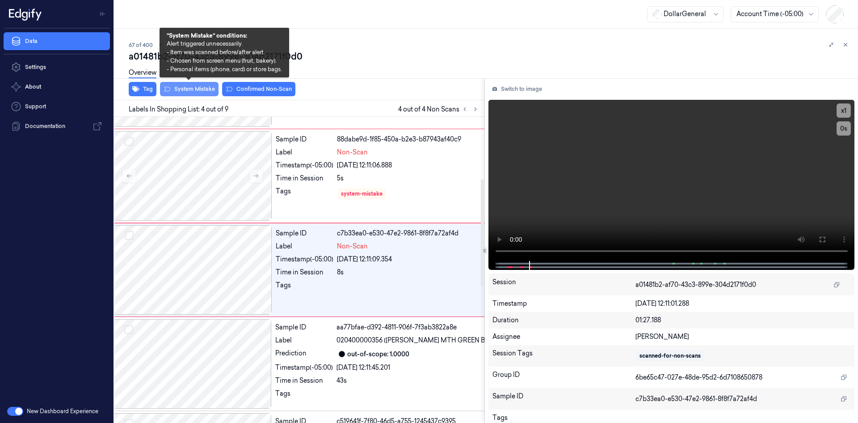
click at [200, 91] on button "System Mistake" at bounding box center [189, 89] width 59 height 14
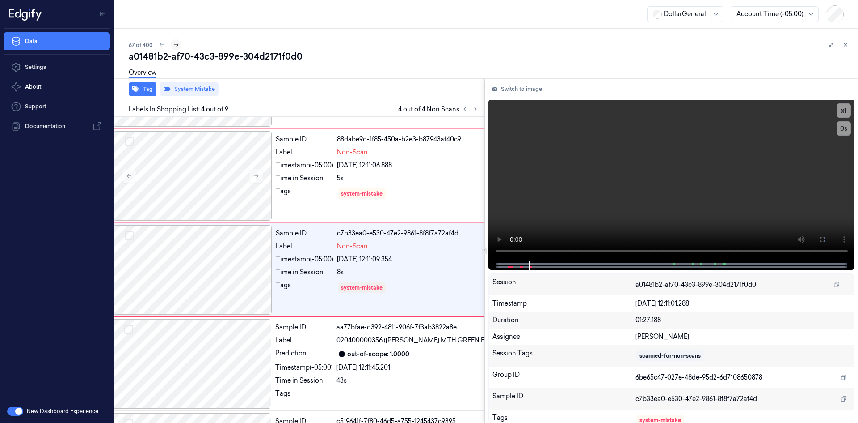
click at [174, 43] on icon at bounding box center [176, 45] width 6 height 6
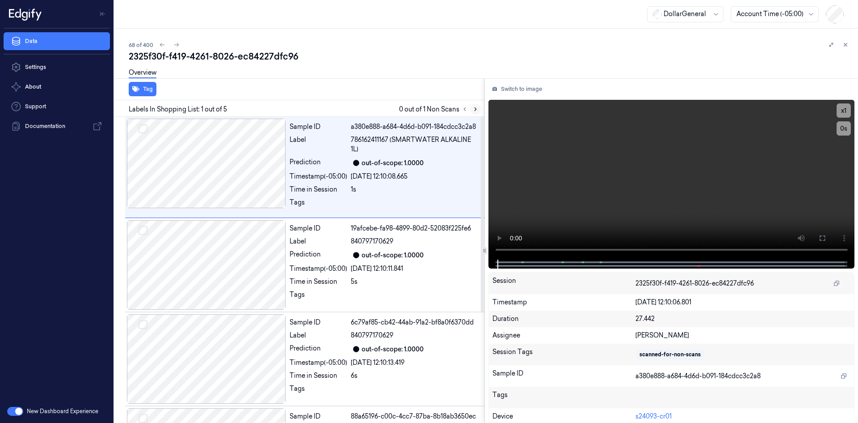
click at [473, 110] on icon at bounding box center [476, 109] width 6 height 6
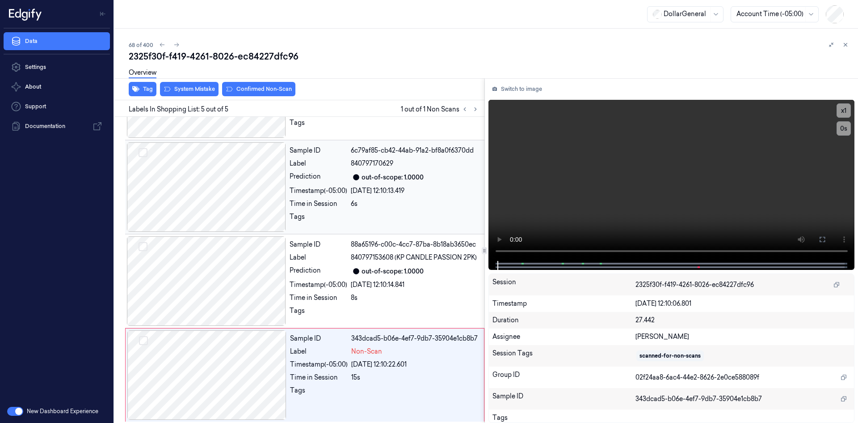
scroll to position [174, 0]
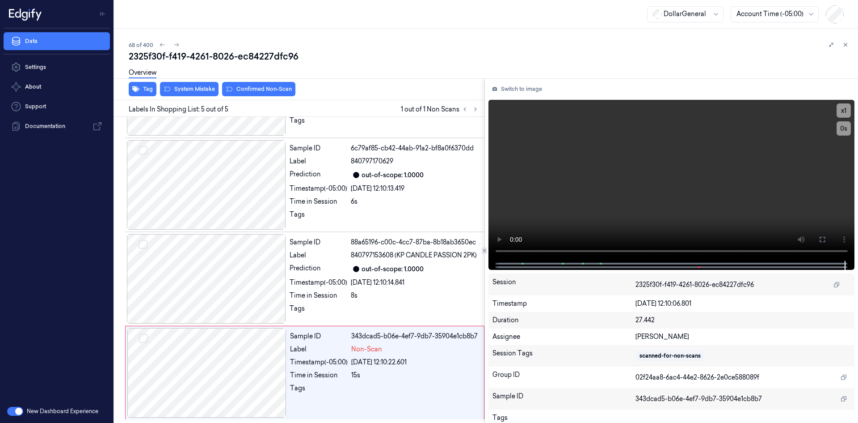
click at [199, 100] on div "Tag System Mistake Confirmed Non-Scan" at bounding box center [298, 89] width 374 height 22
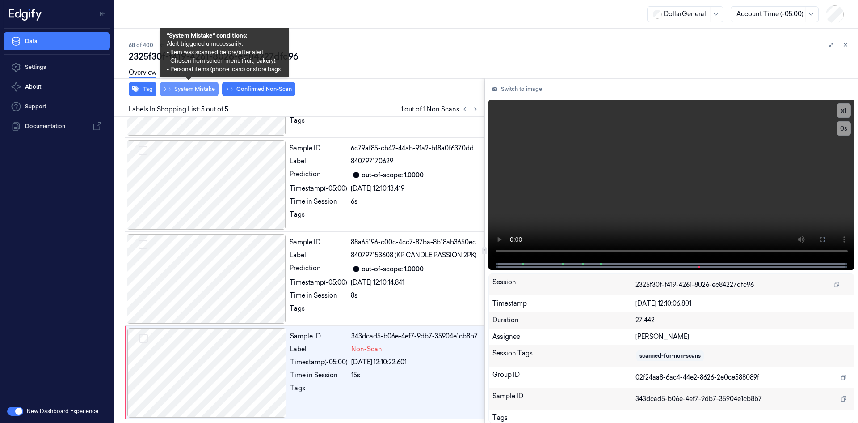
click at [203, 89] on button "System Mistake" at bounding box center [189, 89] width 59 height 14
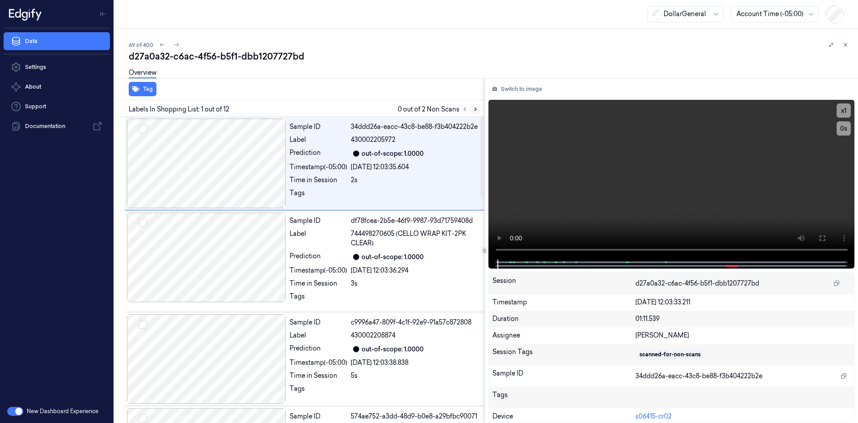
click at [473, 111] on icon at bounding box center [476, 109] width 6 height 6
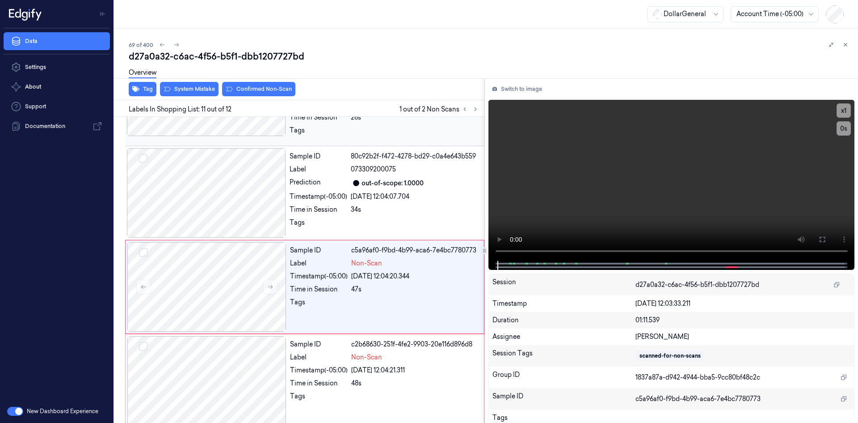
scroll to position [839, 0]
click at [370, 297] on div at bounding box center [414, 304] width 127 height 14
click at [556, 202] on video at bounding box center [672, 180] width 367 height 161
click at [600, 170] on video at bounding box center [672, 180] width 367 height 161
click at [617, 163] on video at bounding box center [672, 180] width 367 height 161
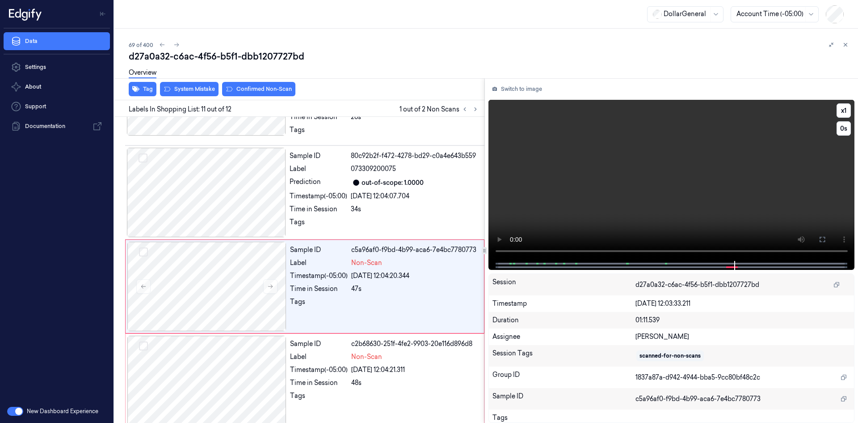
click at [620, 167] on video at bounding box center [672, 180] width 367 height 161
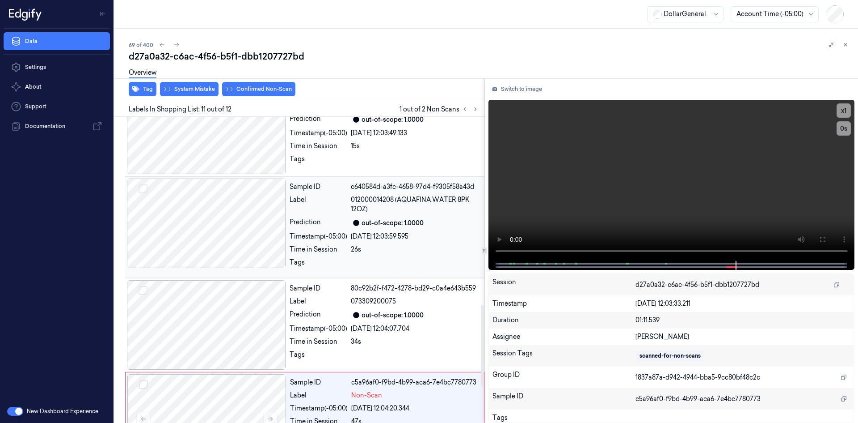
scroll to position [705, 0]
click at [306, 233] on div "Timestamp (-05:00)" at bounding box center [319, 237] width 58 height 9
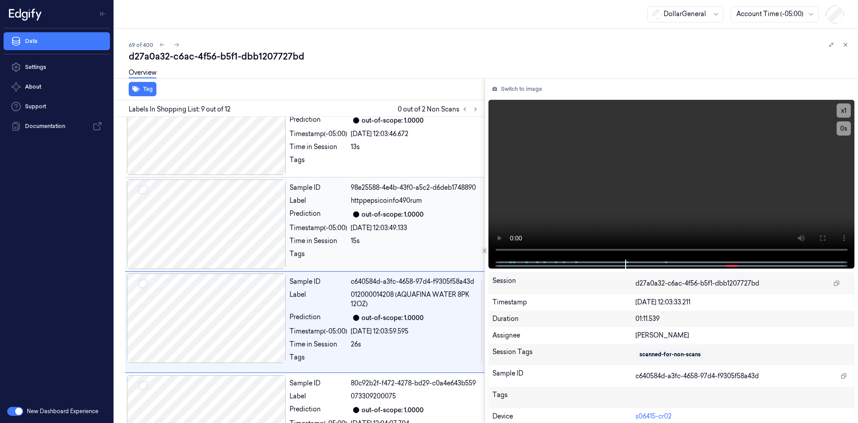
click at [380, 210] on div "out-of-scope: 1.0000" at bounding box center [393, 214] width 62 height 9
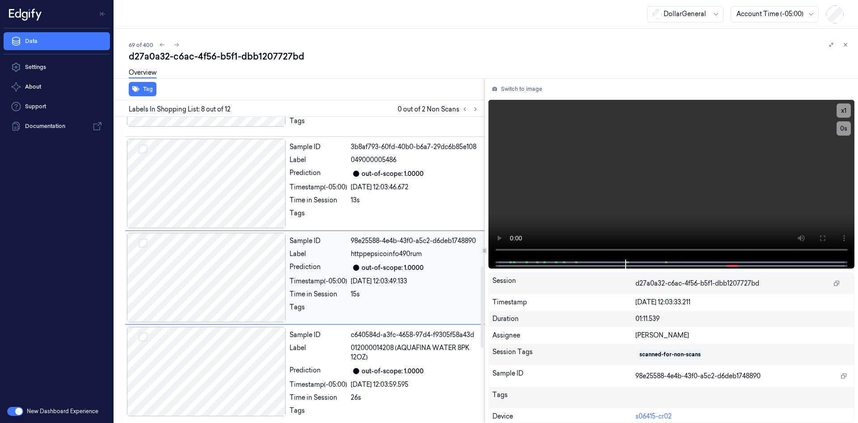
click at [380, 208] on div at bounding box center [415, 215] width 128 height 14
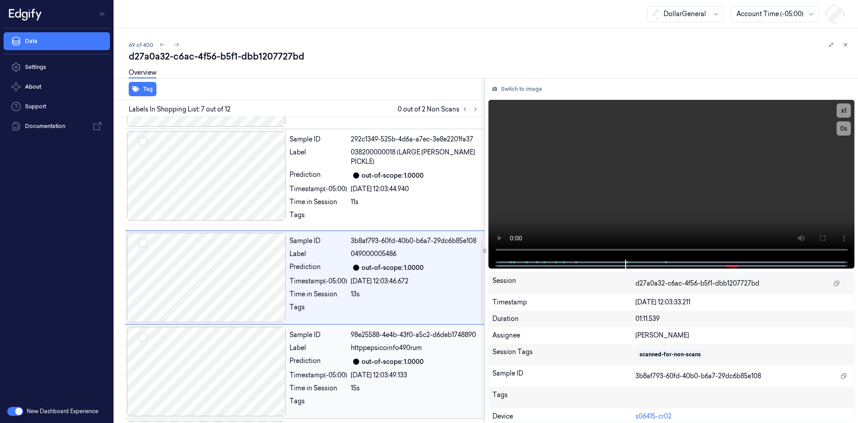
click at [380, 210] on div at bounding box center [415, 217] width 128 height 14
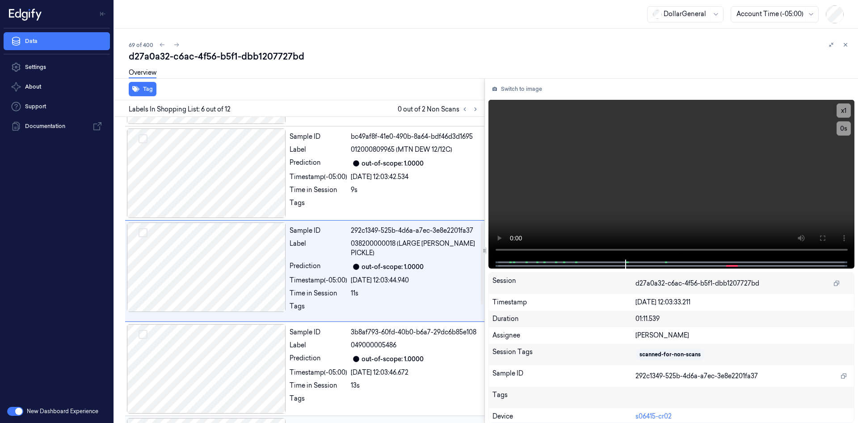
scroll to position [371, 0]
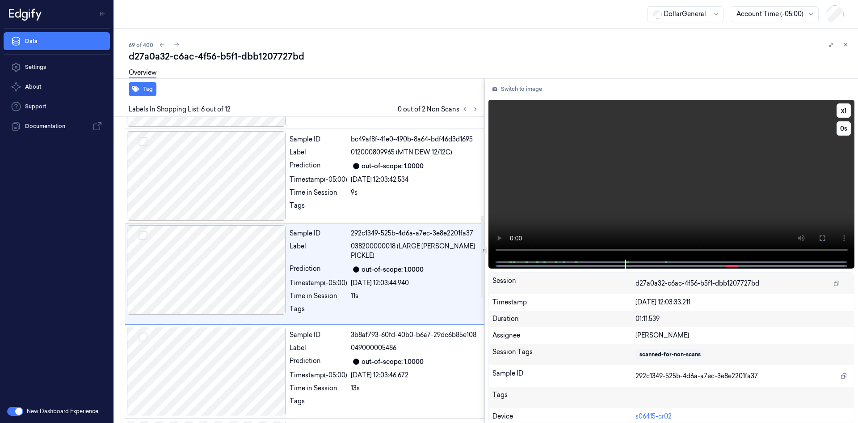
click at [597, 195] on video at bounding box center [672, 180] width 367 height 160
click at [596, 195] on video at bounding box center [672, 180] width 367 height 160
click at [479, 108] on button at bounding box center [475, 109] width 11 height 11
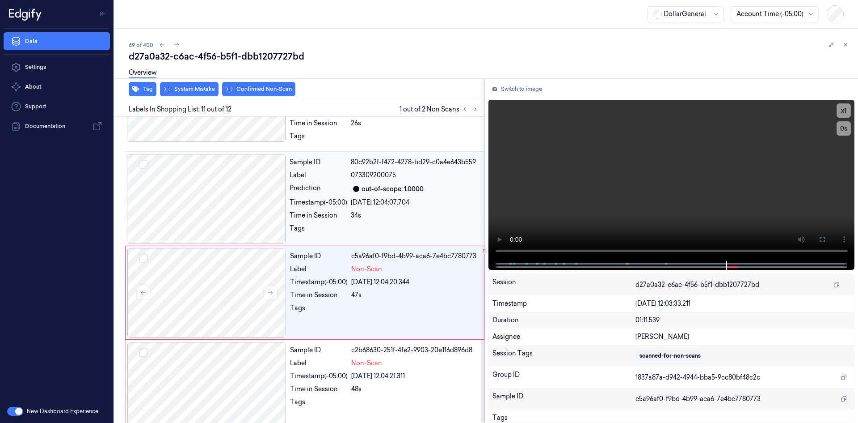
scroll to position [839, 0]
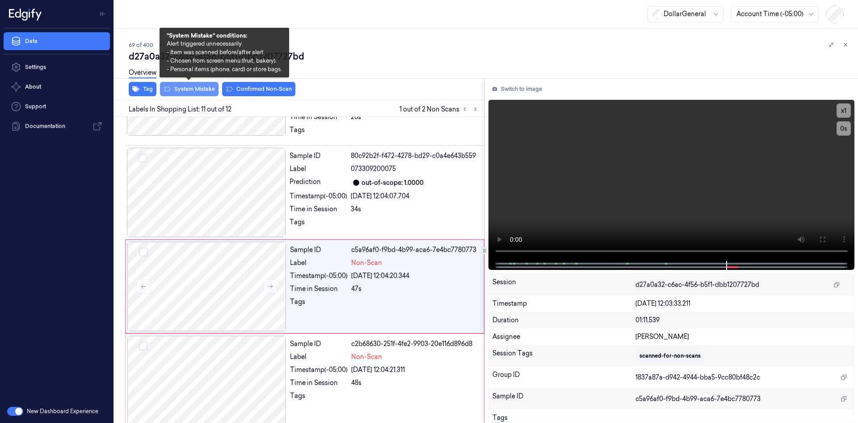
click at [192, 90] on button "System Mistake" at bounding box center [189, 89] width 59 height 14
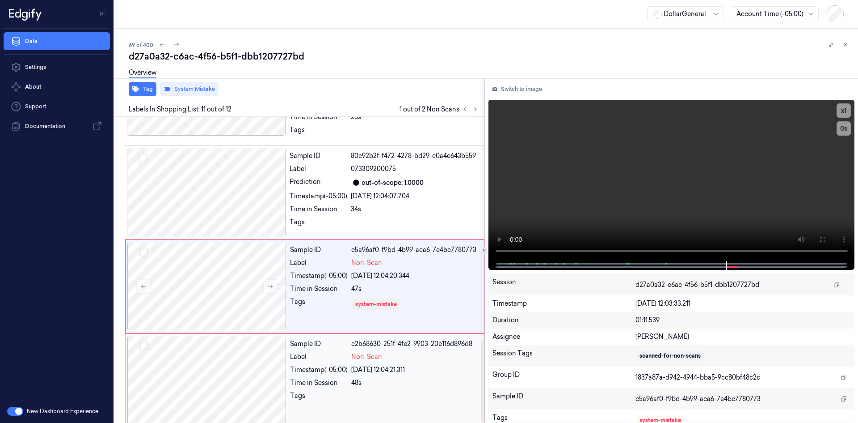
click at [340, 365] on div "Timestamp (-05:00)" at bounding box center [319, 369] width 58 height 9
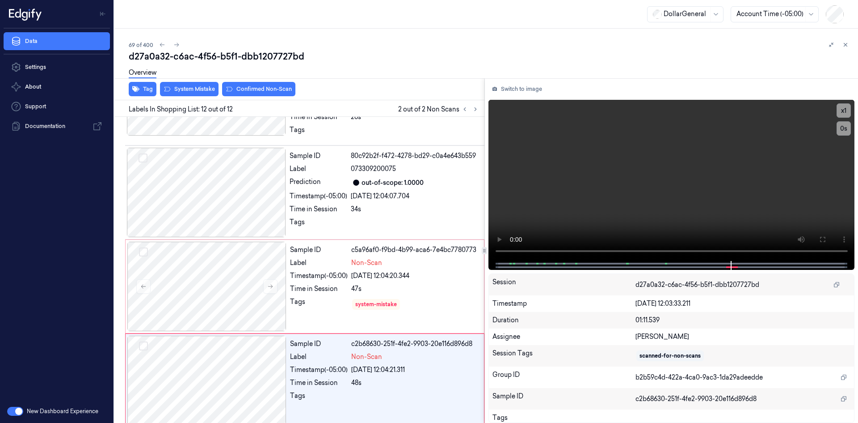
click at [174, 85] on div "Overview" at bounding box center [490, 74] width 722 height 23
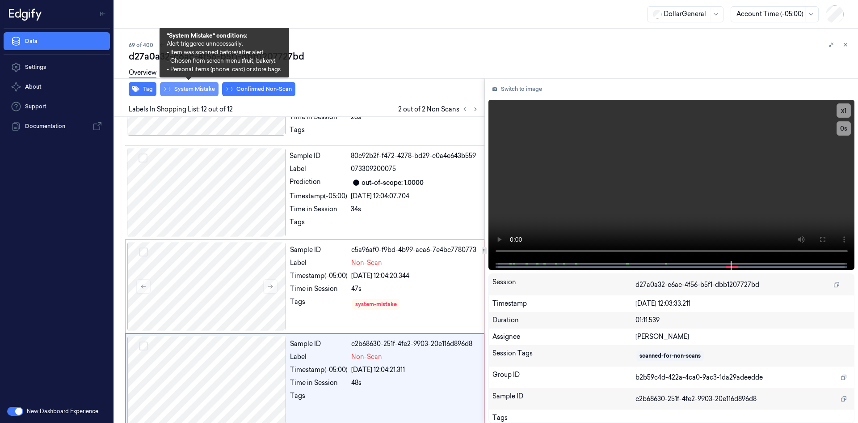
click at [186, 89] on button "System Mistake" at bounding box center [189, 89] width 59 height 14
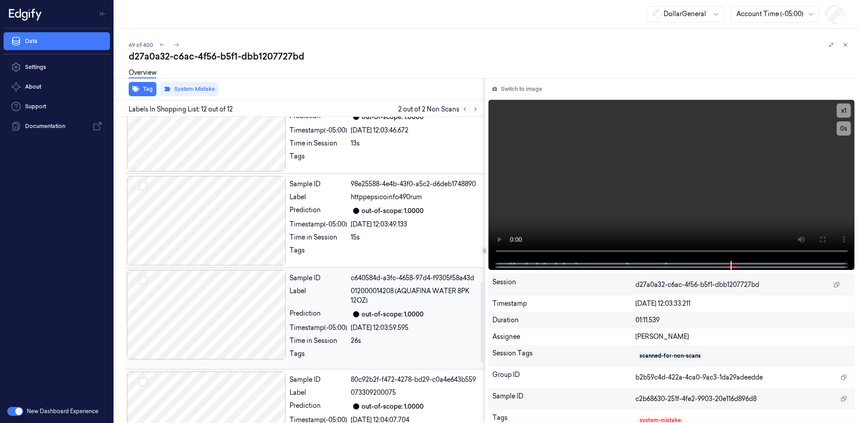
click at [324, 308] on div "Prediction" at bounding box center [319, 313] width 58 height 11
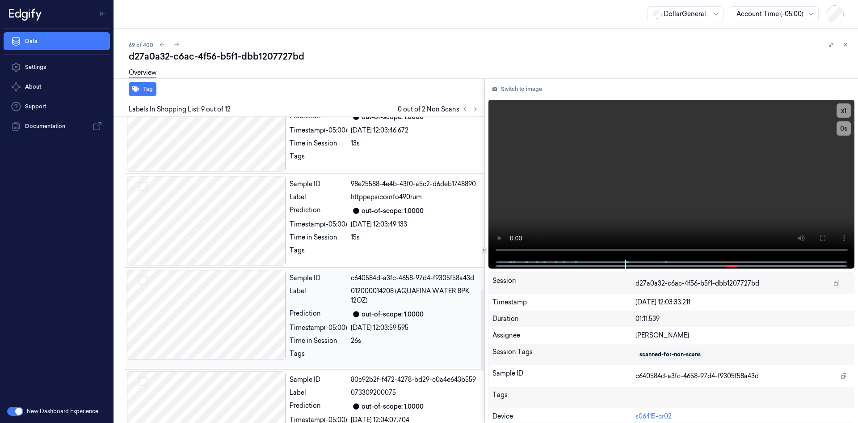
scroll to position [656, 0]
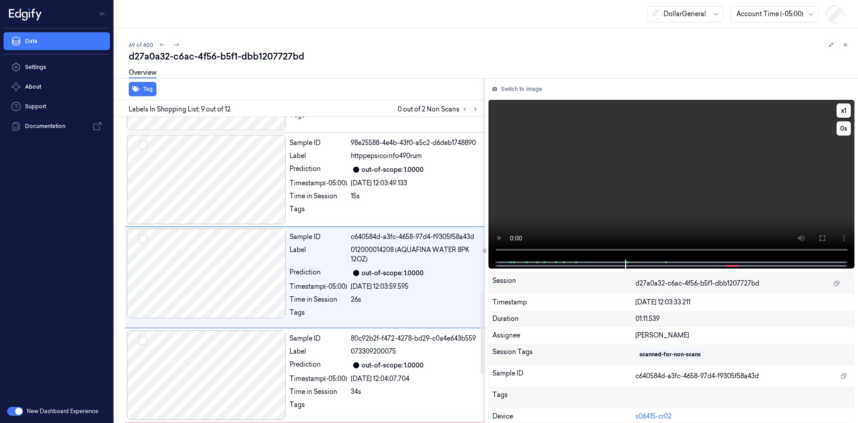
click at [620, 180] on video at bounding box center [672, 180] width 367 height 160
click at [632, 160] on video at bounding box center [672, 180] width 367 height 160
click at [335, 164] on div "Prediction" at bounding box center [319, 169] width 58 height 11
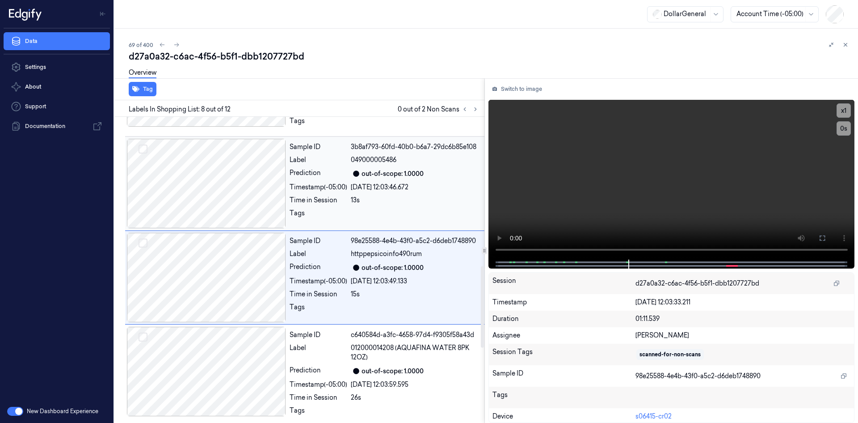
click at [336, 182] on div "Timestamp (-05:00)" at bounding box center [319, 186] width 58 height 9
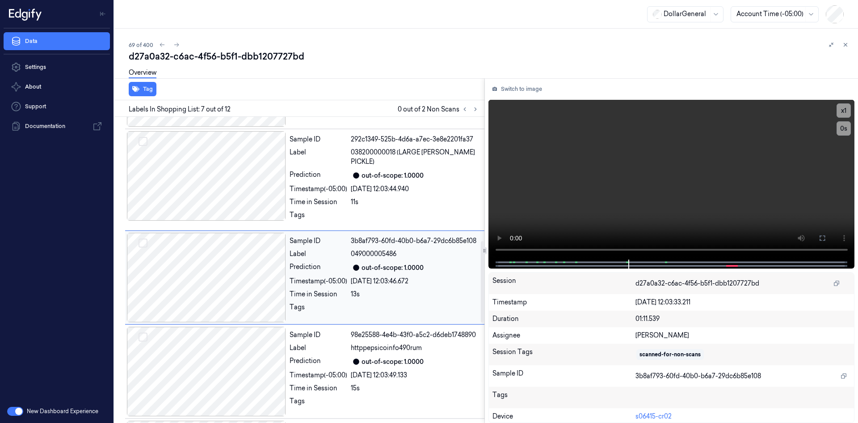
click at [336, 184] on div "Timestamp (-05:00)" at bounding box center [319, 188] width 58 height 9
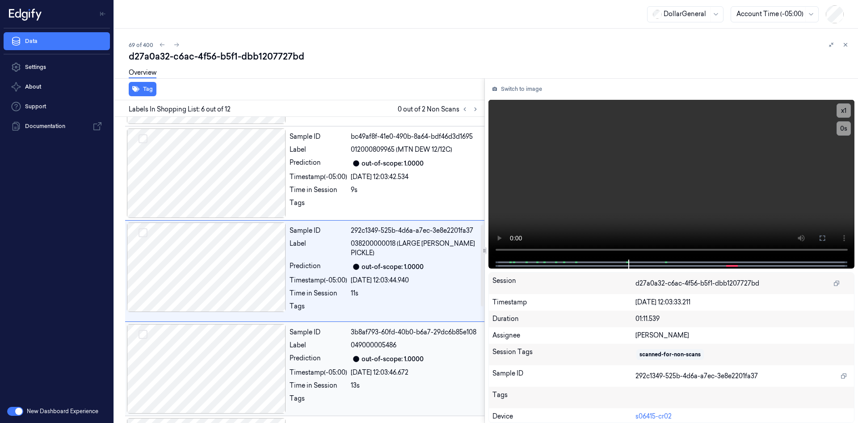
scroll to position [371, 0]
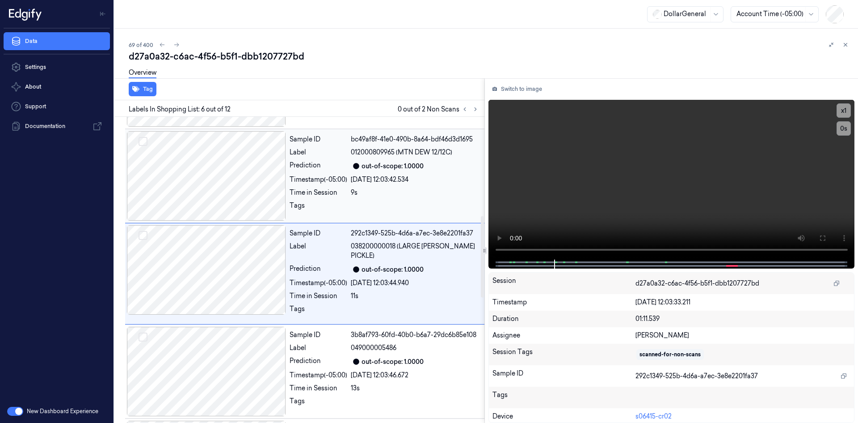
click at [329, 182] on div "Timestamp (-05:00)" at bounding box center [319, 179] width 58 height 9
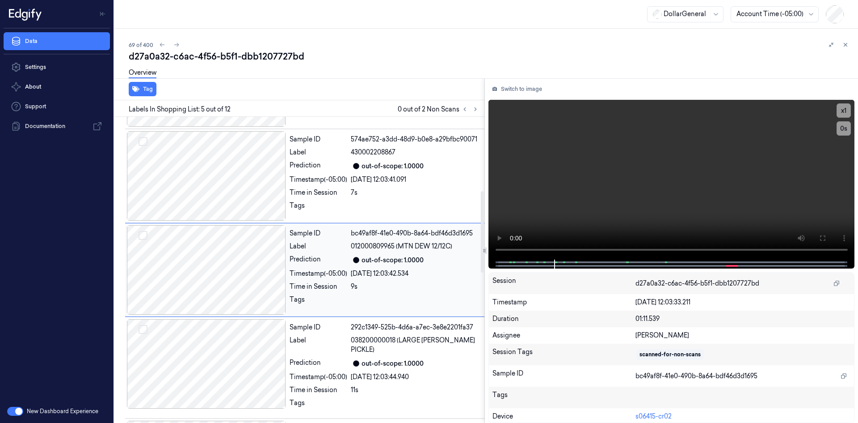
click at [329, 182] on div "Timestamp (-05:00)" at bounding box center [319, 179] width 58 height 9
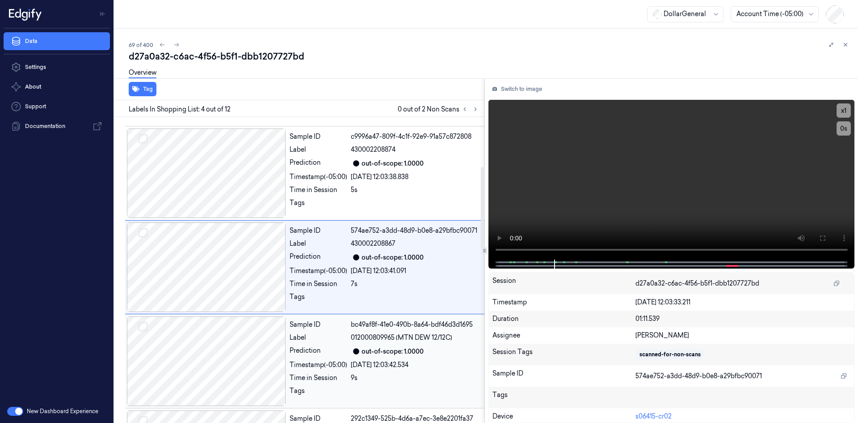
scroll to position [183, 0]
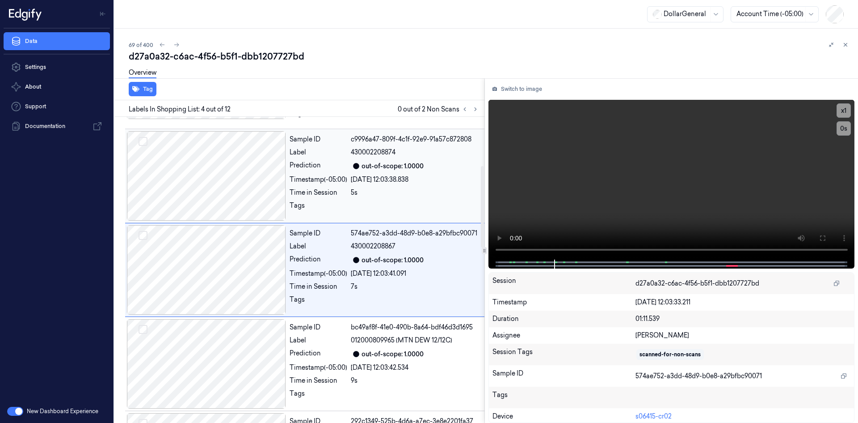
click at [382, 204] on div at bounding box center [415, 208] width 128 height 14
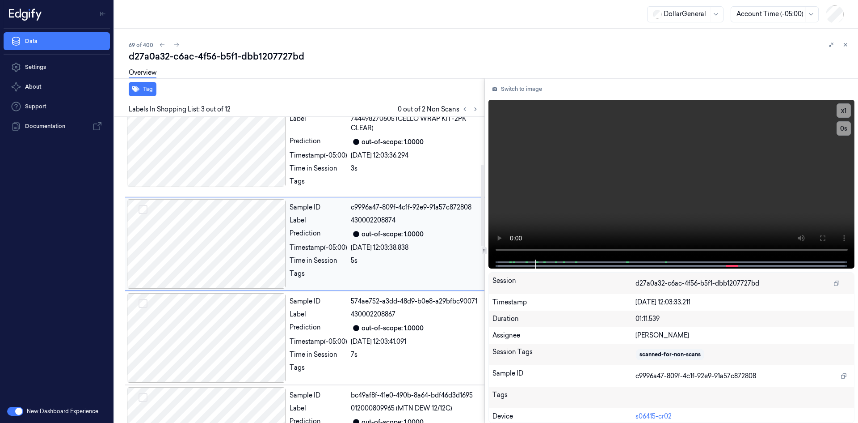
scroll to position [89, 0]
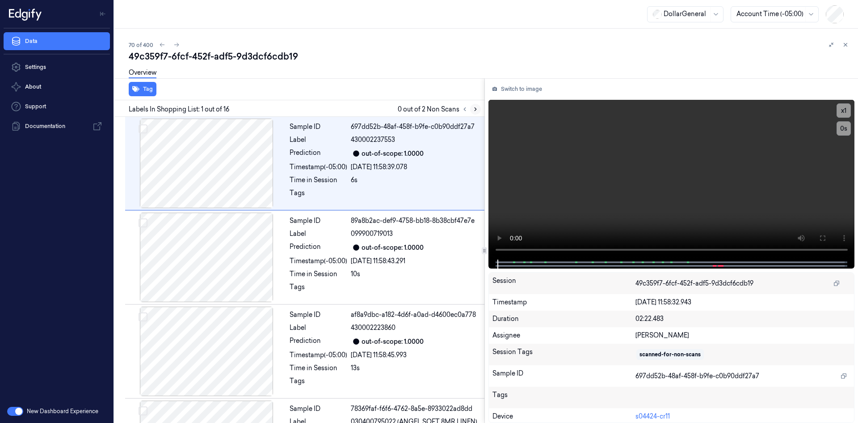
click at [479, 107] on button at bounding box center [475, 109] width 11 height 11
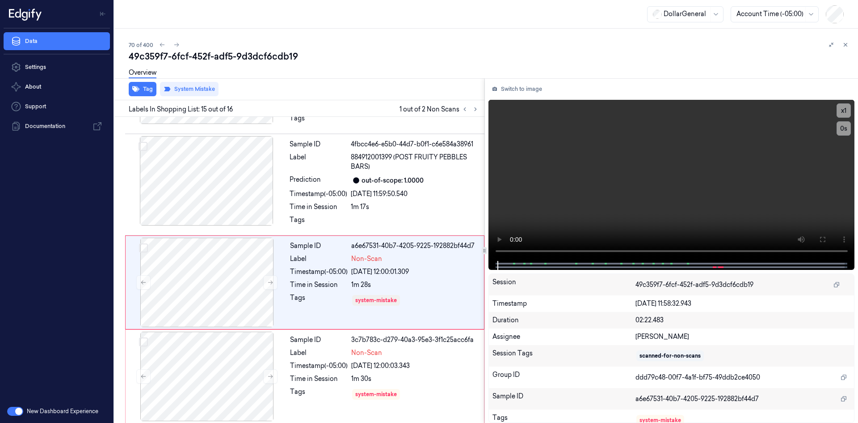
scroll to position [1237, 0]
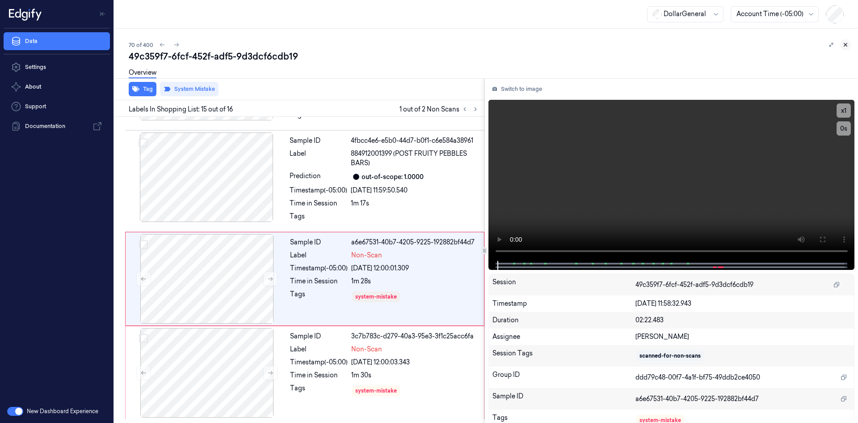
click at [847, 42] on icon at bounding box center [846, 45] width 6 height 6
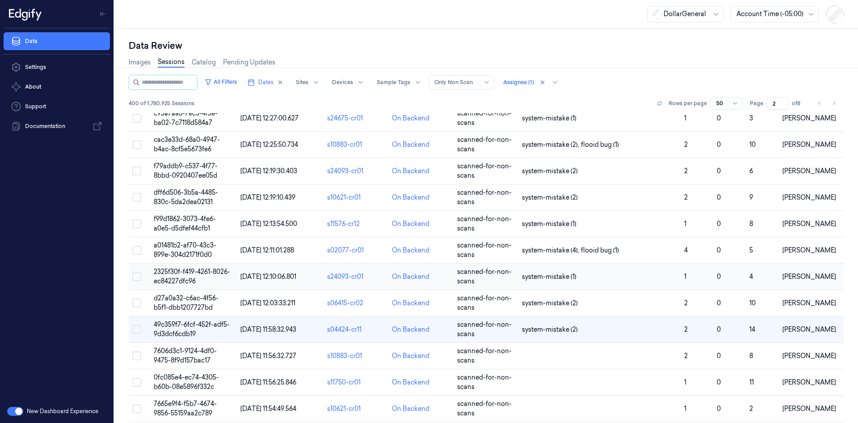
scroll to position [492, 0]
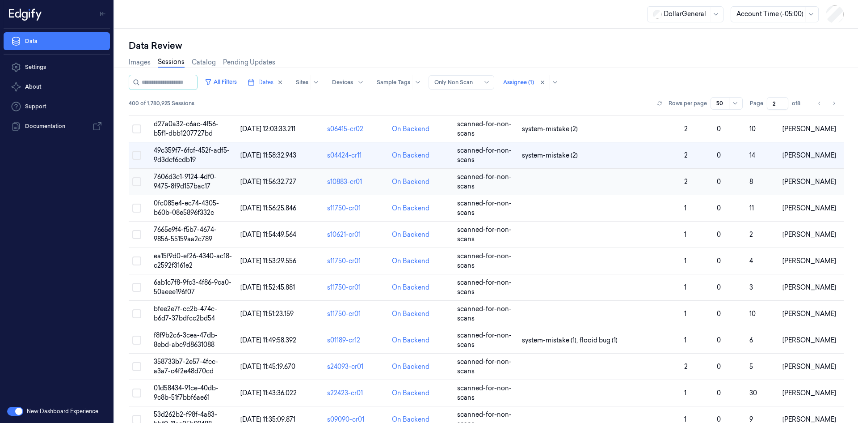
click at [586, 182] on td at bounding box center [600, 182] width 162 height 26
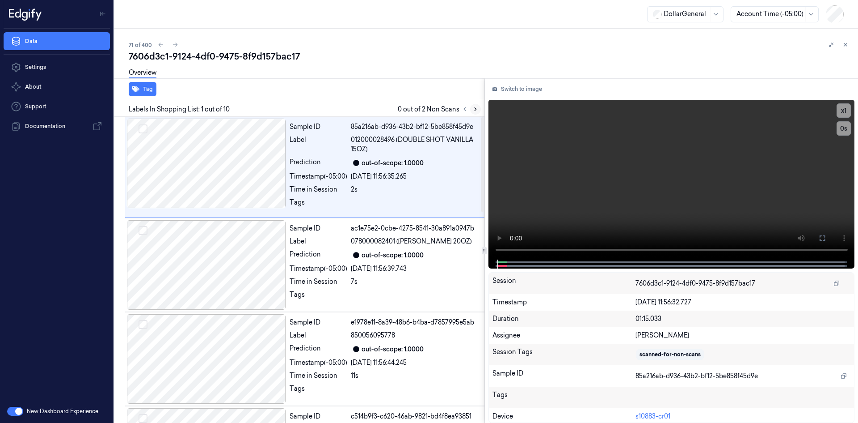
click at [473, 107] on icon at bounding box center [476, 109] width 6 height 6
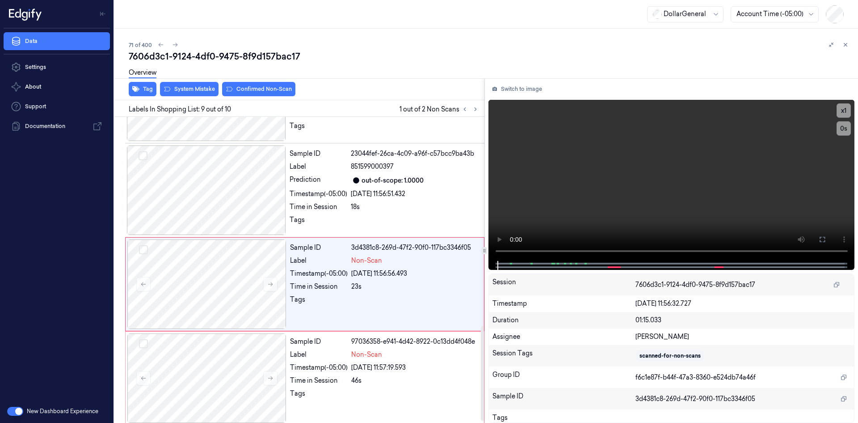
scroll to position [683, 0]
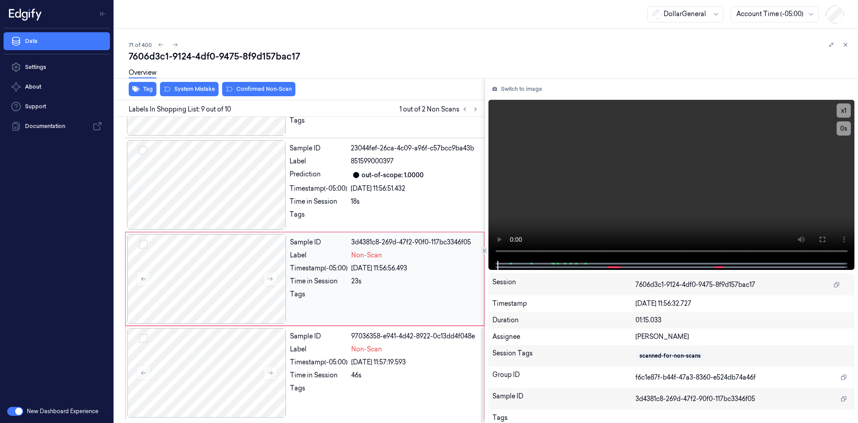
click at [361, 268] on div "[DATE] 11:56:56.493" at bounding box center [414, 267] width 127 height 9
click at [541, 191] on video at bounding box center [672, 180] width 367 height 161
click at [581, 228] on video at bounding box center [672, 180] width 367 height 161
click at [373, 281] on div "23s" at bounding box center [414, 280] width 127 height 9
click at [695, 162] on video at bounding box center [672, 180] width 367 height 161
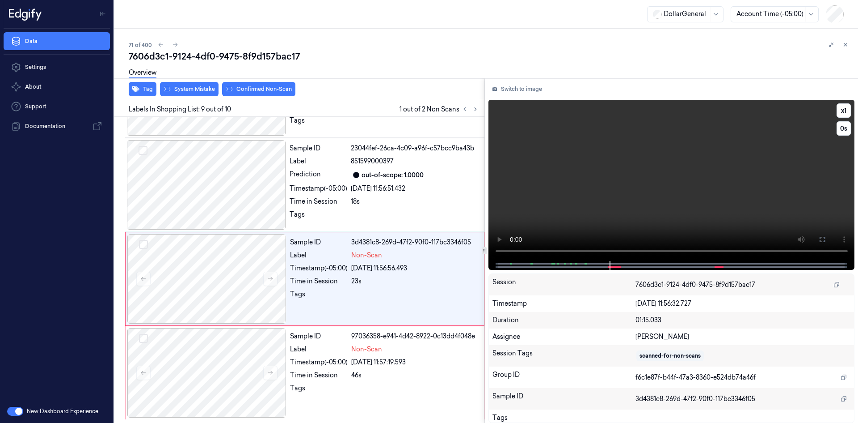
click at [694, 161] on video at bounding box center [672, 180] width 367 height 161
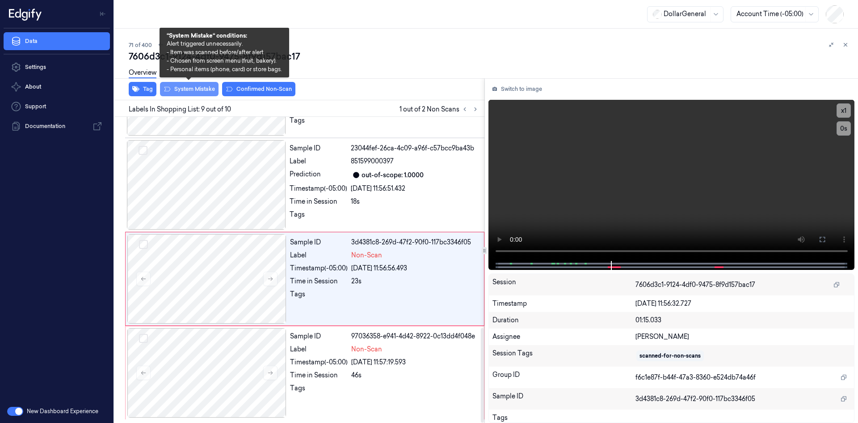
click at [195, 93] on button "System Mistake" at bounding box center [189, 89] width 59 height 14
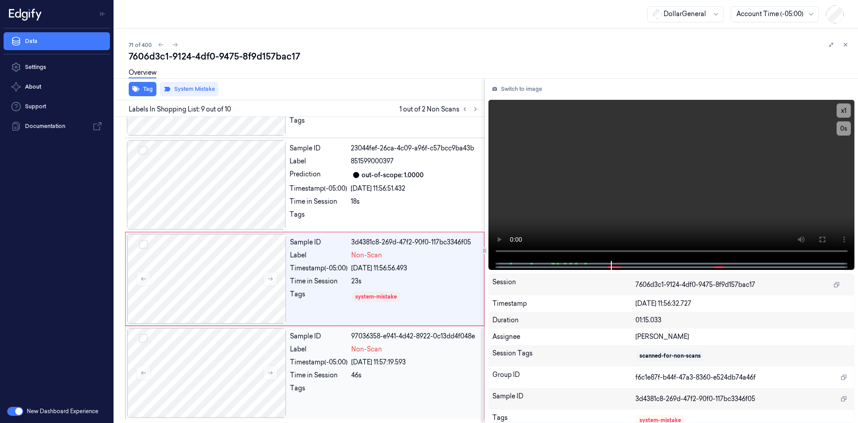
click at [348, 391] on div "Tags" at bounding box center [384, 390] width 189 height 14
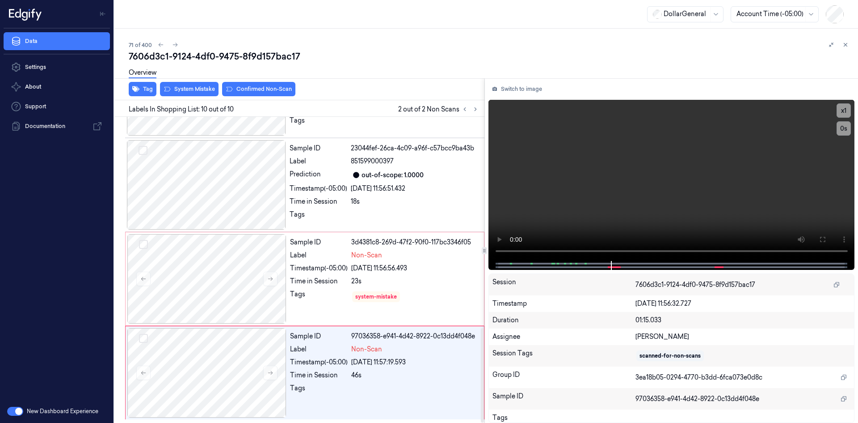
click at [186, 85] on div "Overview" at bounding box center [490, 74] width 722 height 23
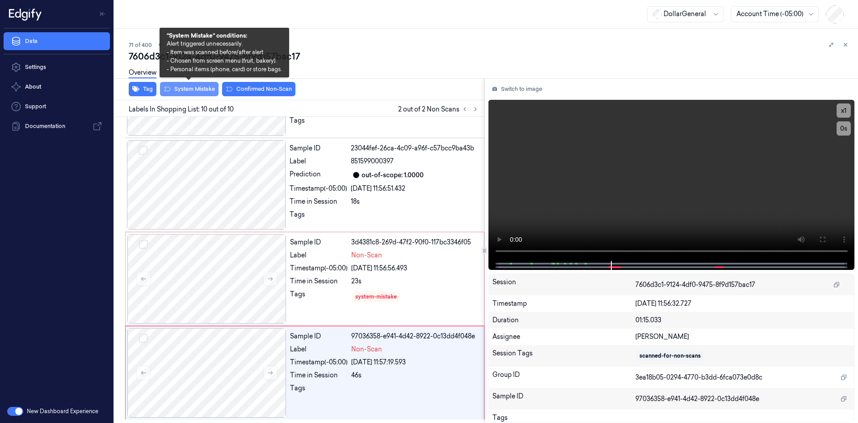
click at [186, 86] on button "System Mistake" at bounding box center [189, 89] width 59 height 14
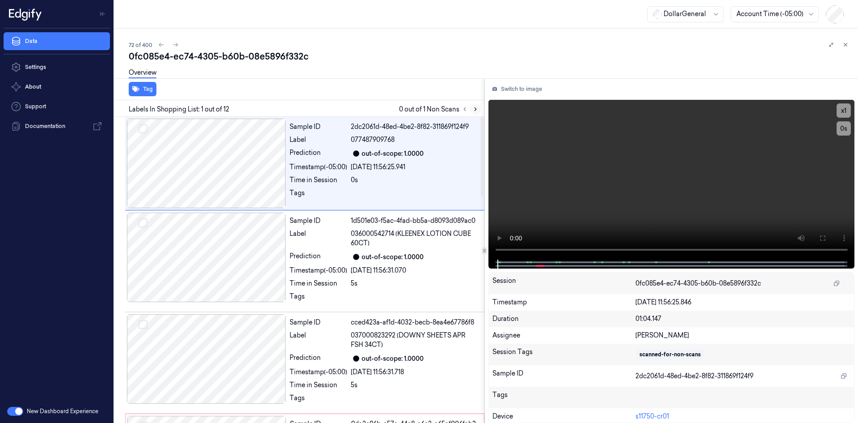
click at [477, 110] on icon at bounding box center [476, 109] width 6 height 6
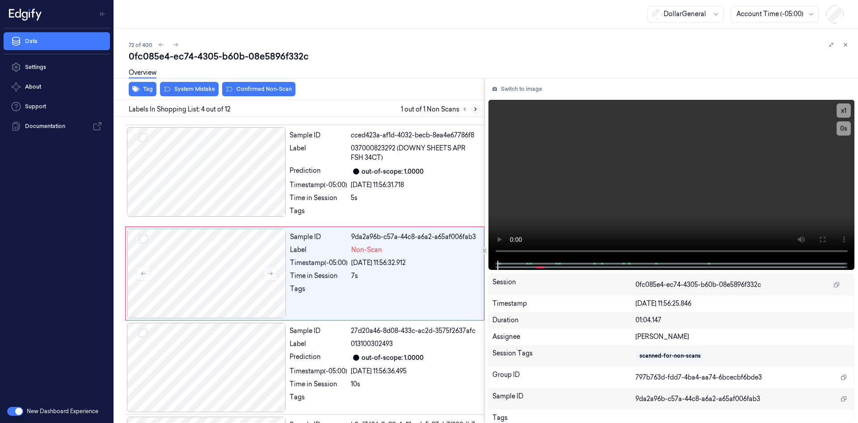
scroll to position [190, 0]
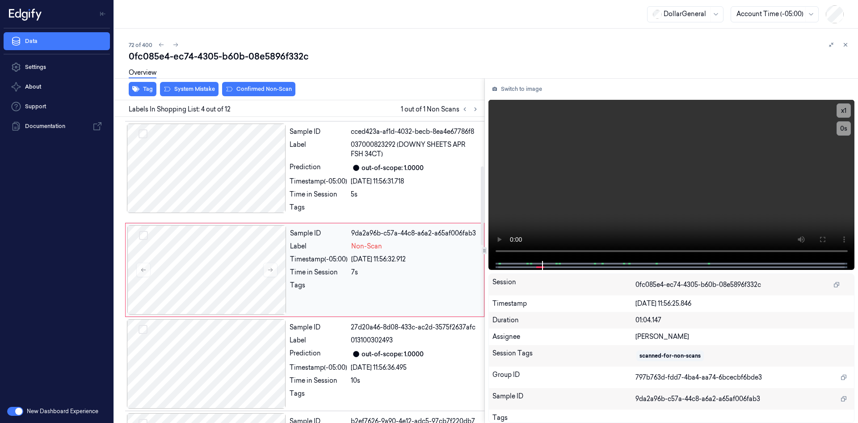
click at [399, 266] on div "Sample ID 9da2a96b-c57a-44c8-a6a2-a65af006fab3 Label Non-Scan Timestamp (-05:00…" at bounding box center [385, 269] width 196 height 89
click at [385, 180] on div "[DATE] 11:56:31.718" at bounding box center [415, 181] width 128 height 9
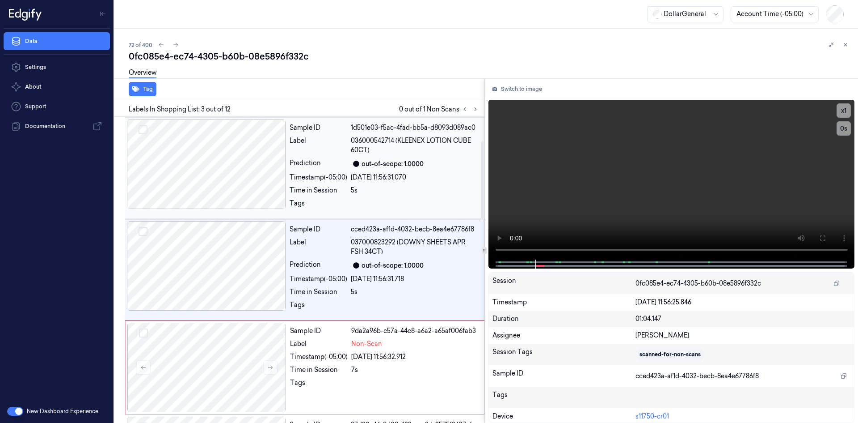
click at [367, 197] on div "Sample ID 1d501e03-f5ac-4fad-bb5a-d8093d089ac0 Label 036000542714 (KLEENEX LOTI…" at bounding box center [384, 167] width 197 height 97
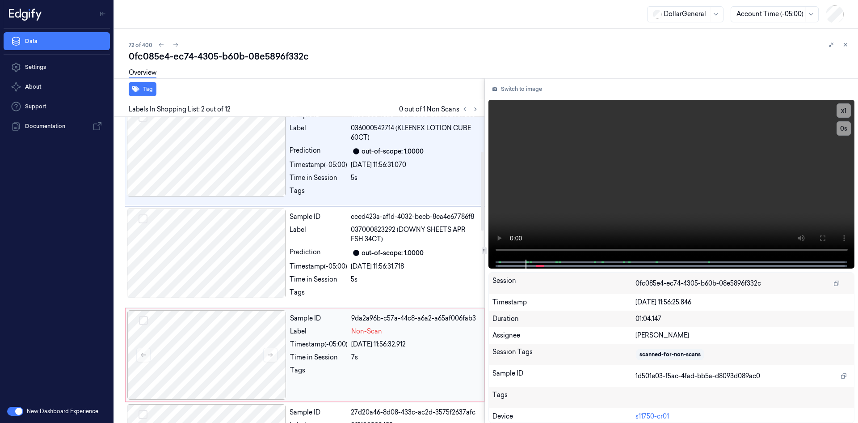
scroll to position [134, 0]
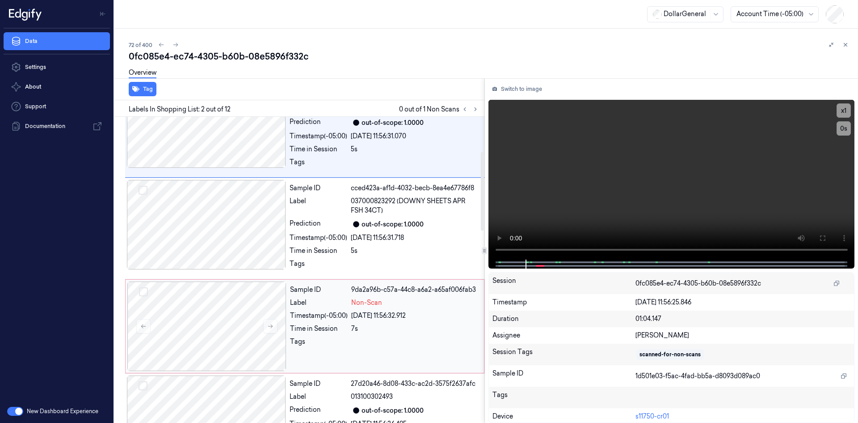
click at [308, 325] on div "Time in Session" at bounding box center [319, 328] width 58 height 9
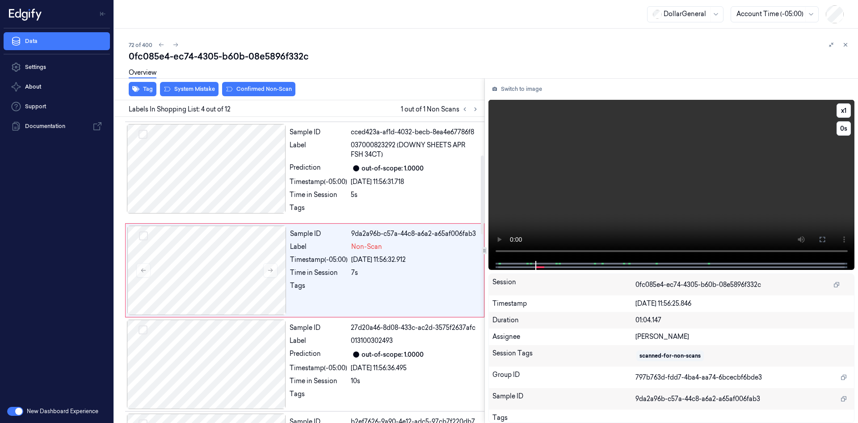
scroll to position [190, 0]
click at [539, 182] on video at bounding box center [672, 180] width 367 height 161
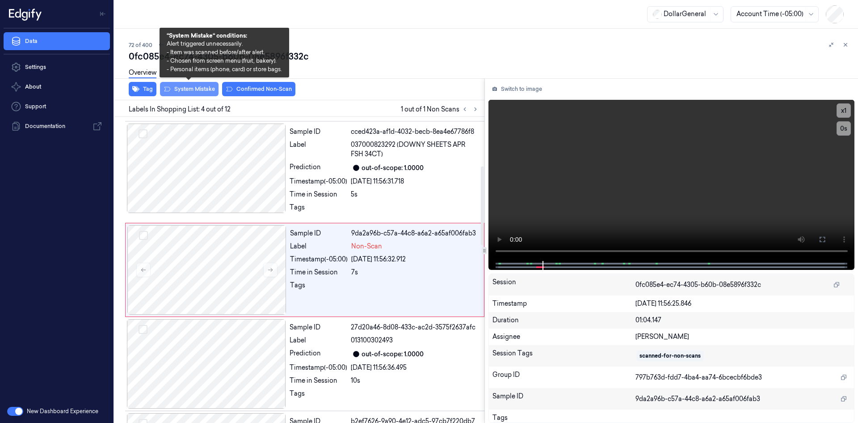
click at [186, 90] on button "System Mistake" at bounding box center [189, 89] width 59 height 14
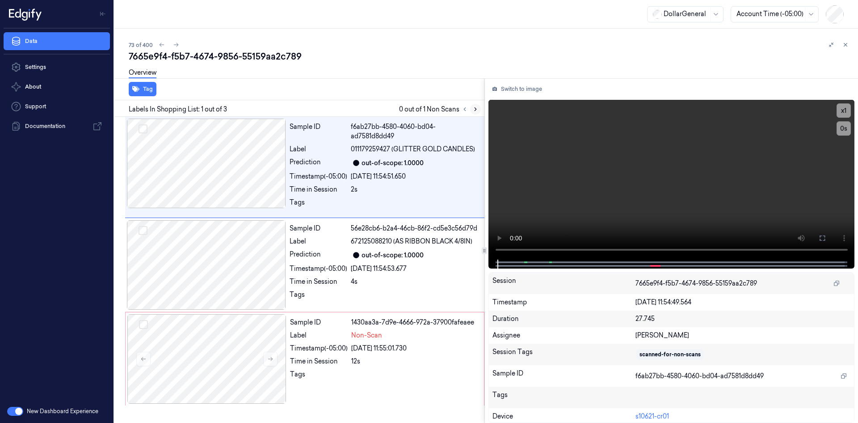
click at [478, 106] on icon at bounding box center [476, 109] width 6 height 6
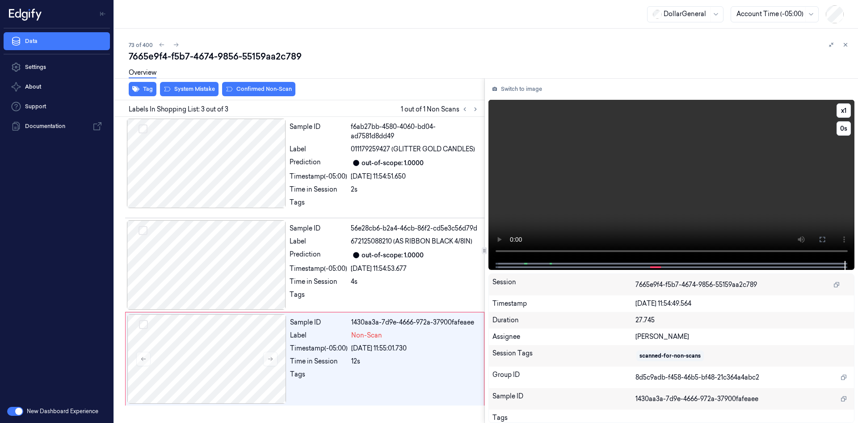
click at [588, 175] on video at bounding box center [672, 180] width 367 height 161
click at [599, 161] on video at bounding box center [672, 180] width 367 height 161
click at [626, 170] on video at bounding box center [672, 180] width 367 height 161
click at [317, 367] on div "Sample ID 1430aa3a-7d9e-4666-972a-37900fafeaee Label Non-Scan Timestamp (-05:00…" at bounding box center [385, 358] width 196 height 89
click at [579, 201] on video at bounding box center [672, 180] width 367 height 161
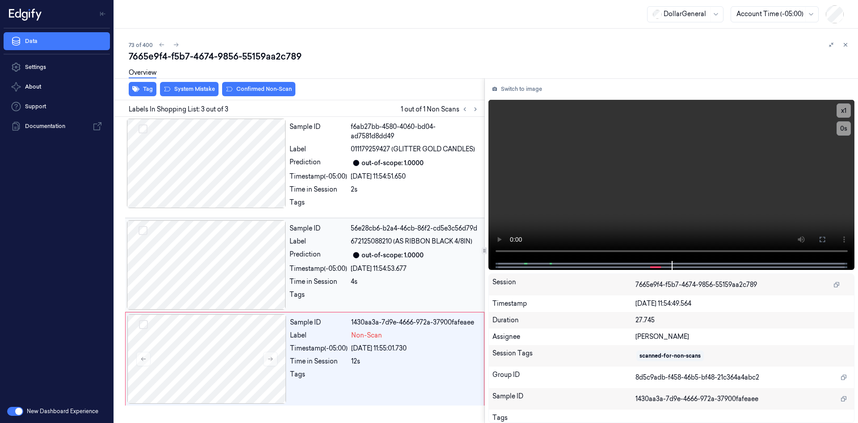
click at [402, 272] on div "[DATE] 11:54:53.677" at bounding box center [415, 268] width 128 height 9
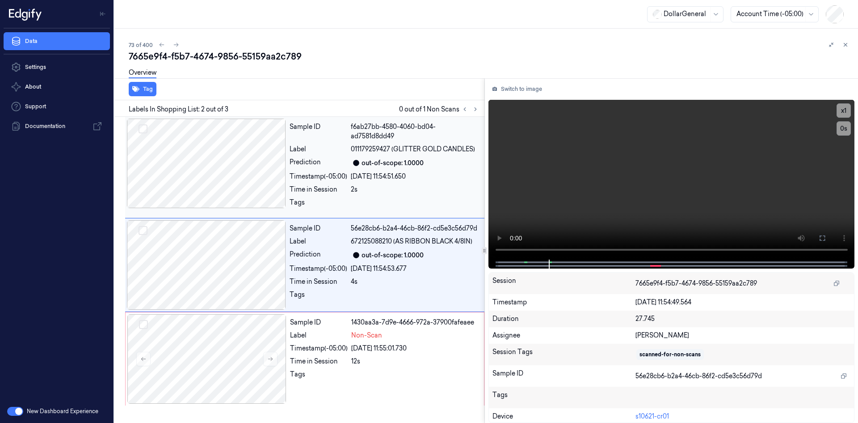
click at [405, 156] on div "Sample ID f6ab27bb-4580-4060-bd04-ad7581d8dd49 Label 011179259427 (GLITTER GOLD…" at bounding box center [384, 166] width 197 height 97
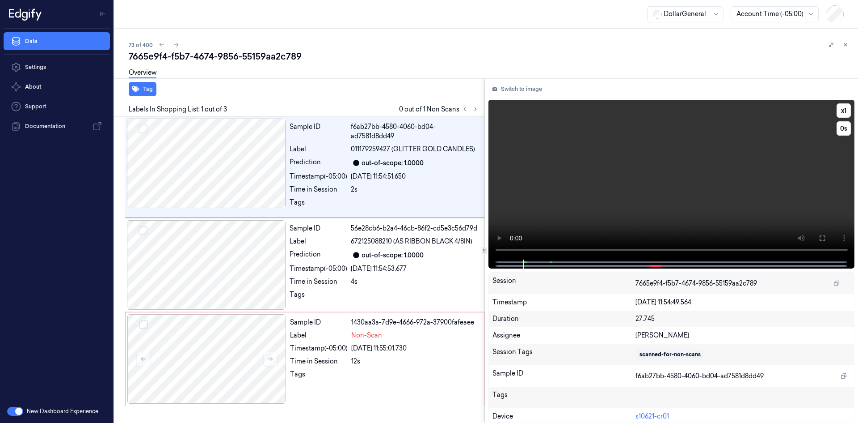
click at [601, 135] on video at bounding box center [672, 180] width 367 height 160
click at [638, 144] on video at bounding box center [672, 180] width 367 height 160
click at [316, 348] on div "Timestamp (-05:00)" at bounding box center [319, 347] width 58 height 9
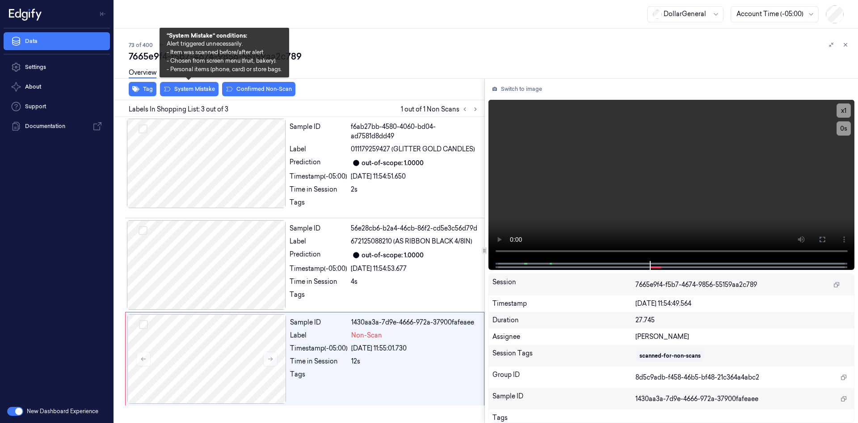
click at [157, 91] on div "Tag System Mistake Confirmed Non-Scan" at bounding box center [298, 89] width 374 height 22
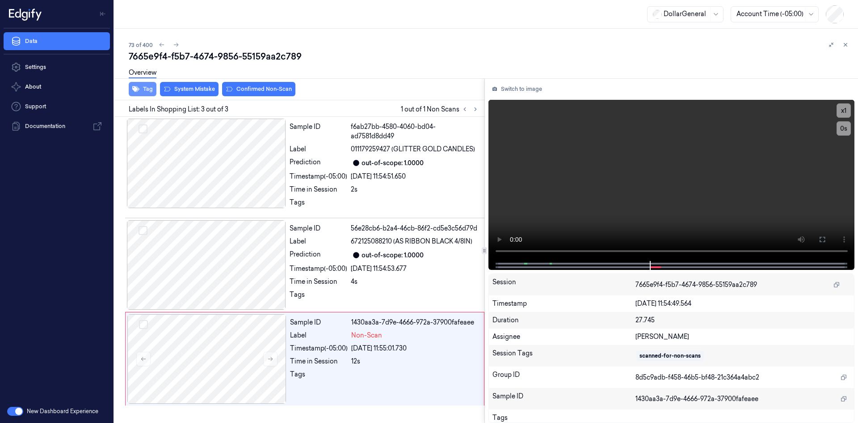
click at [147, 88] on button "Tag" at bounding box center [143, 89] width 28 height 14
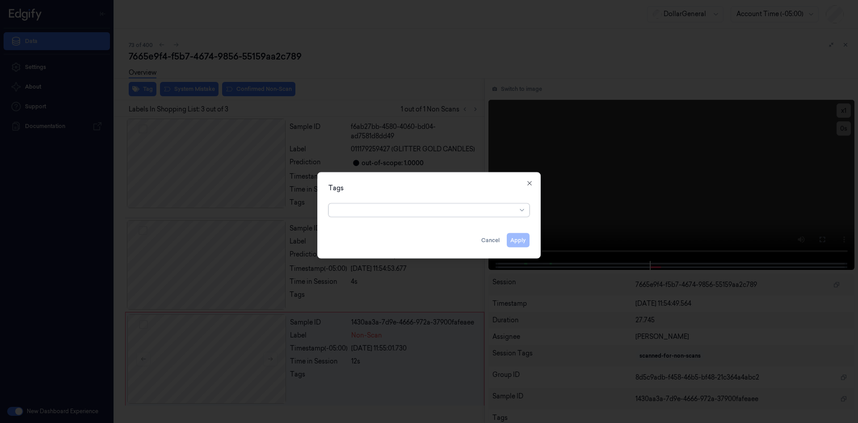
click at [409, 213] on div at bounding box center [425, 209] width 182 height 9
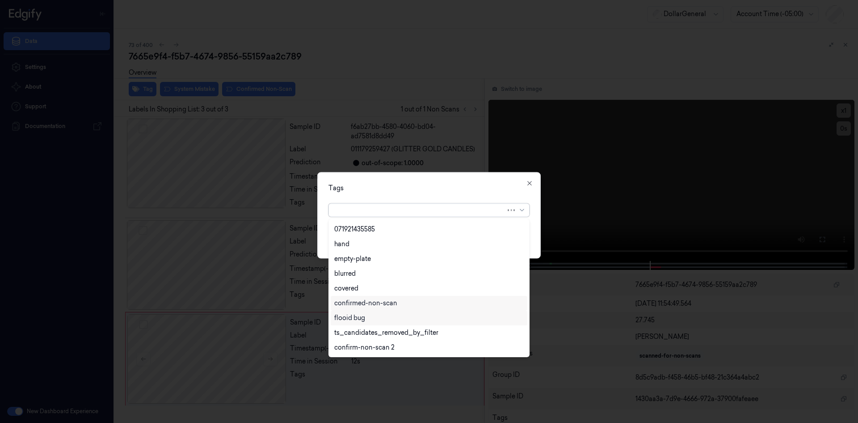
scroll to position [205, 0]
click at [366, 279] on div "flooid bug" at bounding box center [429, 273] width 197 height 15
drag, startPoint x: 492, startPoint y: 175, endPoint x: 490, endPoint y: 183, distance: 8.2
click at [491, 175] on div "Tags option flooid bug , selected. 22 results available. Use Up and Down to cho…" at bounding box center [429, 215] width 224 height 86
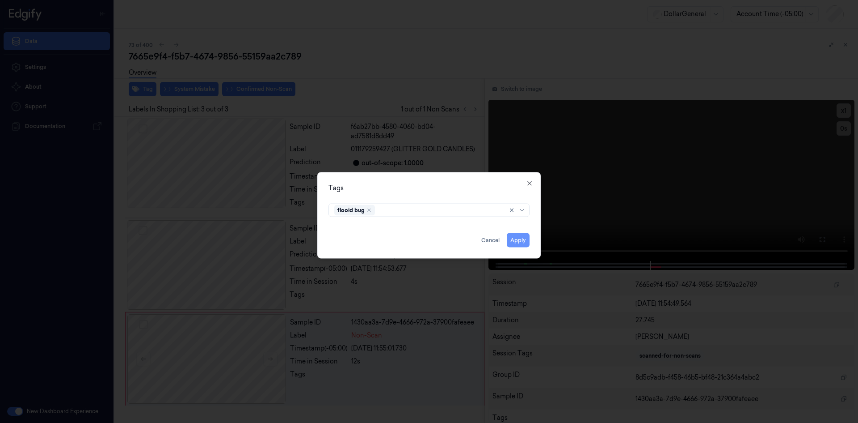
click at [522, 235] on button "Apply" at bounding box center [518, 239] width 23 height 14
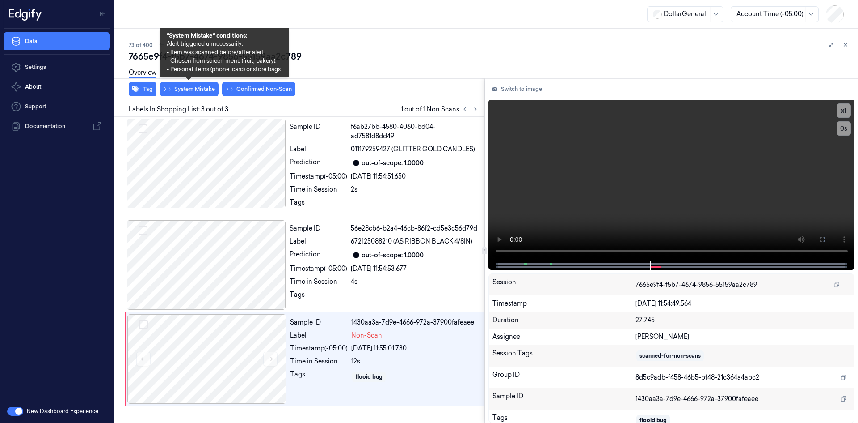
click at [189, 85] on div "Overview" at bounding box center [490, 74] width 722 height 23
click at [190, 90] on button "System Mistake" at bounding box center [189, 89] width 59 height 14
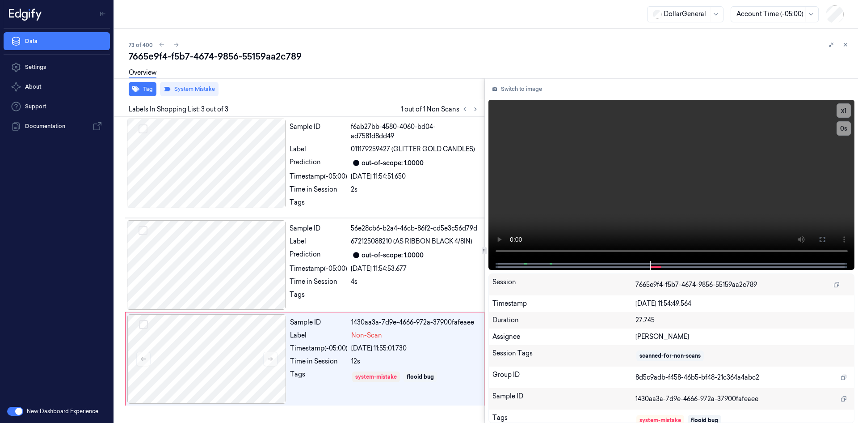
click at [289, 89] on div "Tag System Mistake" at bounding box center [298, 89] width 374 height 22
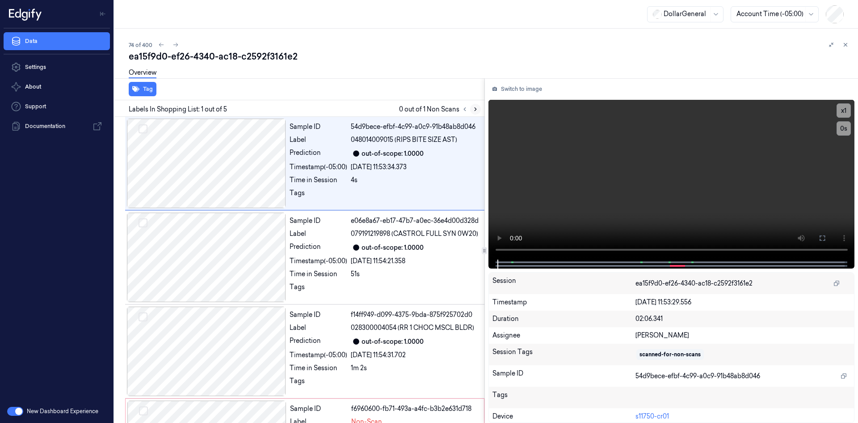
click at [473, 111] on icon at bounding box center [476, 109] width 6 height 6
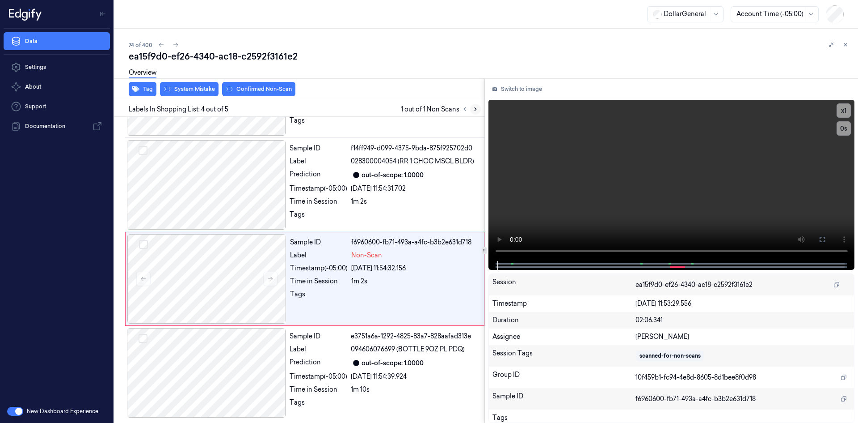
scroll to position [174, 0]
click at [389, 202] on div "1m 2s" at bounding box center [415, 201] width 128 height 9
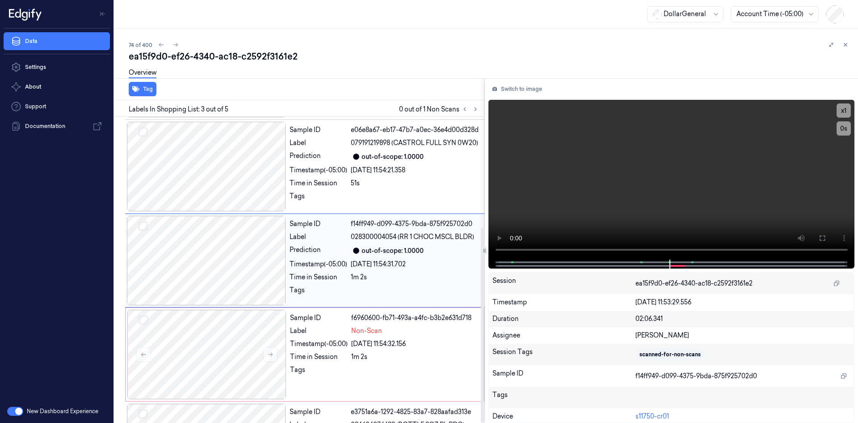
scroll to position [89, 0]
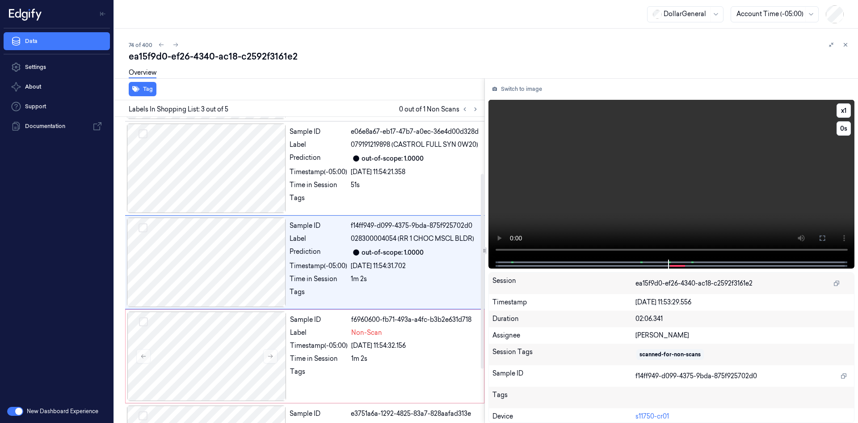
click at [607, 158] on video at bounding box center [672, 180] width 367 height 160
click at [573, 186] on video at bounding box center [672, 180] width 367 height 160
click at [381, 346] on div "Sample ID f6960600-fb71-493a-a4fc-b3b2e631d718 Label Non-Scan Timestamp (-05:00…" at bounding box center [385, 355] width 196 height 89
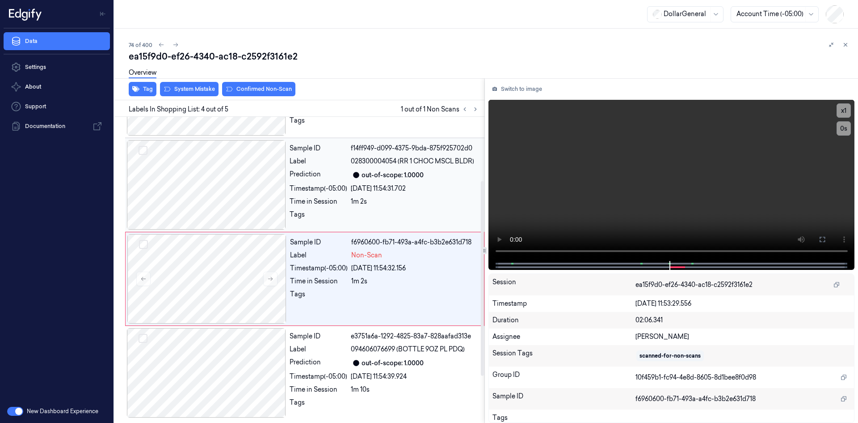
scroll to position [174, 0]
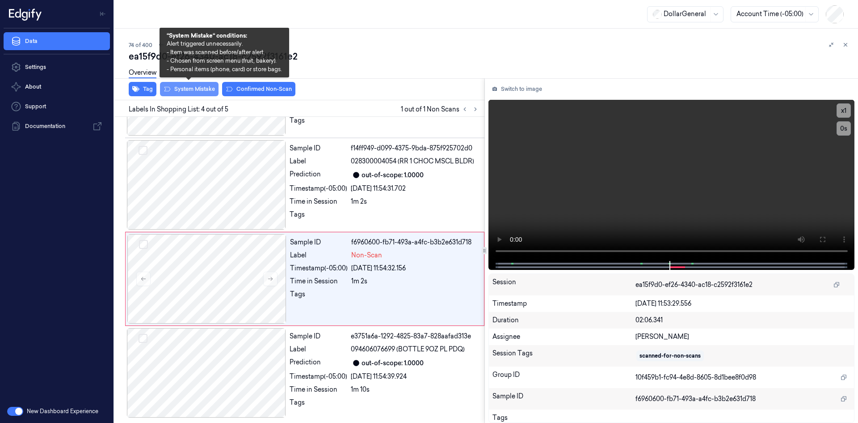
click at [181, 85] on button "System Mistake" at bounding box center [189, 89] width 59 height 14
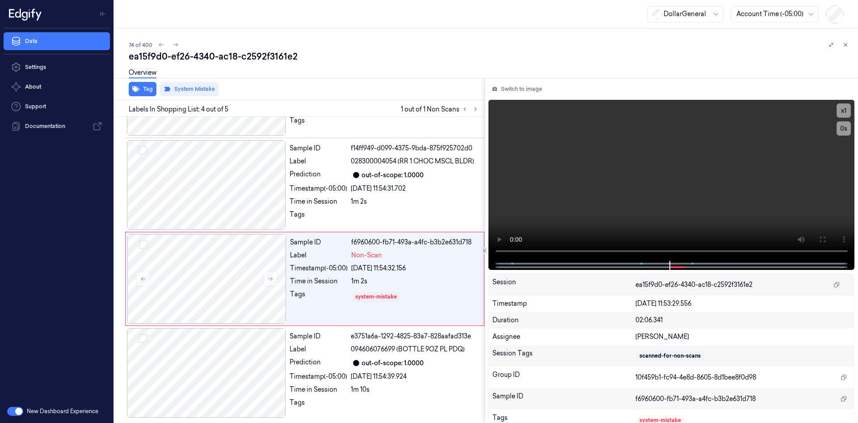
click at [452, 84] on div "Overview" at bounding box center [490, 74] width 722 height 23
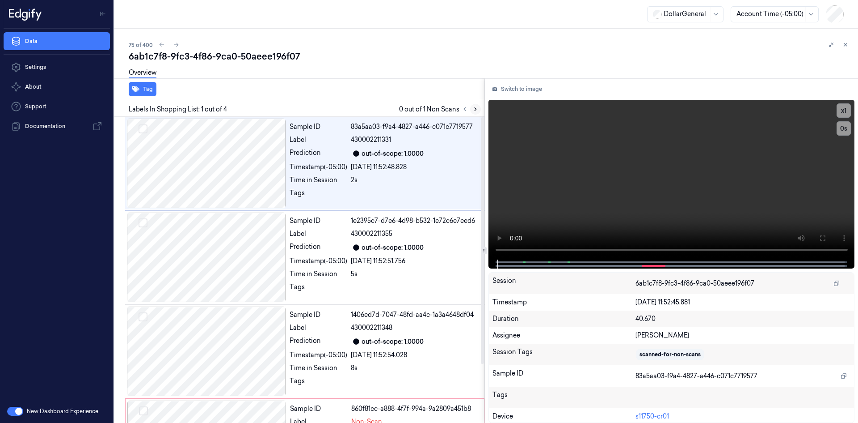
click at [474, 110] on icon at bounding box center [476, 109] width 6 height 6
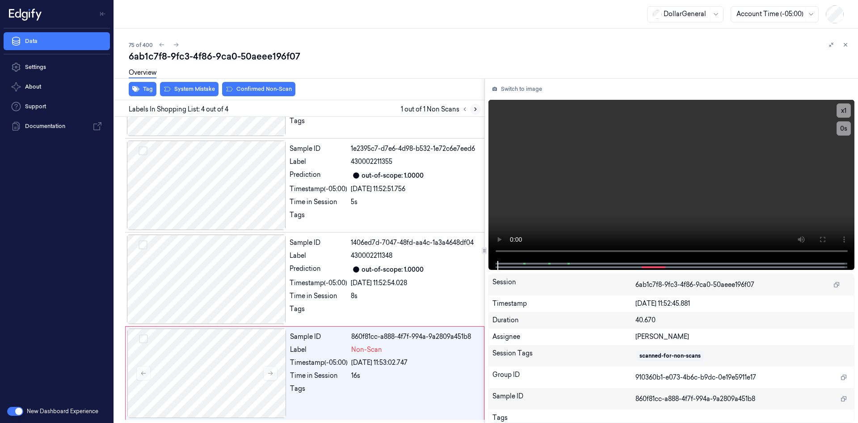
scroll to position [72, 0]
